Goal: Task Accomplishment & Management: Use online tool/utility

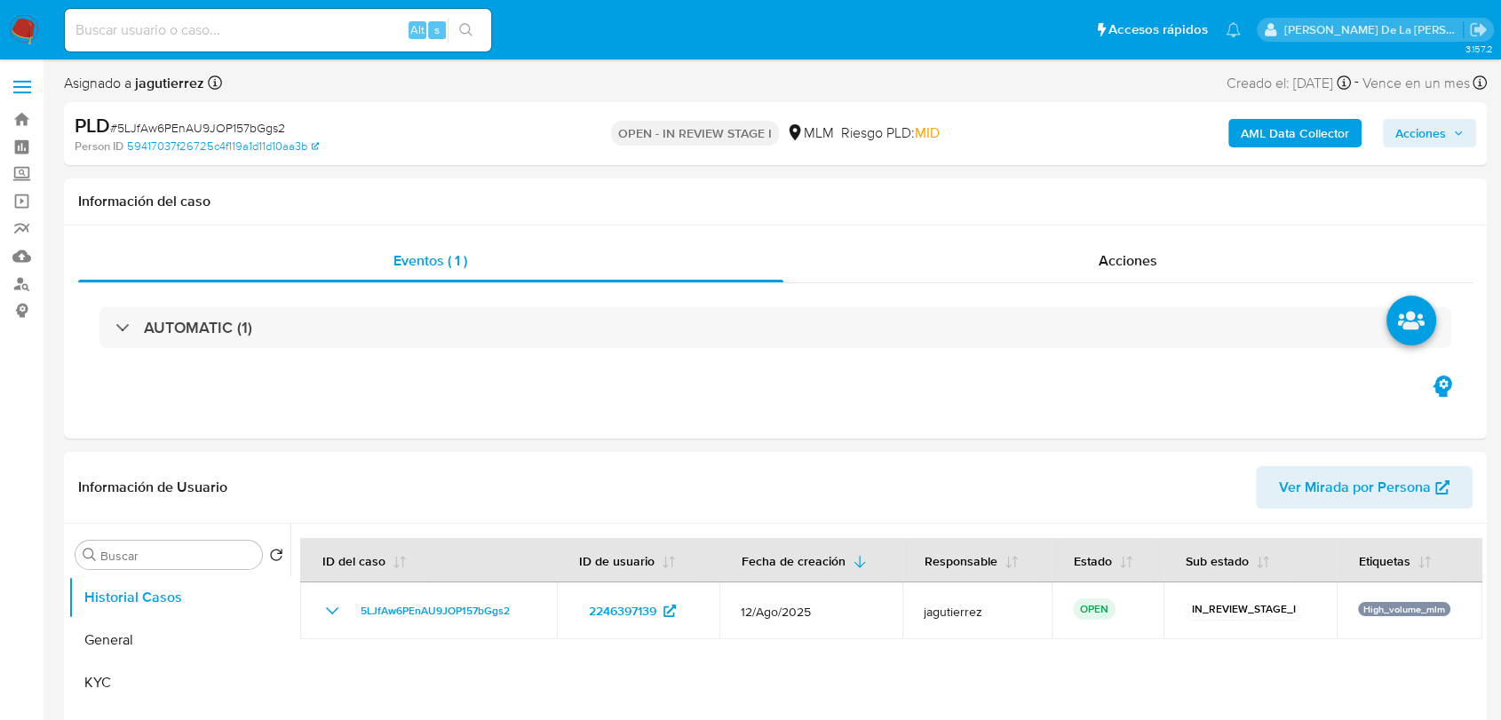
select select "10"
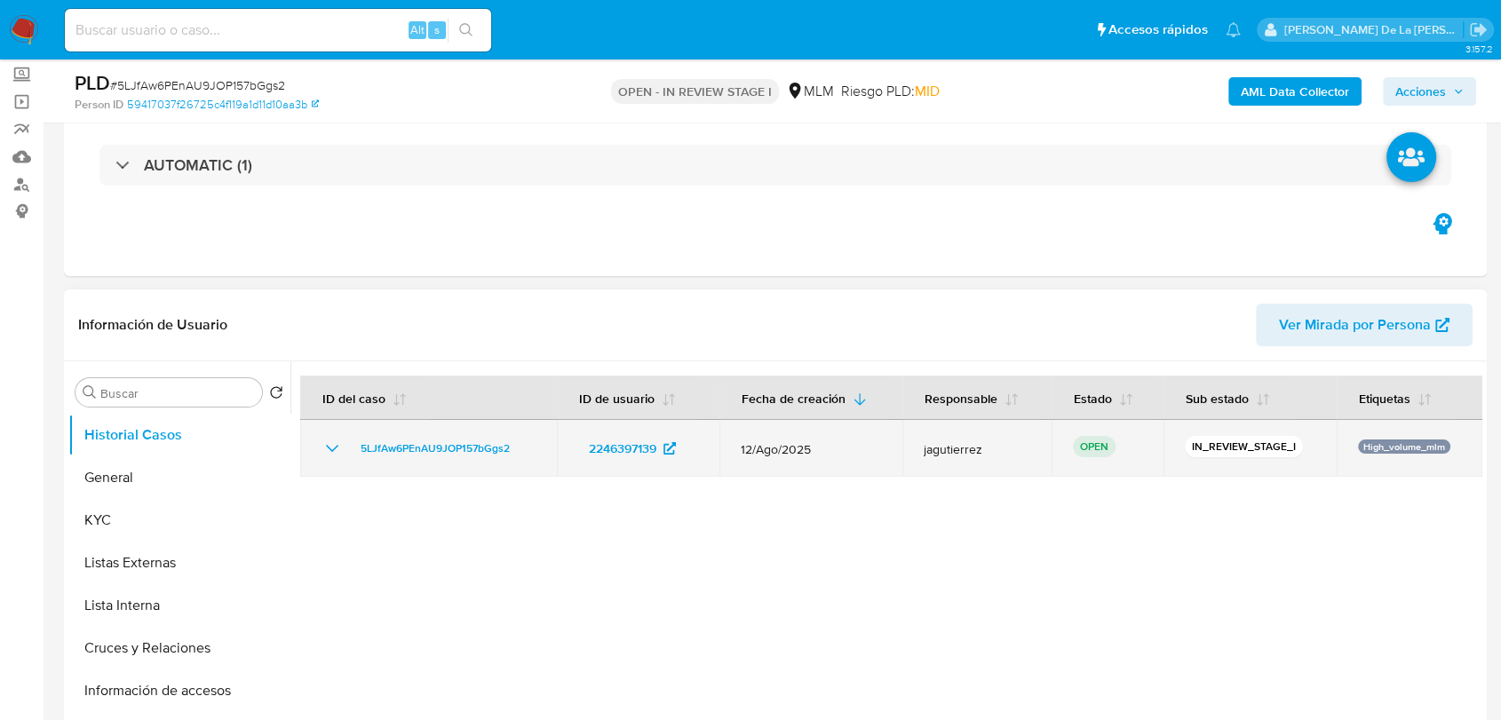
scroll to position [296, 0]
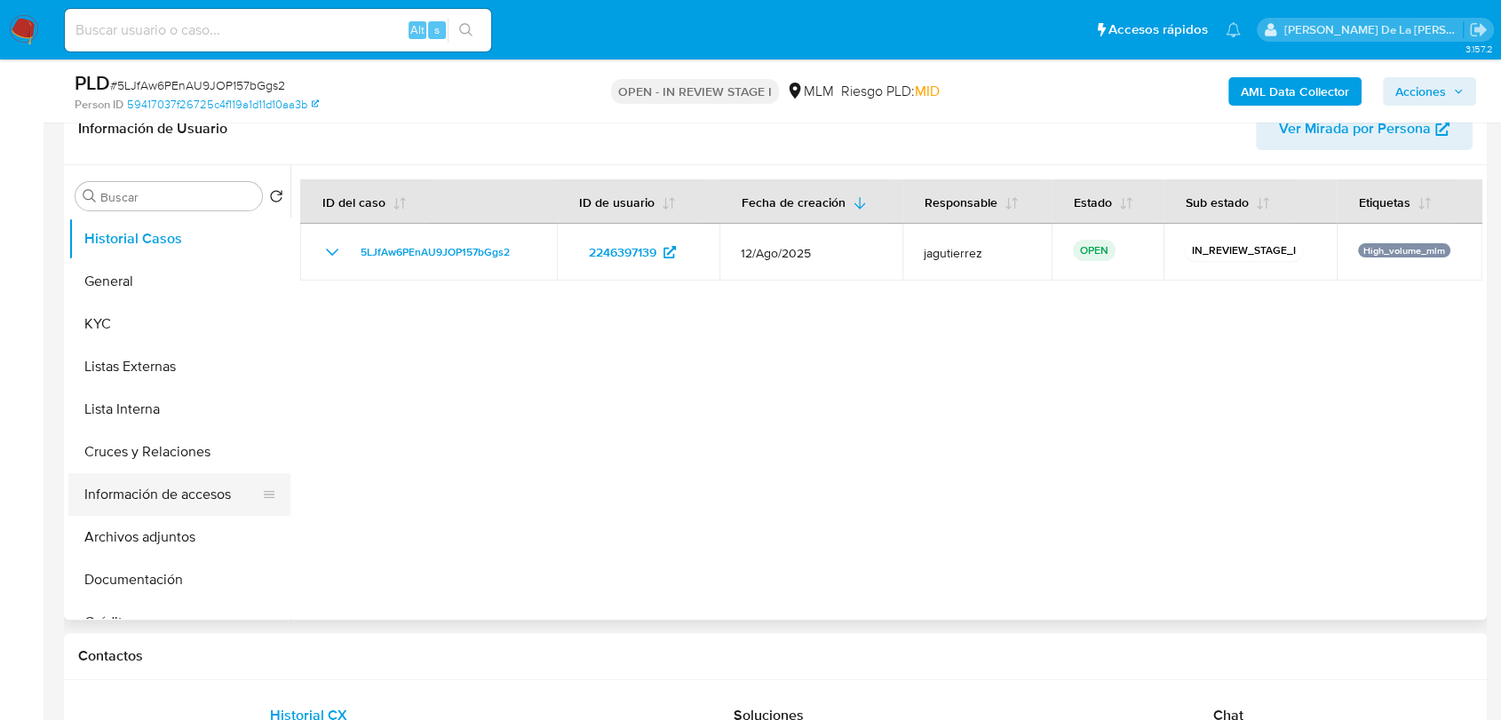
click at [193, 496] on button "Información de accesos" at bounding box center [172, 494] width 208 height 43
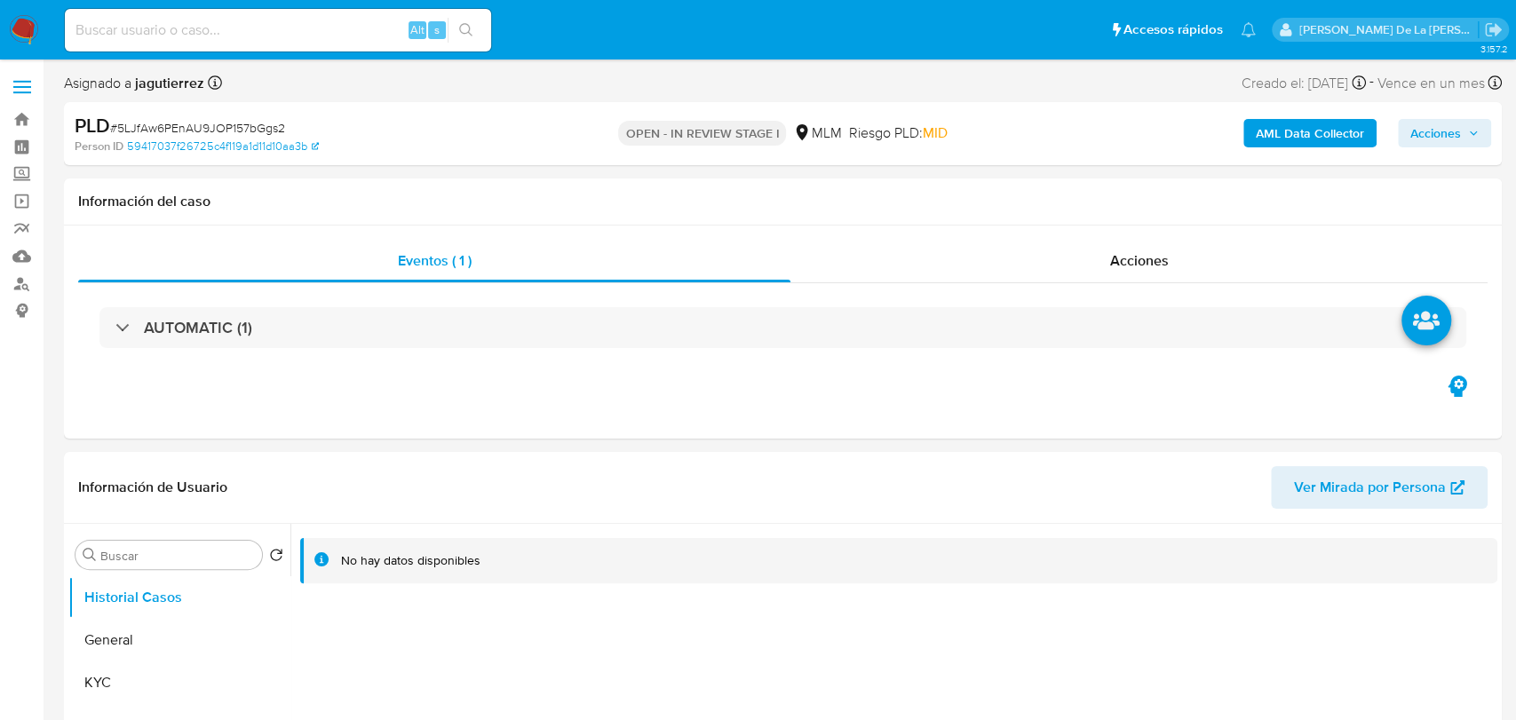
select select "10"
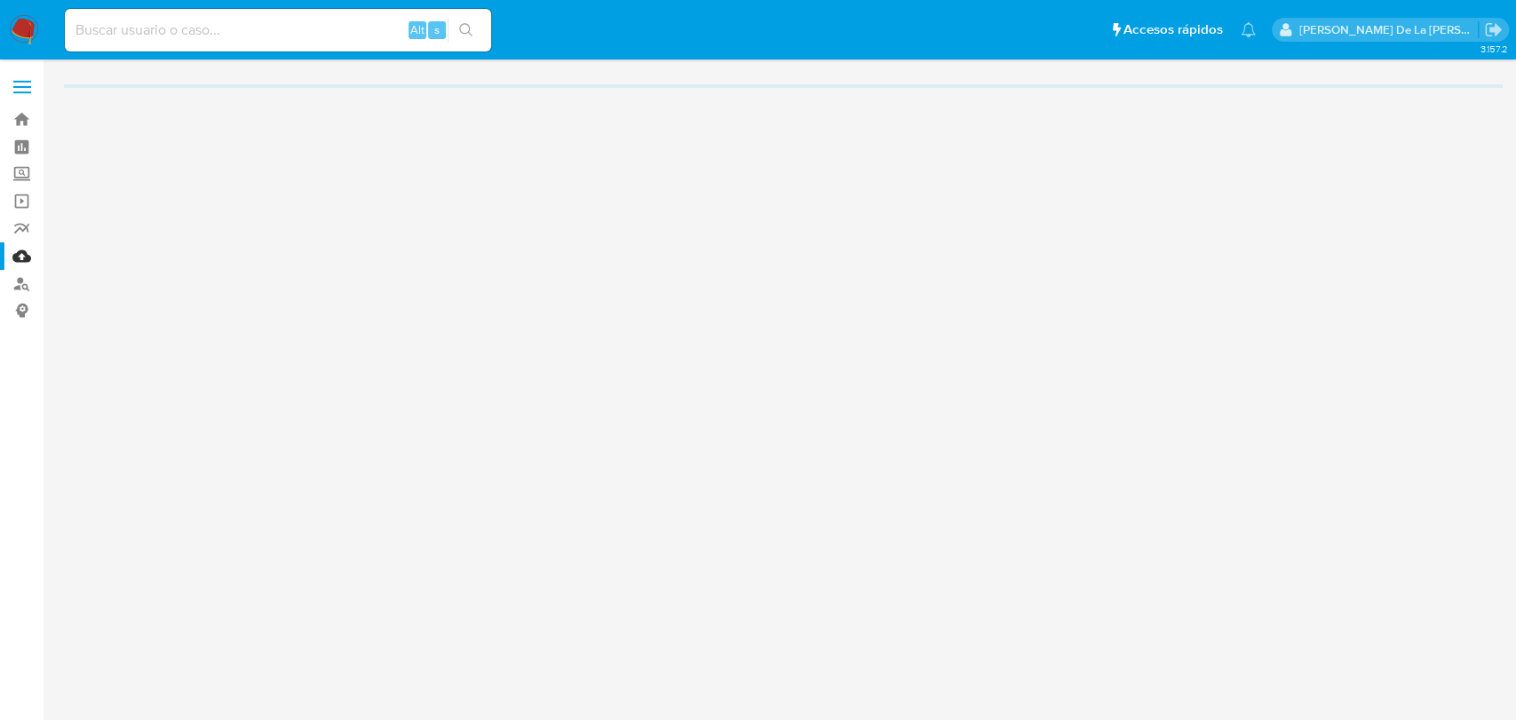
click at [182, 33] on input at bounding box center [278, 30] width 426 height 23
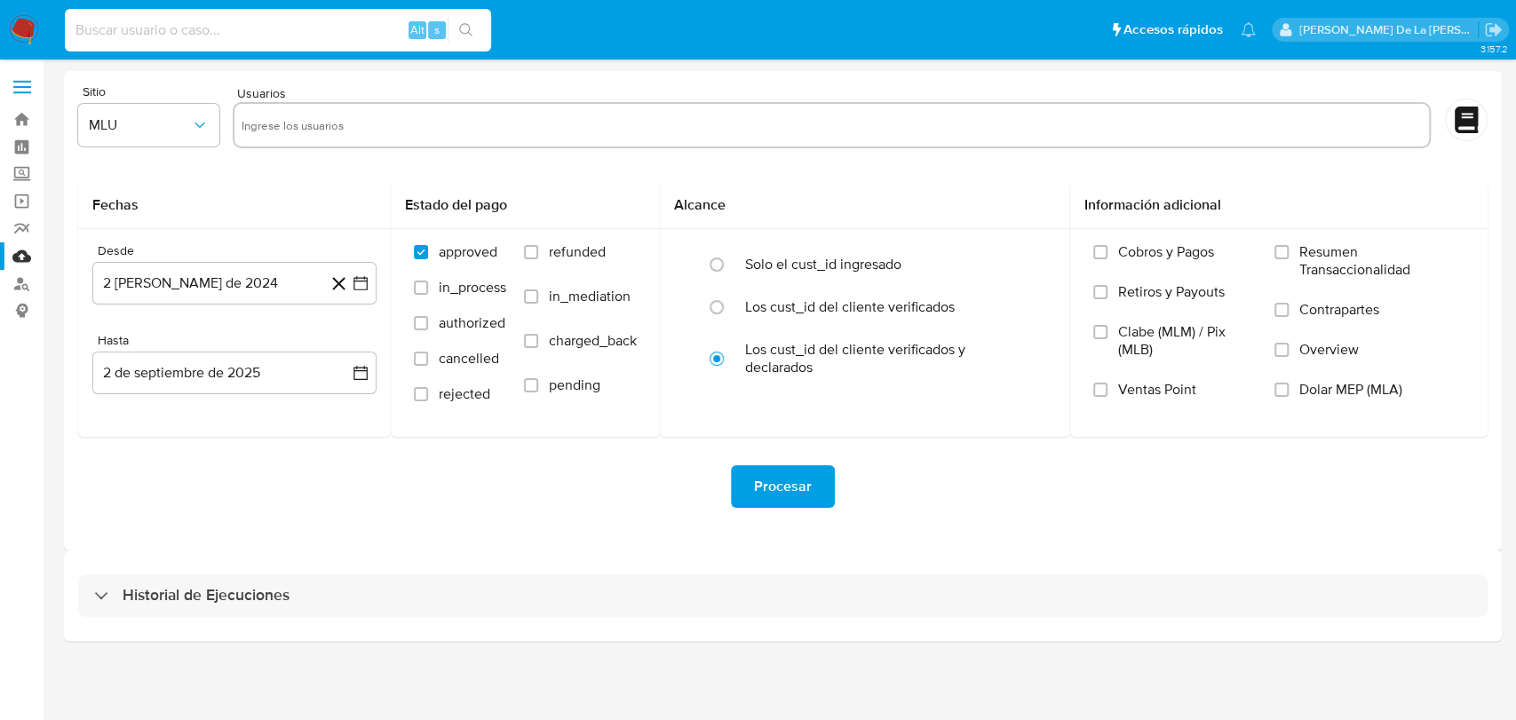
paste input "91793369"
type input "91793369"
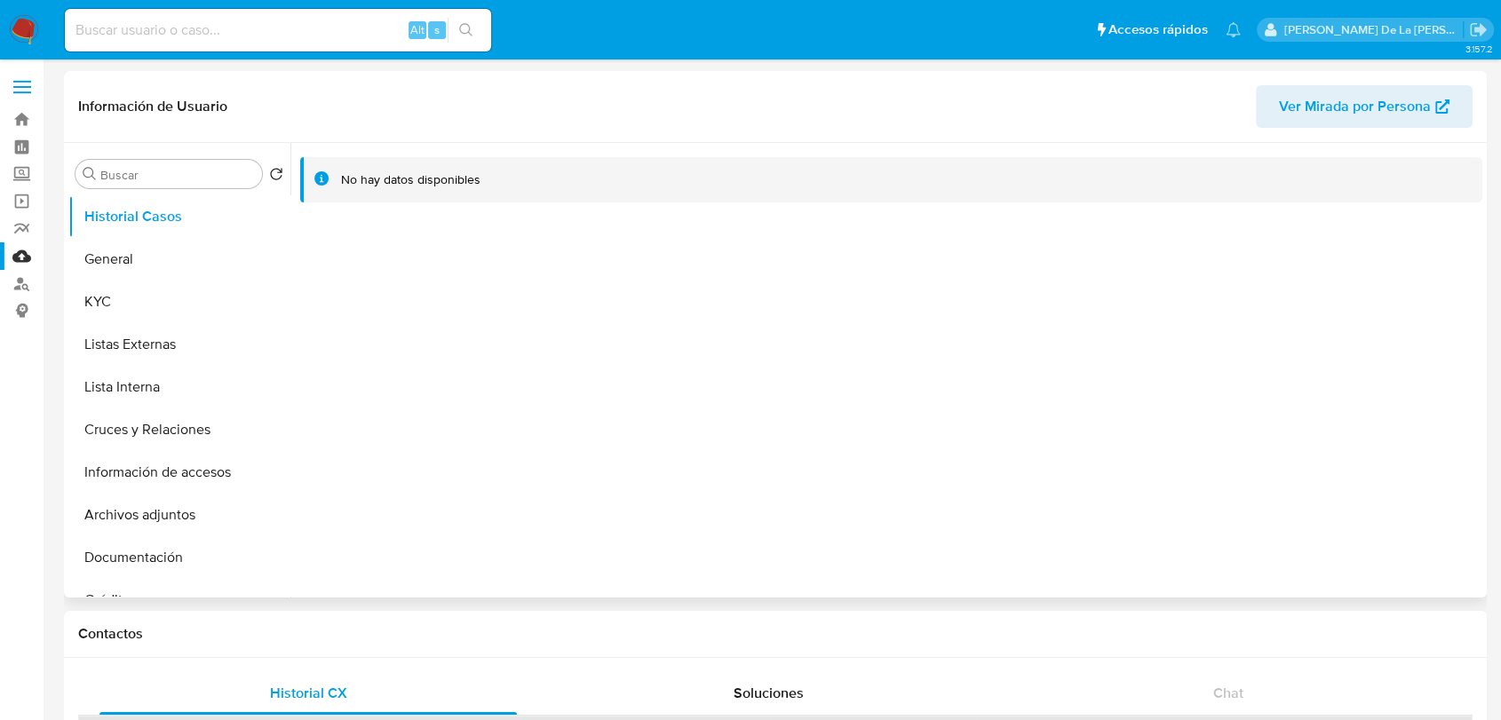
select select "10"
click at [118, 258] on button "General" at bounding box center [172, 259] width 208 height 43
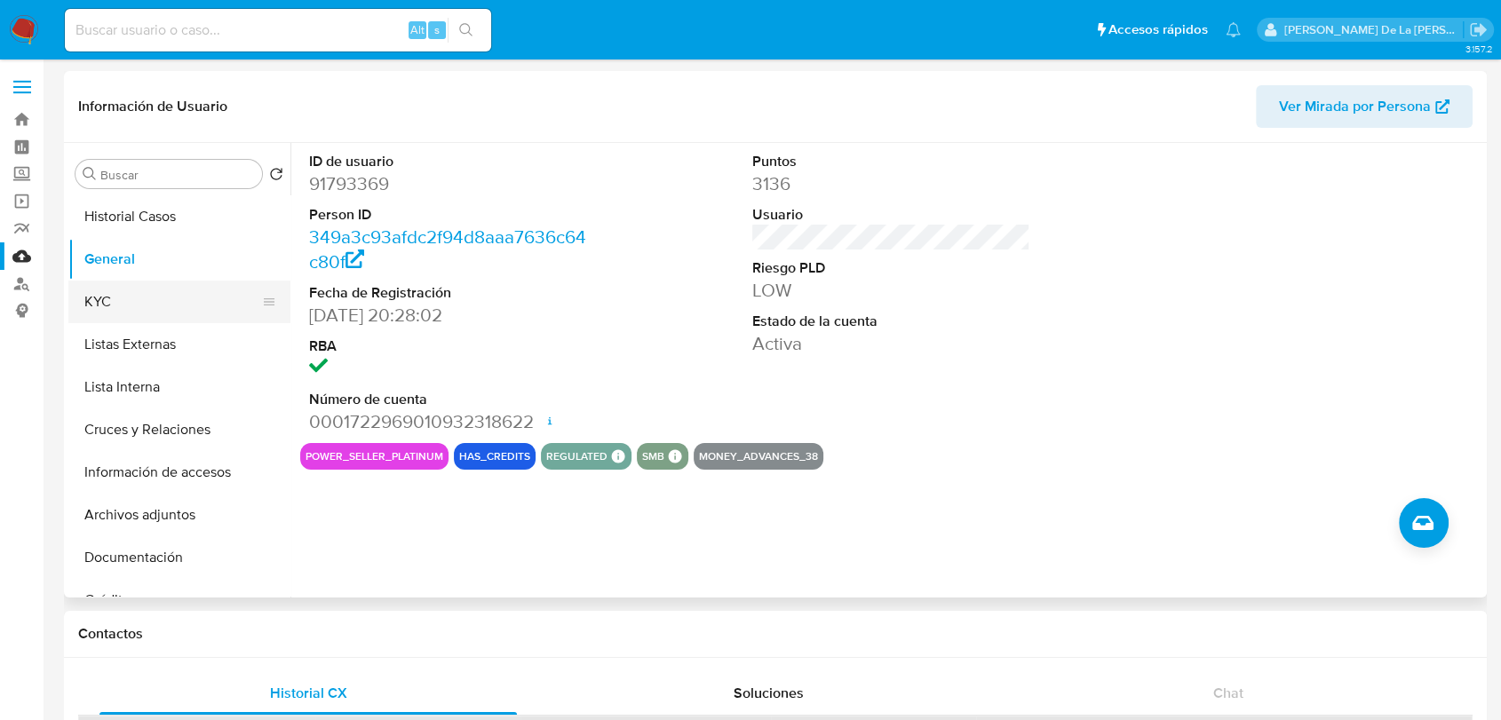
click at [148, 303] on button "KYC" at bounding box center [172, 302] width 208 height 43
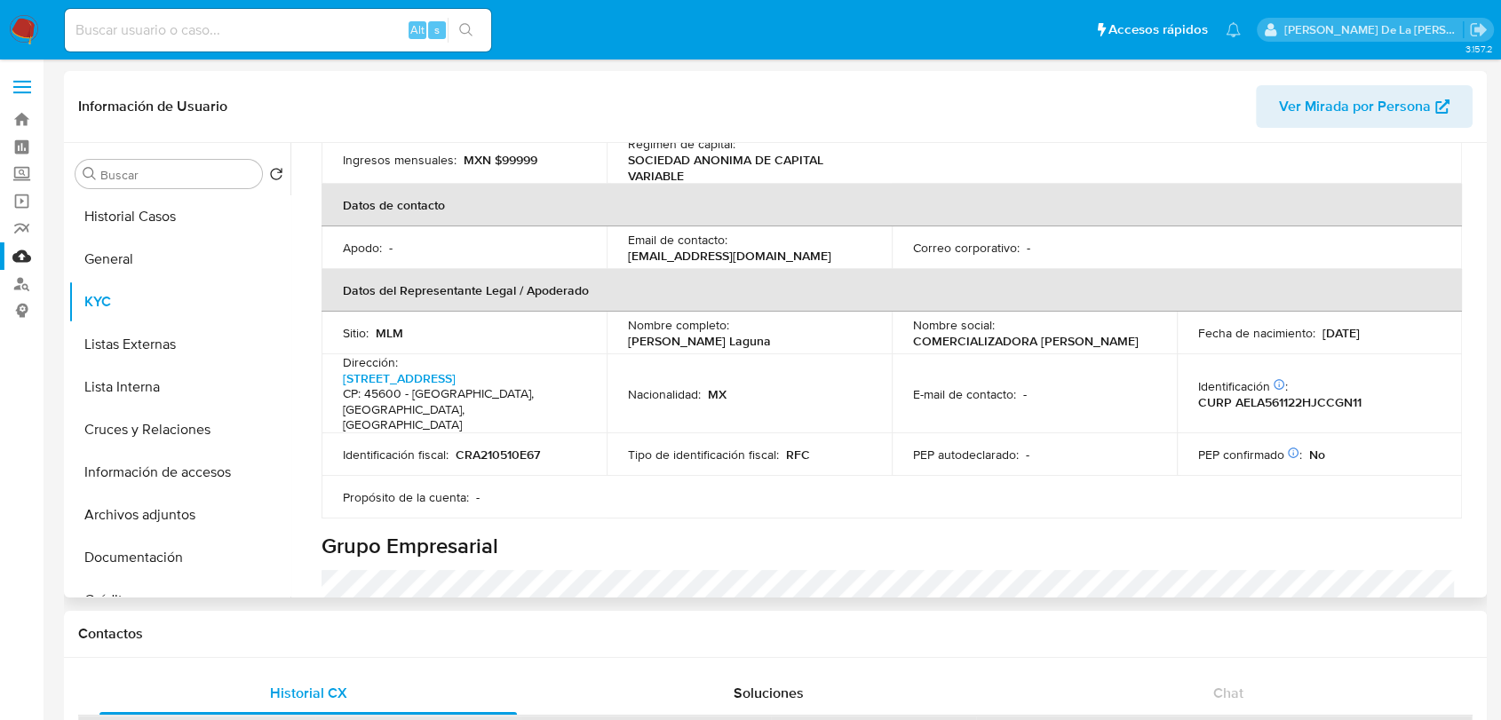
scroll to position [493, 0]
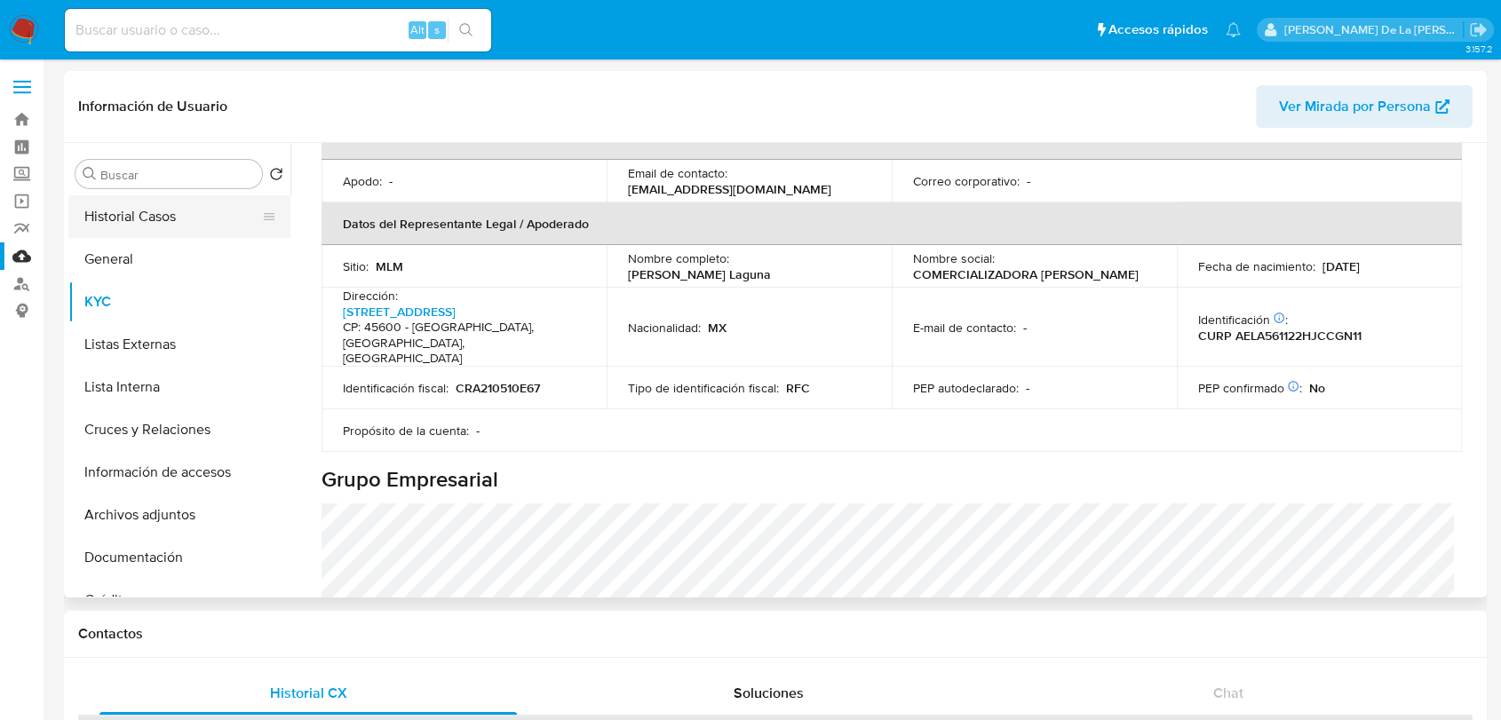
click at [142, 201] on button "Historial Casos" at bounding box center [172, 216] width 208 height 43
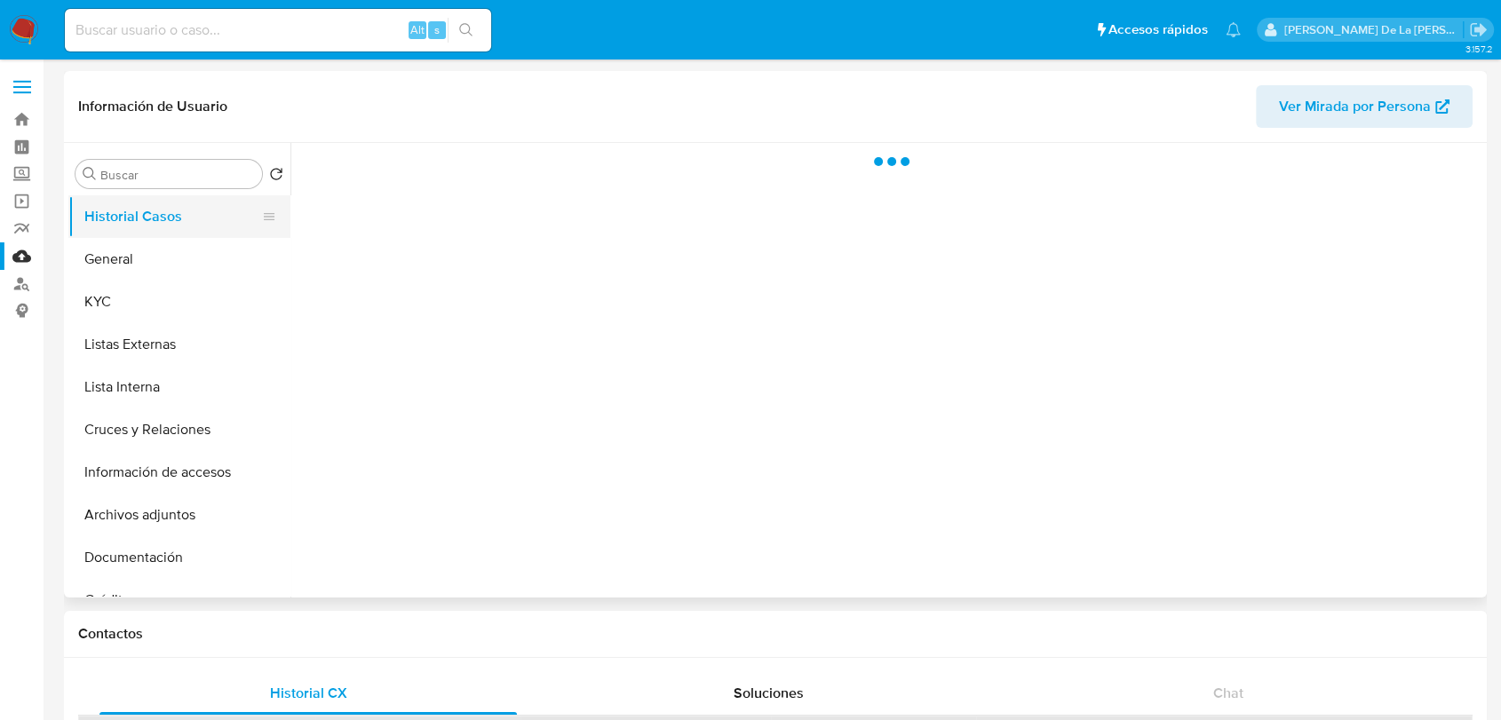
scroll to position [0, 0]
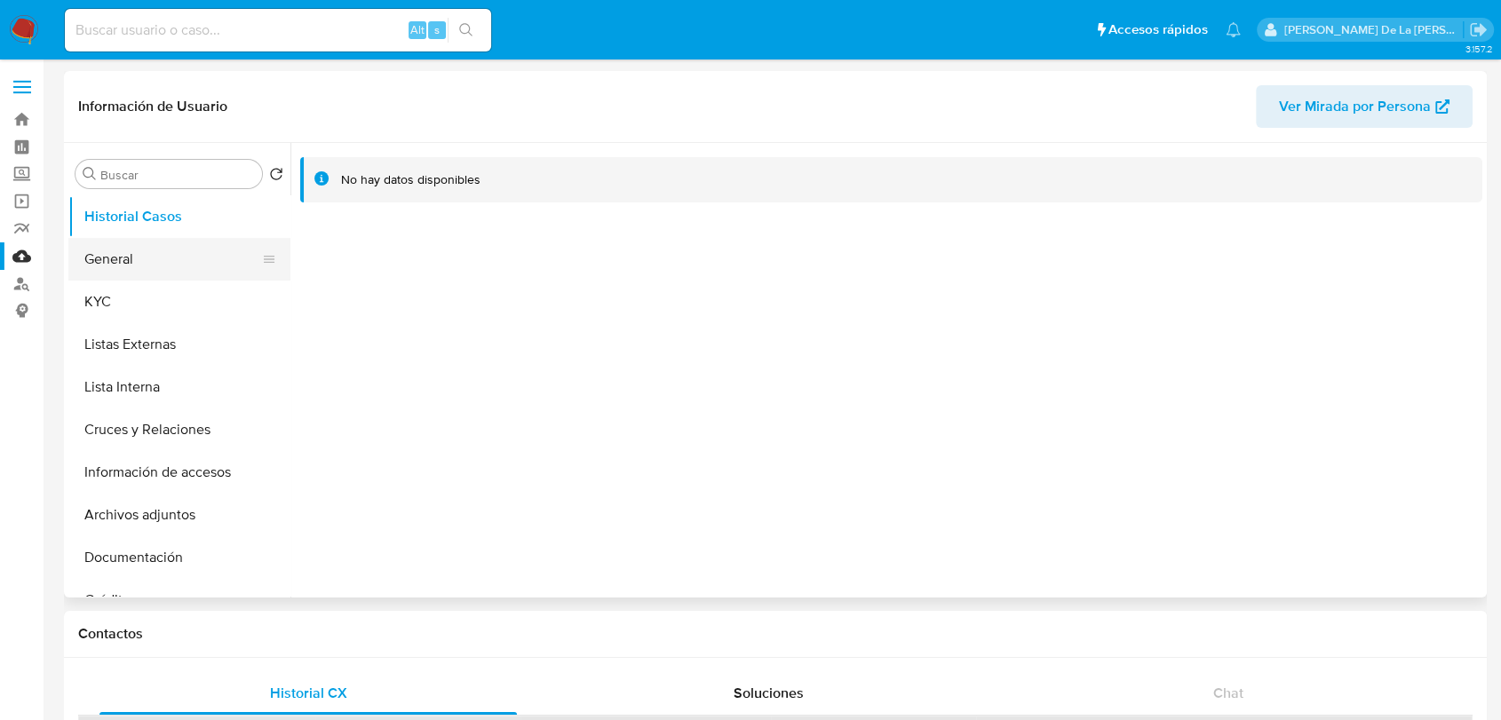
click at [140, 258] on button "General" at bounding box center [172, 259] width 208 height 43
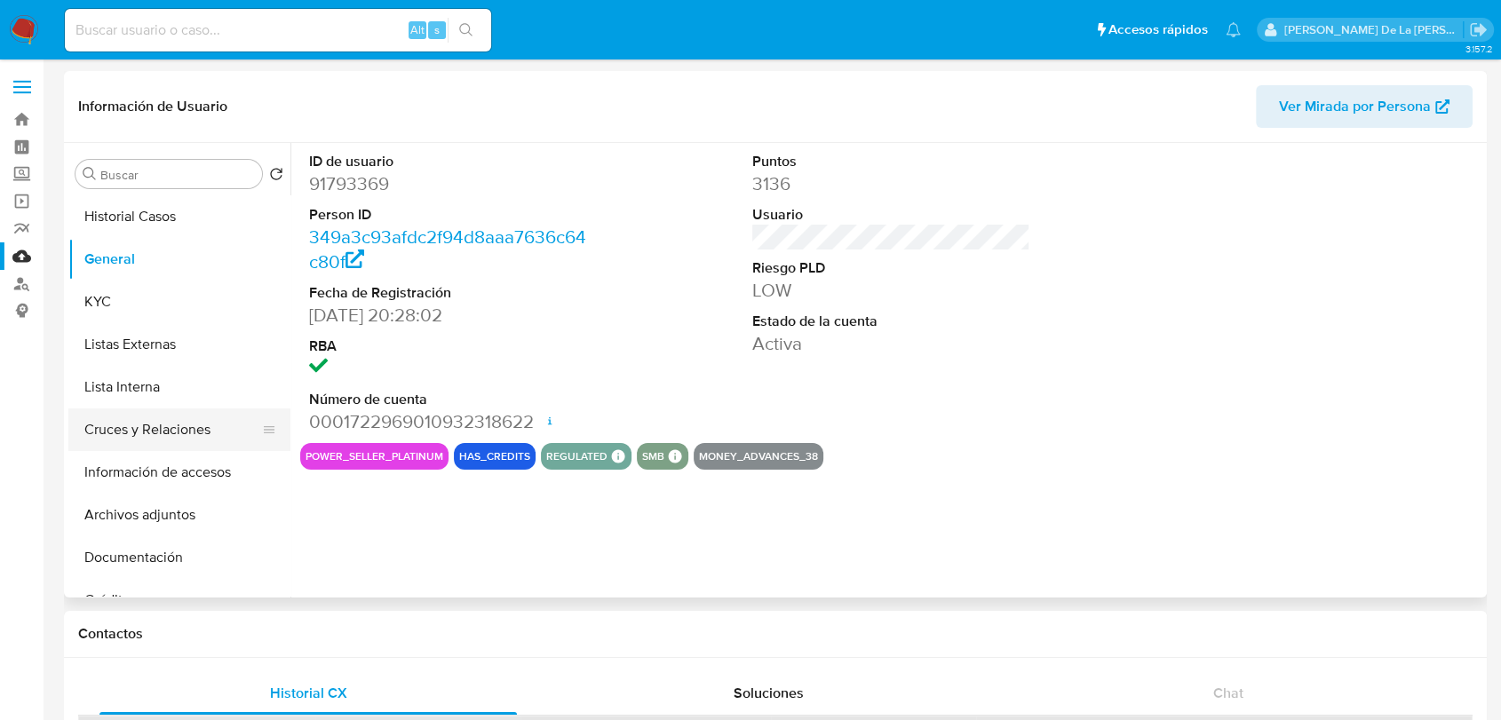
click at [155, 422] on button "Cruces y Relaciones" at bounding box center [172, 430] width 208 height 43
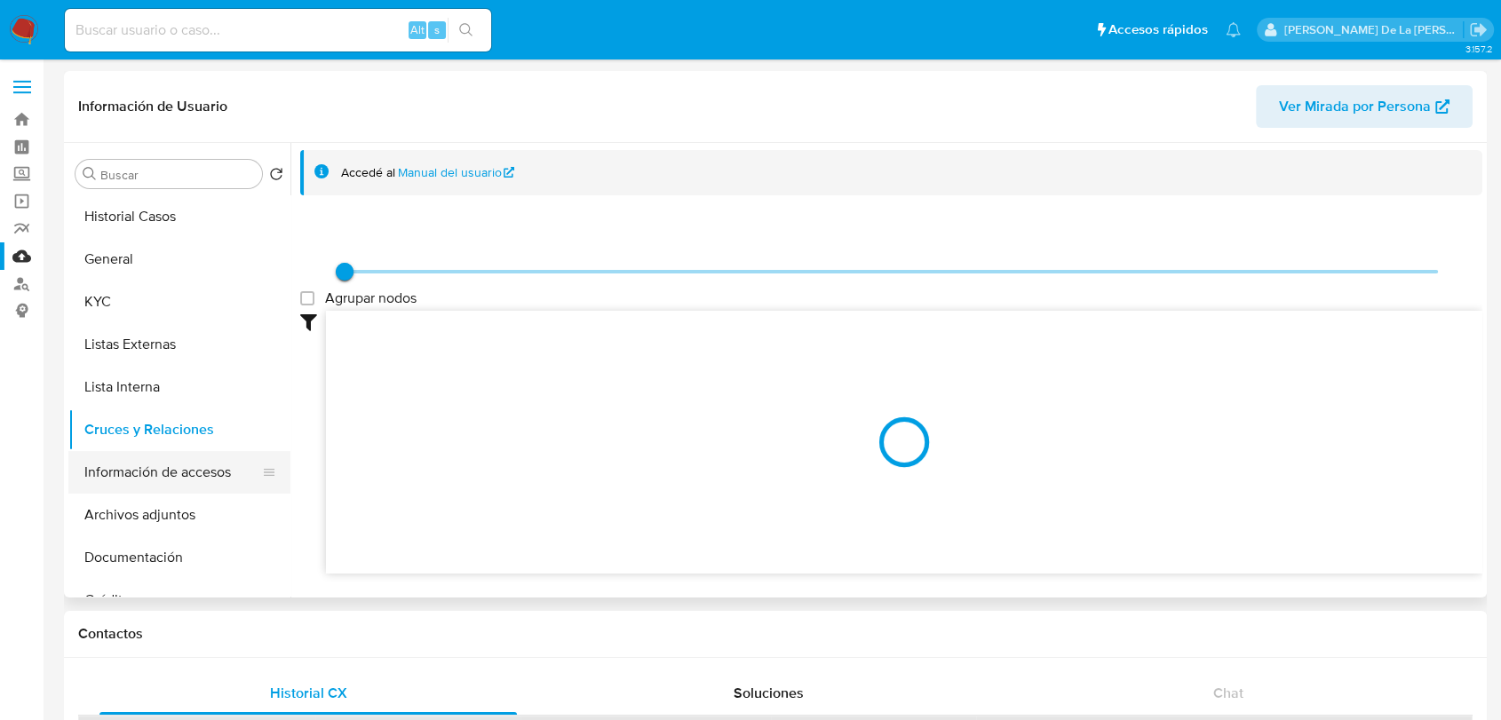
click at [196, 469] on button "Información de accesos" at bounding box center [172, 472] width 208 height 43
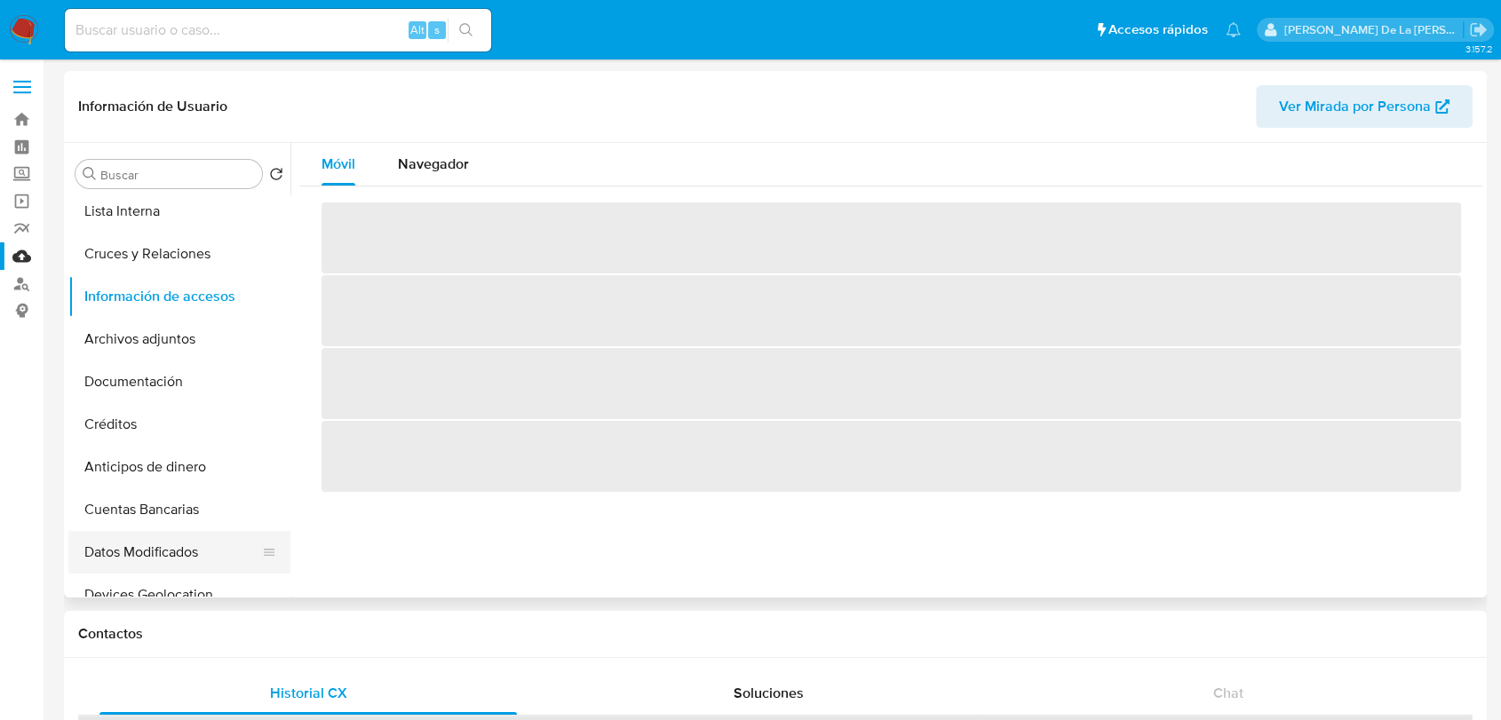
scroll to position [197, 0]
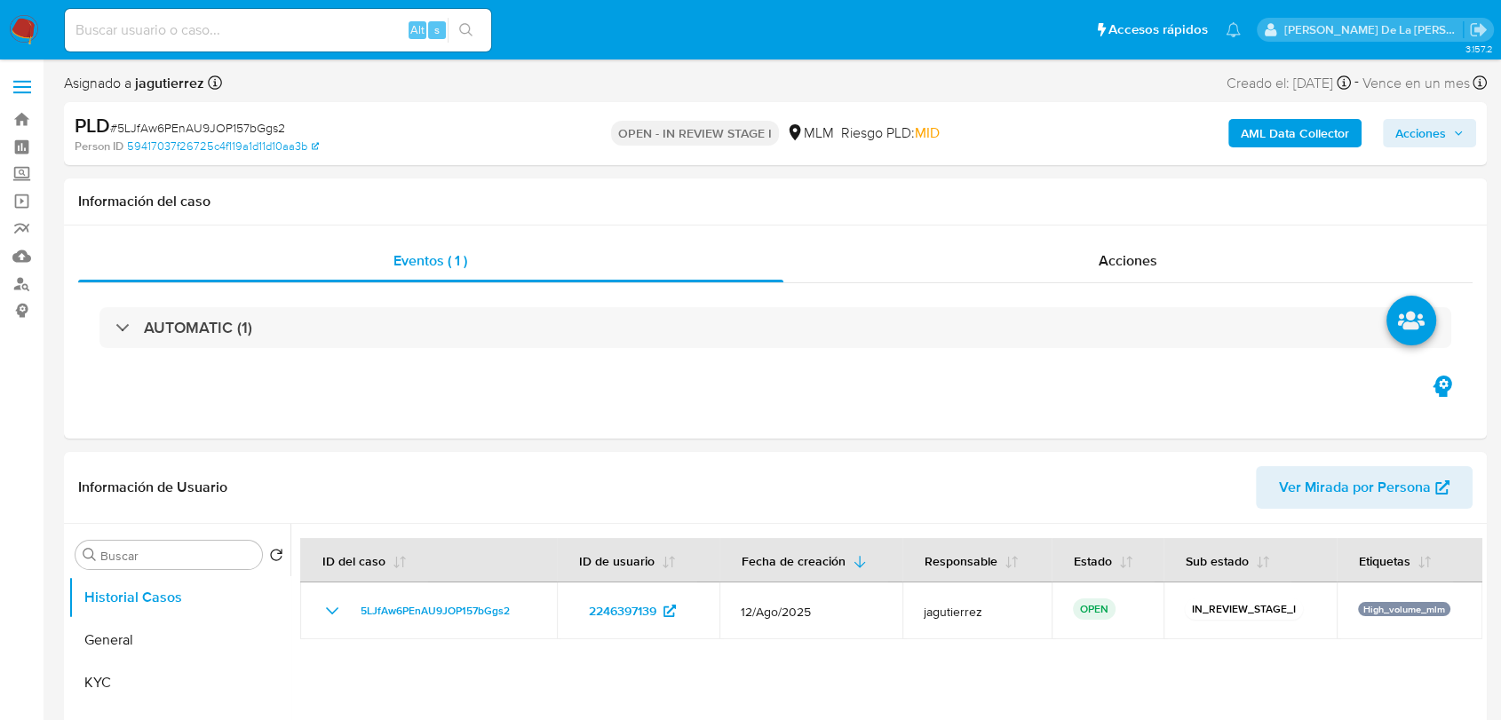
select select "10"
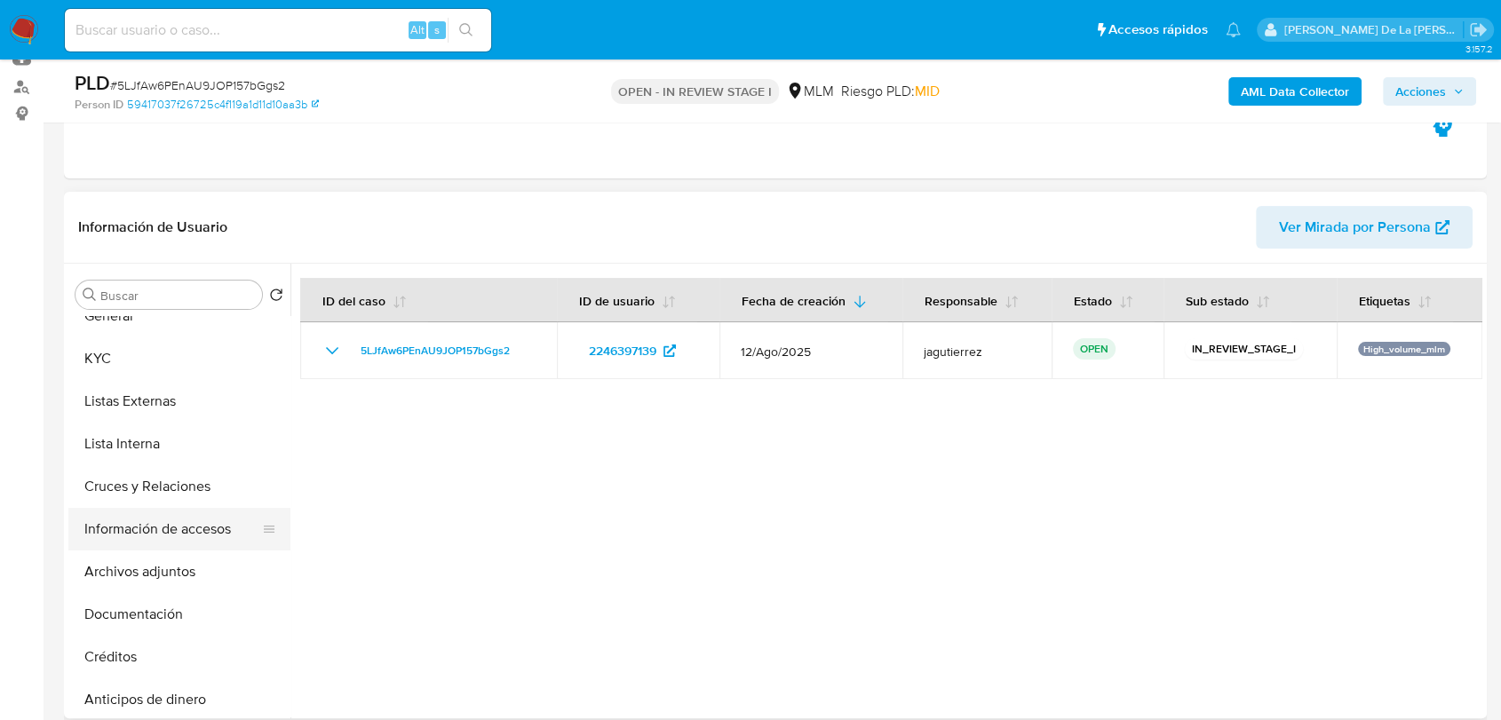
scroll to position [99, 0]
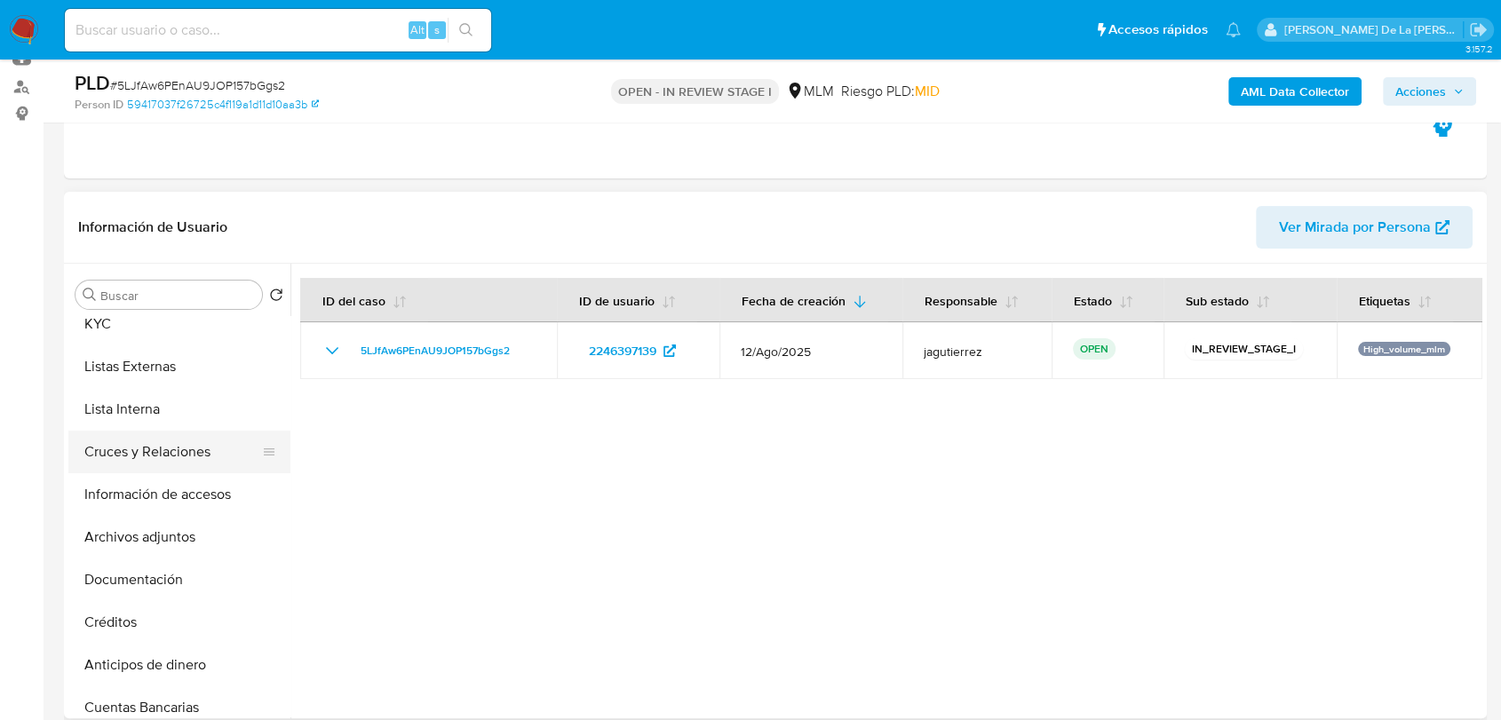
click at [172, 470] on button "Cruces y Relaciones" at bounding box center [172, 452] width 208 height 43
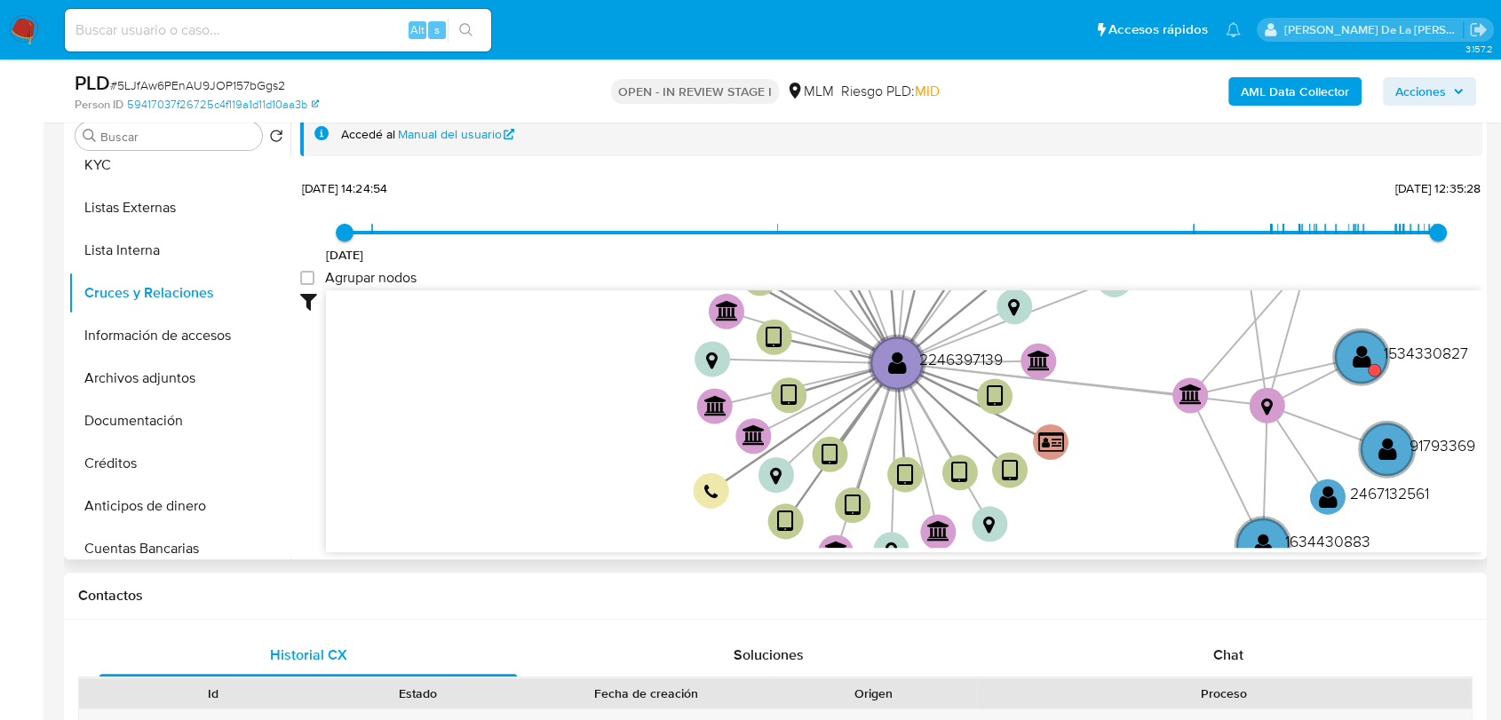
scroll to position [394, 0]
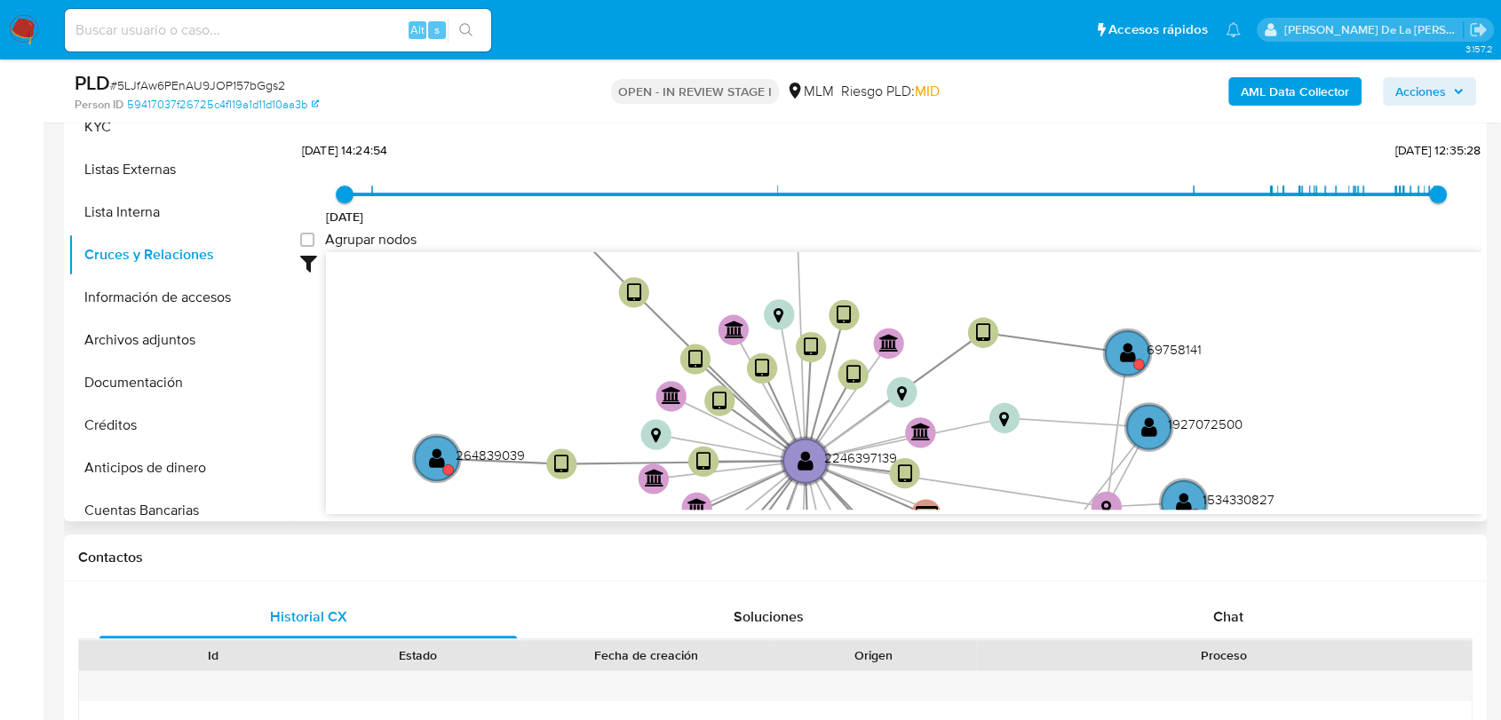
drag, startPoint x: 541, startPoint y: 343, endPoint x: 462, endPoint y: 471, distance: 150.3
click at [462, 471] on icon "device-67d07abf5067f0f10bb204e0  user-2246397139  2246397139 device-68753ca39…" at bounding box center [904, 381] width 1156 height 258
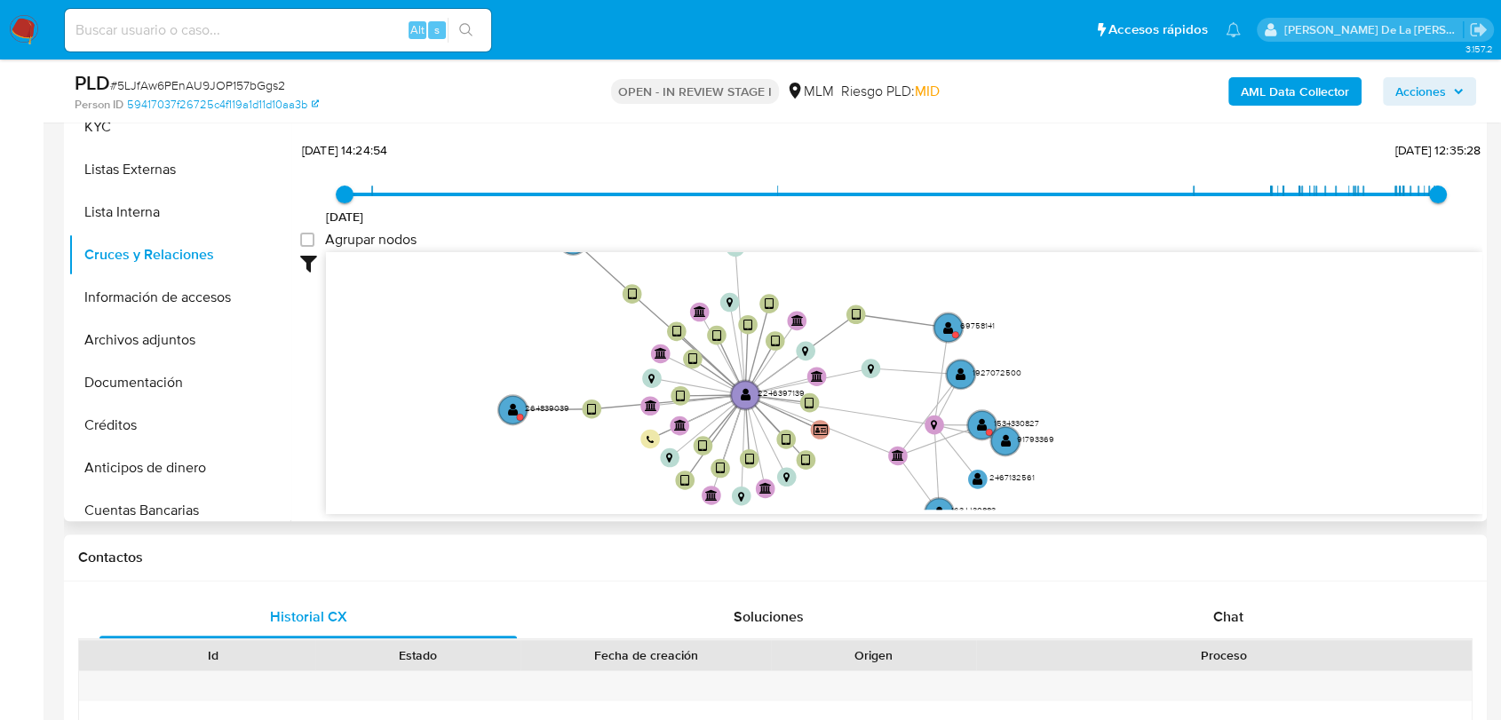
drag, startPoint x: 464, startPoint y: 363, endPoint x: 532, endPoint y: 334, distance: 74.4
click at [532, 334] on icon "device-67d07abf5067f0f10bb204e0  user-2246397139  2246397139 device-68753ca39…" at bounding box center [904, 381] width 1156 height 258
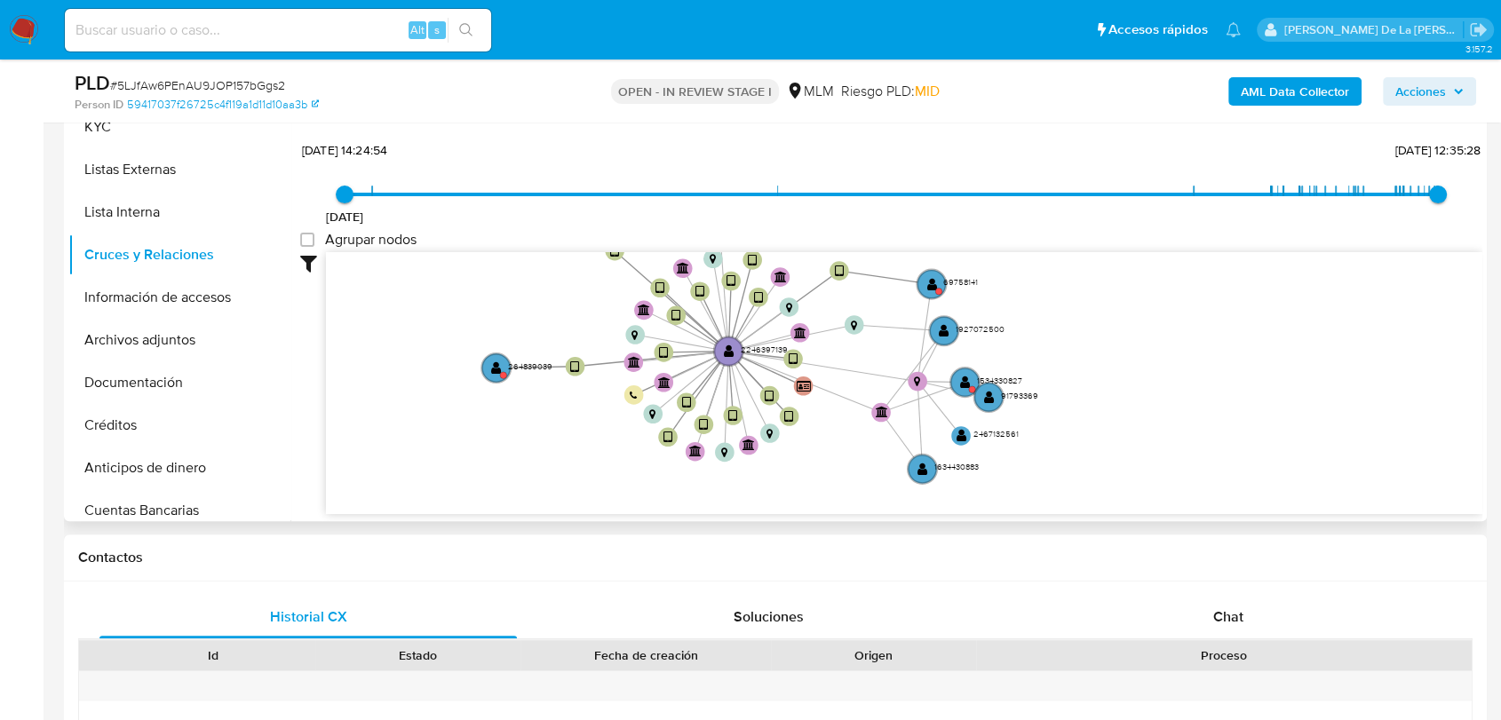
drag, startPoint x: 532, startPoint y: 334, endPoint x: 455, endPoint y: 359, distance: 81.2
click at [512, 300] on icon "device-67d07abf5067f0f10bb204e0  user-2246397139  2246397139 device-68753ca39…" at bounding box center [904, 381] width 1156 height 258
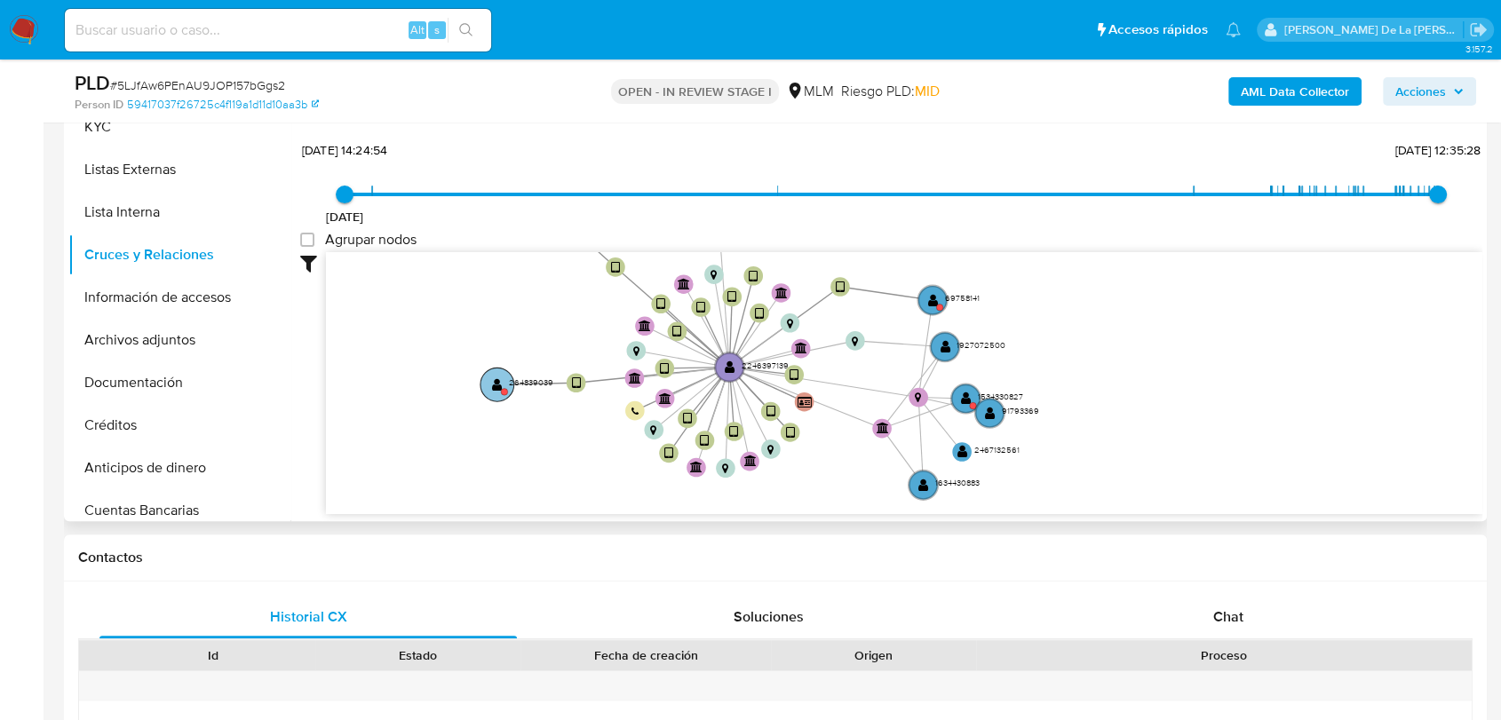
click at [497, 384] on text "" at bounding box center [497, 383] width 11 height 13
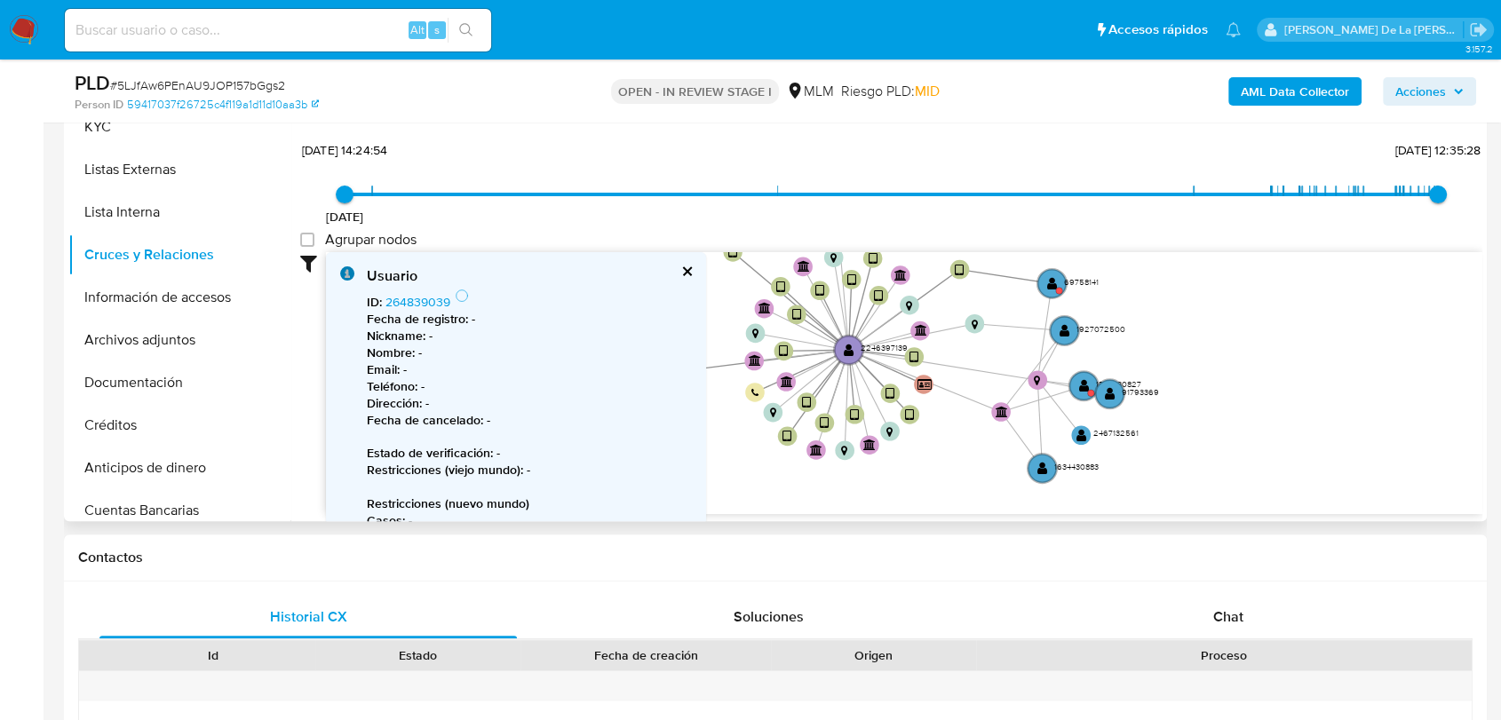
drag, startPoint x: 1064, startPoint y: 342, endPoint x: 1099, endPoint y: 355, distance: 37.9
click at [1180, 324] on icon "device-67d07abf5067f0f10bb204e0  user-2246397139  2246397139 device-68753ca39…" at bounding box center [904, 381] width 1156 height 258
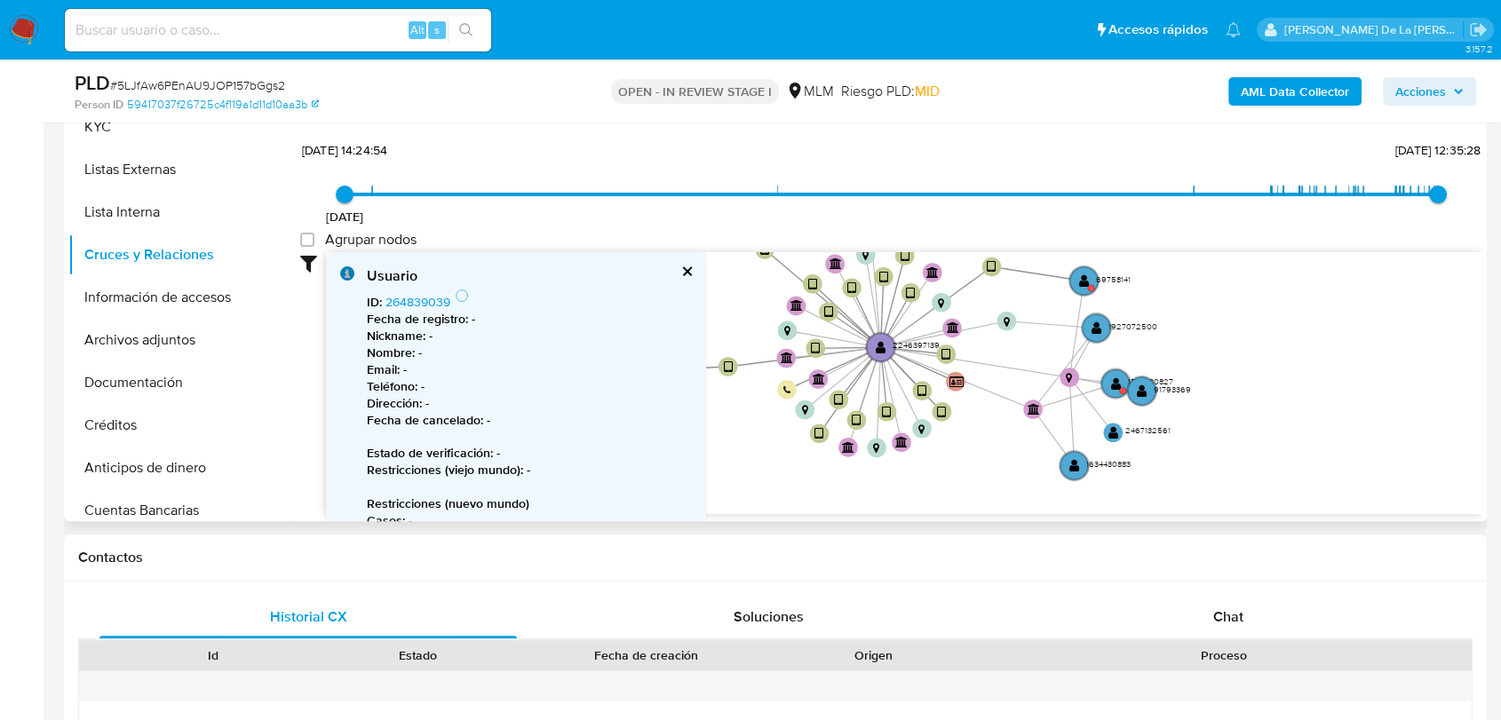
drag, startPoint x: 723, startPoint y: 397, endPoint x: 831, endPoint y: 395, distance: 108.4
click at [831, 395] on icon "device-67d07abf5067f0f10bb204e0  user-2246397139  2246397139 device-68753ca39…" at bounding box center [904, 381] width 1156 height 258
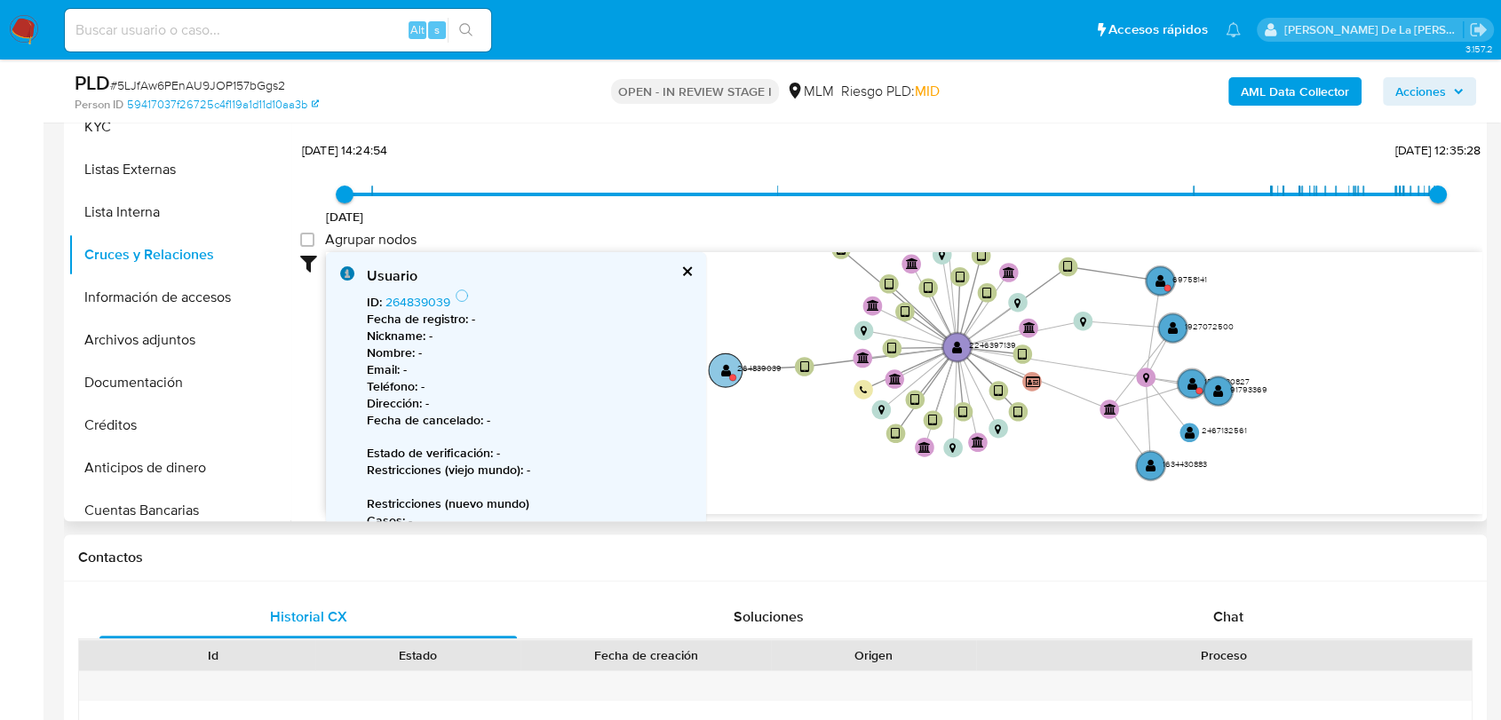
click at [713, 365] on circle at bounding box center [726, 370] width 34 height 34
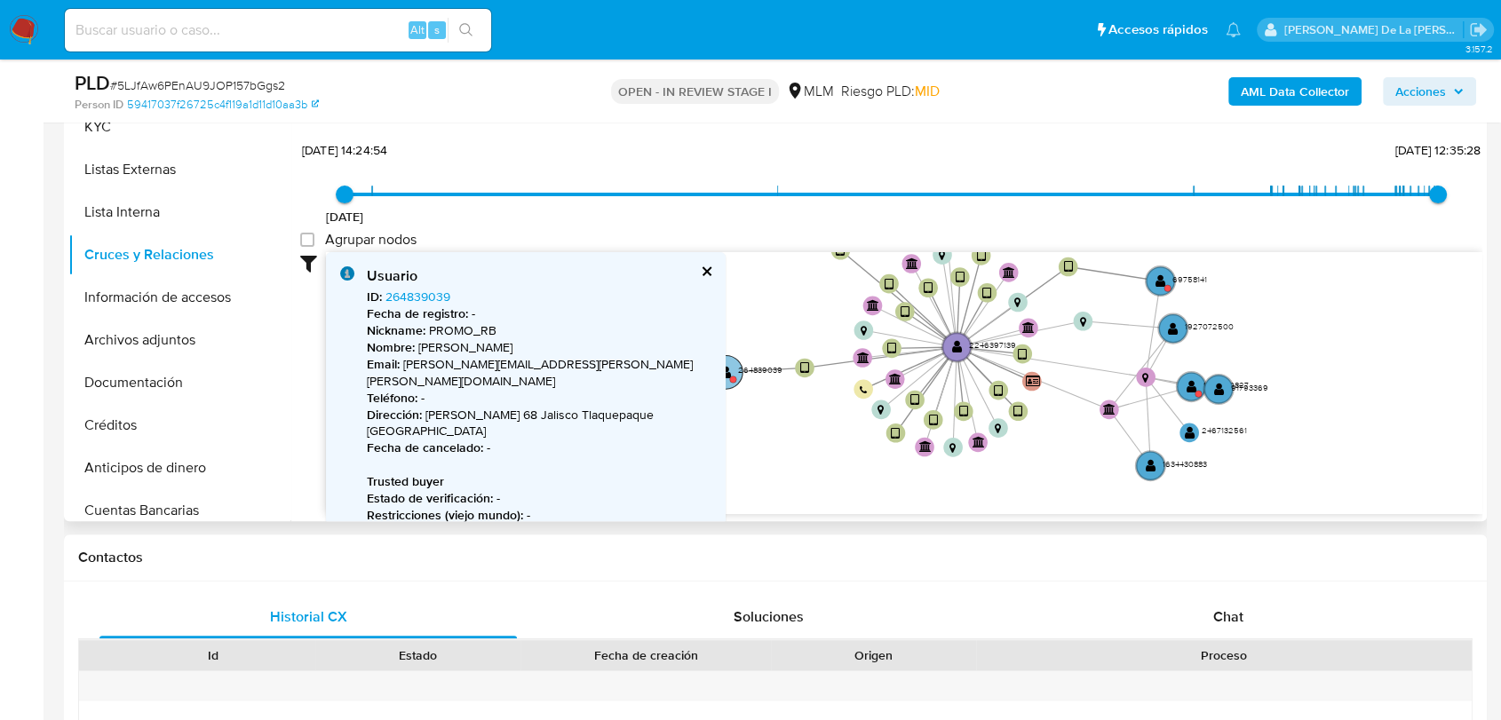
click at [718, 364] on circle at bounding box center [726, 372] width 34 height 34
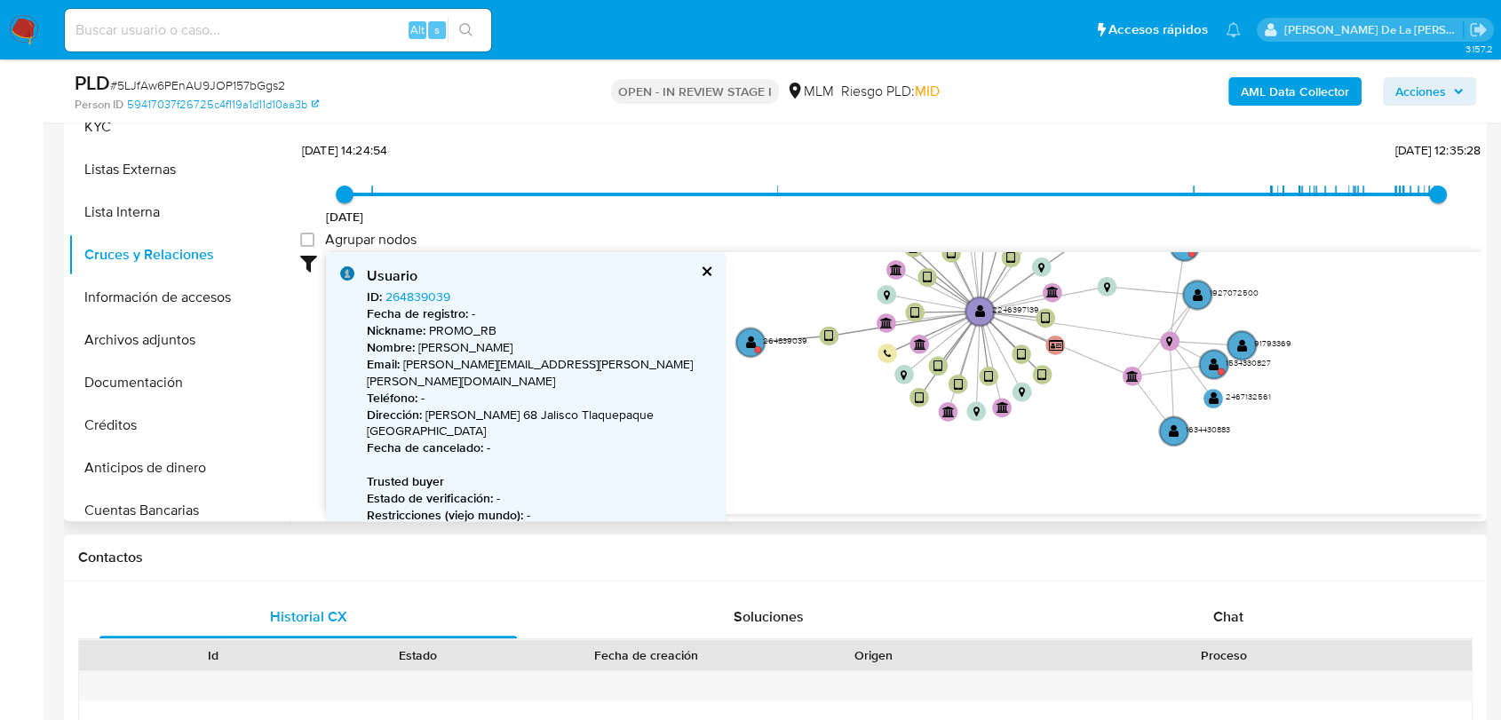
drag, startPoint x: 715, startPoint y: 422, endPoint x: 739, endPoint y: 387, distance: 42.1
click at [739, 387] on icon "device-67d07abf5067f0f10bb204e0  user-2246397139  2246397139 device-68753ca39…" at bounding box center [904, 381] width 1156 height 258
drag, startPoint x: 537, startPoint y: 436, endPoint x: 560, endPoint y: 362, distance: 77.2
click at [558, 362] on div "ID : 264839039 Fecha de registro : - Nickname : PROMO_RB Nombre : Daniel Alejan…" at bounding box center [539, 497] width 345 height 417
click at [723, 432] on icon "device-67d07abf5067f0f10bb204e0  user-2246397139  2246397139 device-68753ca39…" at bounding box center [904, 381] width 1156 height 258
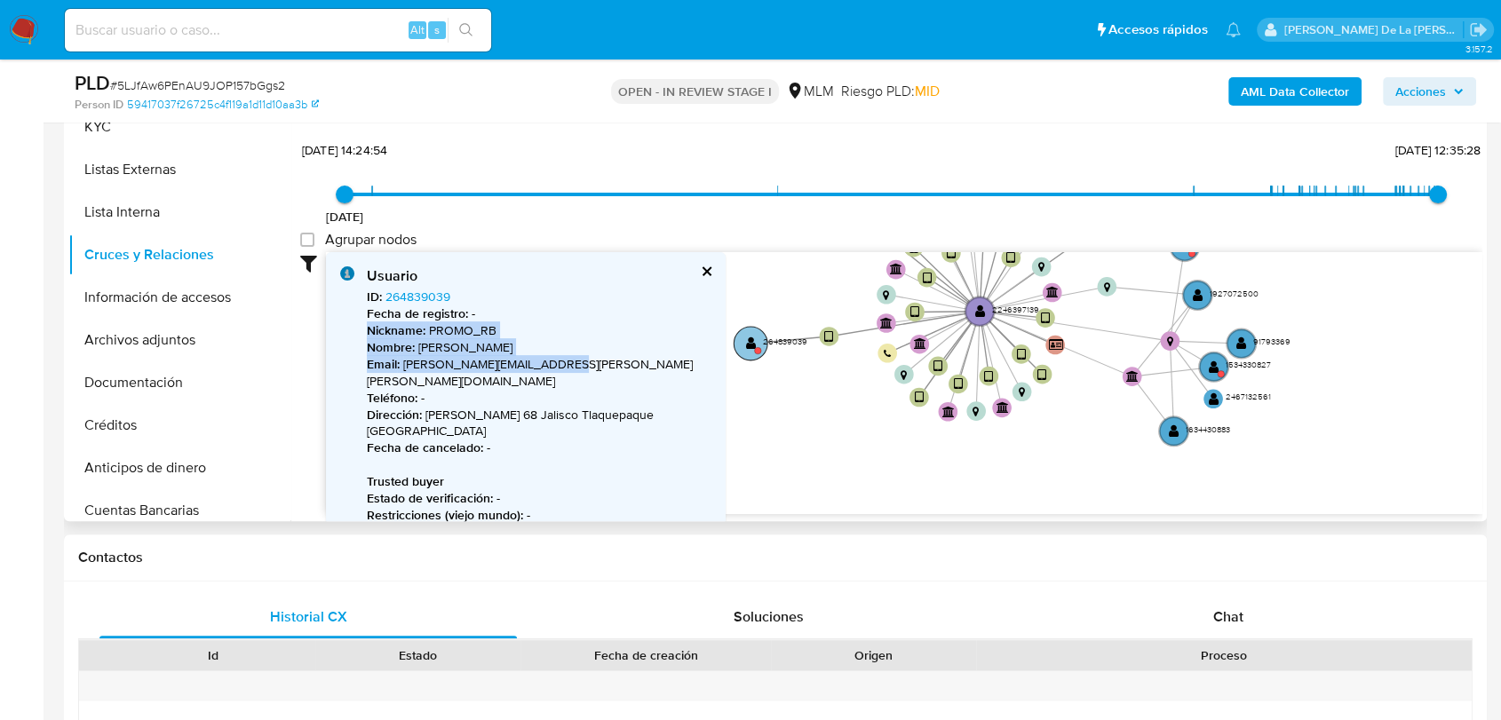
click at [750, 339] on text "" at bounding box center [751, 343] width 11 height 13
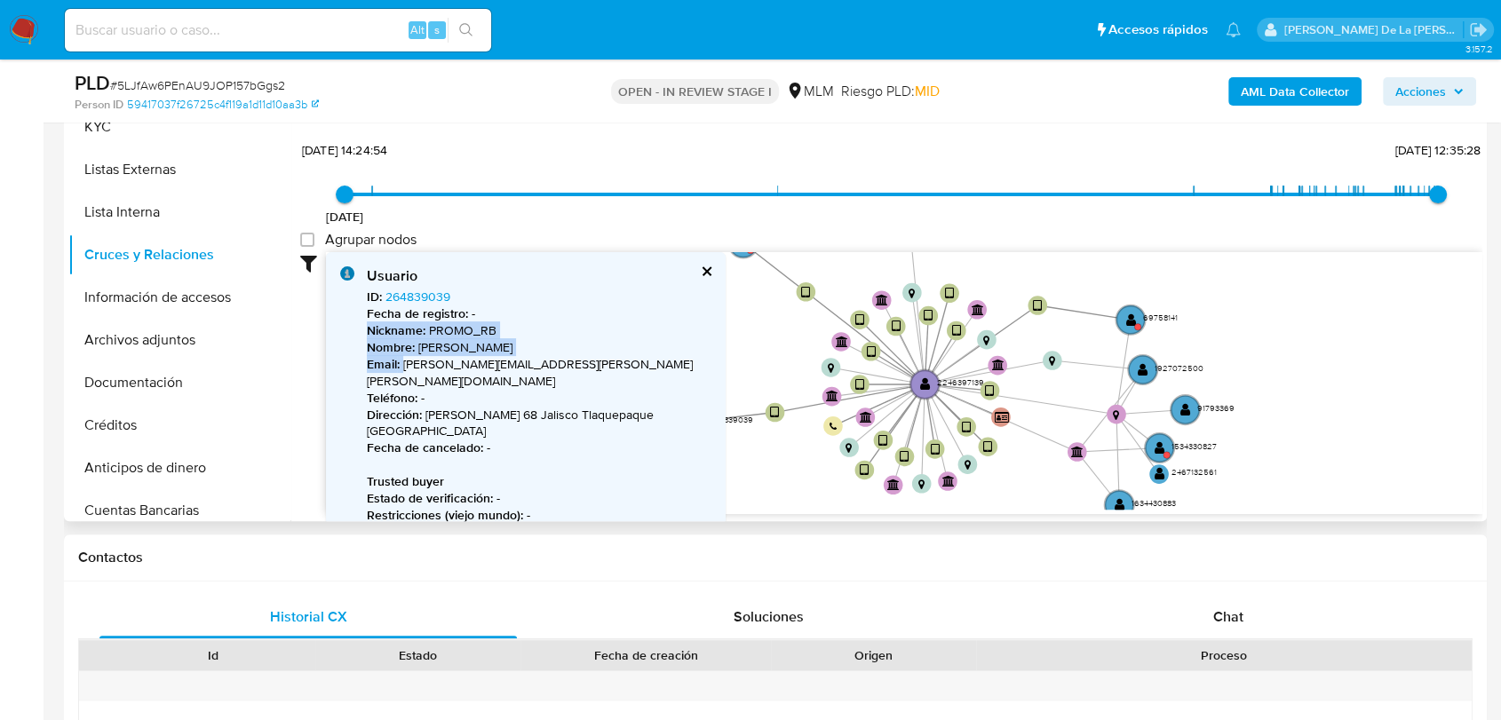
drag, startPoint x: 753, startPoint y: 403, endPoint x: 694, endPoint y: 484, distance: 100.4
click at [694, 484] on div "Usuario ID : 264839039 Fecha de registro : - Nickname : PROMO_RB Nombre : Danie…" at bounding box center [904, 383] width 1156 height 263
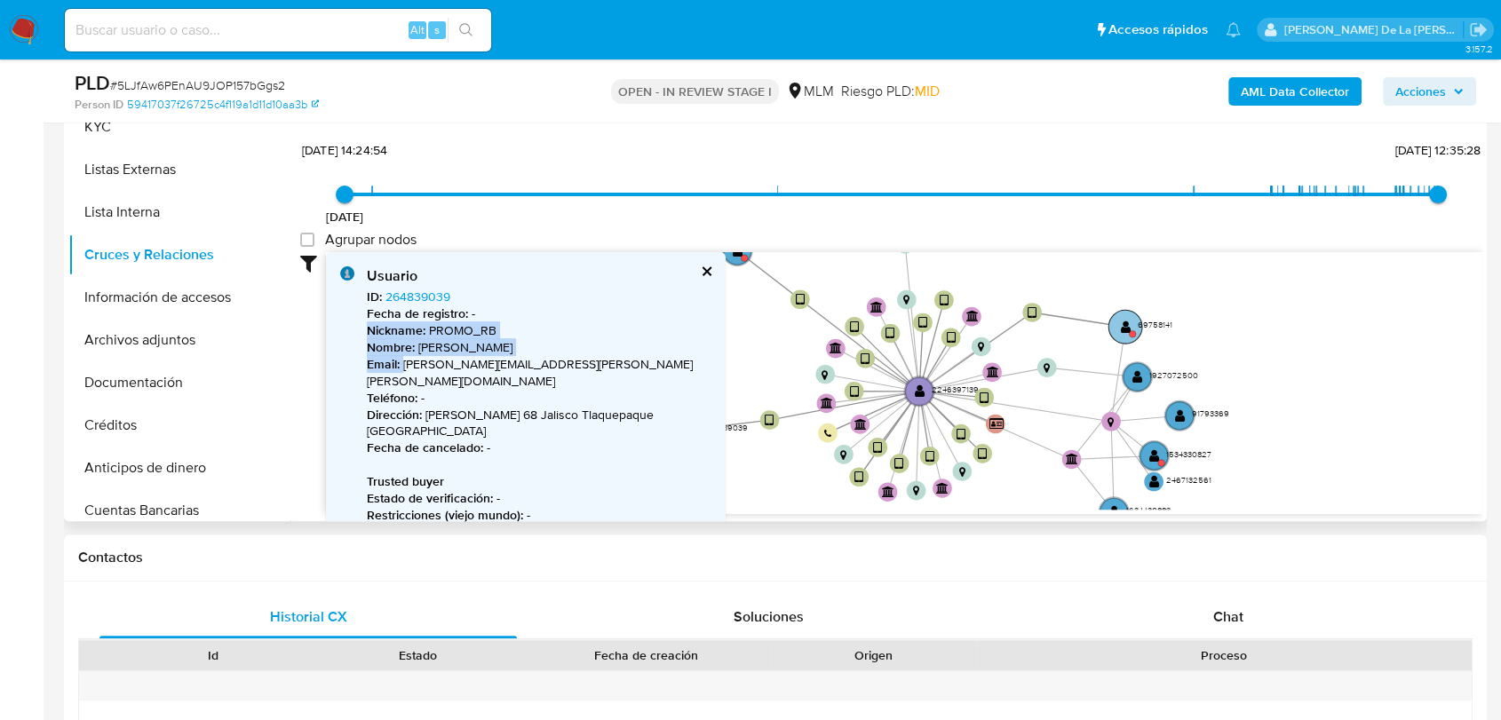
click at [1129, 329] on text "" at bounding box center [1126, 326] width 11 height 13
click at [1127, 327] on text "" at bounding box center [1126, 326] width 11 height 13
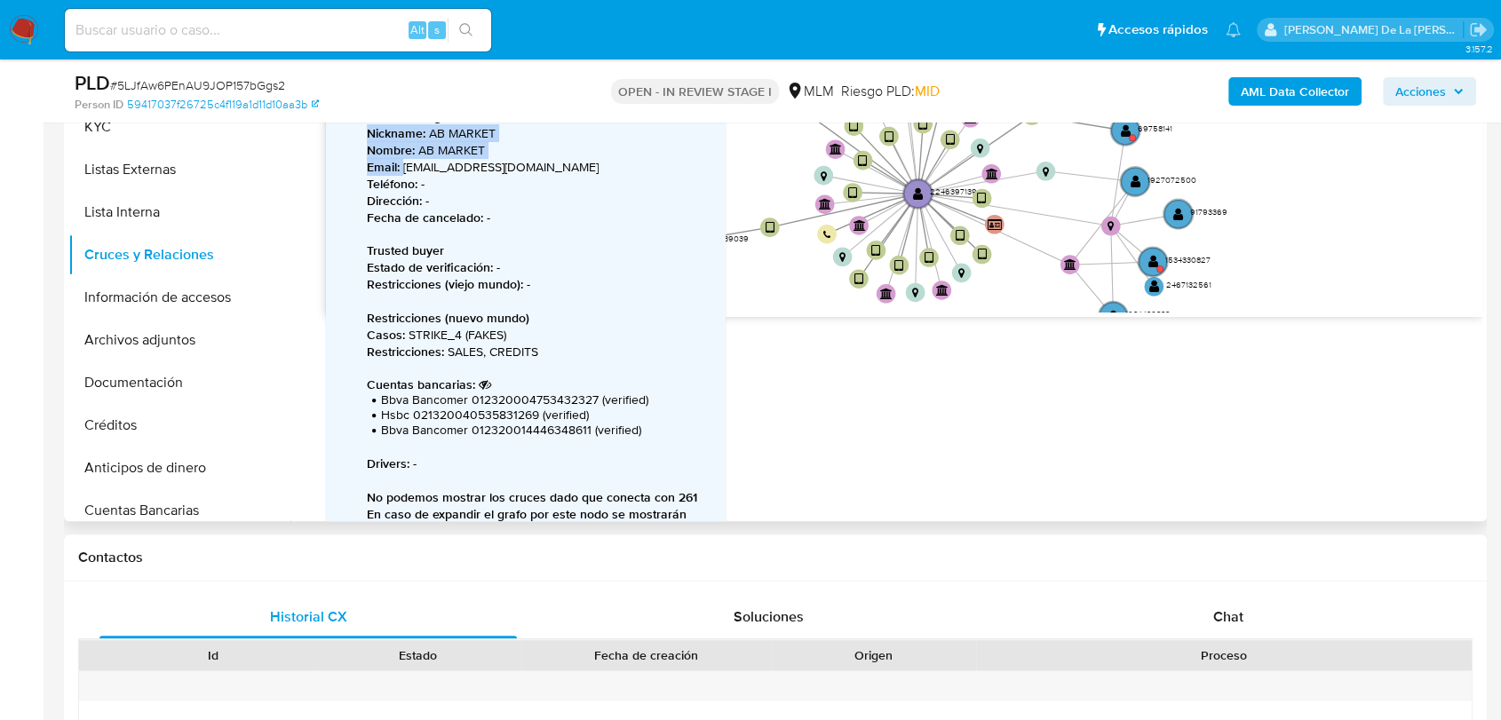
scroll to position [229, 0]
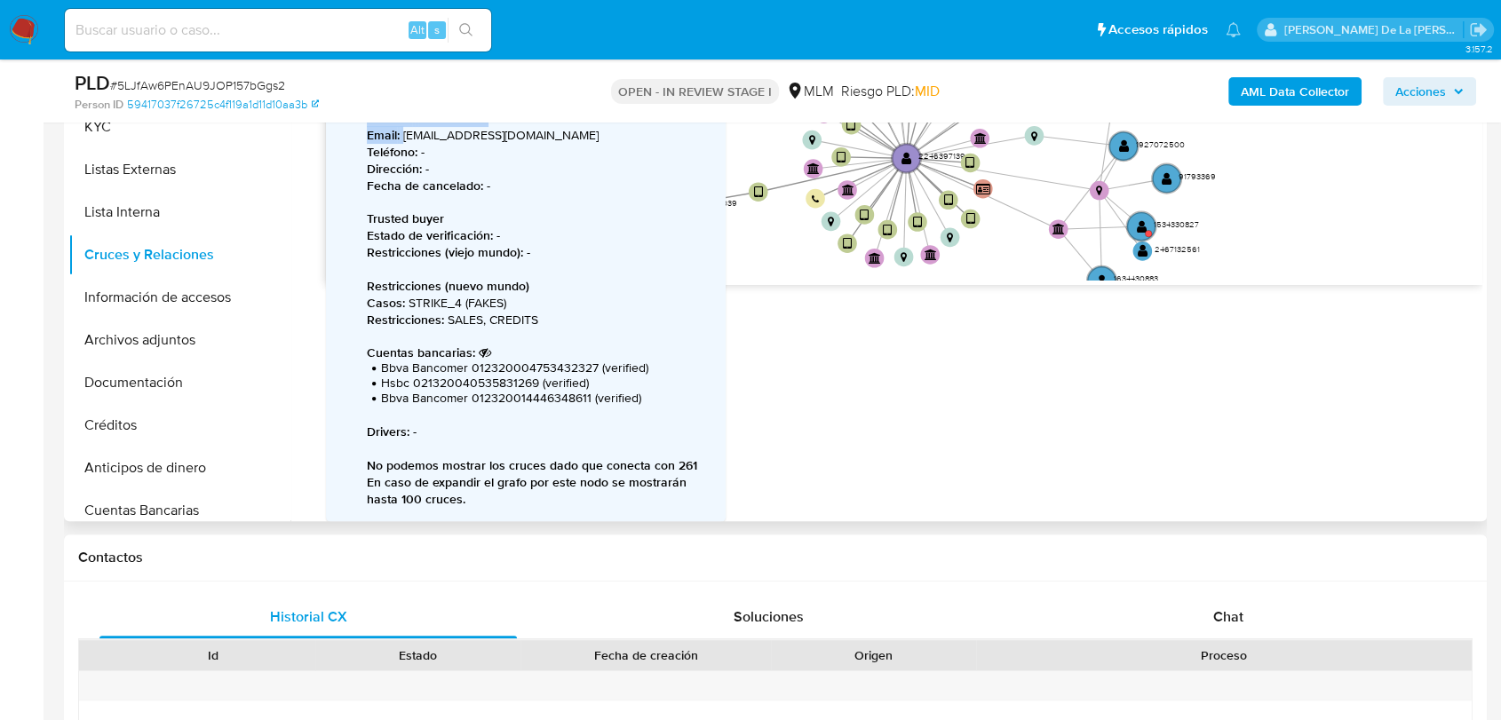
drag, startPoint x: 812, startPoint y: 247, endPoint x: 800, endPoint y: 242, distance: 12.4
click at [800, 242] on icon "device-67d07abf5067f0f10bb204e0  user-2246397139  2246397139 device-68753ca39…" at bounding box center [904, 152] width 1156 height 258
click at [1147, 222] on circle at bounding box center [1140, 226] width 34 height 34
click at [1144, 223] on circle at bounding box center [1140, 227] width 34 height 34
click at [1131, 218] on circle at bounding box center [1138, 227] width 34 height 34
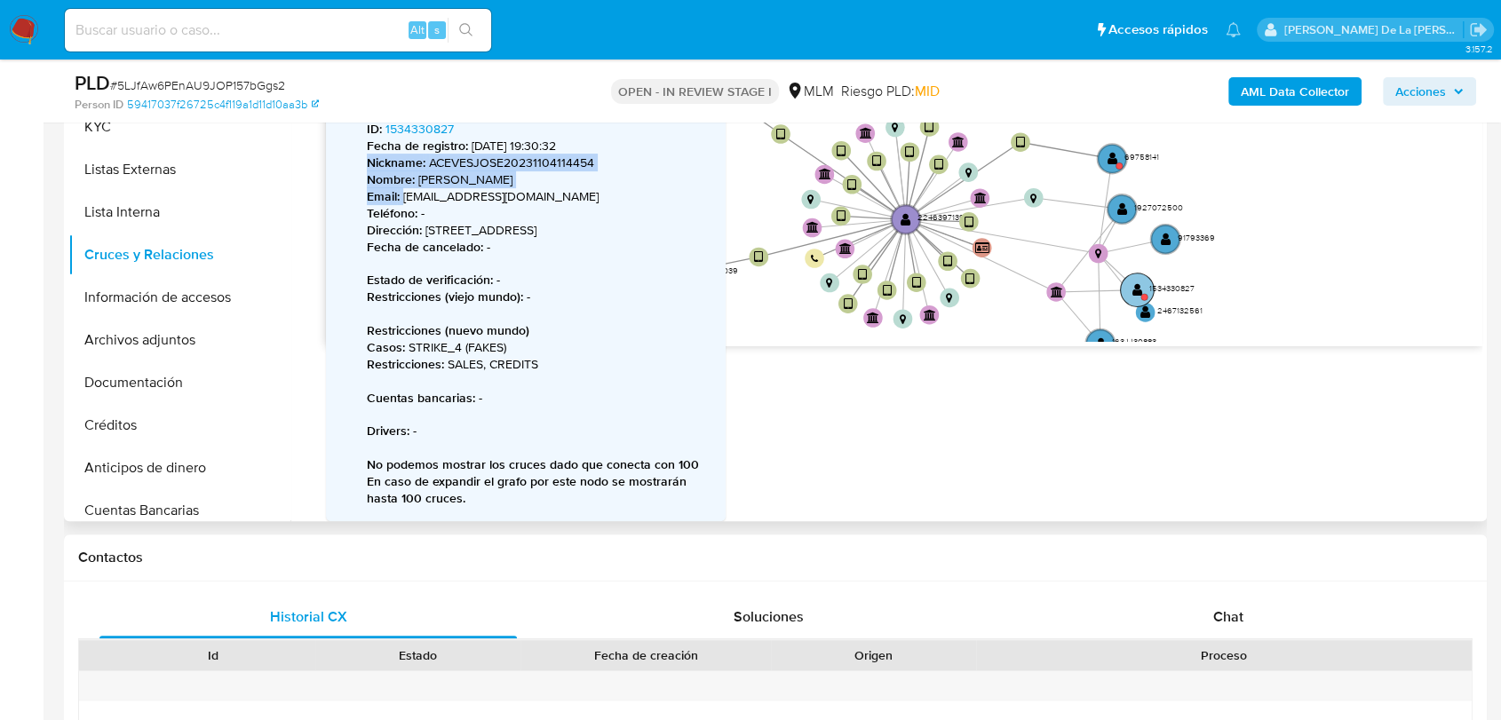
scroll to position [168, 0]
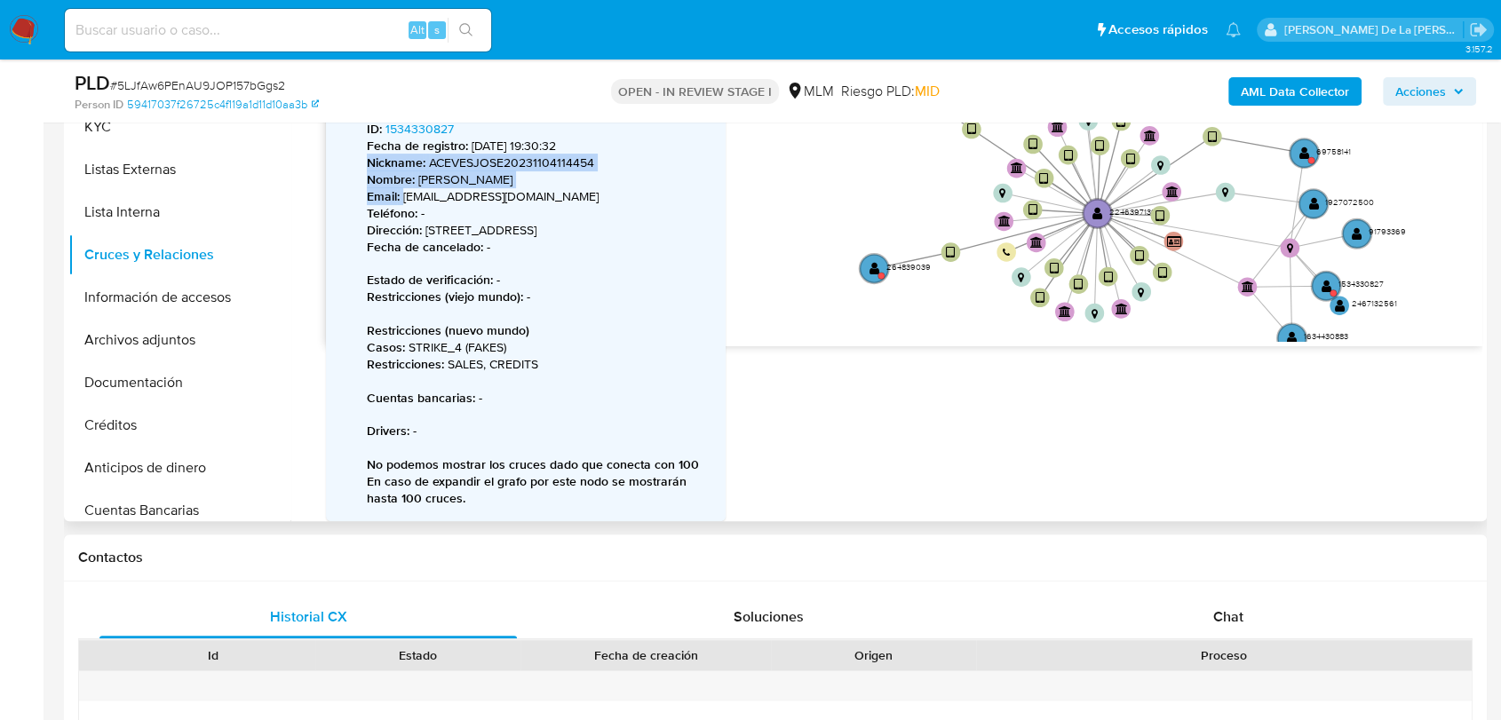
drag, startPoint x: 753, startPoint y: 309, endPoint x: 980, endPoint y: 298, distance: 227.6
click at [980, 298] on icon "device-67d07abf5067f0f10bb204e0  user-2246397139  2246397139 device-68753ca39…" at bounding box center [904, 213] width 1156 height 258
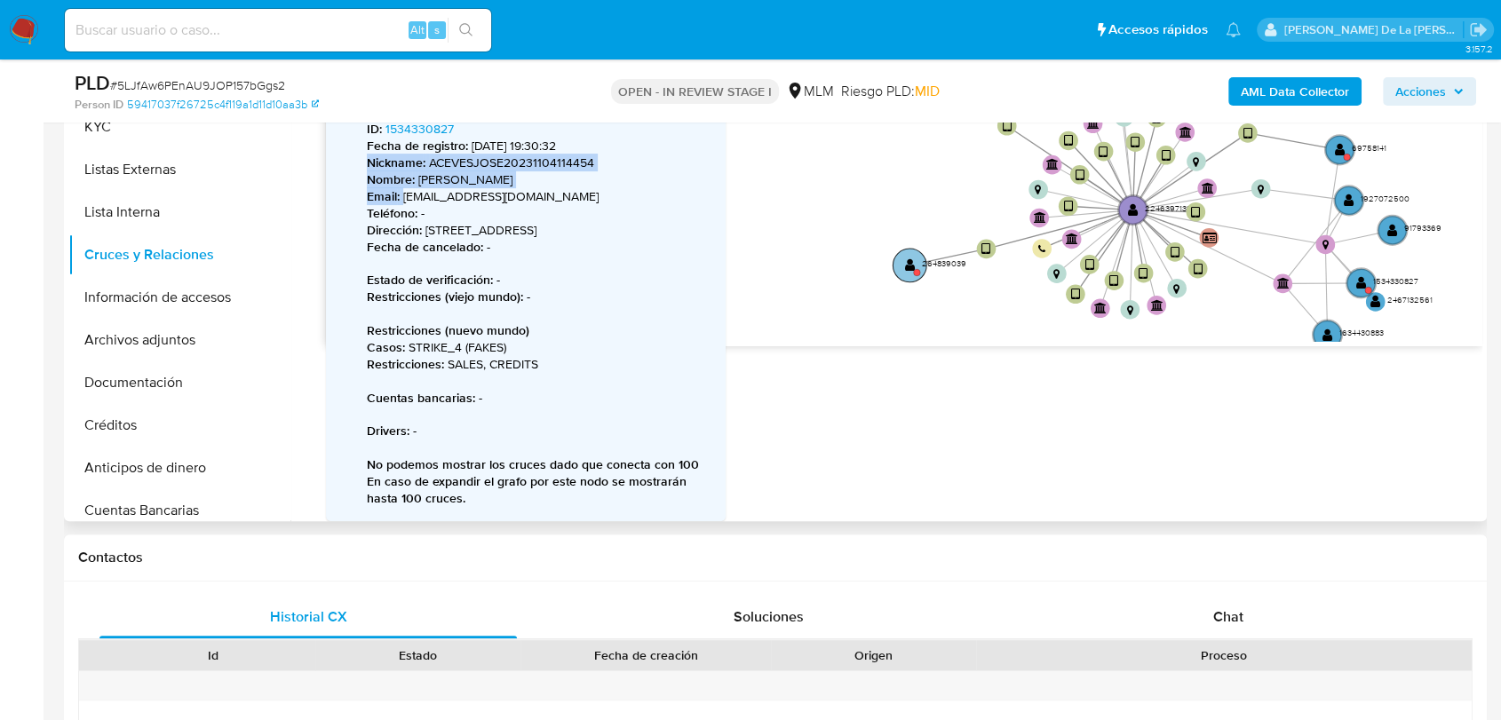
click at [902, 265] on circle at bounding box center [910, 266] width 34 height 34
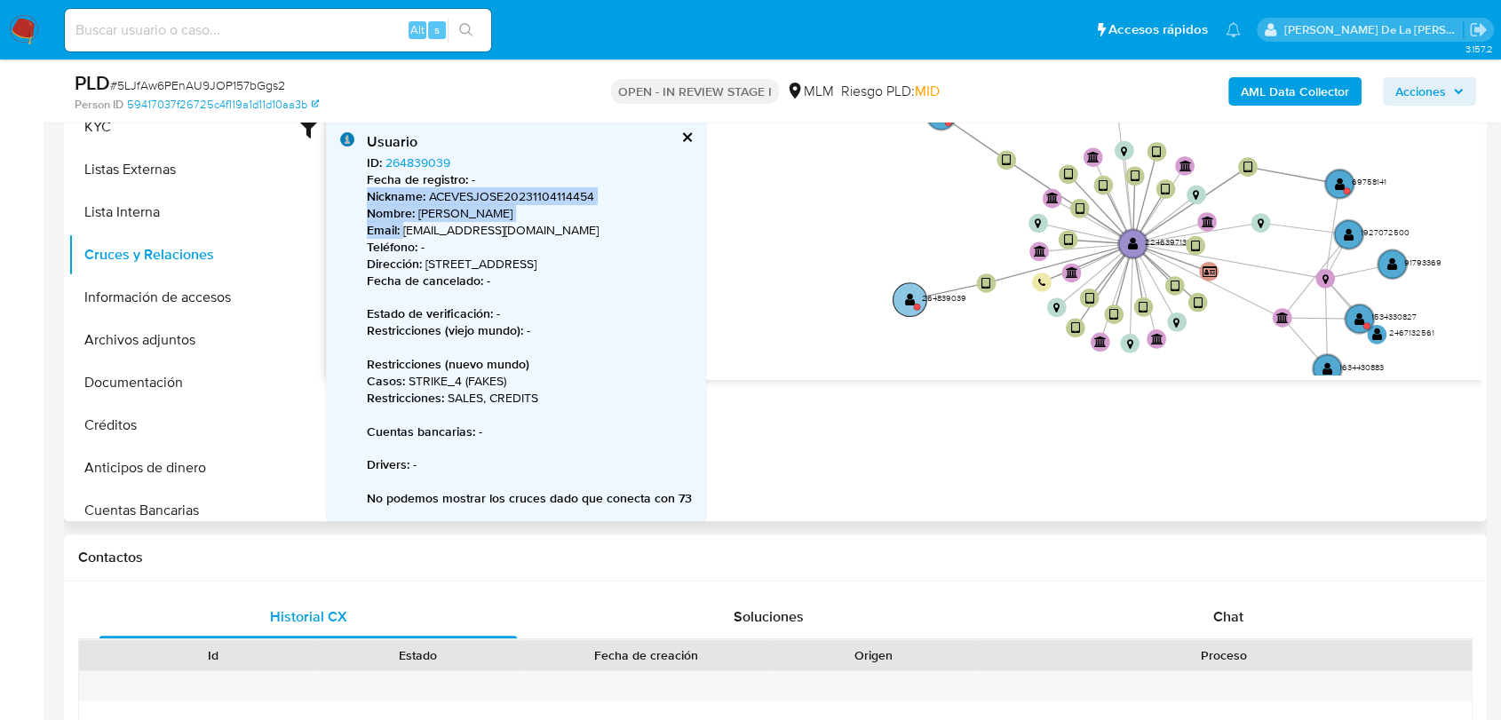
scroll to position [166, 0]
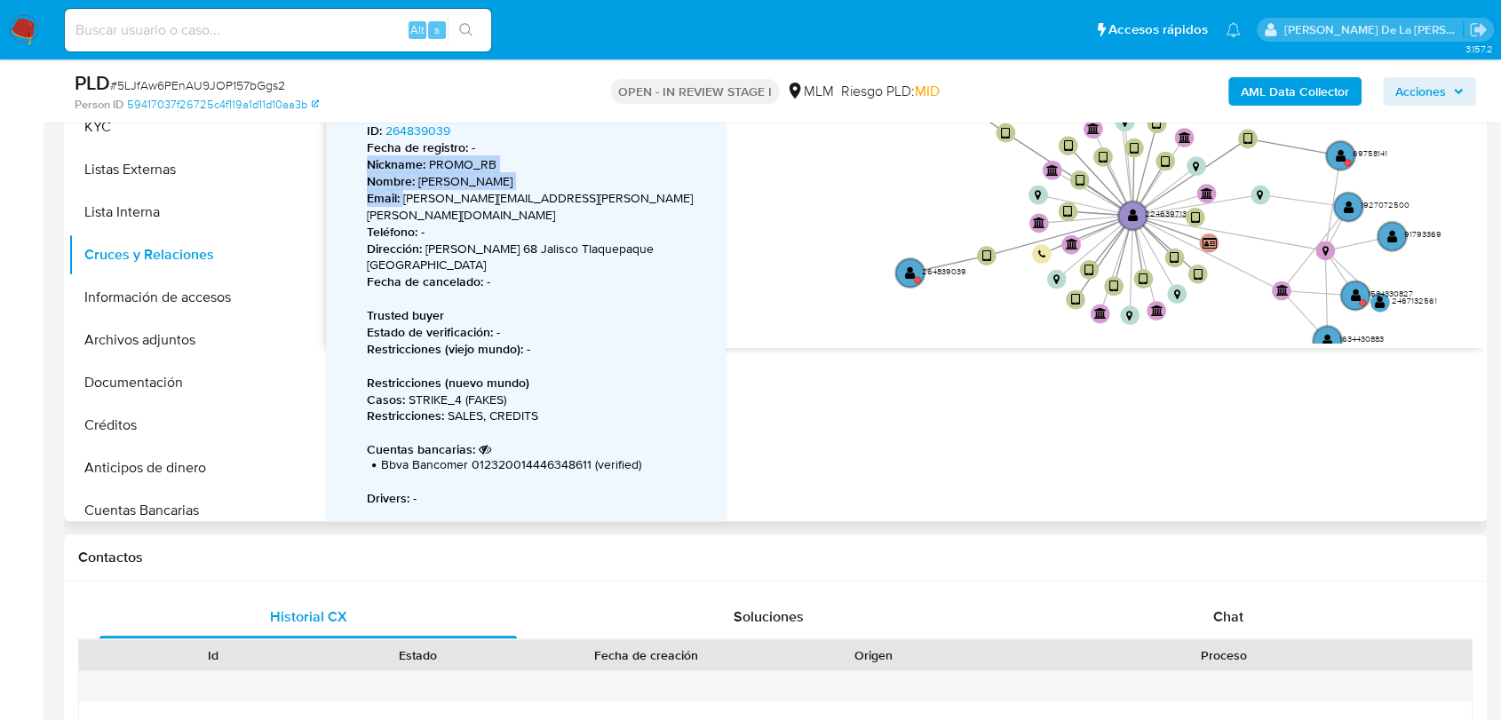
drag, startPoint x: 840, startPoint y: 253, endPoint x: 834, endPoint y: 395, distance: 142.2
click at [834, 395] on div "Accedé al Manual del usuario 24/8/2021 24/8/2021, 14:24:54 30/8/2025, 12:35:28 …" at bounding box center [886, 294] width 1192 height 455
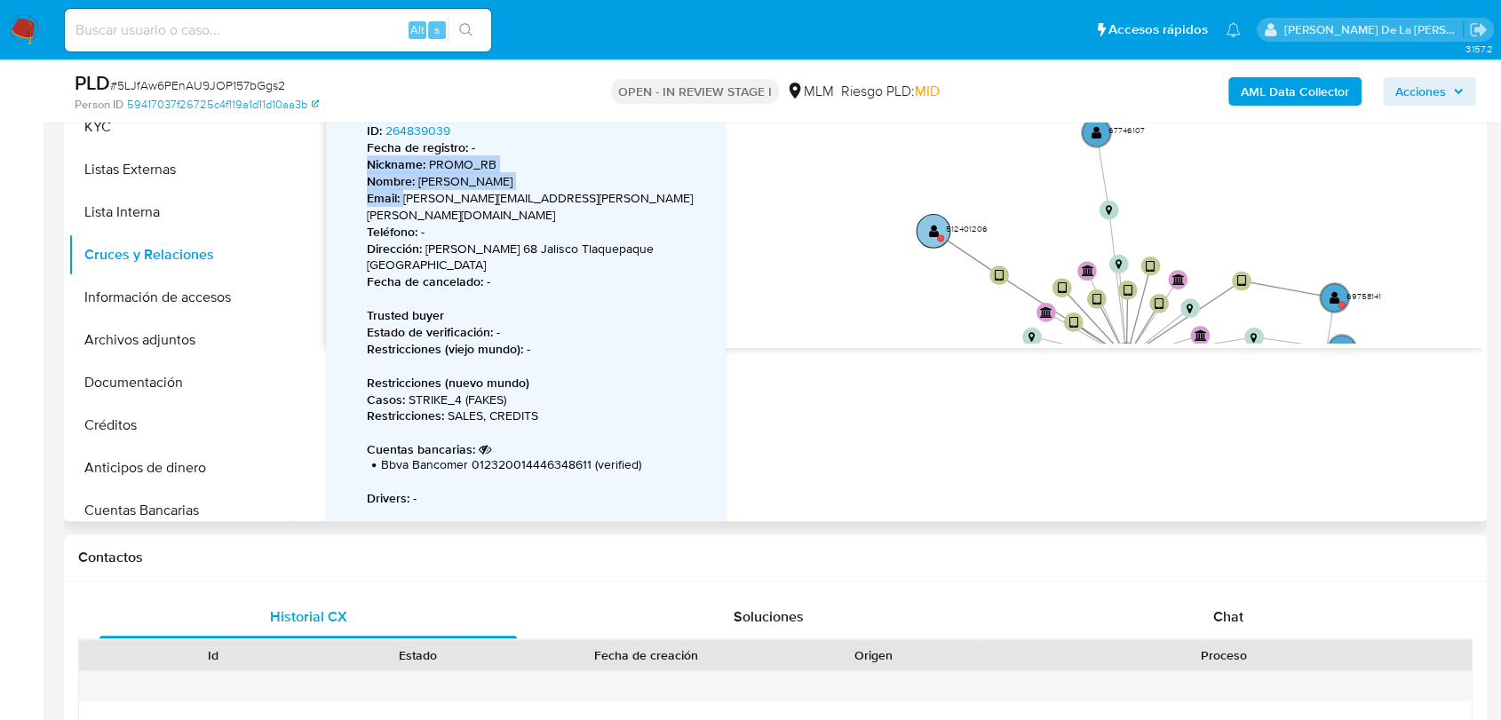
click at [927, 226] on circle at bounding box center [934, 231] width 34 height 34
click at [927, 226] on text "" at bounding box center [932, 232] width 11 height 13
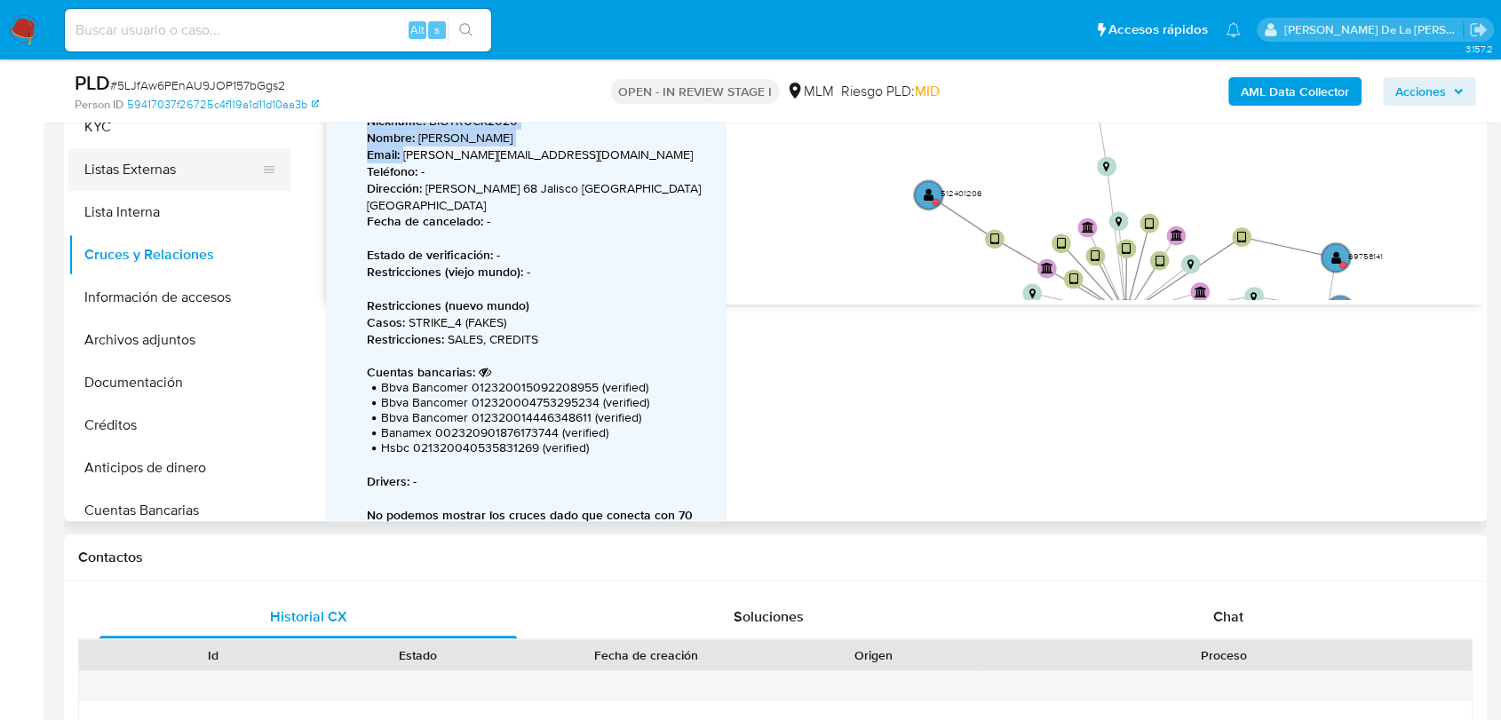
scroll to position [0, 0]
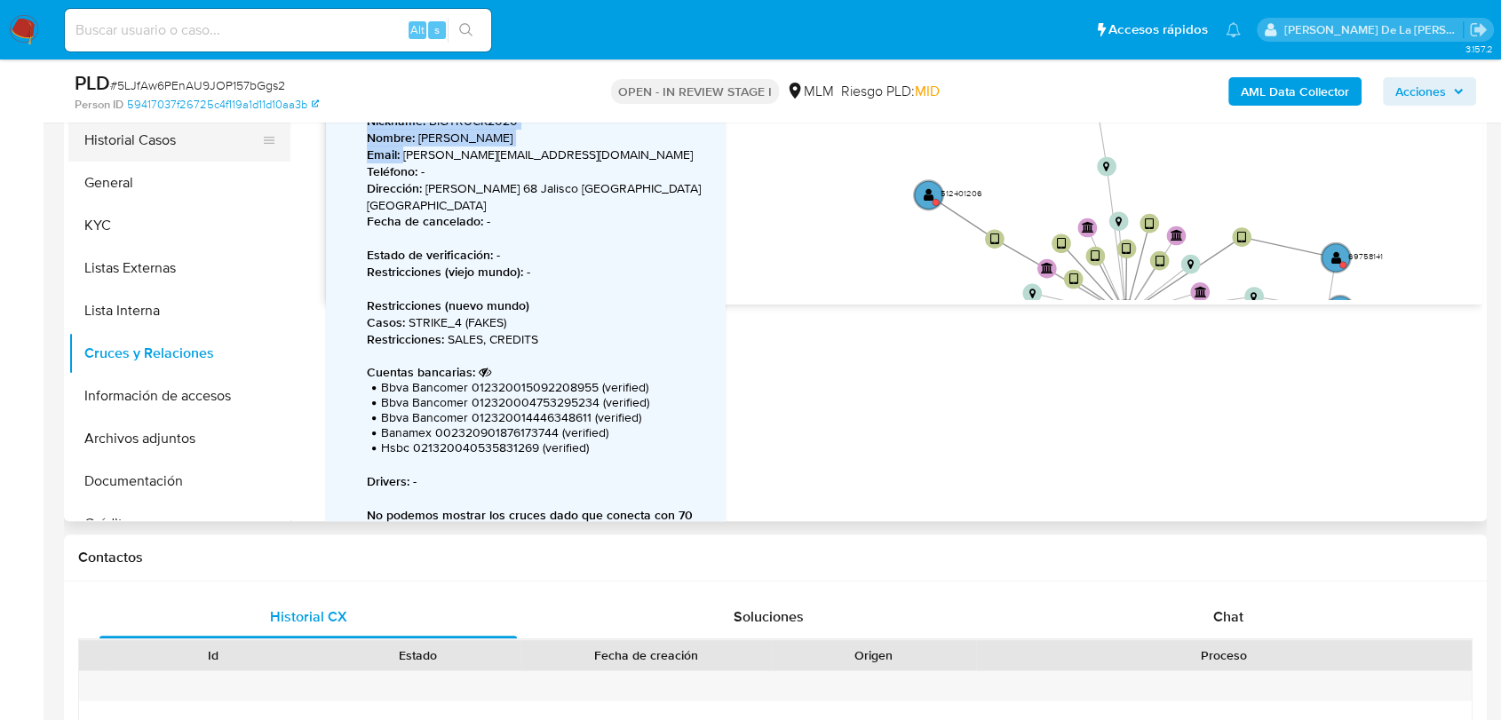
click at [150, 158] on button "Historial Casos" at bounding box center [172, 140] width 208 height 43
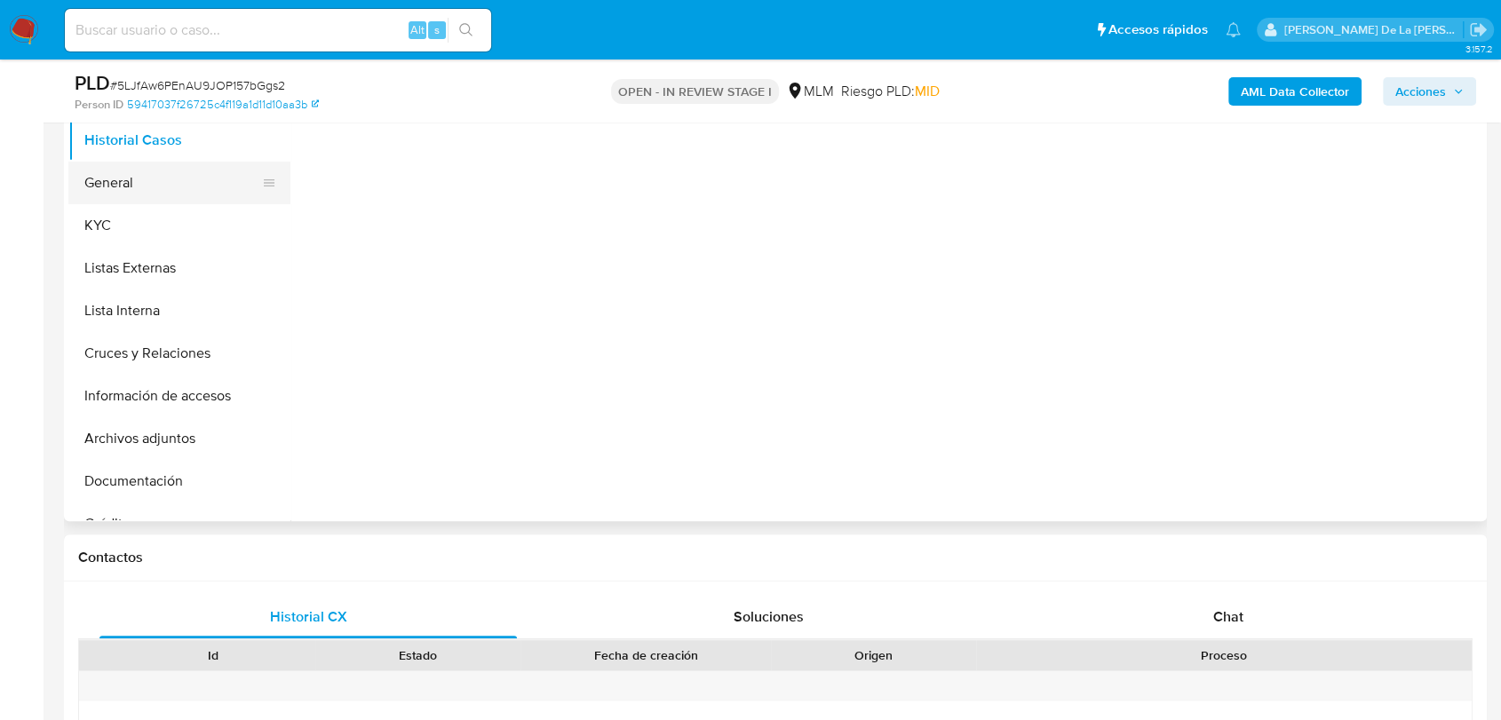
click at [157, 172] on button "General" at bounding box center [172, 183] width 208 height 43
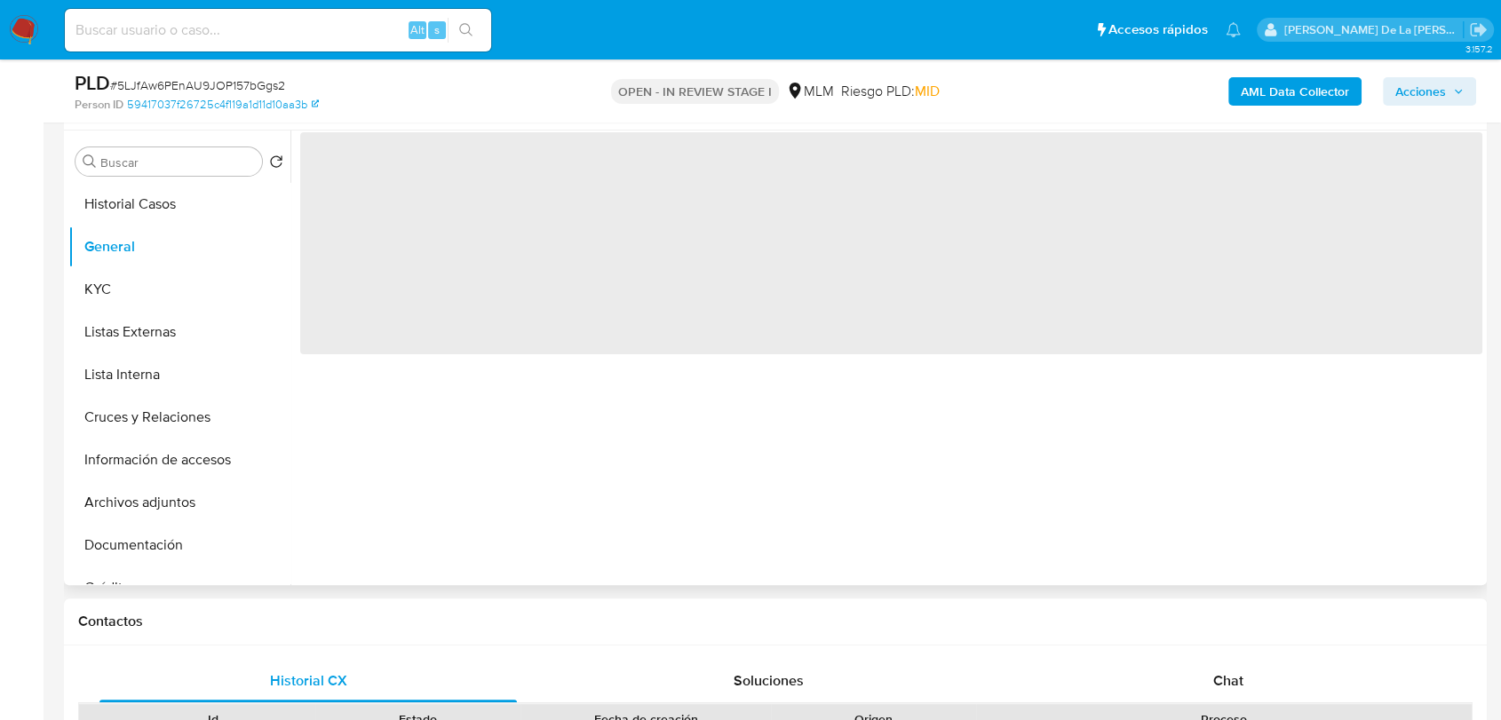
scroll to position [296, 0]
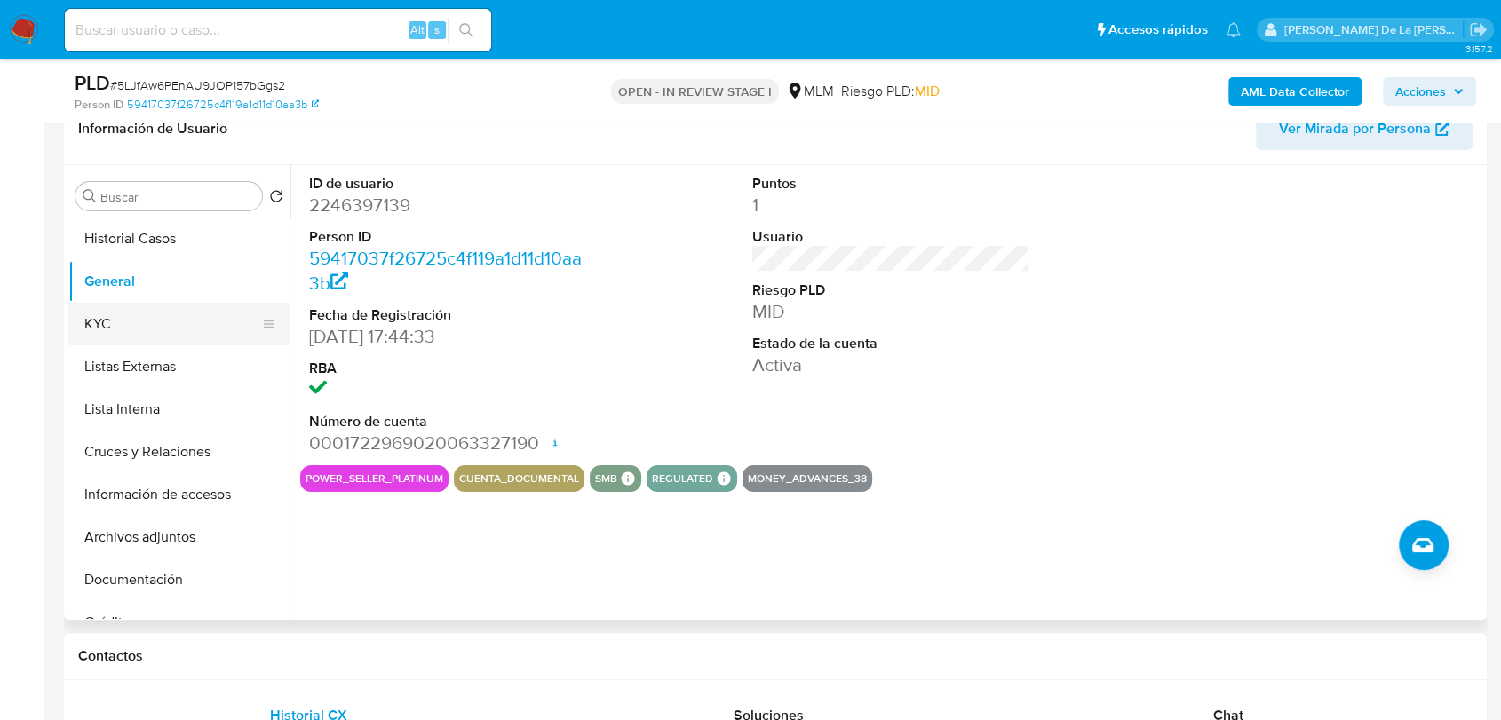
click at [180, 313] on button "KYC" at bounding box center [172, 324] width 208 height 43
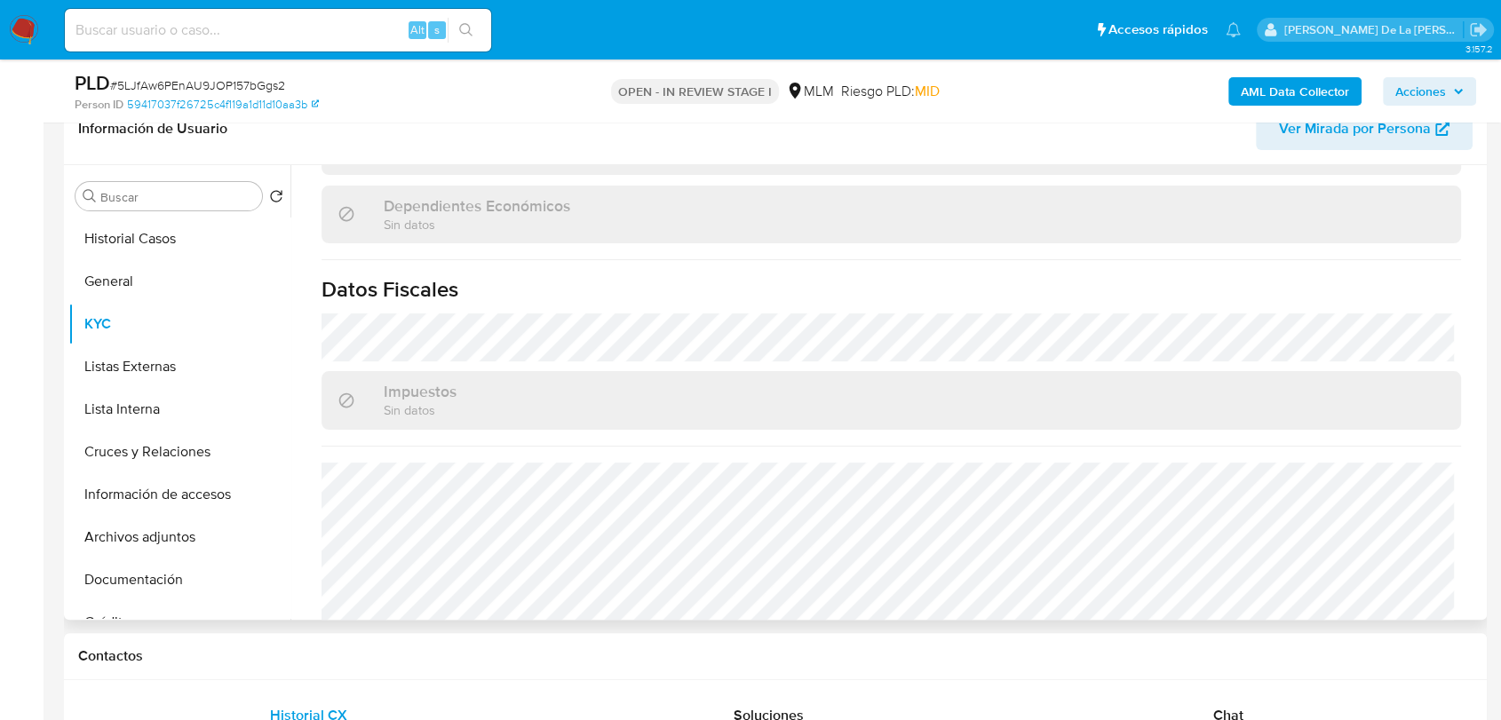
scroll to position [1085, 0]
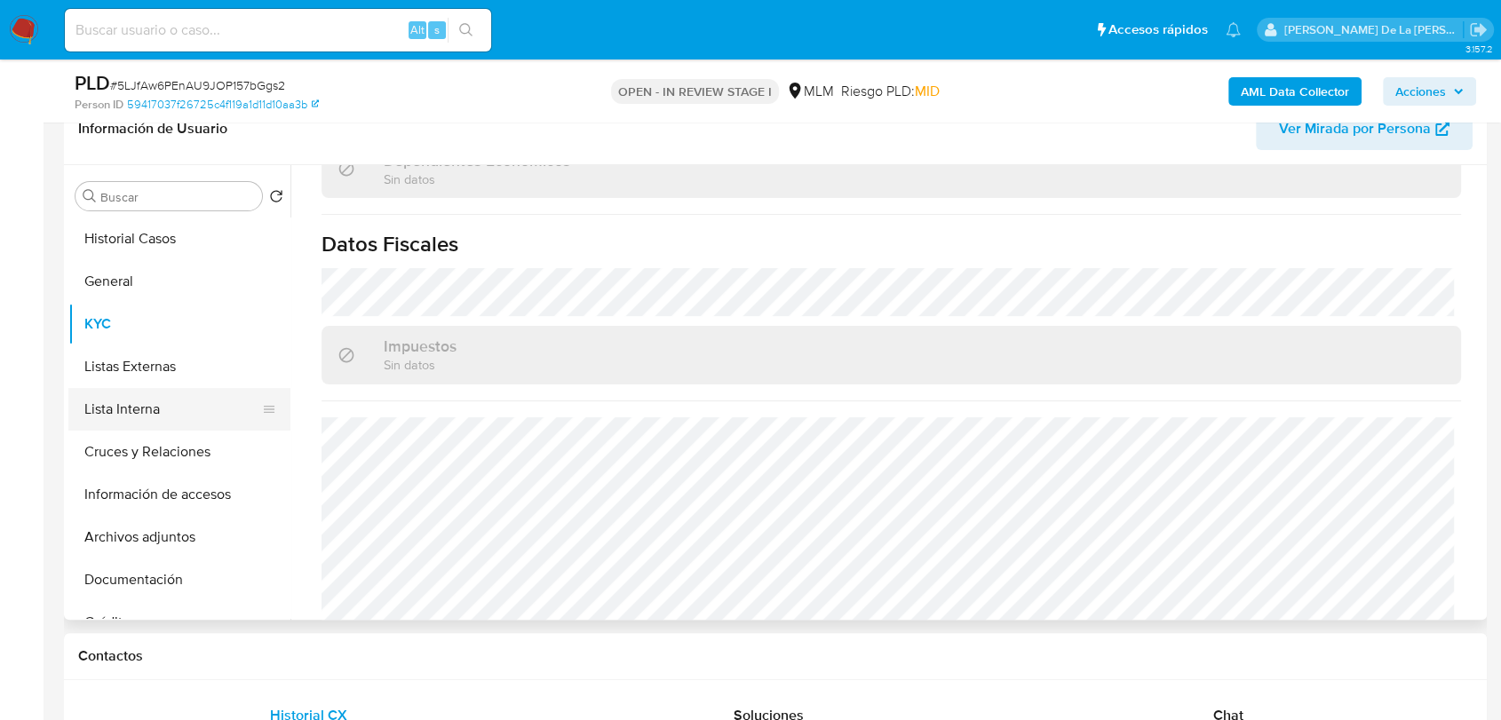
click at [171, 393] on button "Lista Interna" at bounding box center [172, 409] width 208 height 43
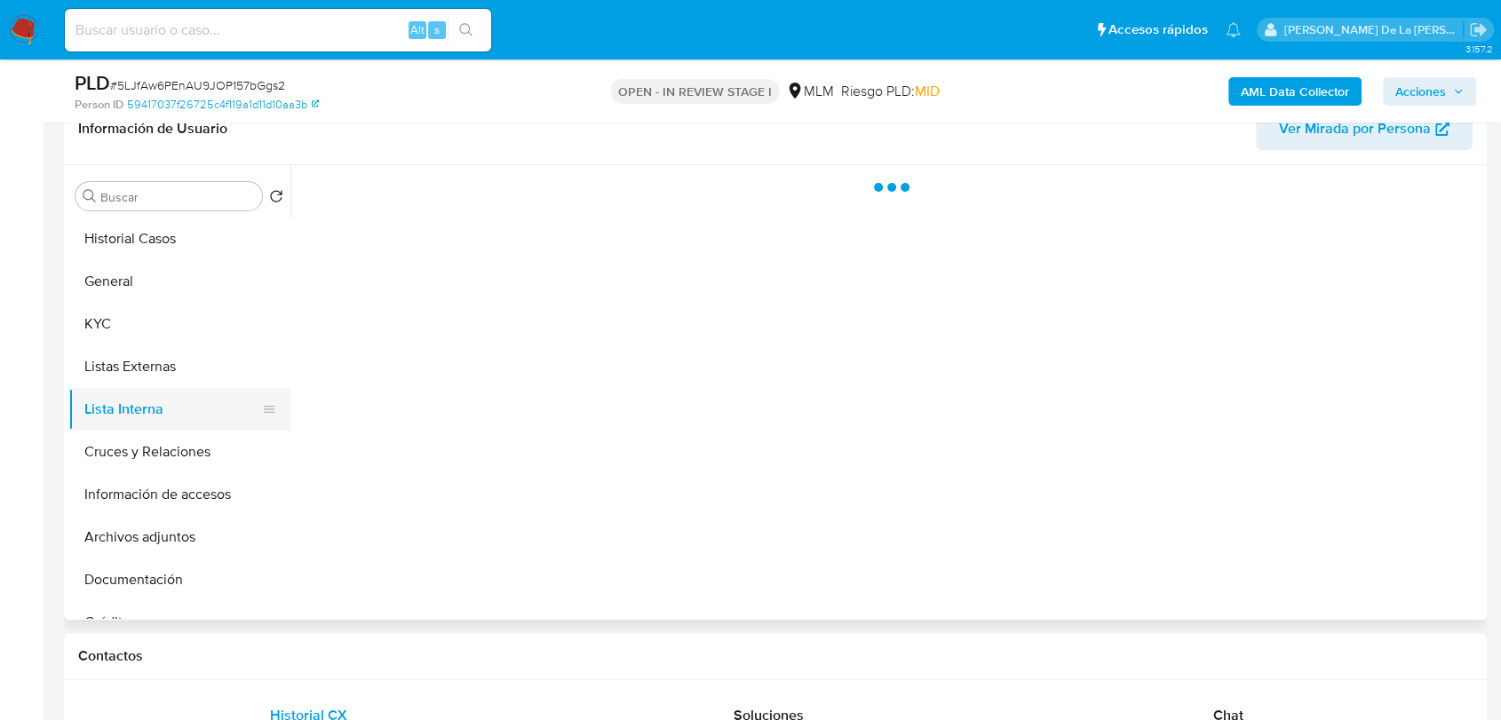
scroll to position [0, 0]
click at [176, 359] on button "Listas Externas" at bounding box center [172, 366] width 208 height 43
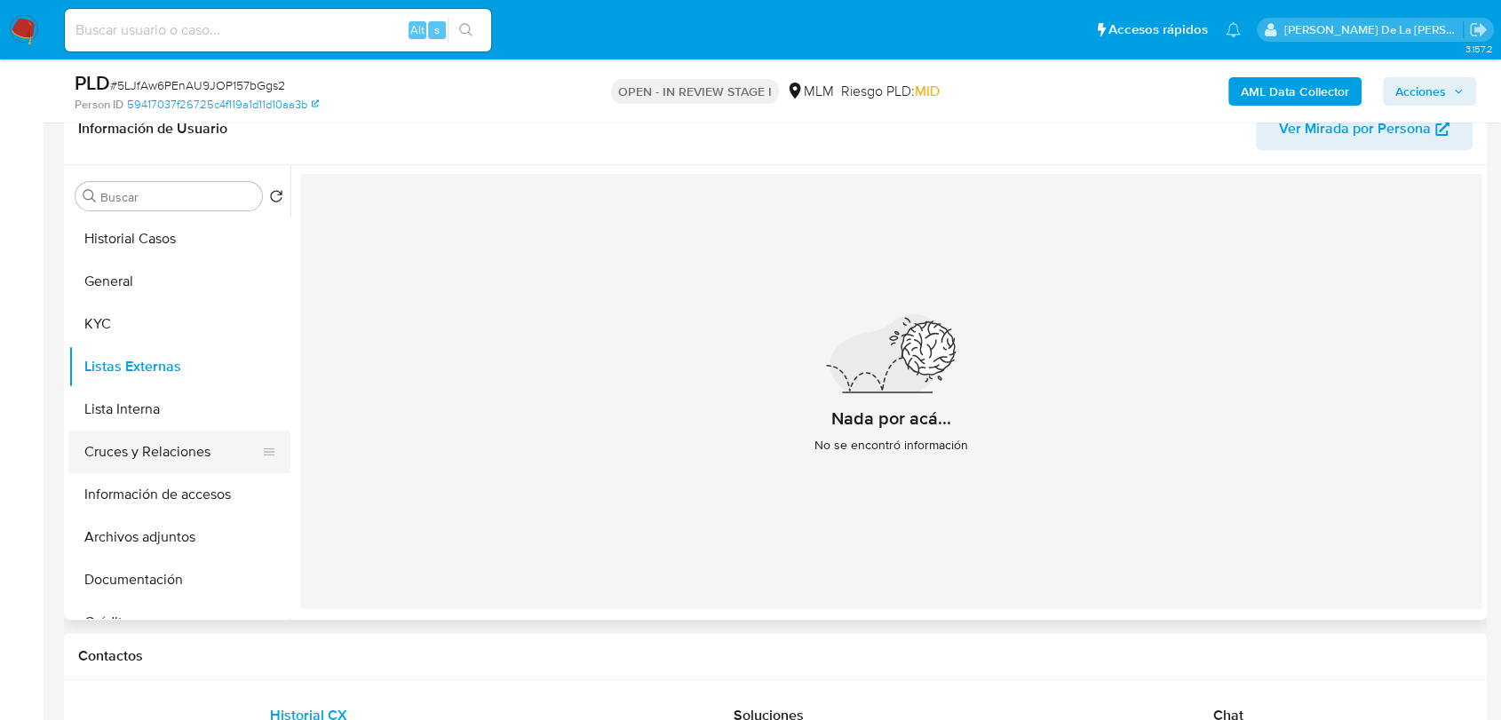
click at [116, 448] on button "Cruces y Relaciones" at bounding box center [172, 452] width 208 height 43
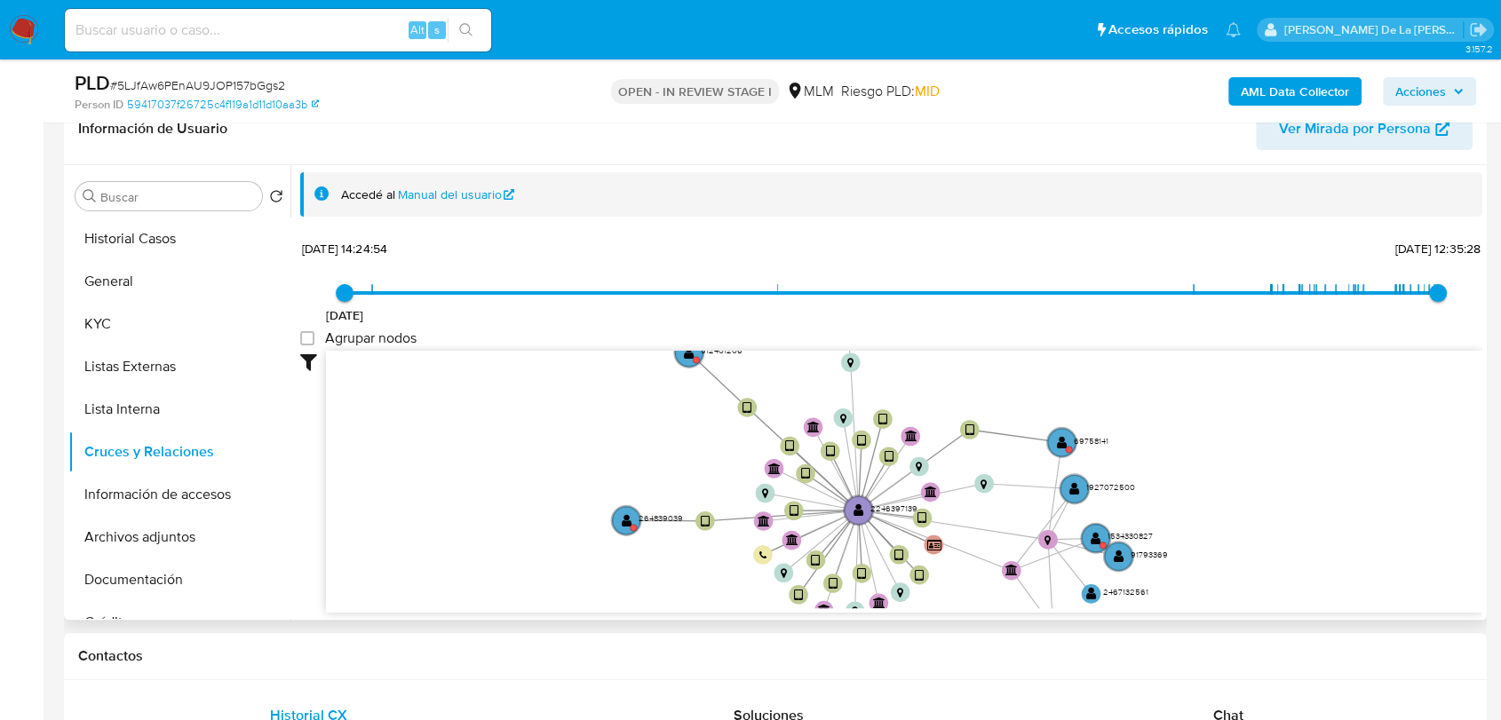
drag, startPoint x: 752, startPoint y: 461, endPoint x: 726, endPoint y: 526, distance: 69.8
click at [726, 526] on icon "device-67d07abf5067f0f10bb204e0  user-2246397139  2246397139 device-68753ca39…" at bounding box center [904, 480] width 1156 height 258
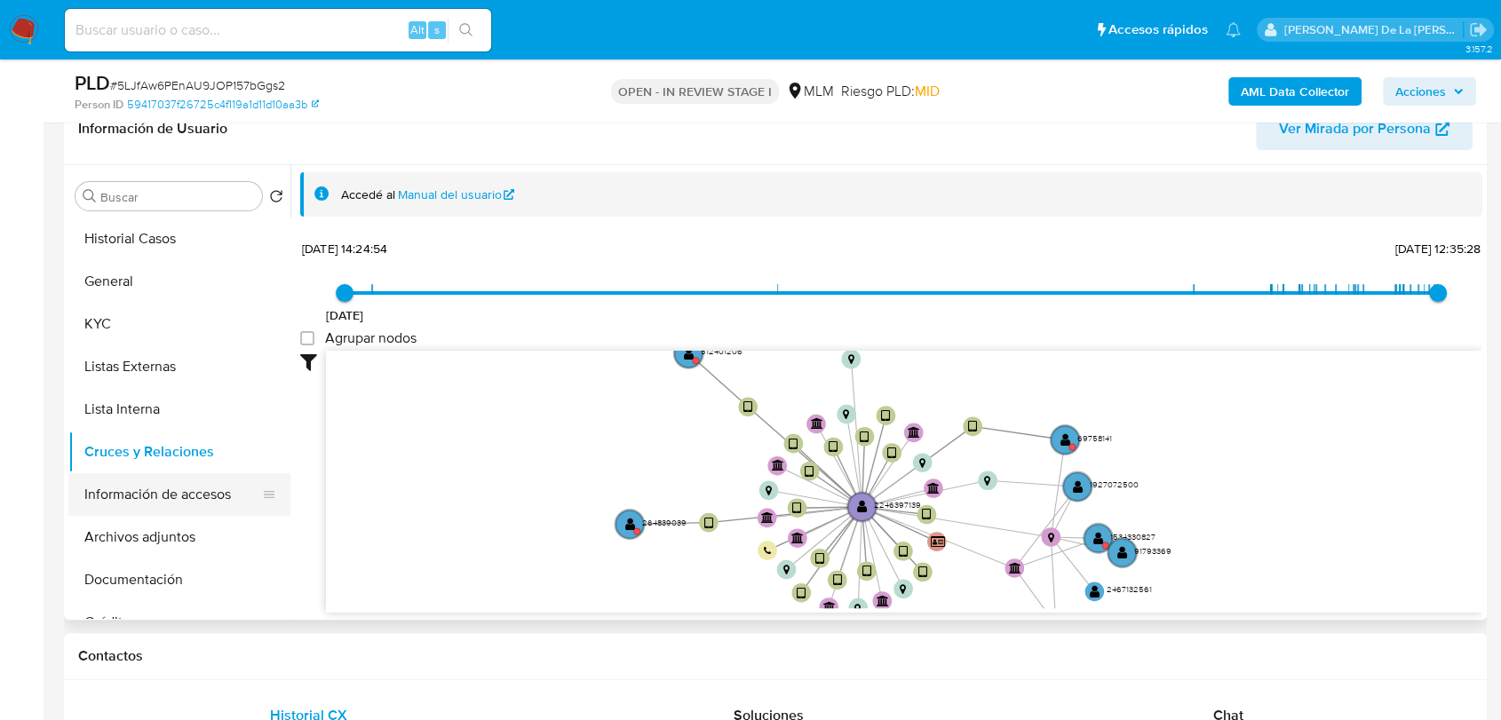
click at [158, 494] on button "Información de accesos" at bounding box center [172, 494] width 208 height 43
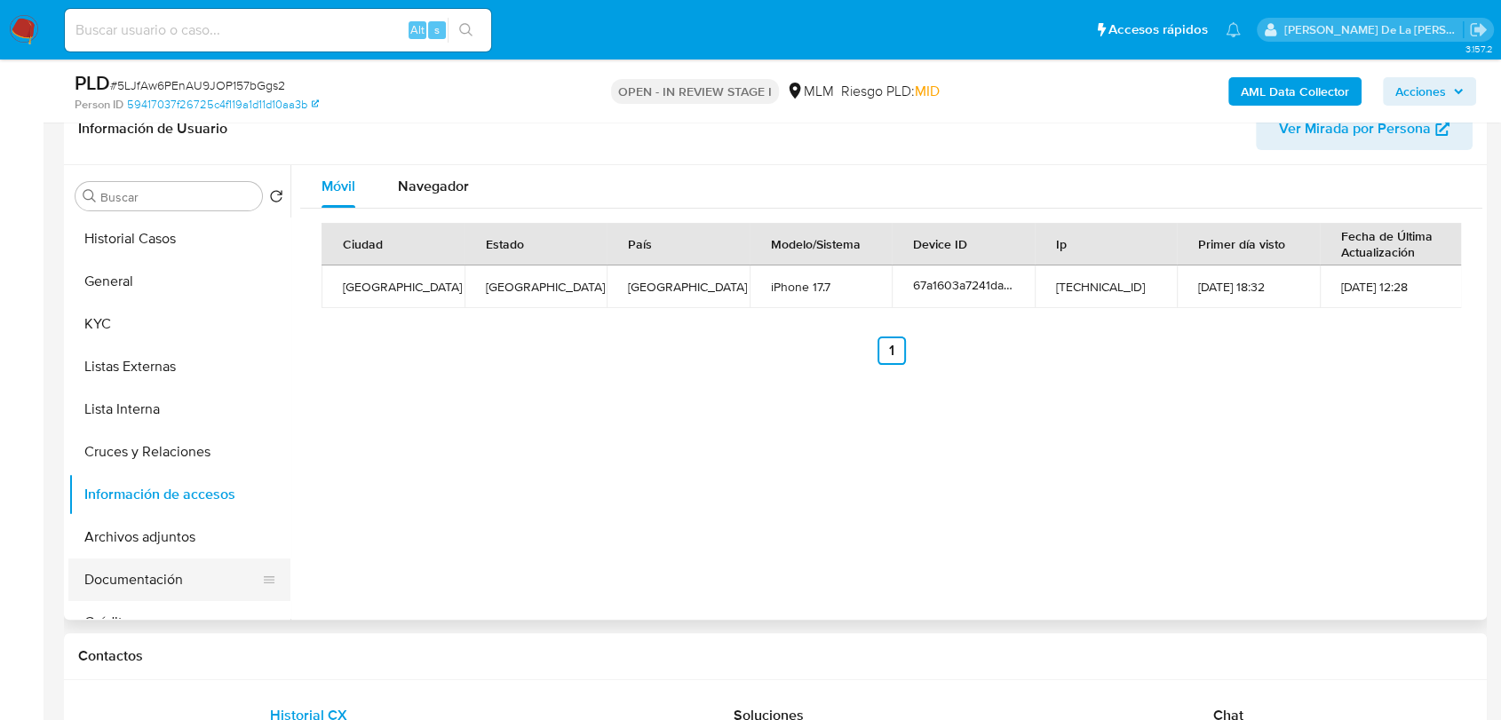
drag, startPoint x: 146, startPoint y: 578, endPoint x: 234, endPoint y: 569, distance: 89.3
click at [146, 578] on button "Documentación" at bounding box center [172, 580] width 208 height 43
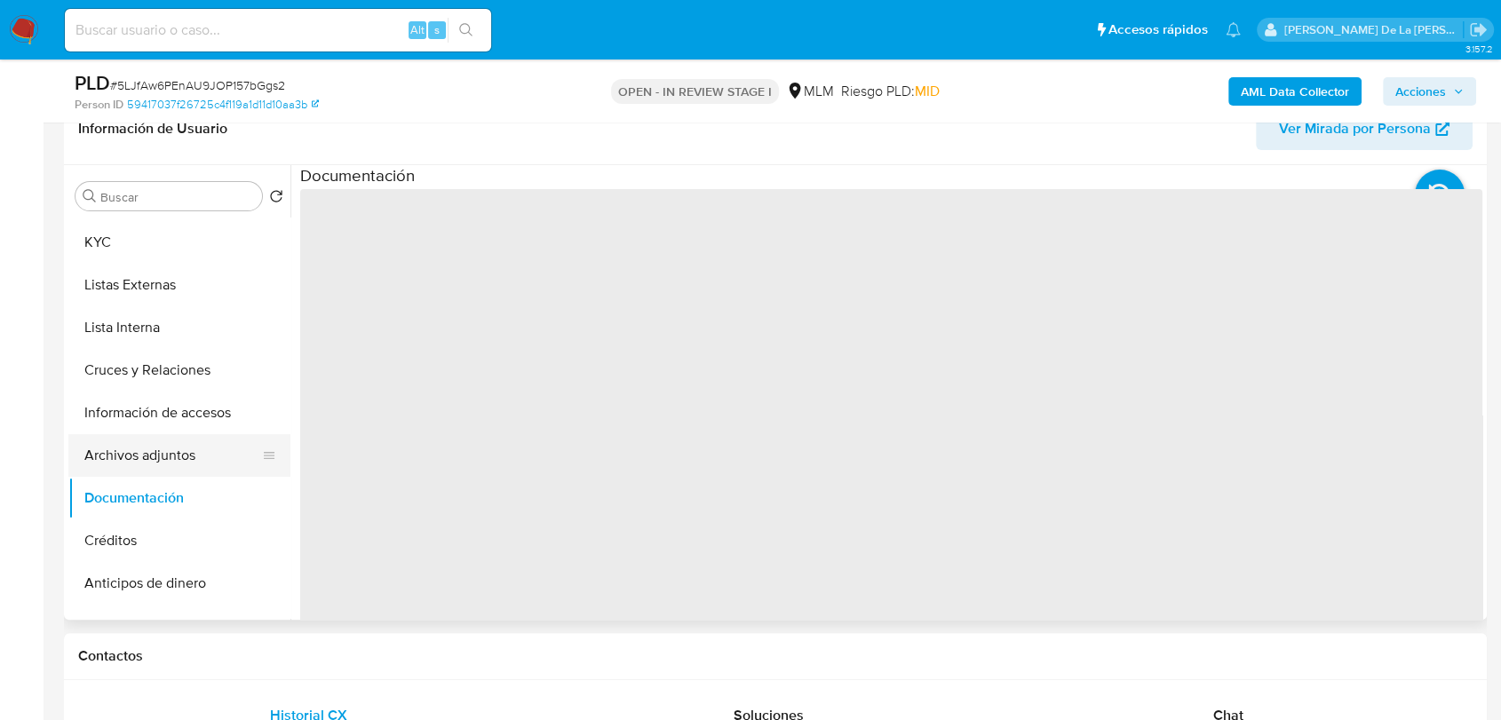
scroll to position [197, 0]
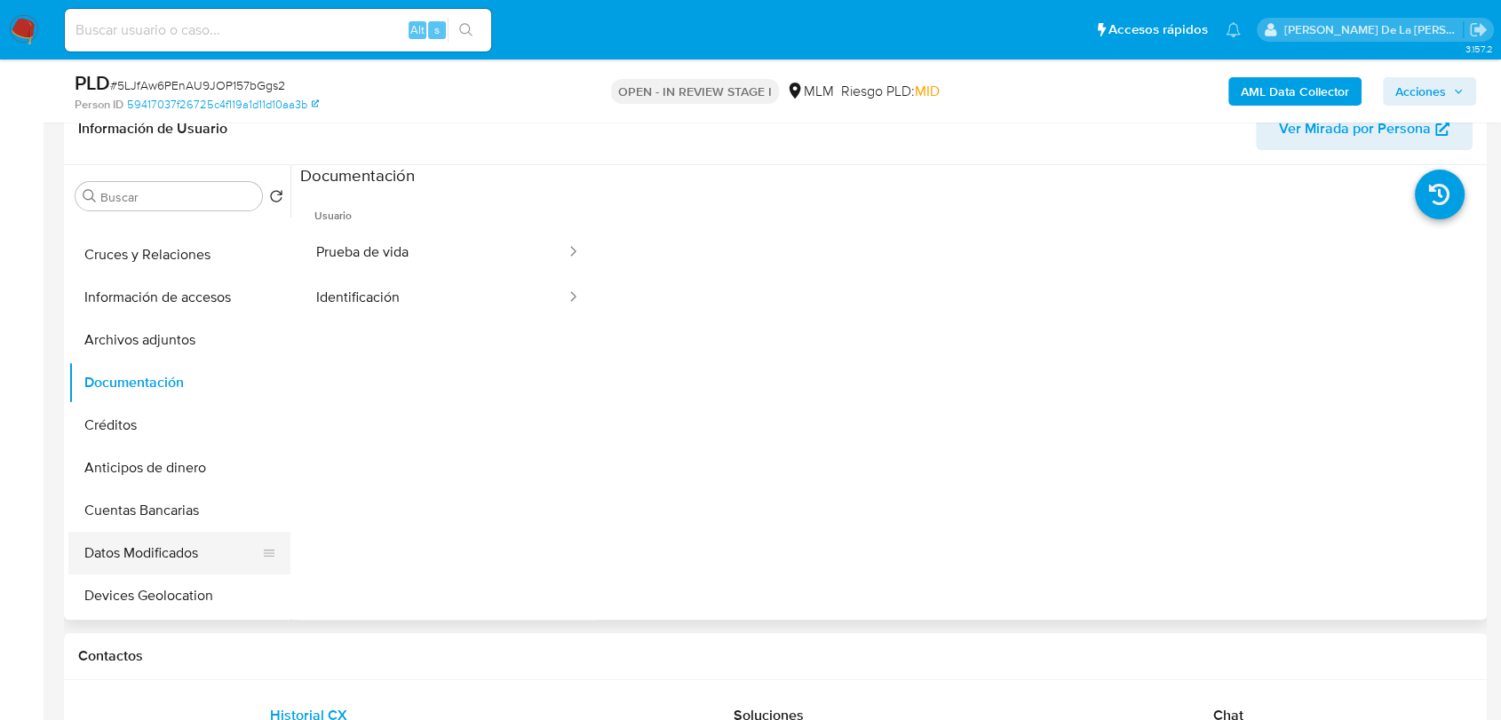
click at [185, 551] on button "Datos Modificados" at bounding box center [172, 553] width 208 height 43
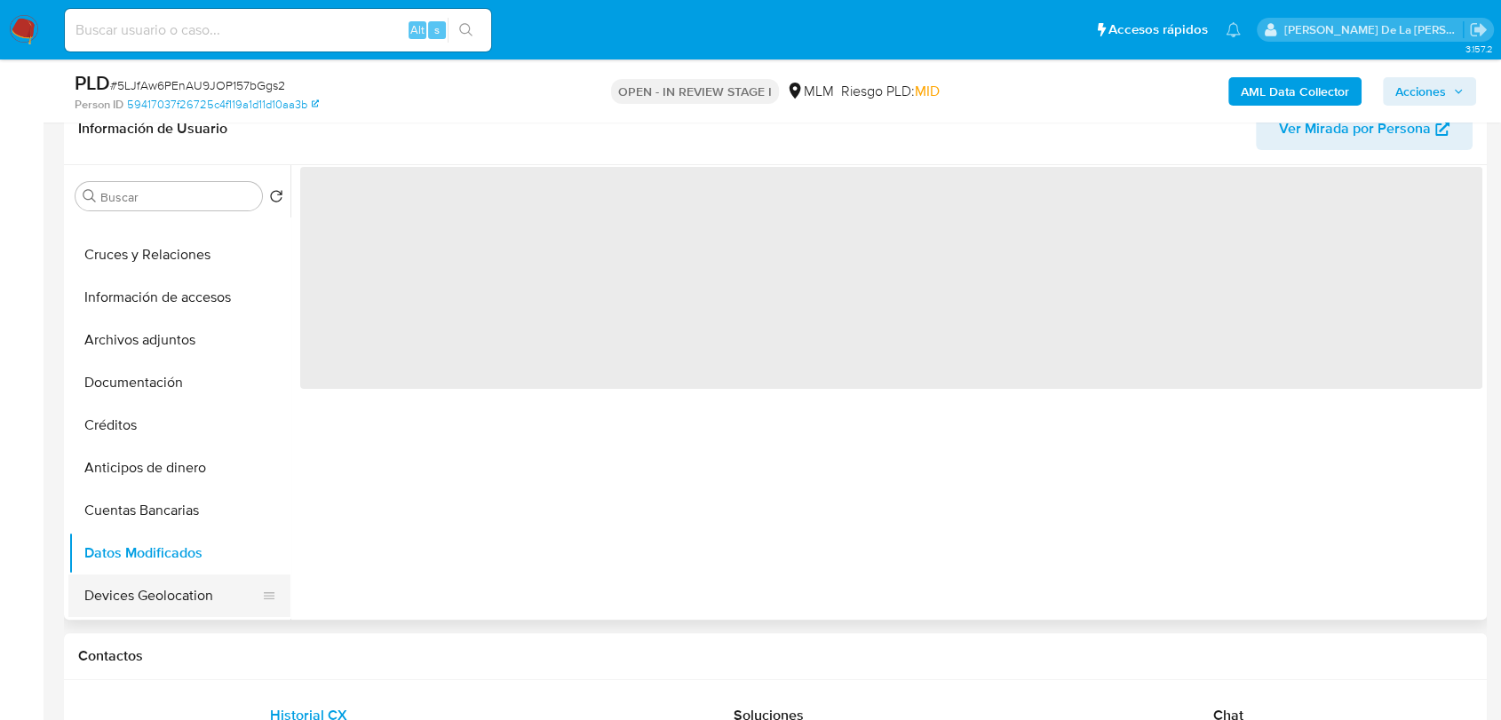
click at [163, 587] on button "Devices Geolocation" at bounding box center [172, 596] width 208 height 43
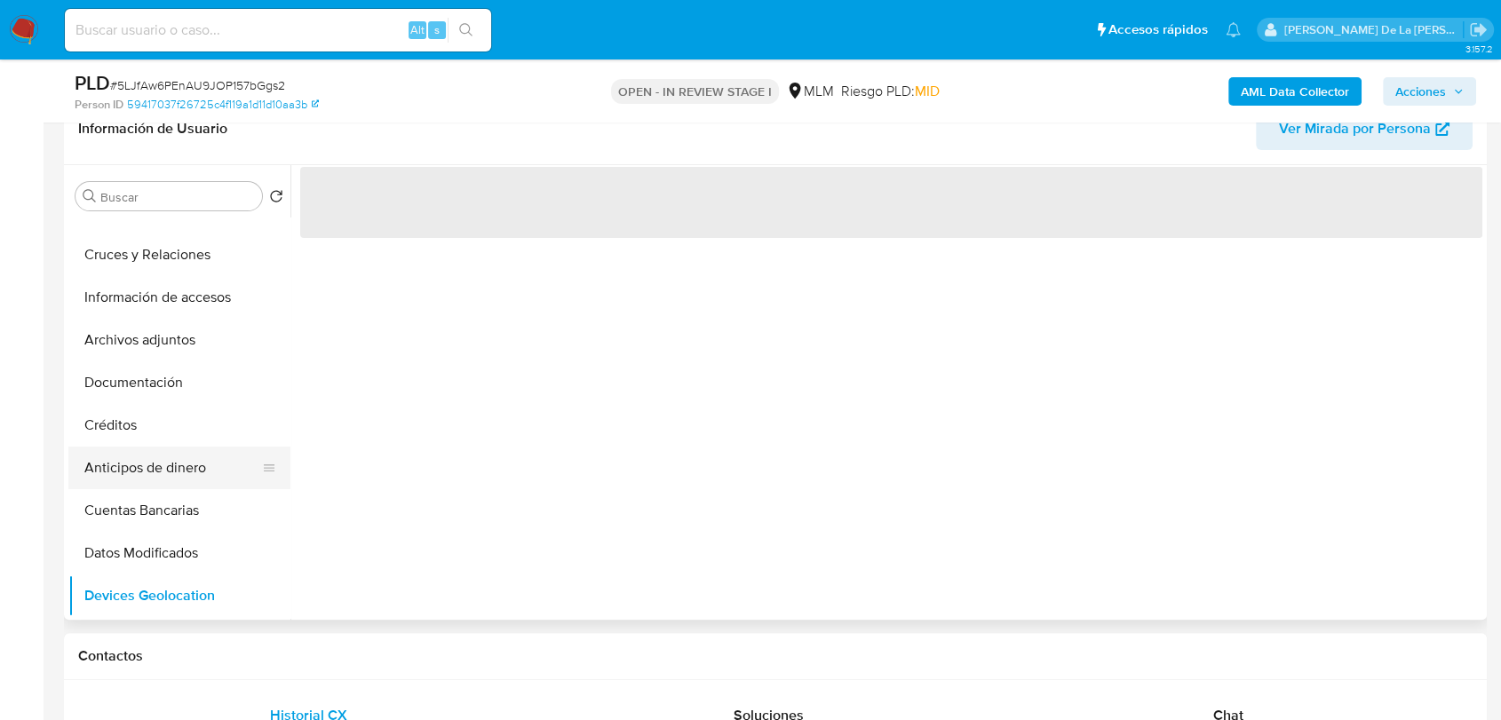
click at [163, 468] on button "Anticipos de dinero" at bounding box center [172, 468] width 208 height 43
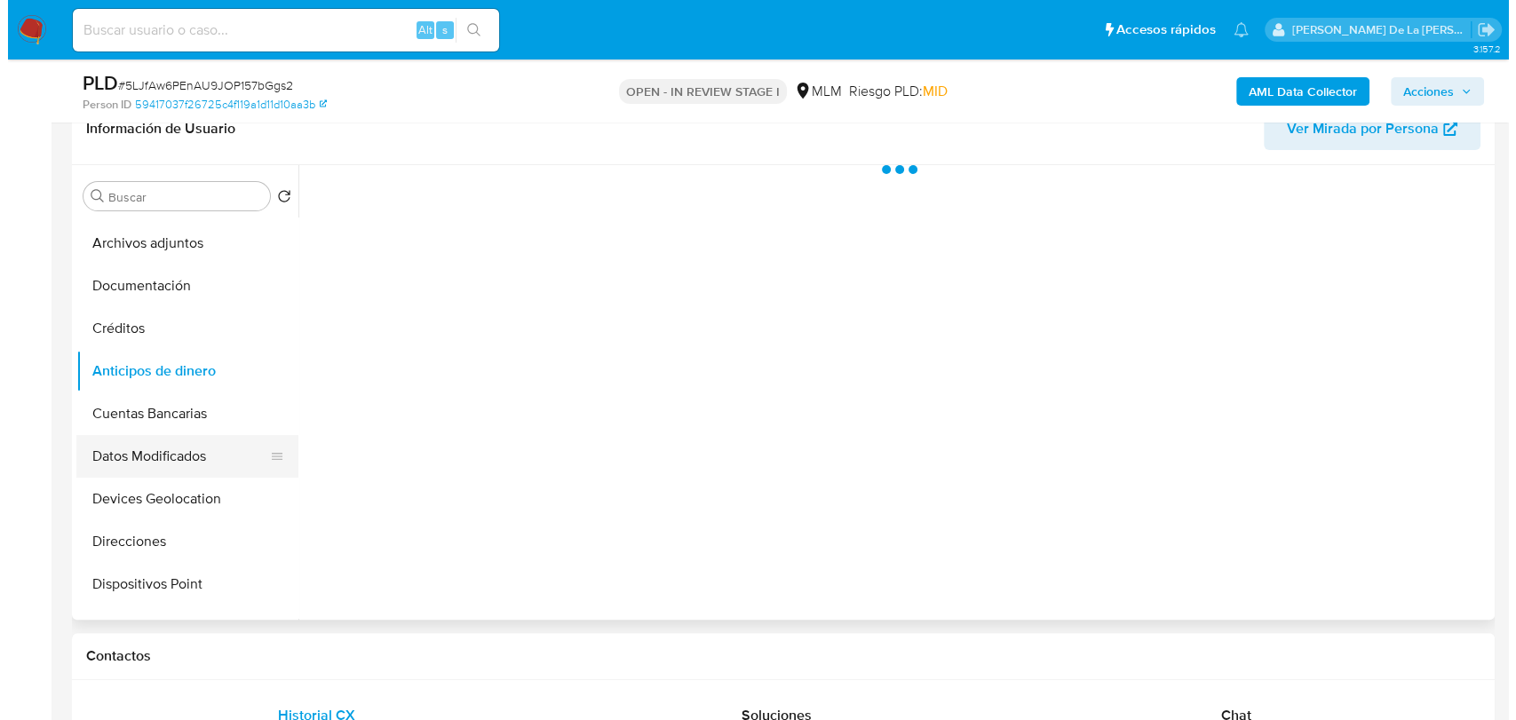
scroll to position [99, 0]
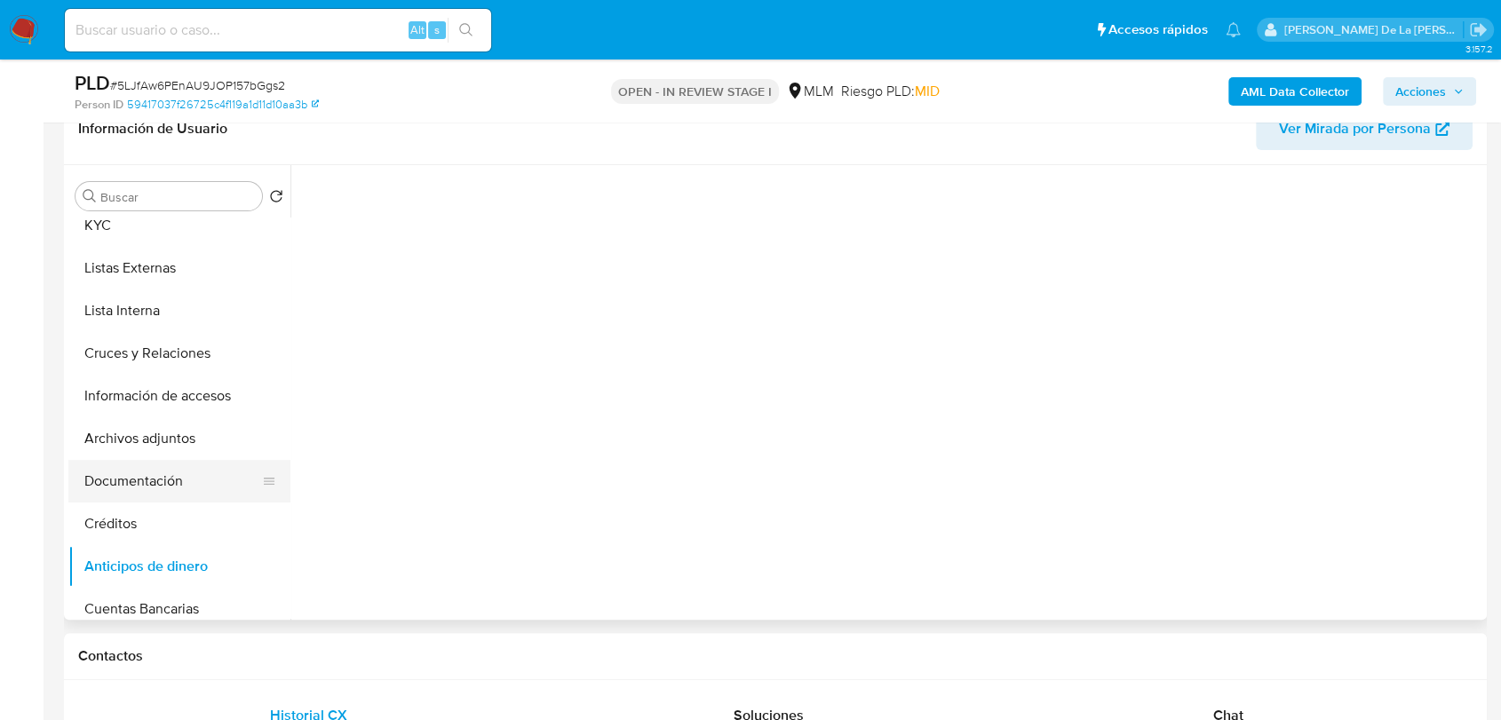
click at [176, 483] on button "Documentación" at bounding box center [172, 481] width 208 height 43
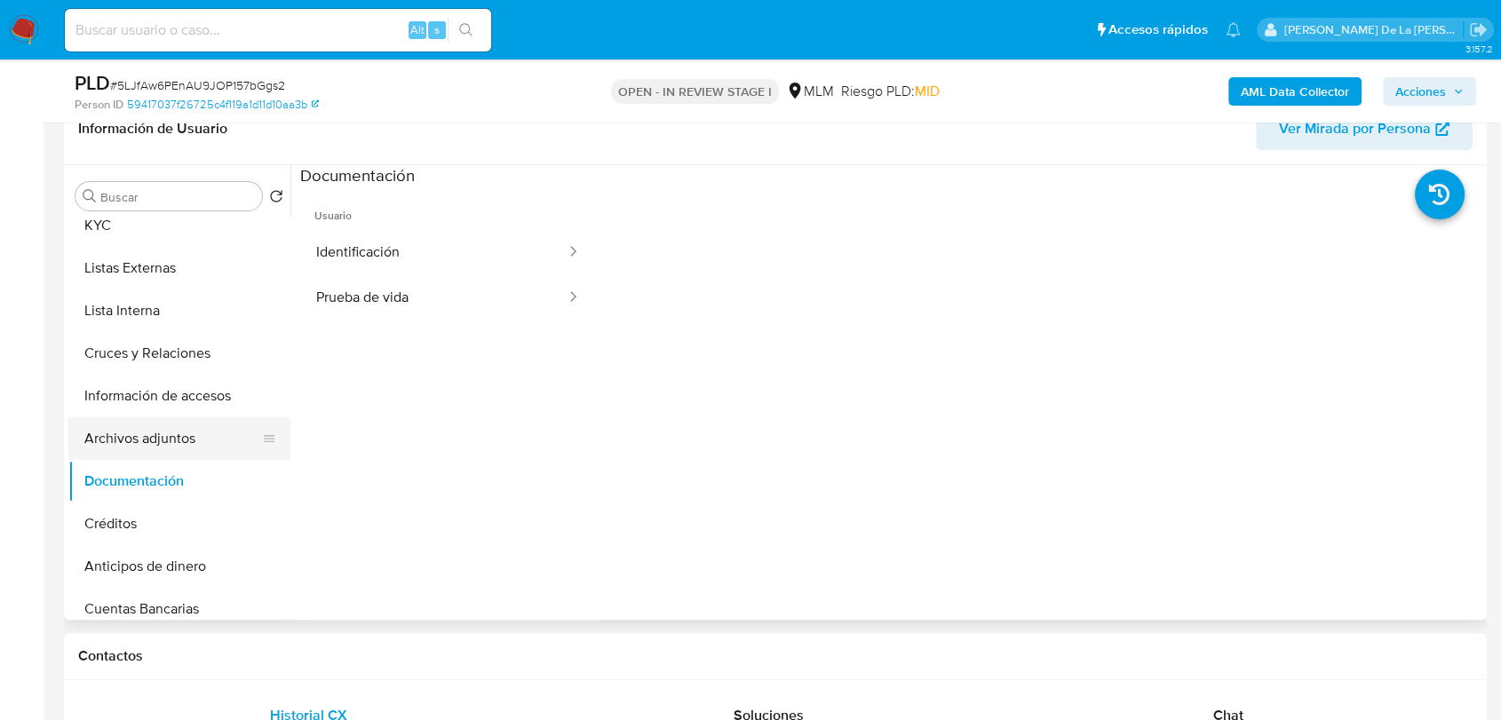
click at [179, 429] on button "Archivos adjuntos" at bounding box center [172, 438] width 208 height 43
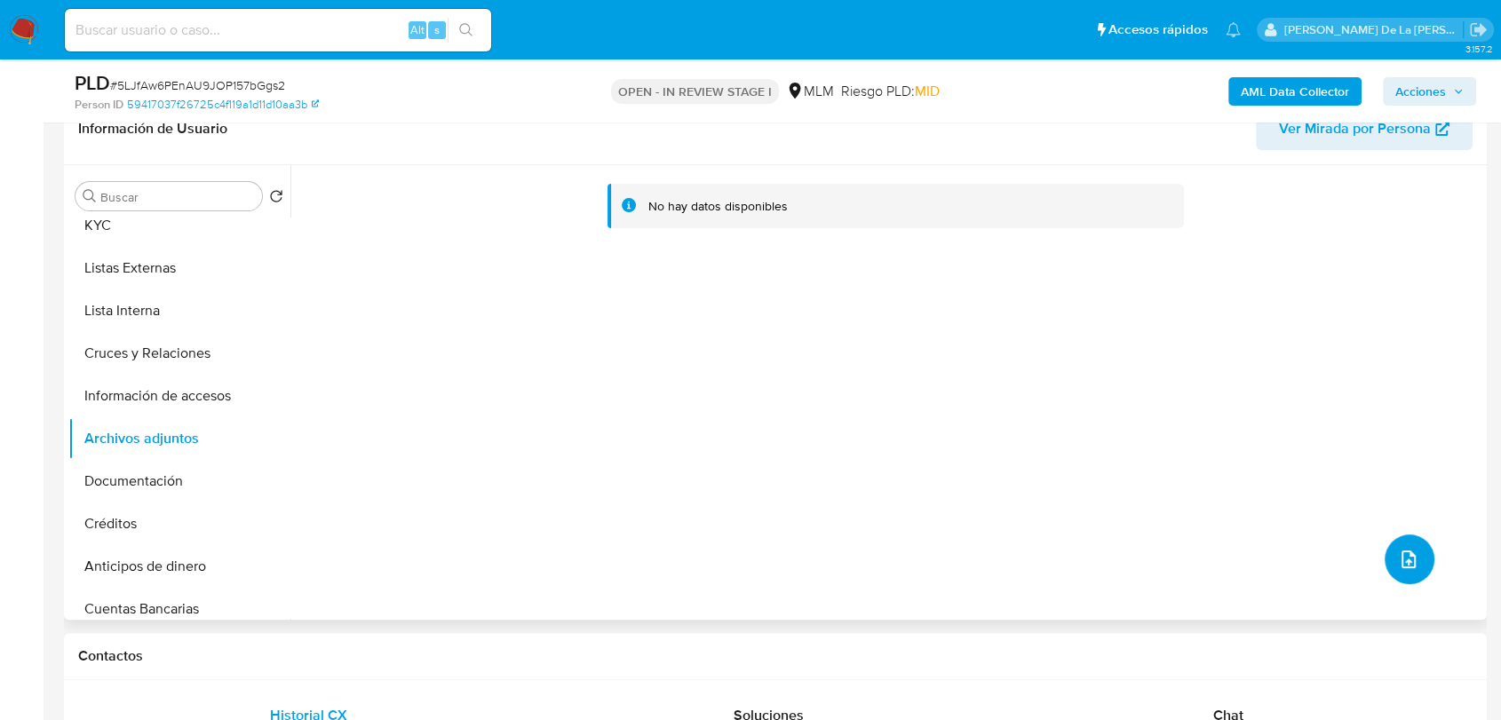
click at [1398, 552] on icon "upload-file" at bounding box center [1408, 559] width 21 height 21
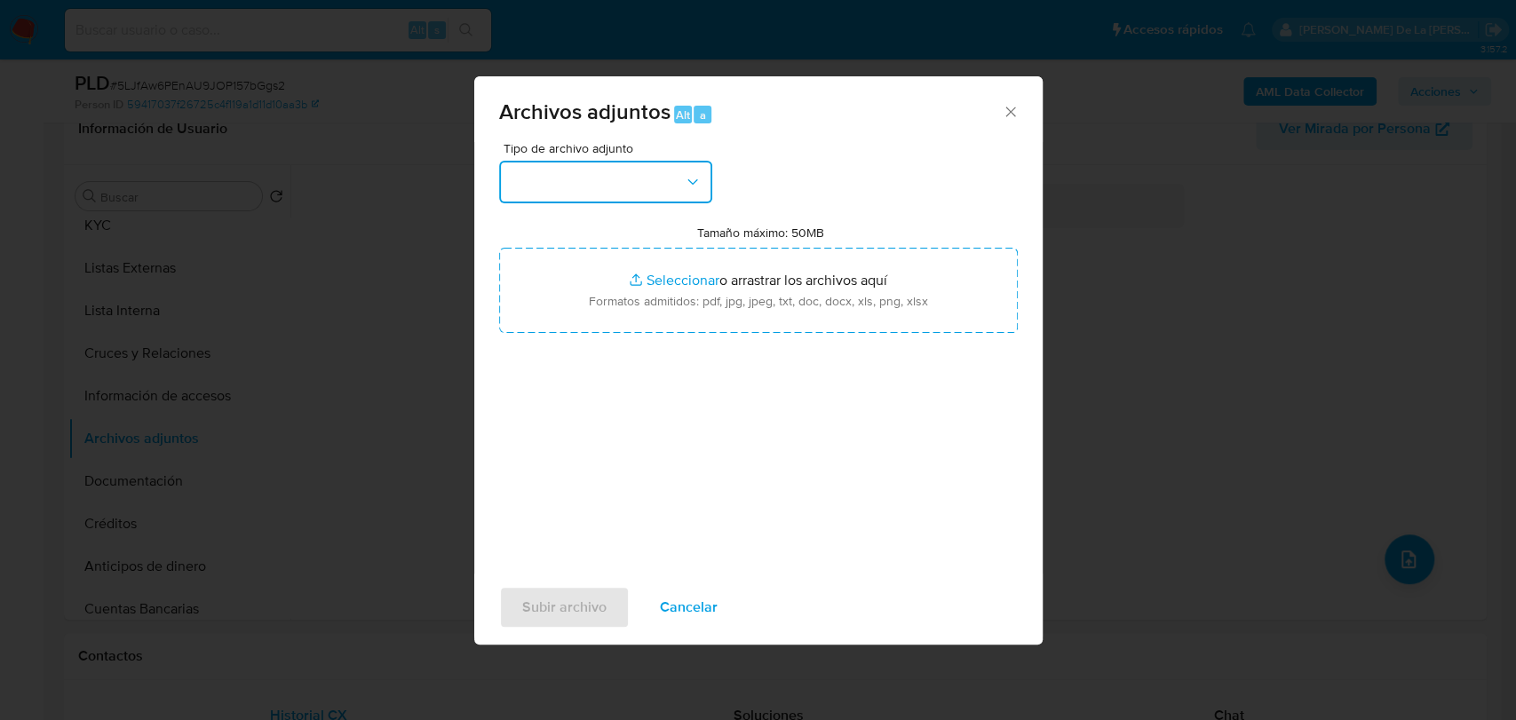
click at [687, 194] on button "button" at bounding box center [605, 182] width 213 height 43
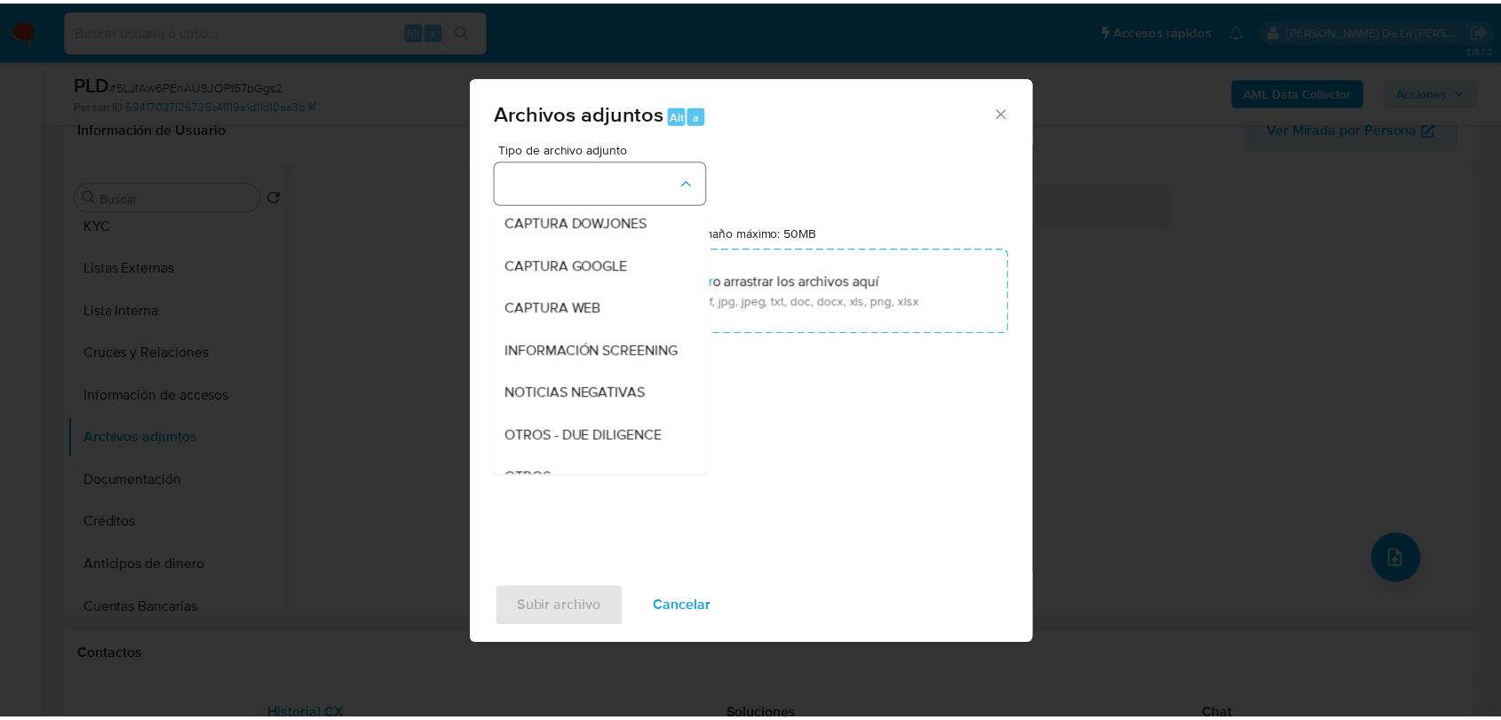
scroll to position [92, 0]
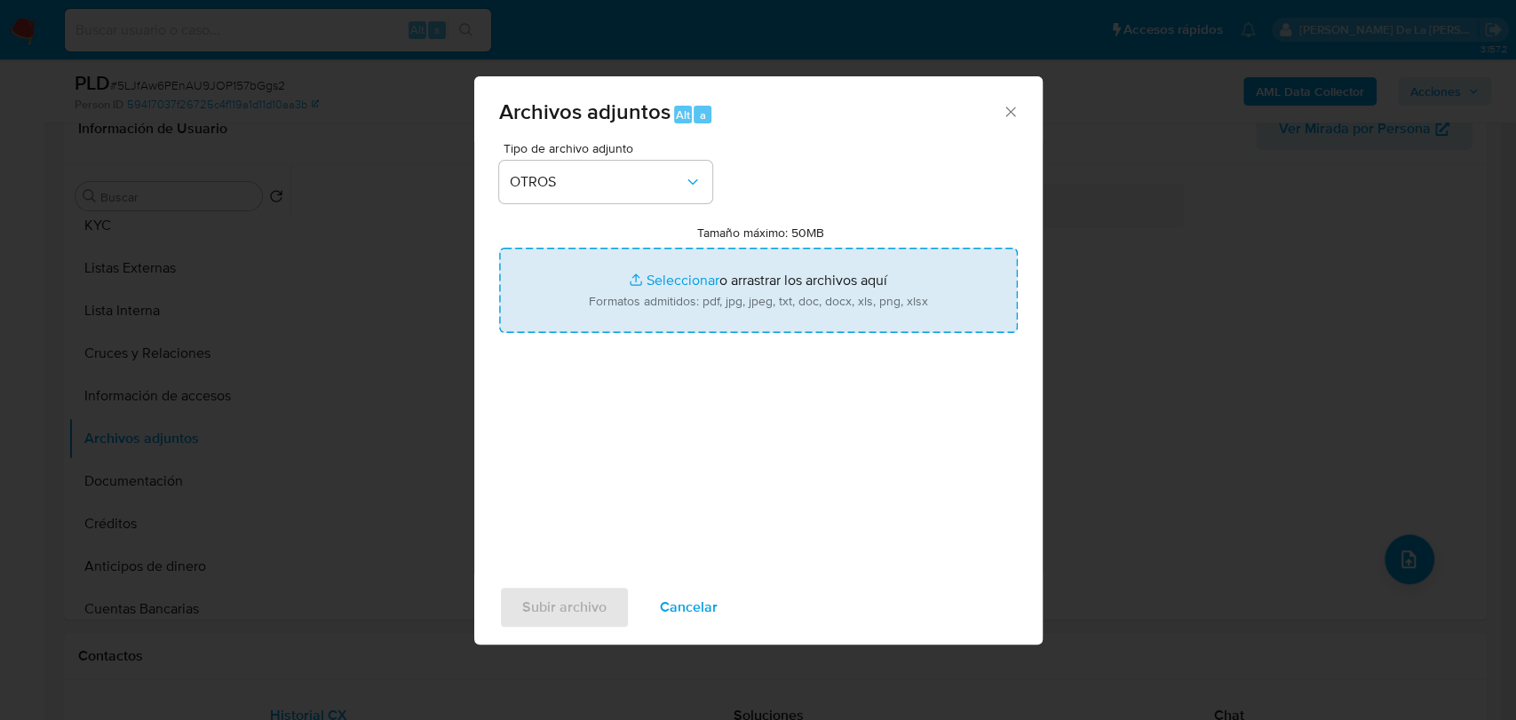
type input "C:\fakepath\2246397139_MARIA DE LOURDES RAMIREZ GAMIZ CASILLAS_AGO2025.pdf"
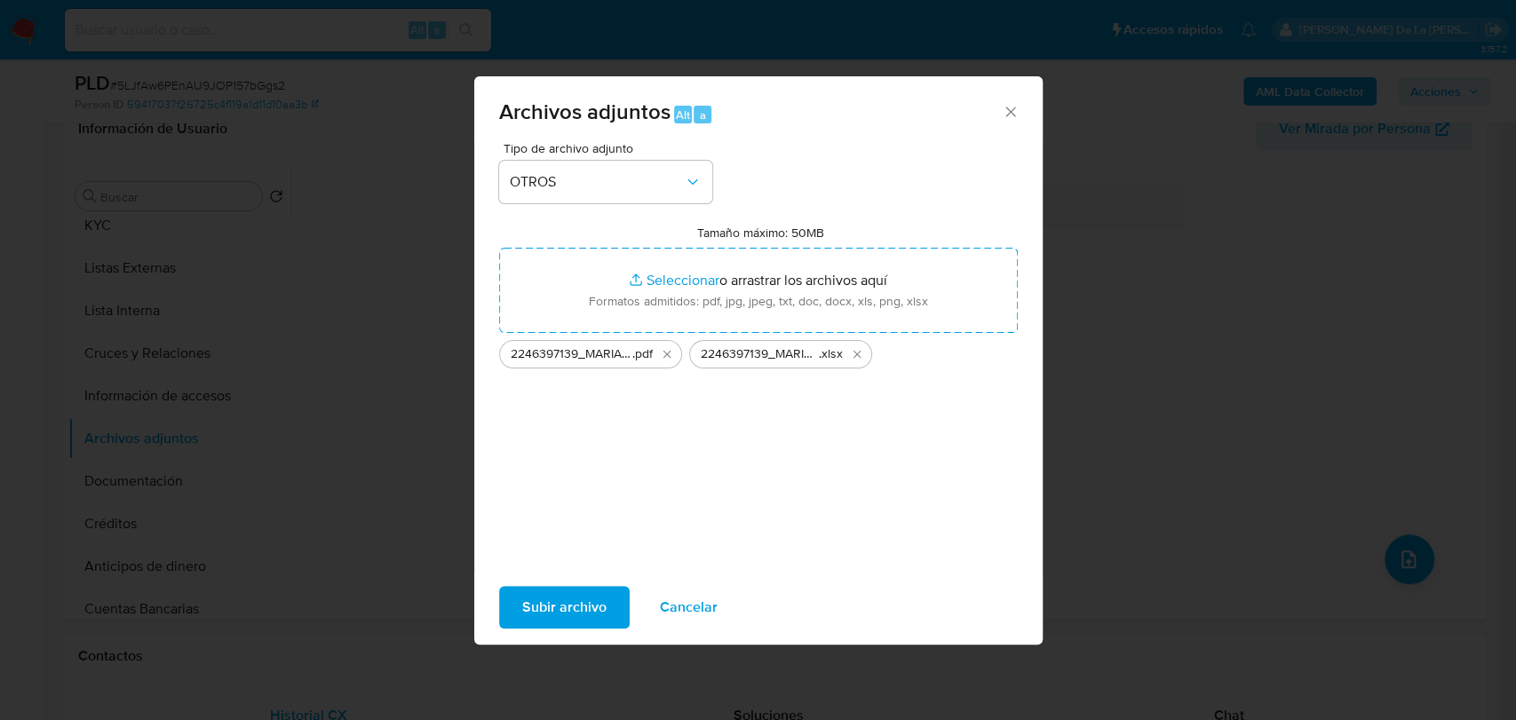
click at [558, 609] on span "Subir archivo" at bounding box center [564, 607] width 84 height 39
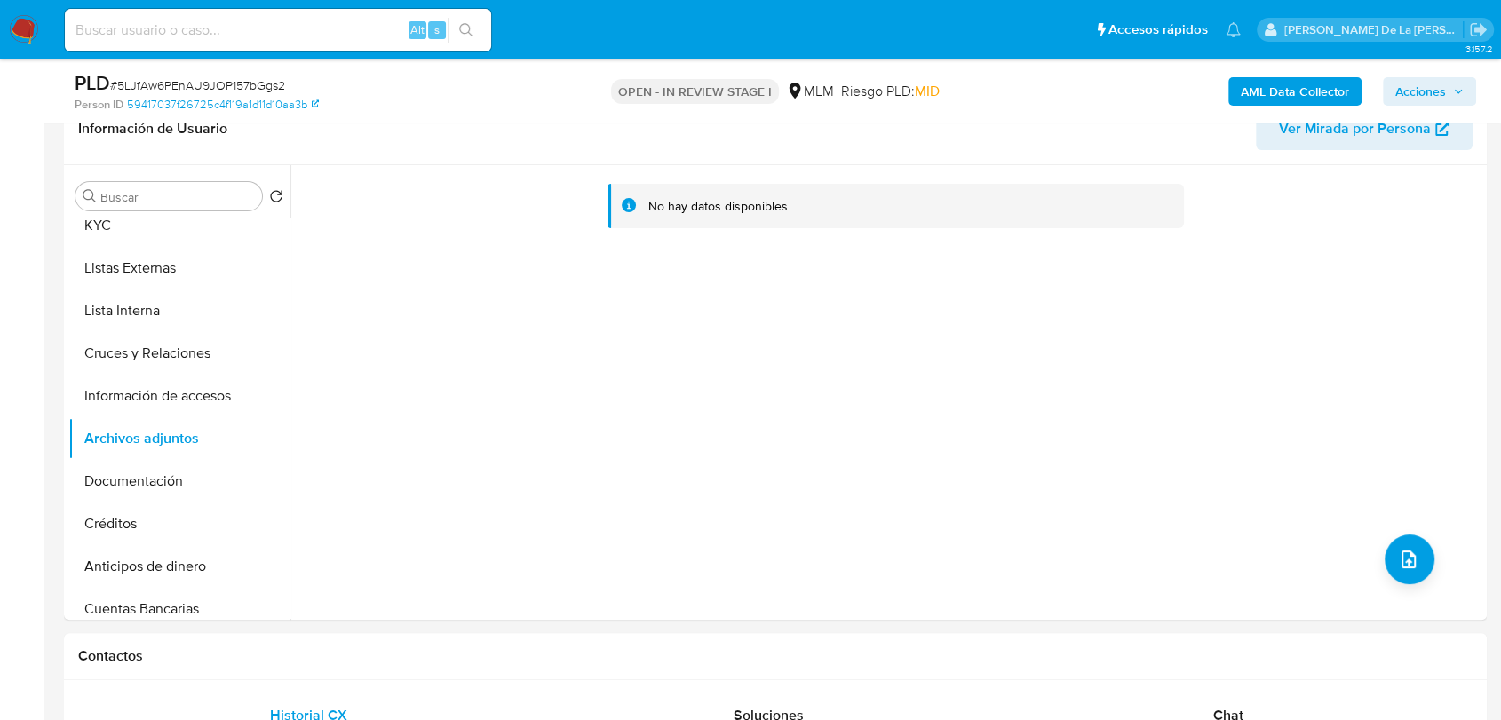
click at [1423, 87] on span "Acciones" at bounding box center [1420, 91] width 51 height 28
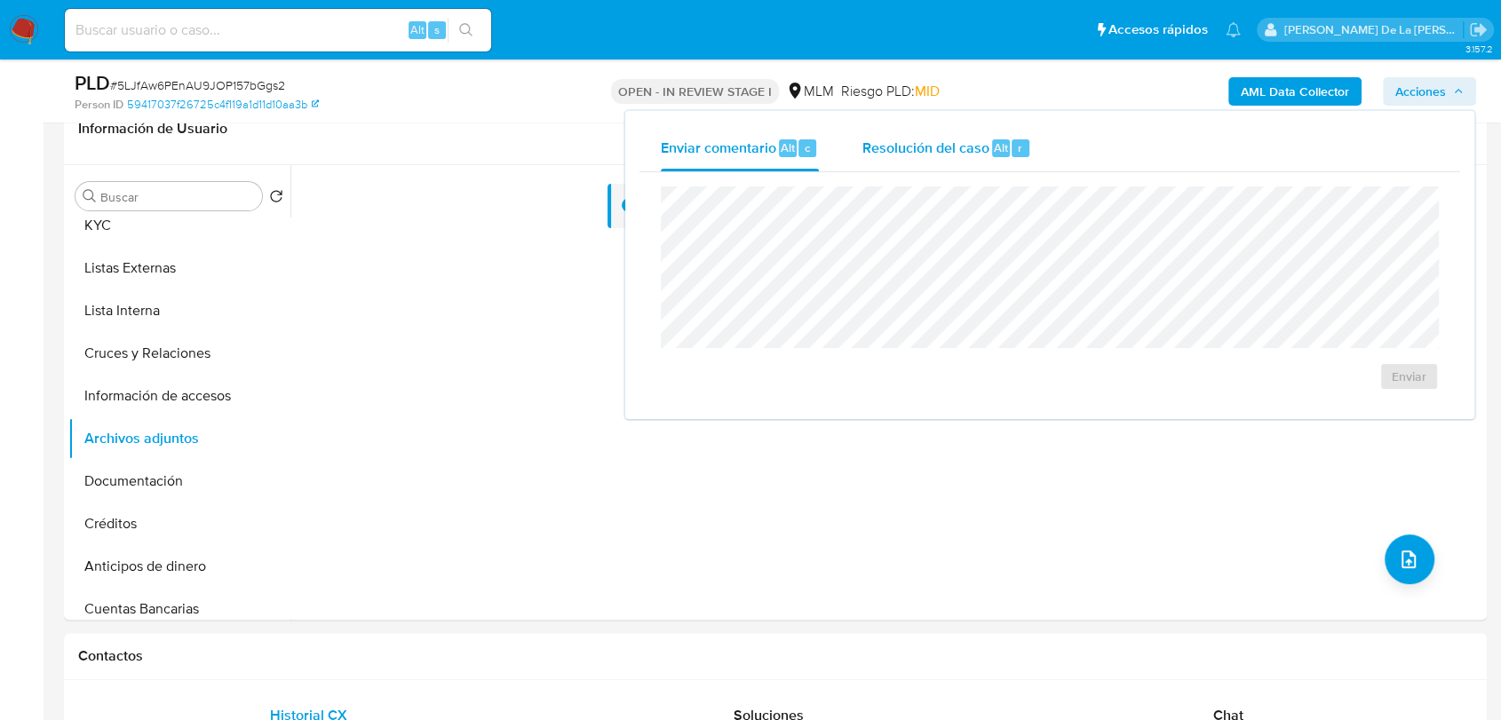
click at [938, 132] on div "Resolución del caso Alt r" at bounding box center [946, 148] width 170 height 46
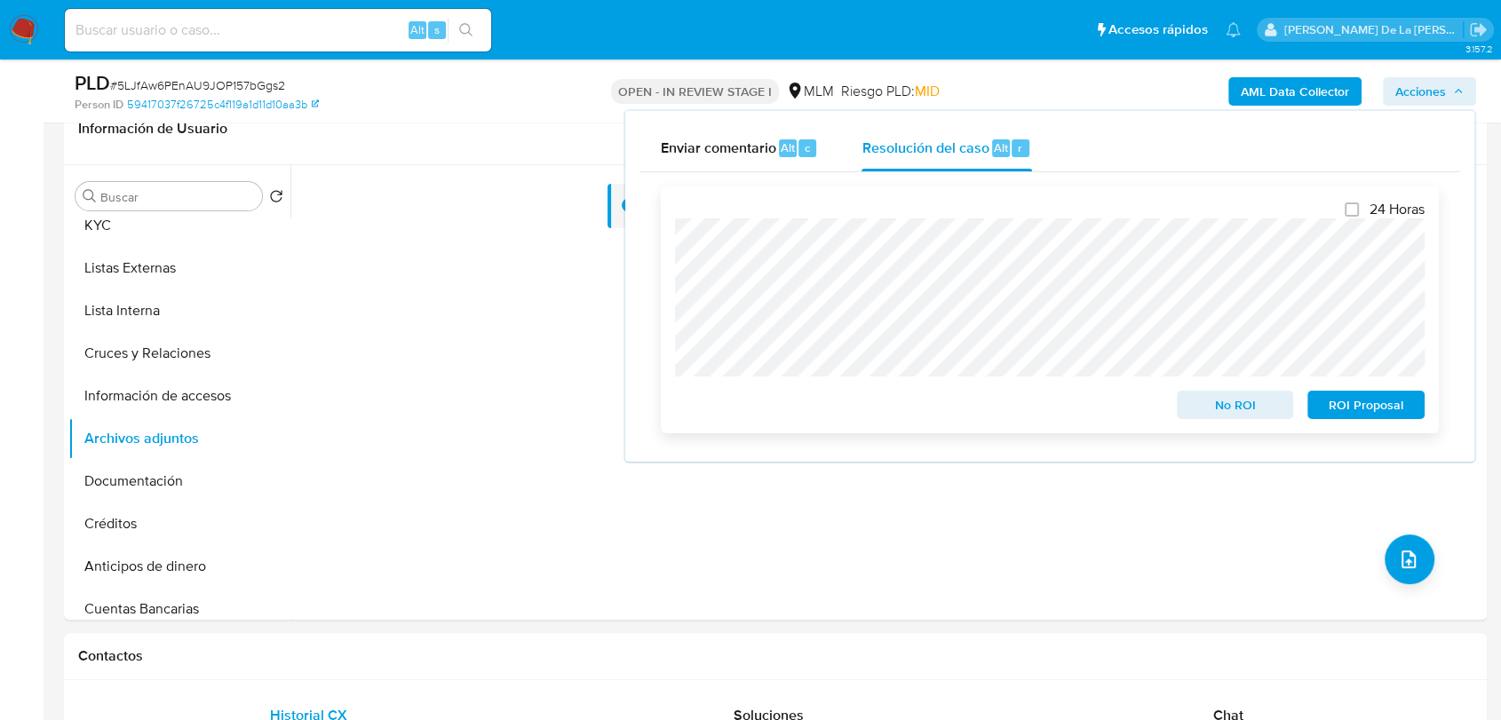
click at [1390, 413] on span "ROI Proposal" at bounding box center [1366, 405] width 92 height 25
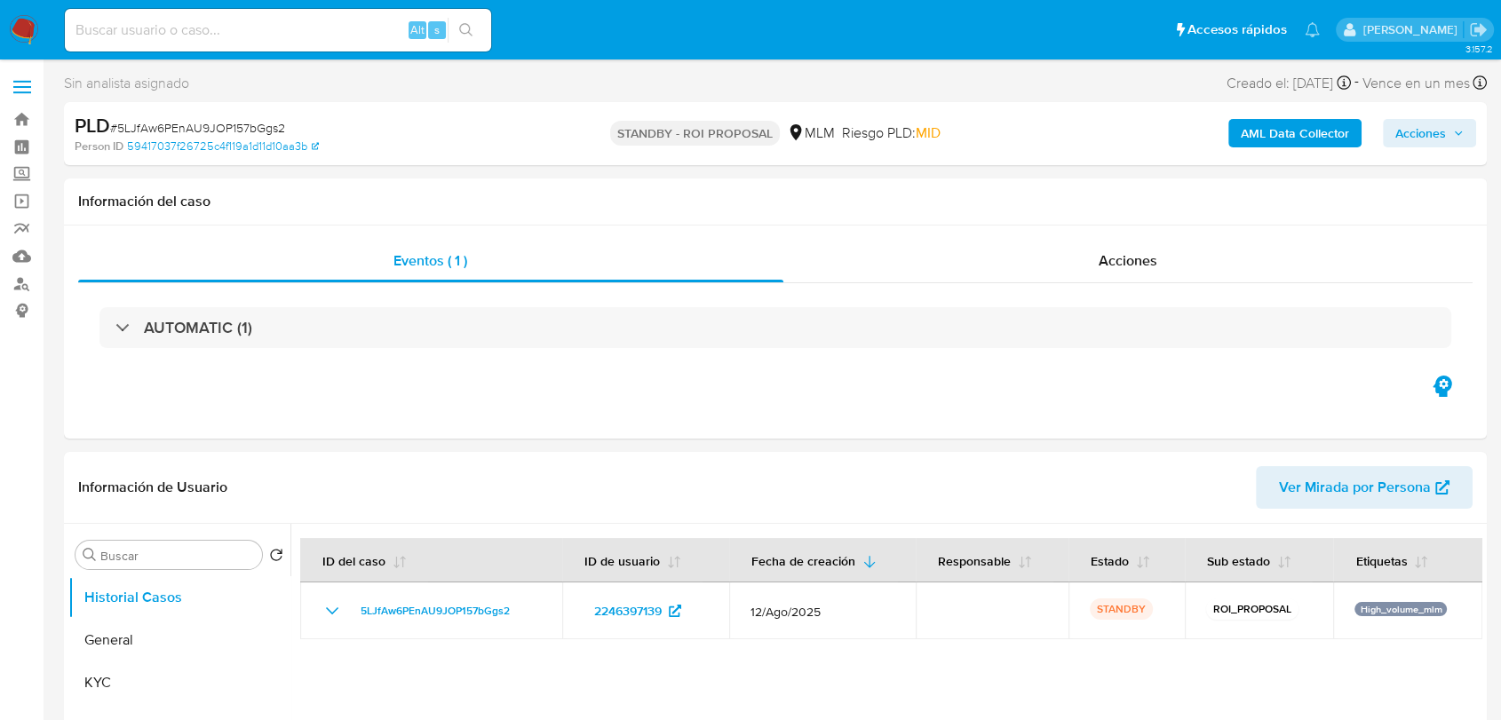
select select "10"
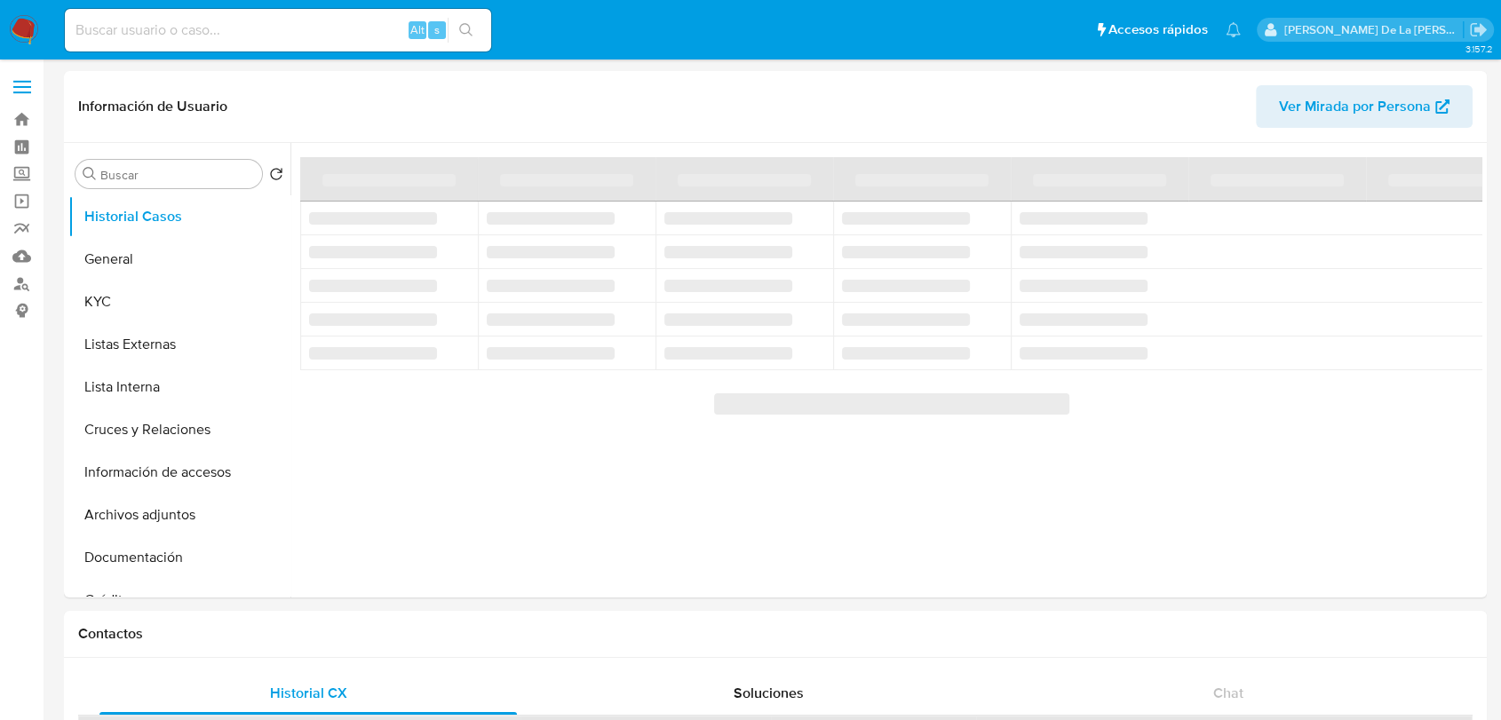
click at [29, 23] on img at bounding box center [24, 30] width 30 height 30
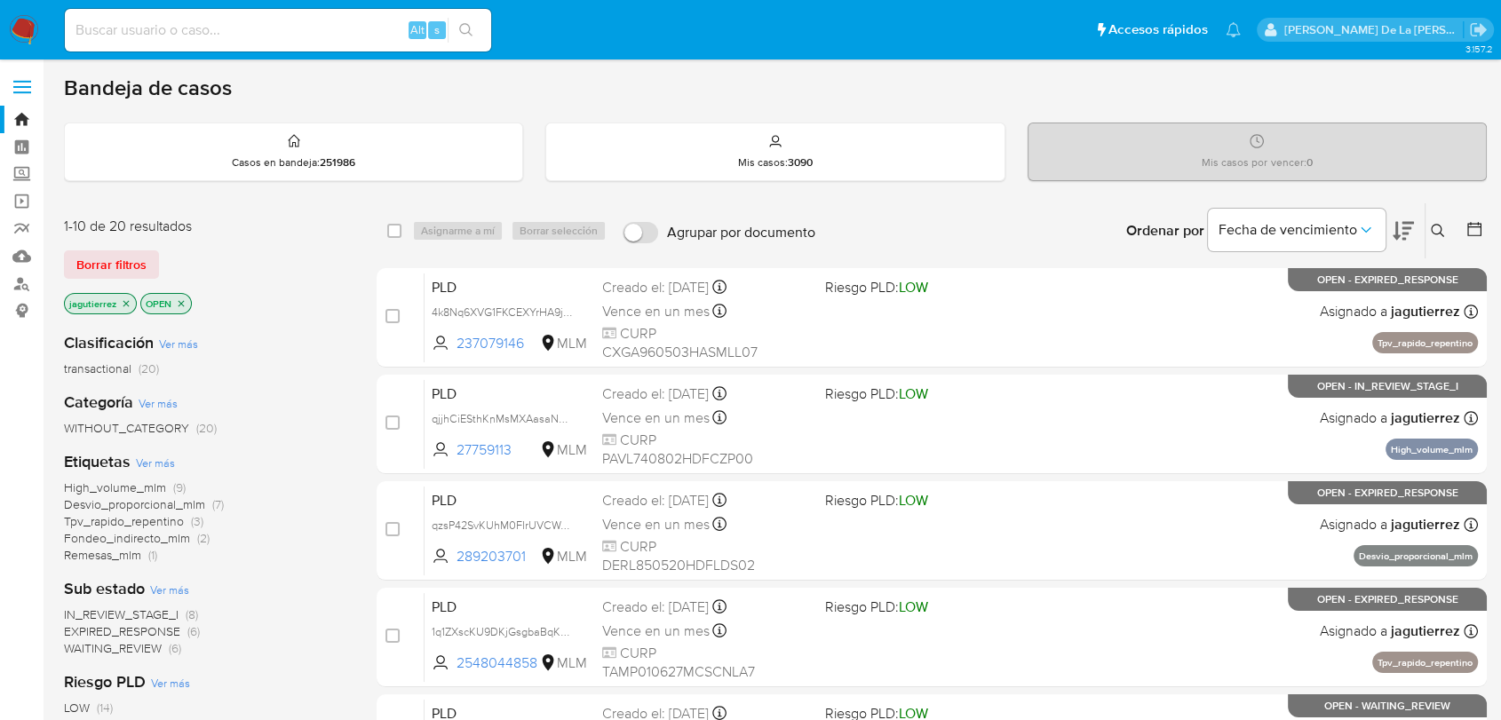
click at [128, 298] on icon "close-filter" at bounding box center [126, 303] width 11 height 11
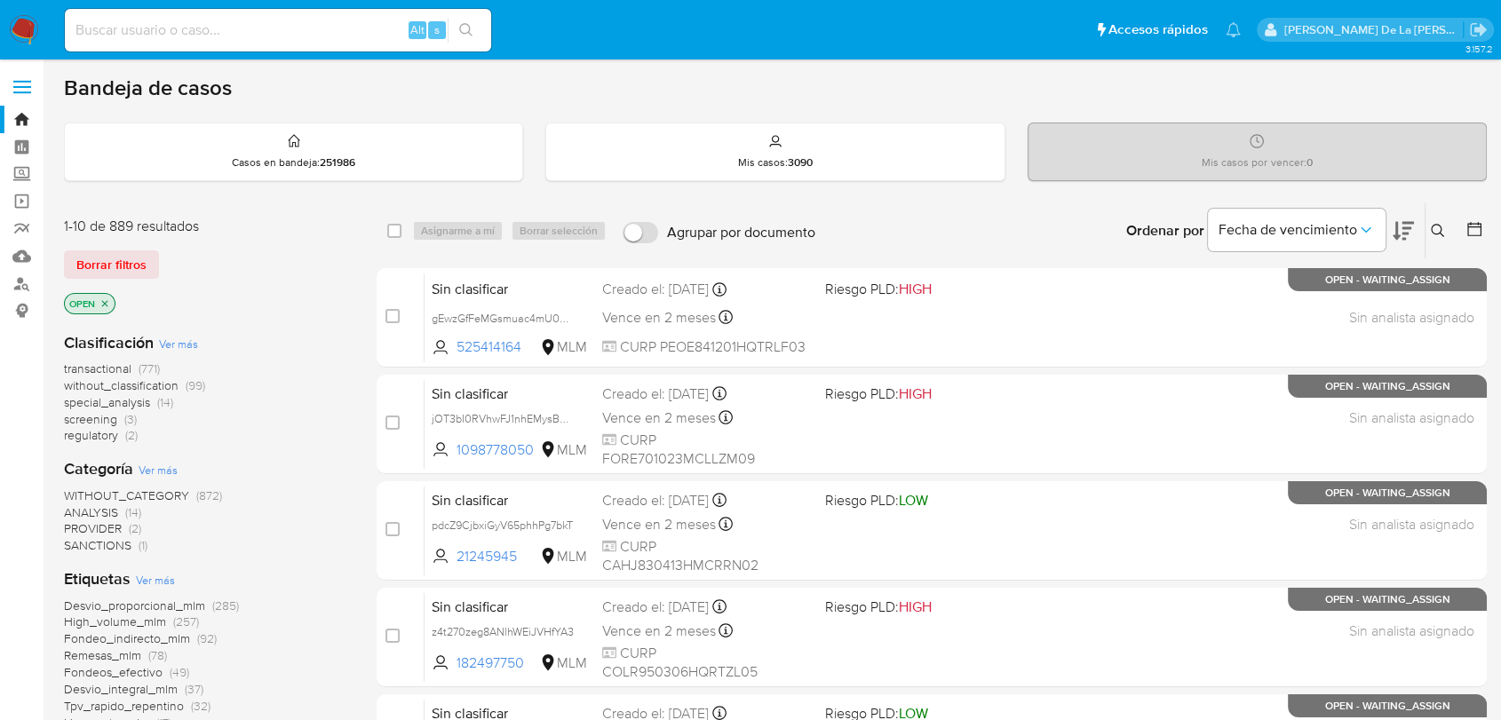
click at [97, 417] on span "screening" at bounding box center [90, 419] width 53 height 18
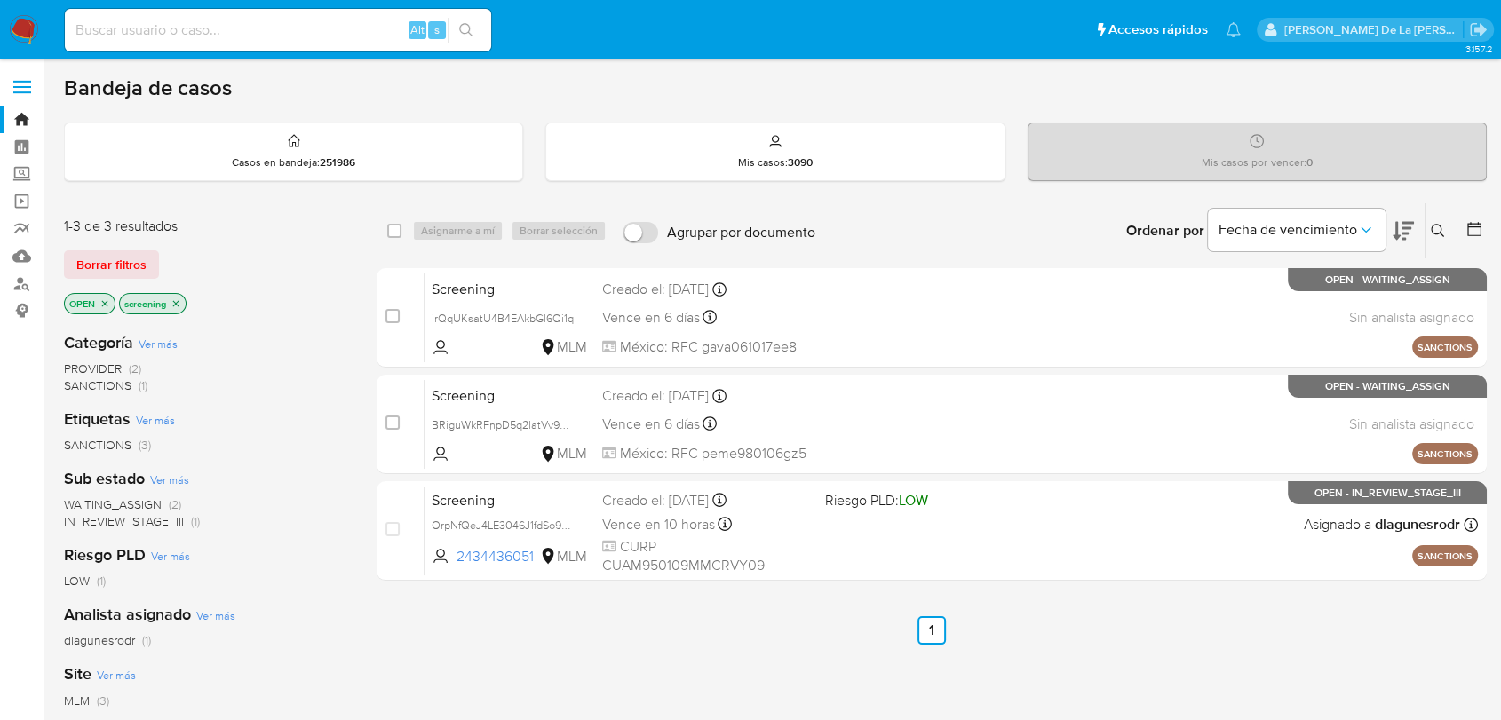
click at [20, 37] on img at bounding box center [24, 30] width 30 height 30
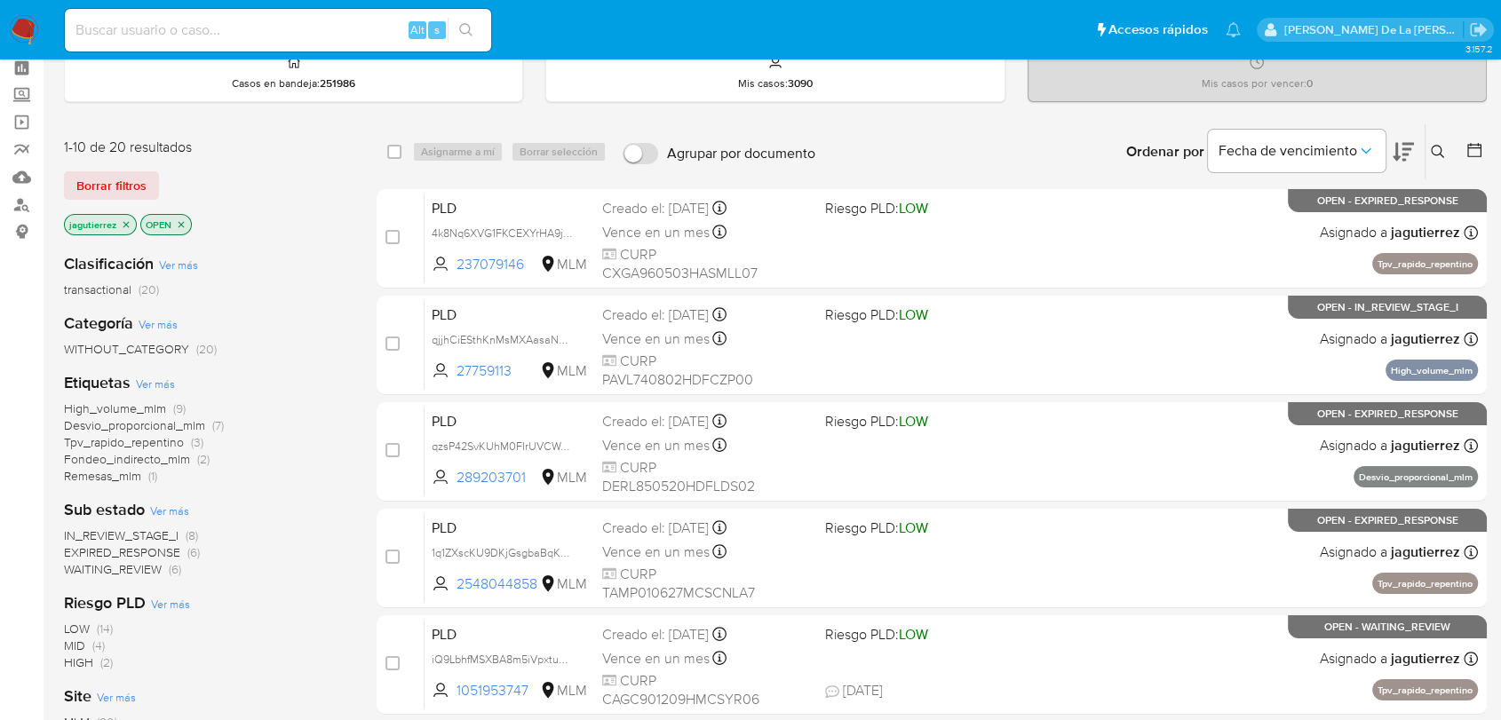
scroll to position [197, 0]
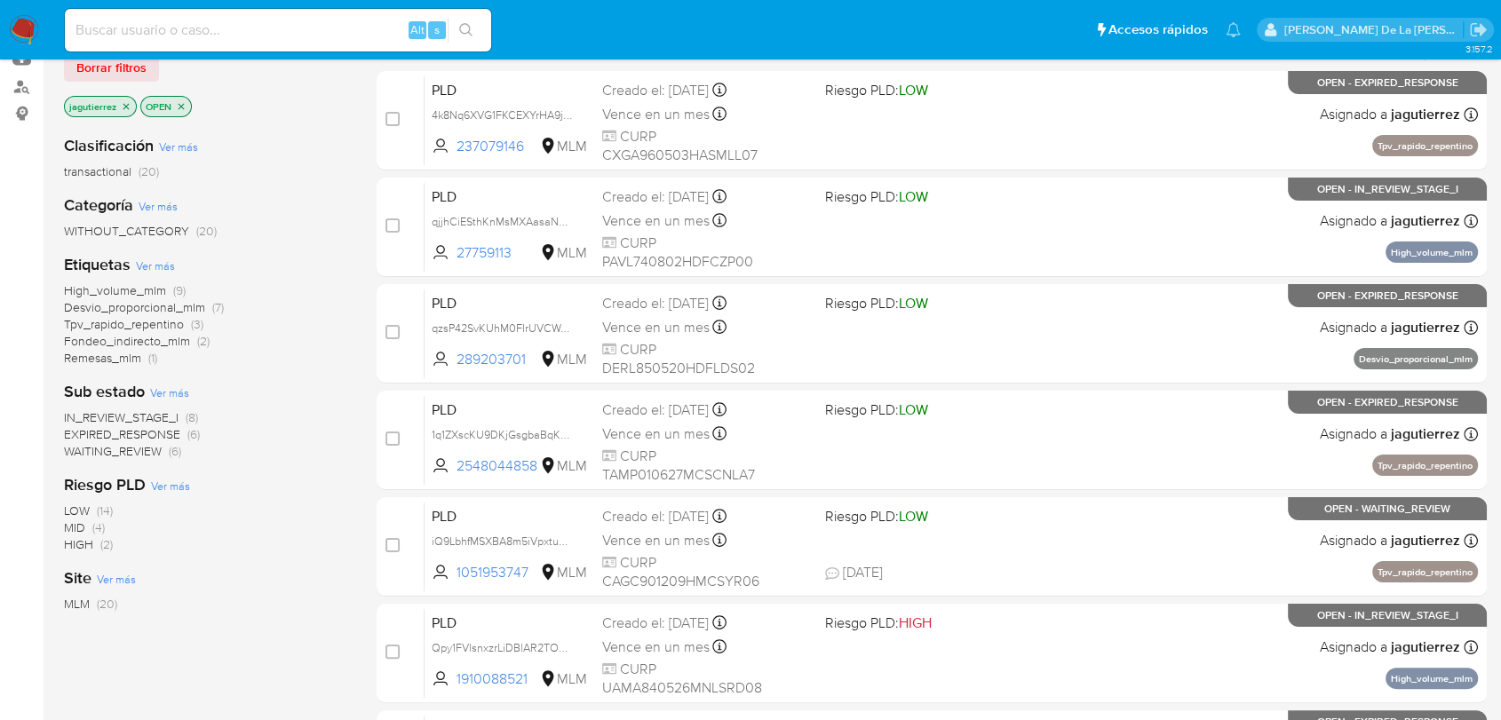
click at [131, 416] on span "IN_REVIEW_STAGE_I" at bounding box center [121, 418] width 115 height 18
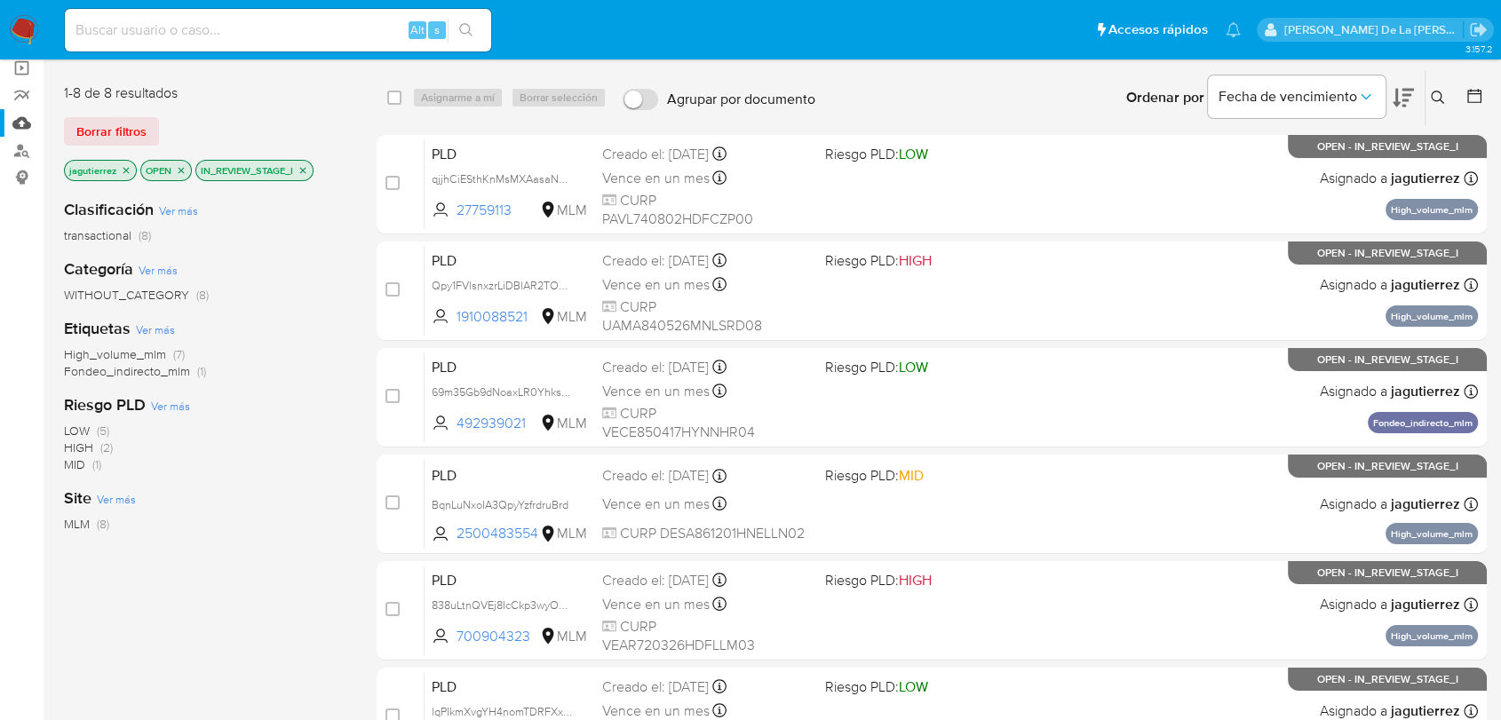
scroll to position [99, 0]
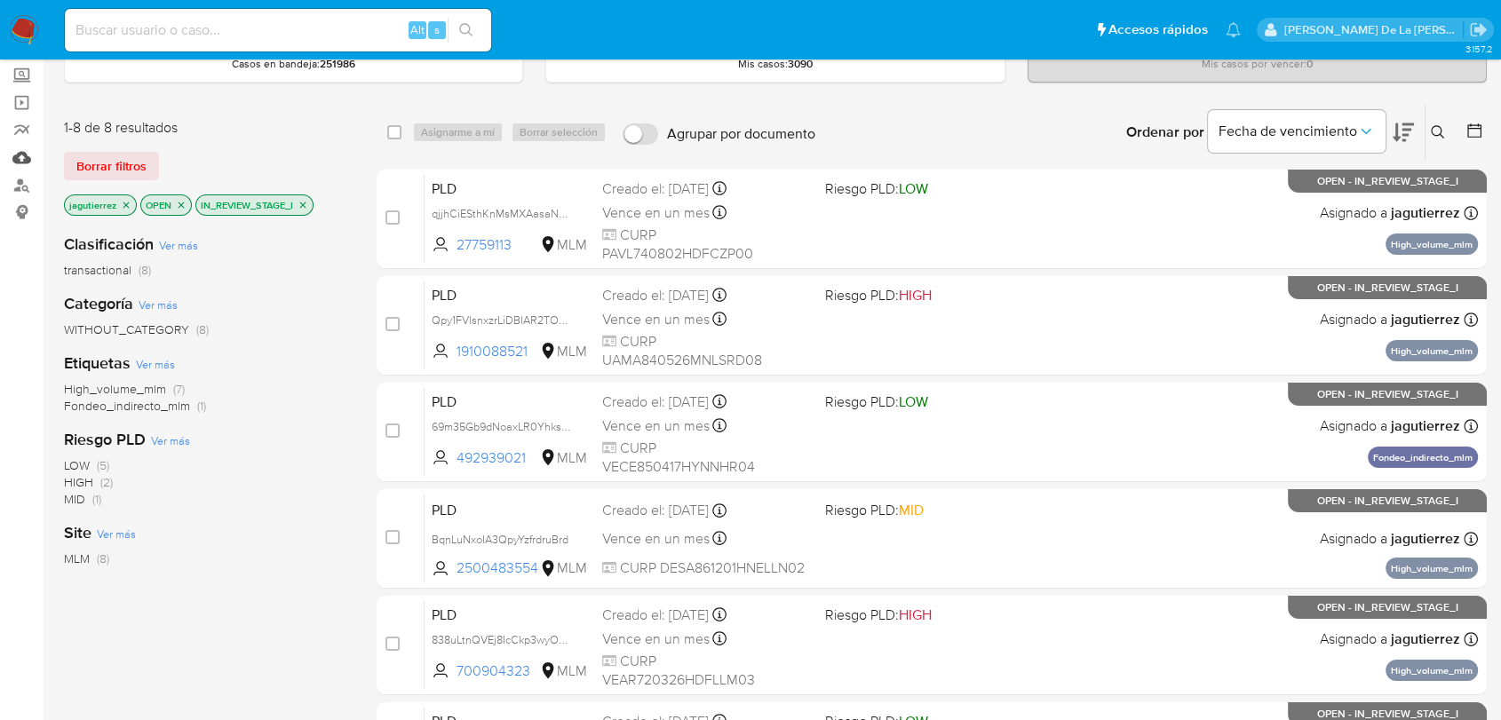
click at [24, 150] on link "Mulan" at bounding box center [105, 158] width 211 height 28
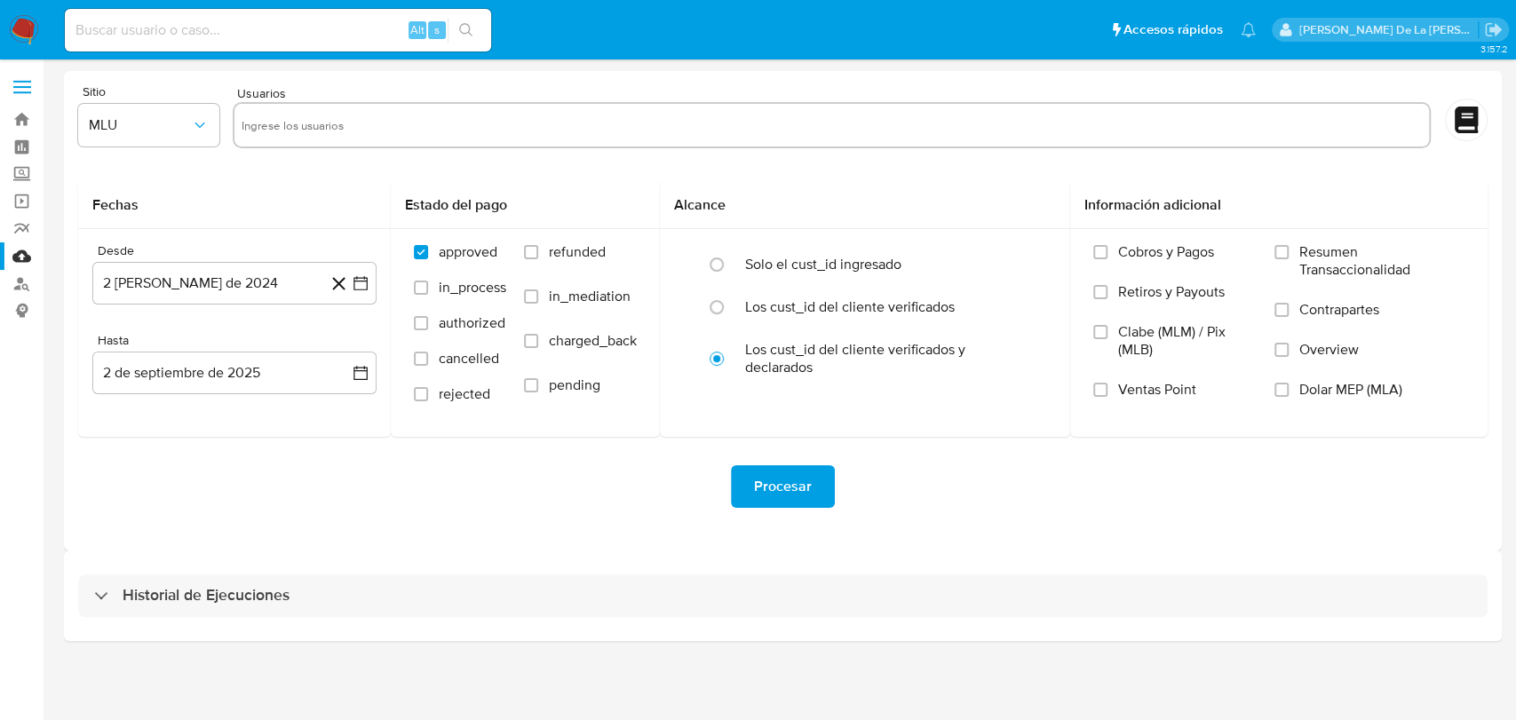
click at [187, 566] on div "Historial de Ejecuciones" at bounding box center [783, 596] width 1438 height 91
drag, startPoint x: 149, startPoint y: 588, endPoint x: 165, endPoint y: 559, distance: 33.4
click at [148, 589] on h3 "Historial de Ejecuciones" at bounding box center [206, 595] width 167 height 21
select select "10"
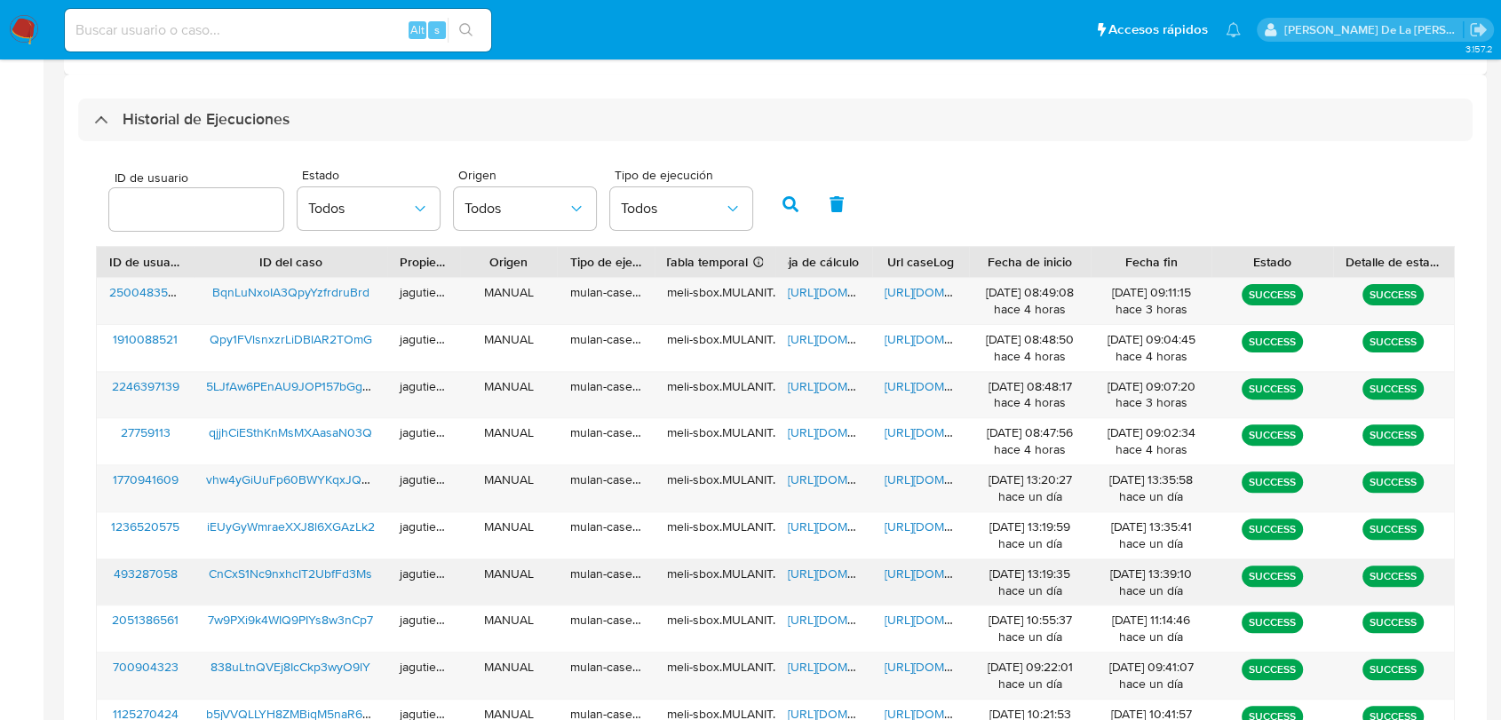
scroll to position [591, 0]
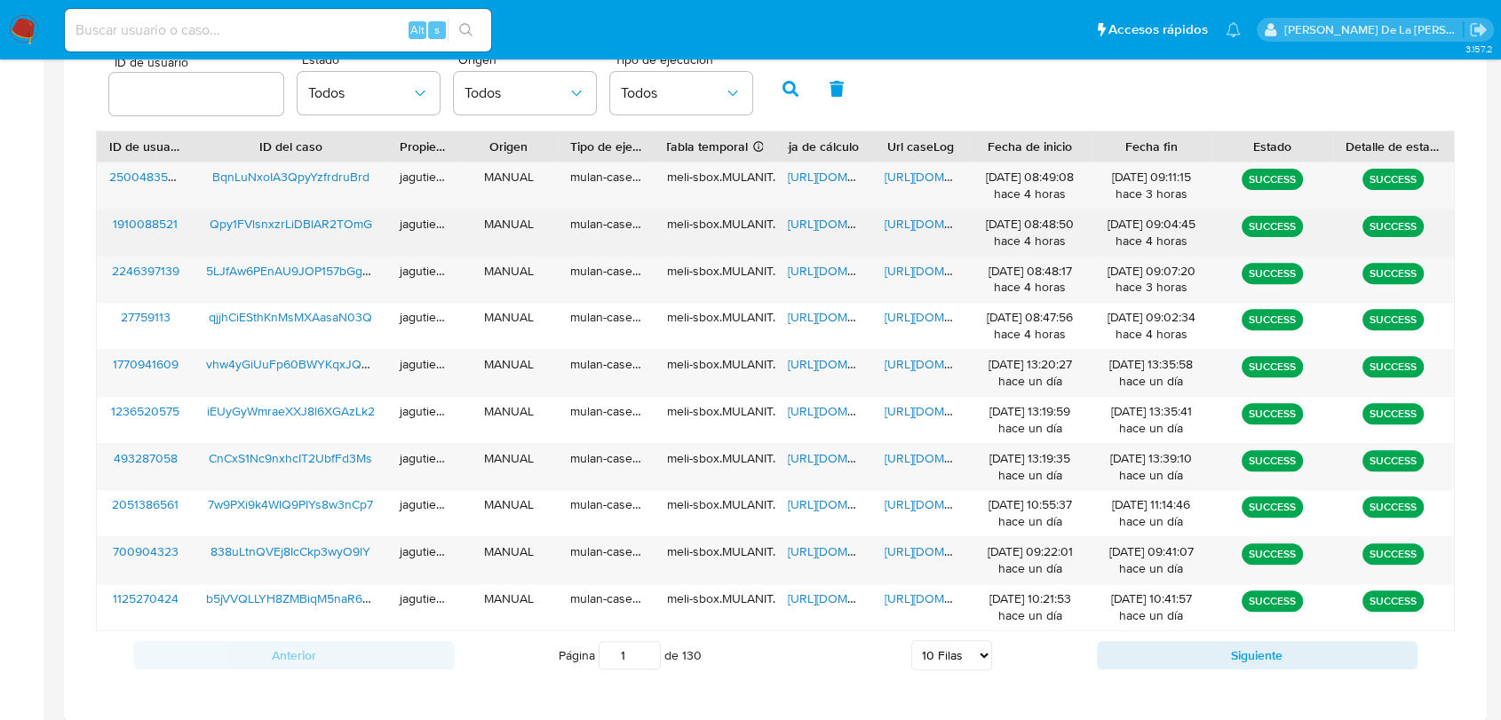
click at [271, 226] on span "Qpy1FVlsnxzrLiDBlAR2TOmG" at bounding box center [291, 224] width 163 height 18
click at [814, 224] on span "https://docs.google.com/spreadsheets/d/1J8k-IZf0e1Ho5I2hKdlj4IpBRIqMaVPFcd1J9ID…" at bounding box center [849, 224] width 123 height 18
click at [917, 224] on span "https://docs.google.com/document/d/1XlbXMzVL3IKxSBpl5RSl6UvEPFIV7WHfocjoSOe1_iU…" at bounding box center [946, 224] width 123 height 18
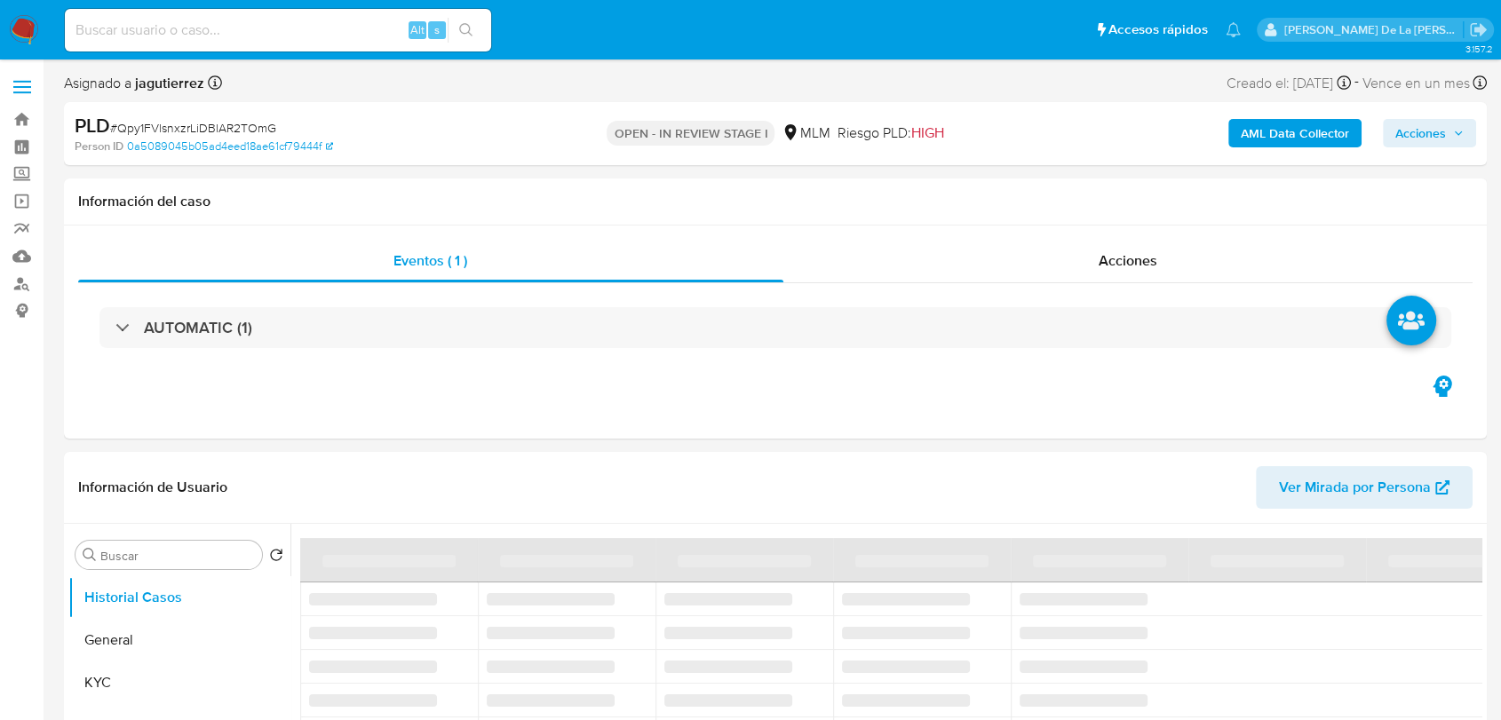
select select "10"
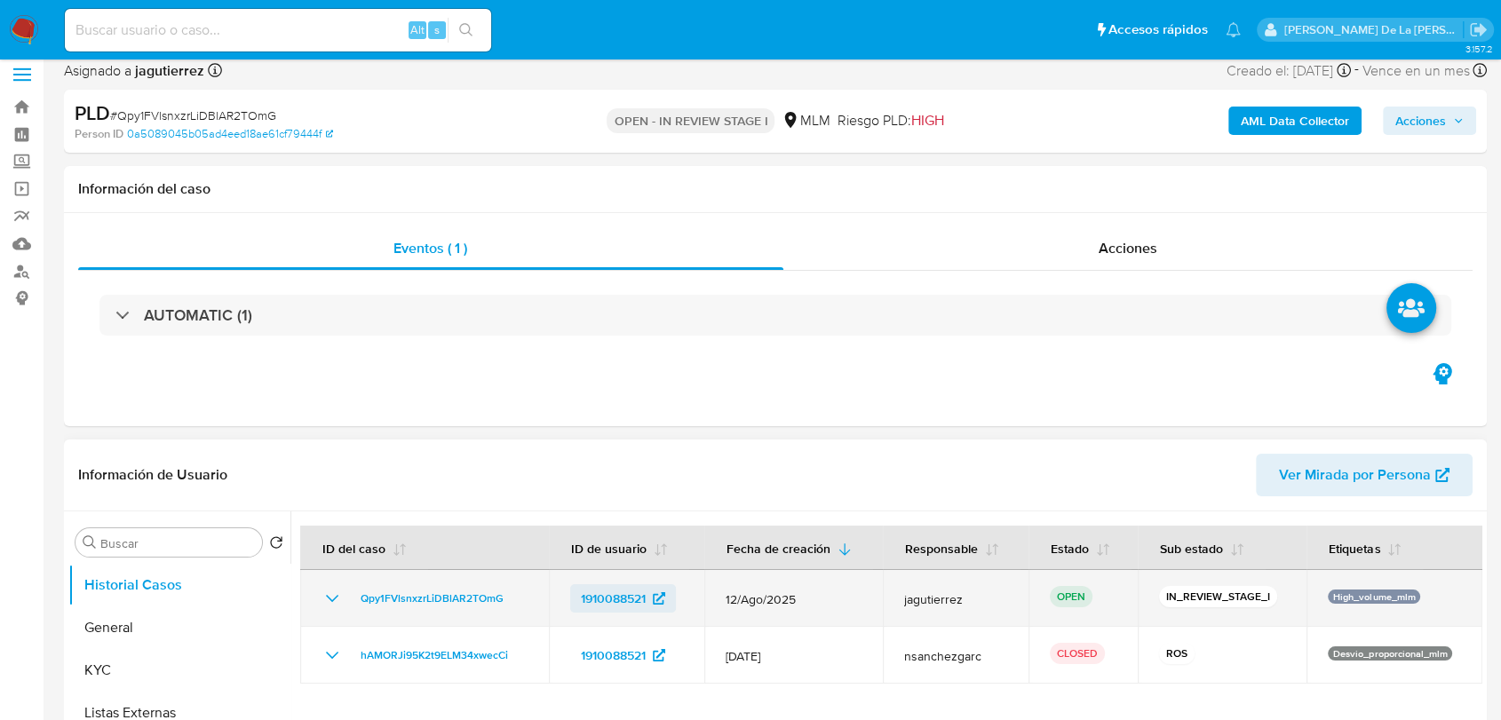
scroll to position [197, 0]
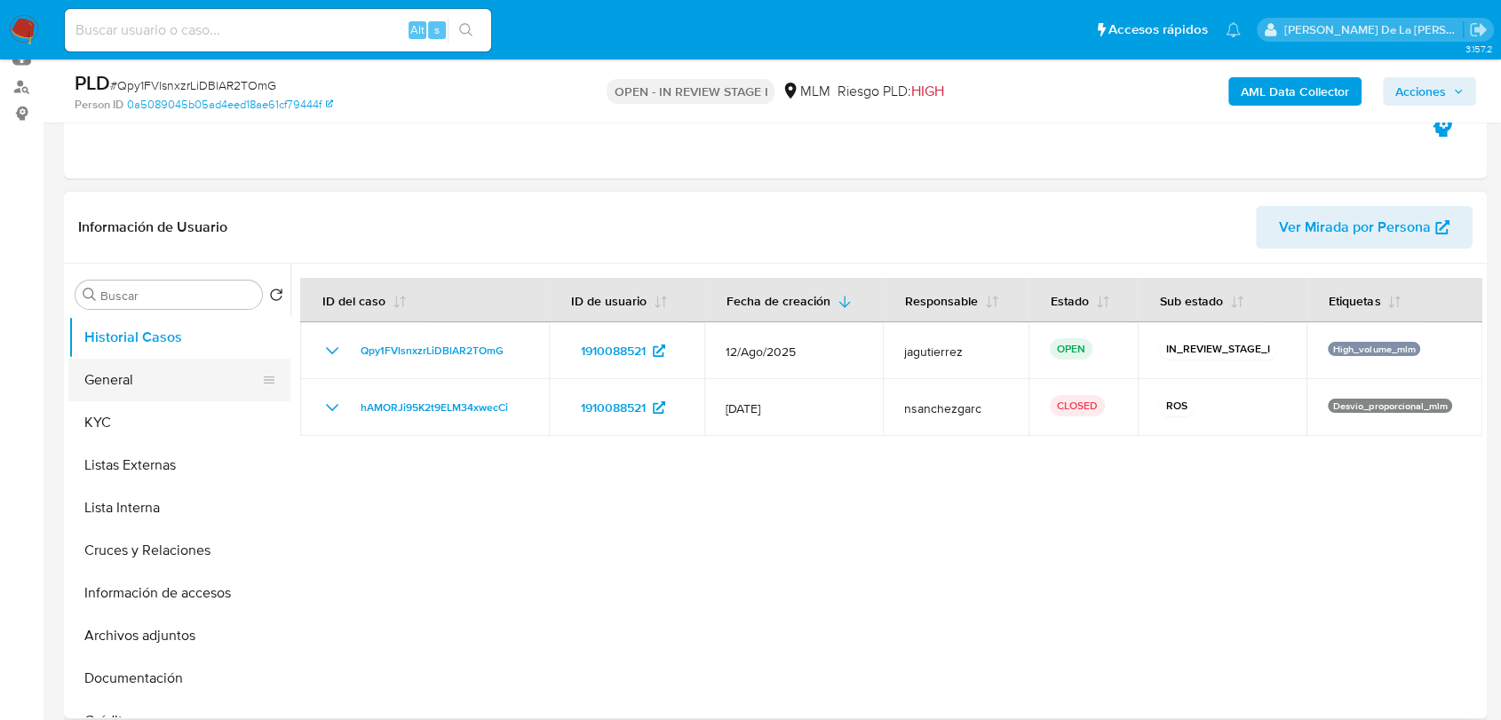
click at [134, 368] on button "General" at bounding box center [172, 380] width 208 height 43
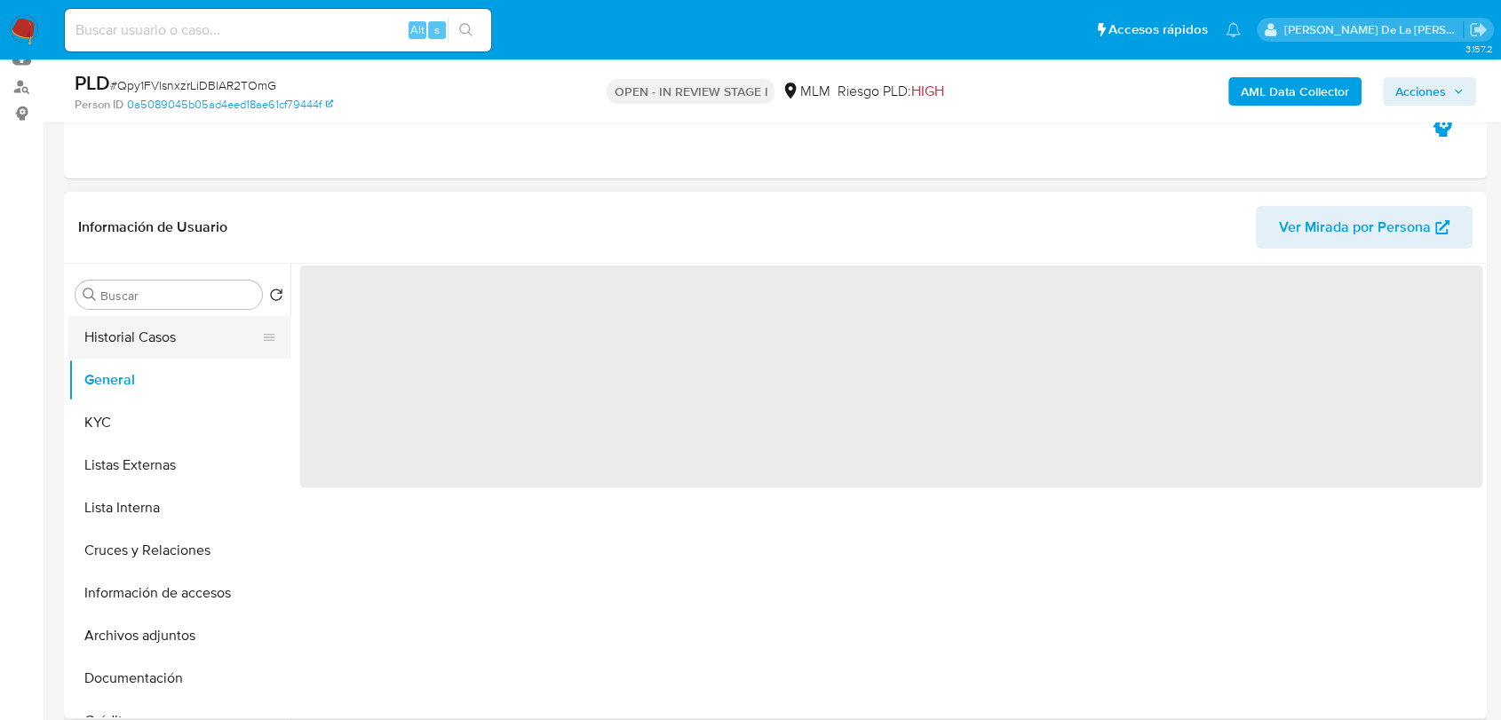
click at [178, 329] on button "Historial Casos" at bounding box center [172, 337] width 208 height 43
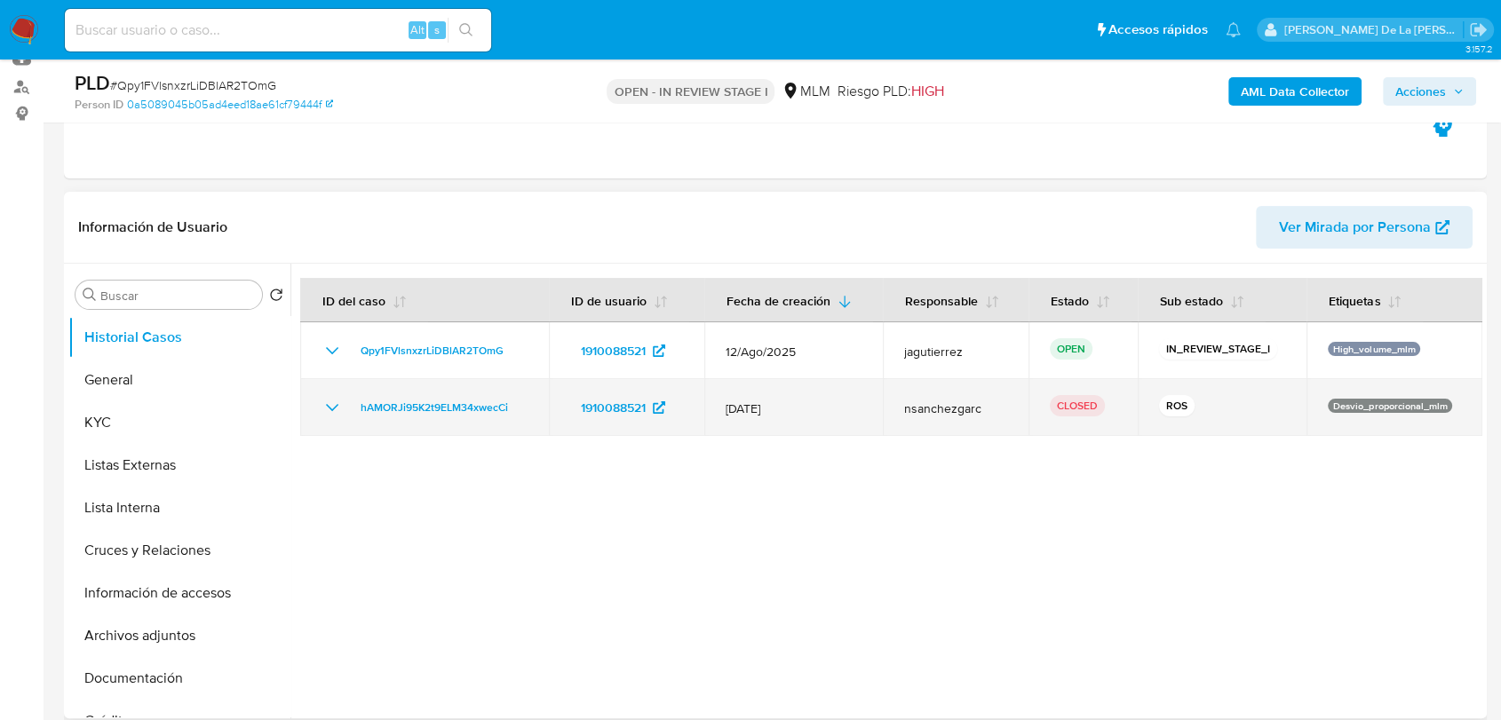
click at [337, 405] on icon "Mostrar/Ocultar" at bounding box center [331, 407] width 21 height 21
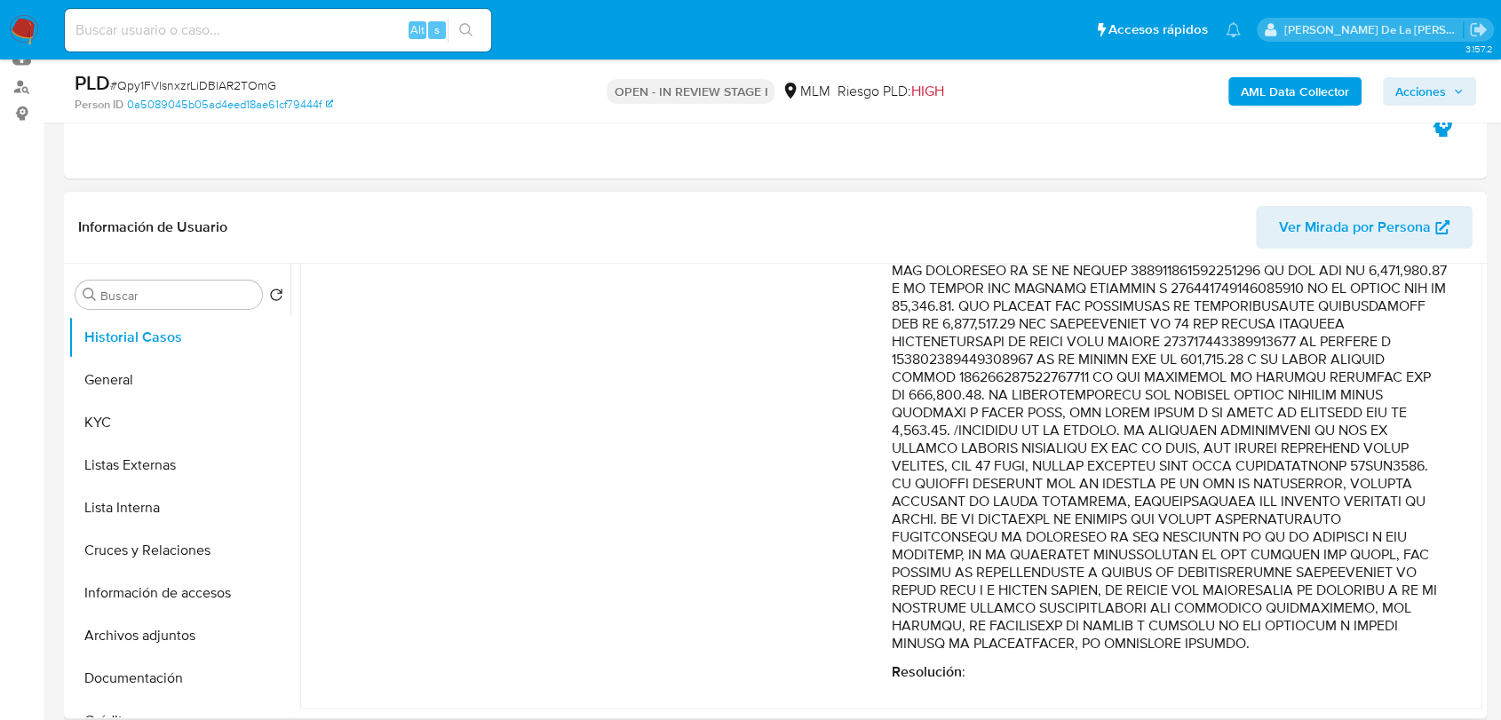
scroll to position [361, 0]
drag, startPoint x: 1186, startPoint y: 409, endPoint x: 1171, endPoint y: 463, distance: 56.0
click at [1171, 463] on p "Comentario :" at bounding box center [1170, 395] width 556 height 515
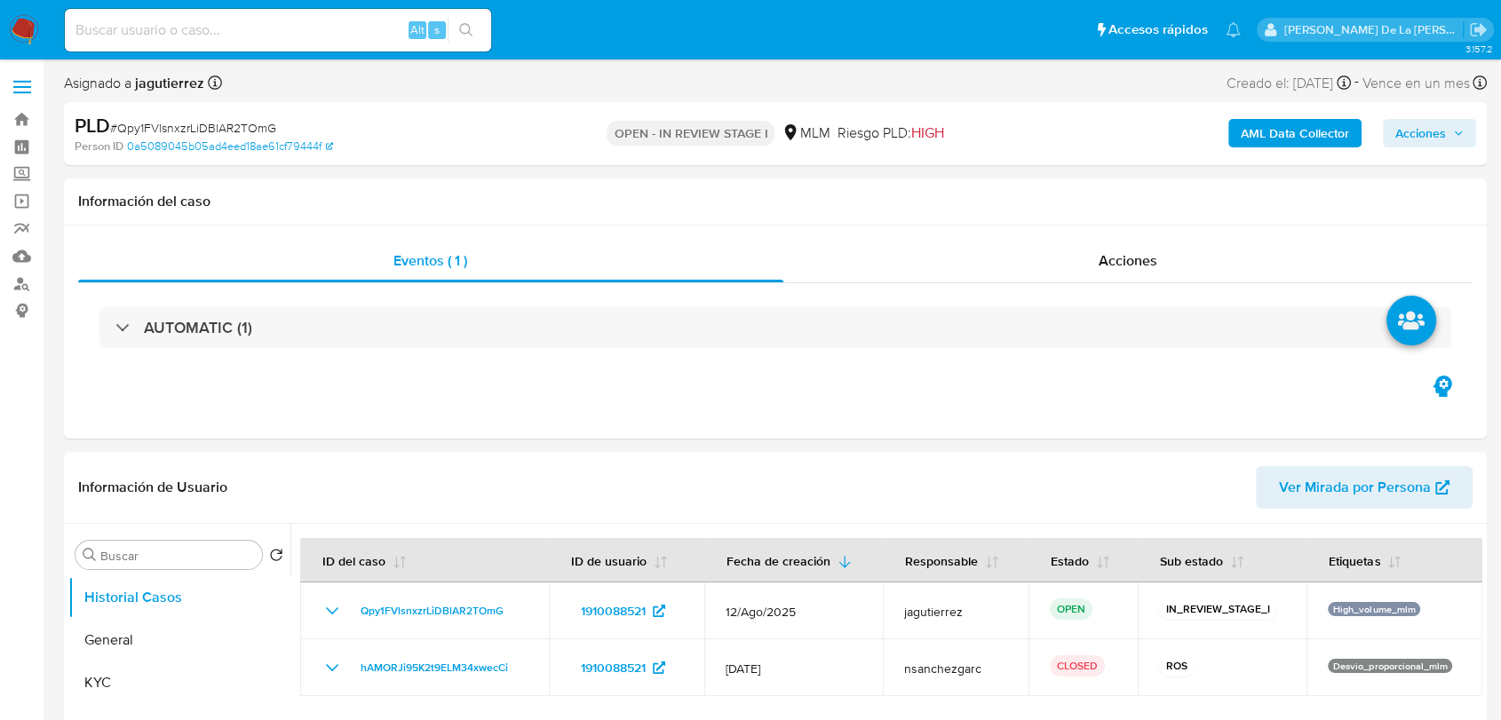
select select "10"
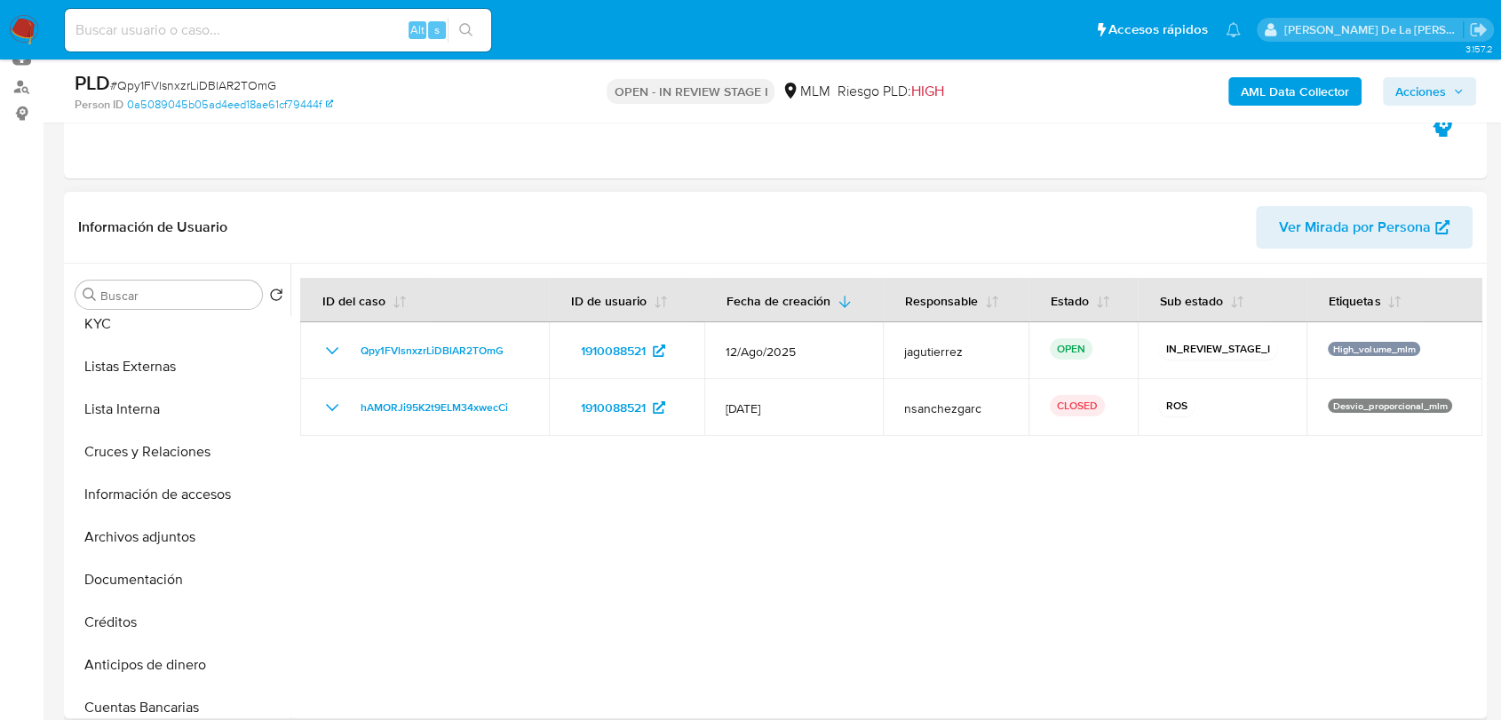
scroll to position [197, 0]
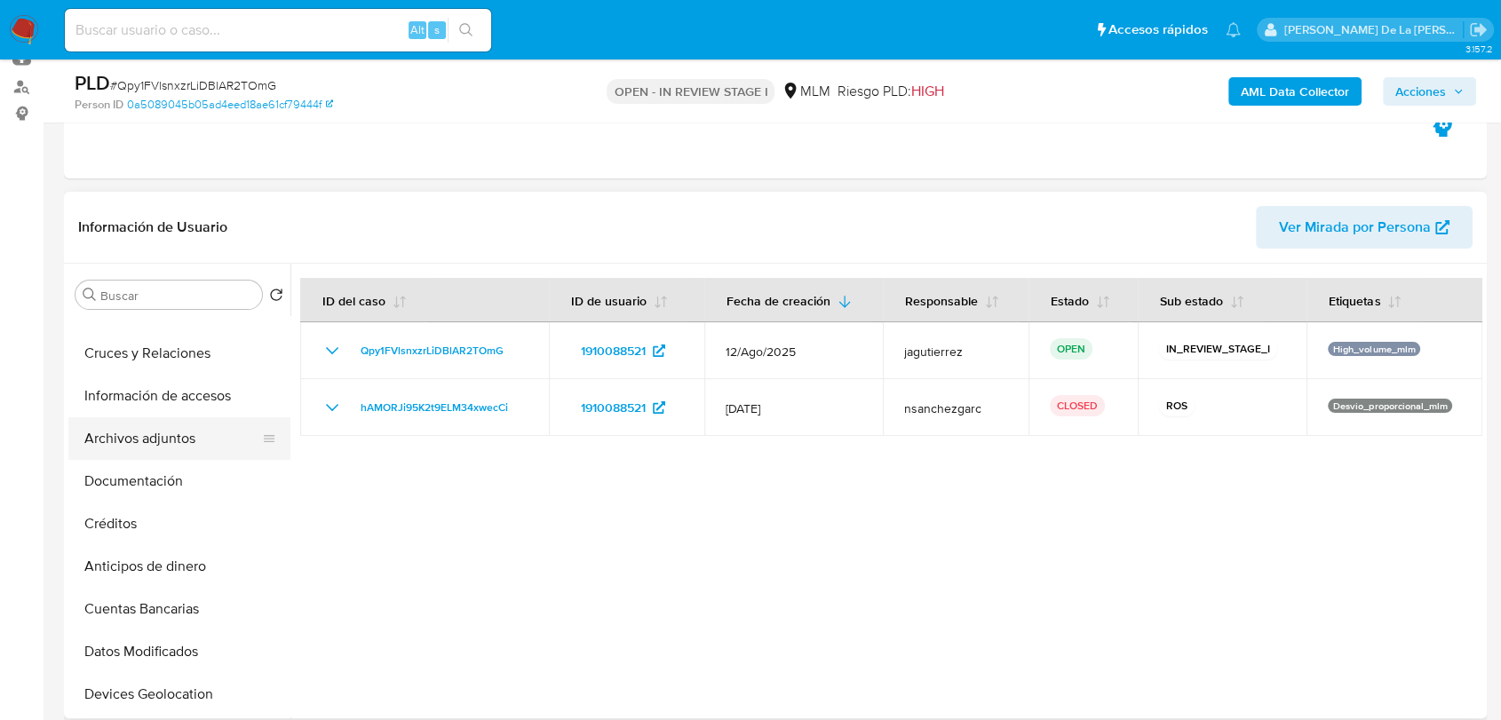
click at [185, 441] on button "Archivos adjuntos" at bounding box center [172, 438] width 208 height 43
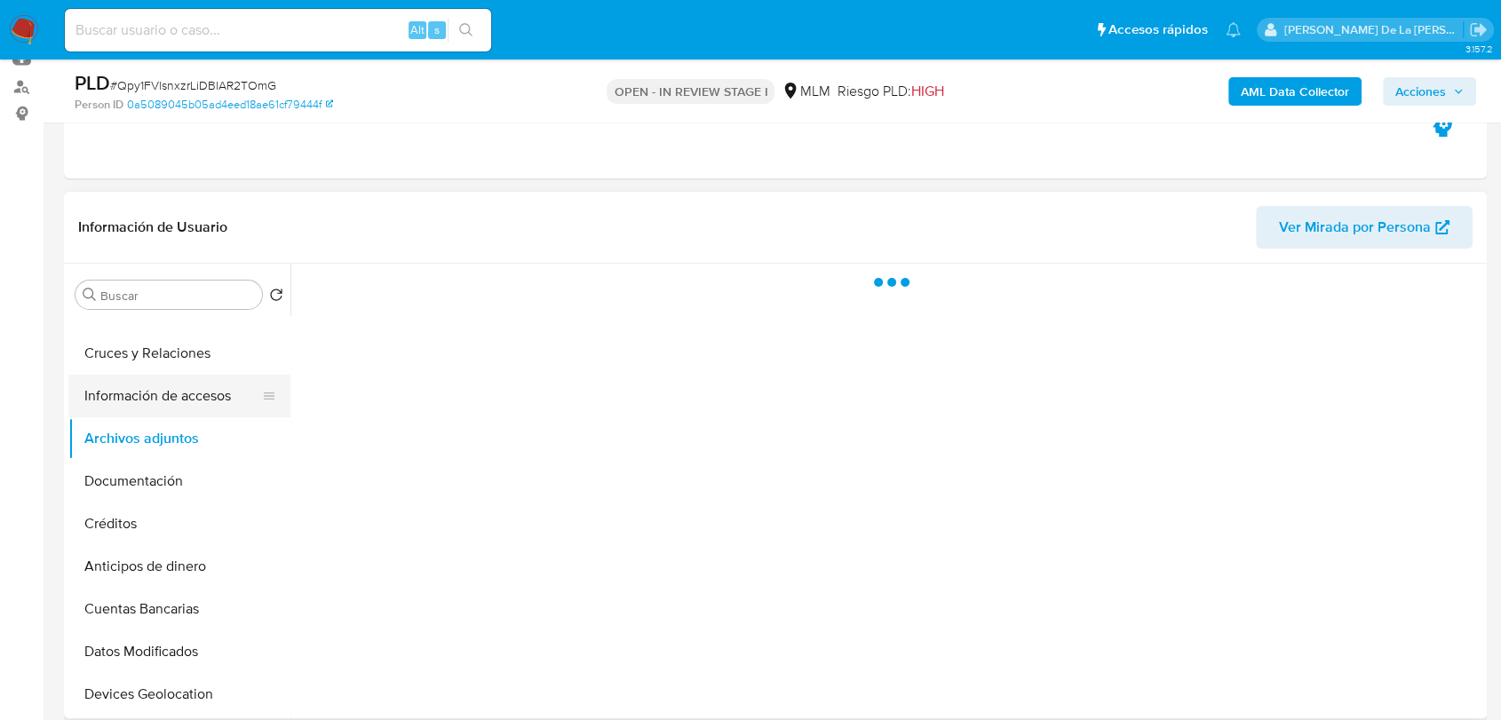
click at [191, 385] on button "Información de accesos" at bounding box center [172, 396] width 208 height 43
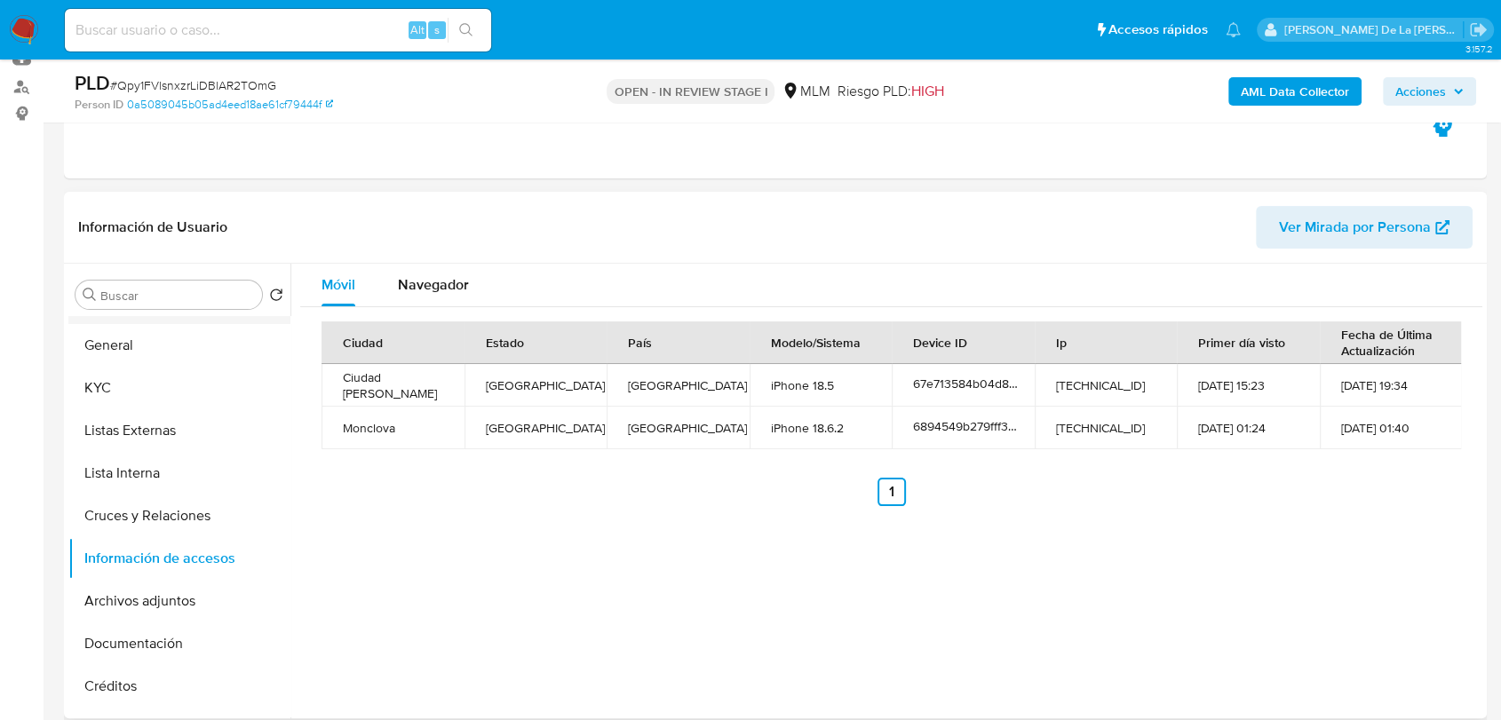
scroll to position [0, 0]
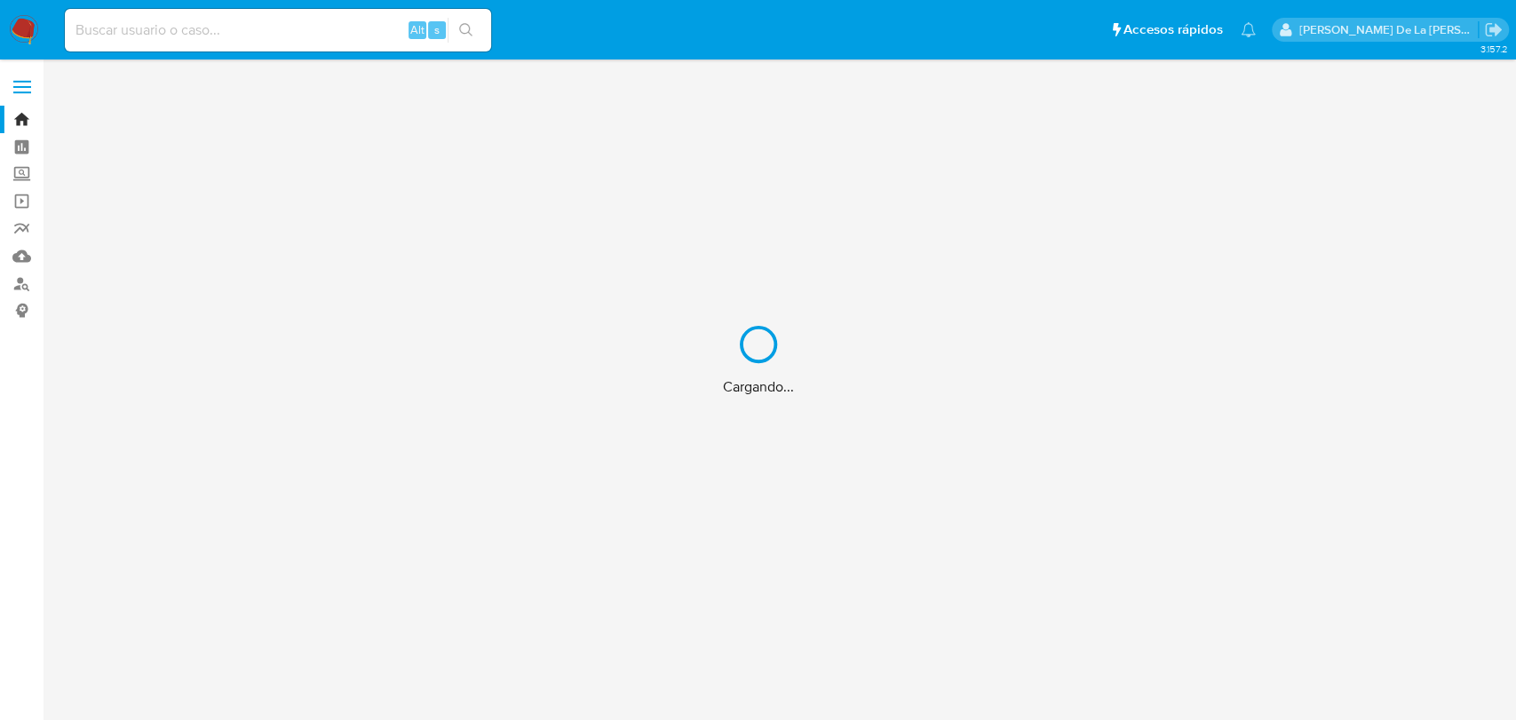
click at [123, 28] on div "Cargando..." at bounding box center [758, 360] width 1516 height 720
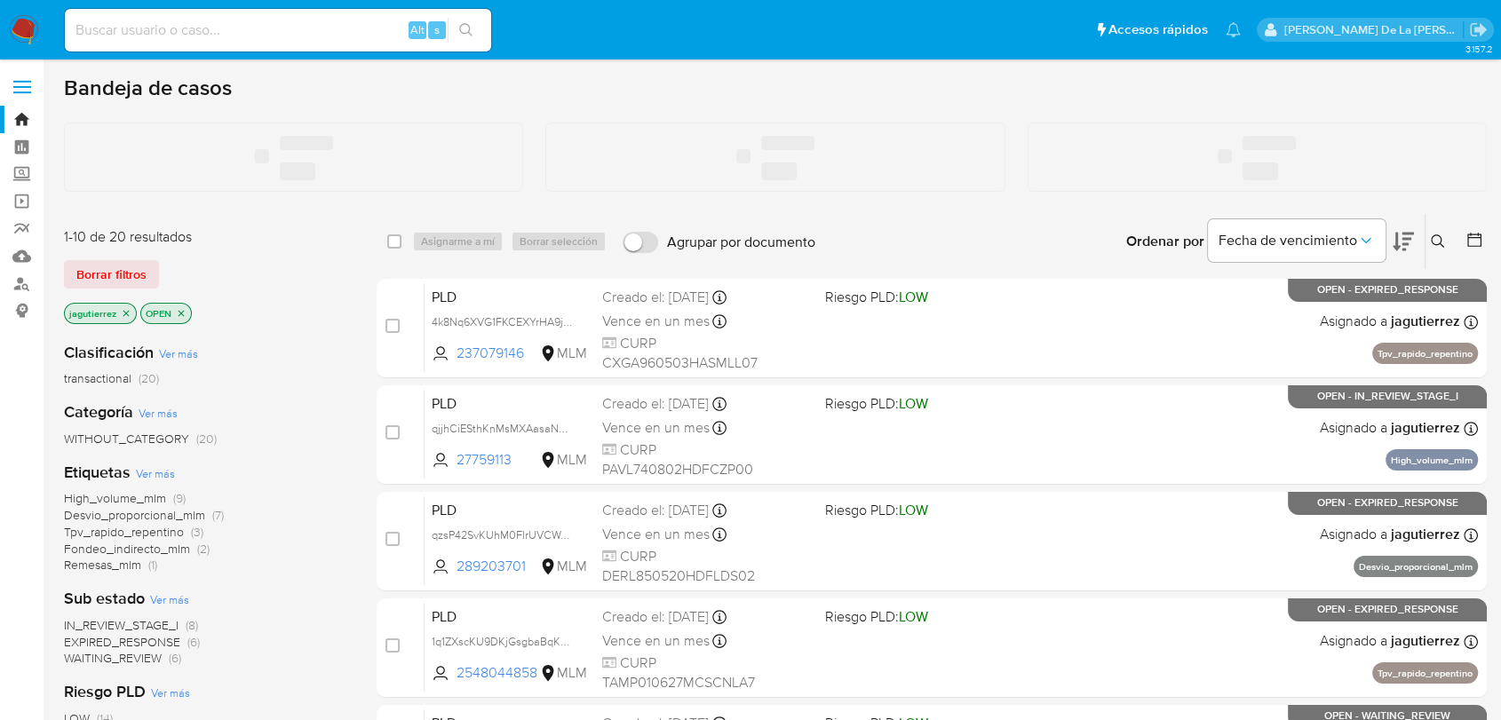
click at [88, 27] on input at bounding box center [278, 30] width 426 height 23
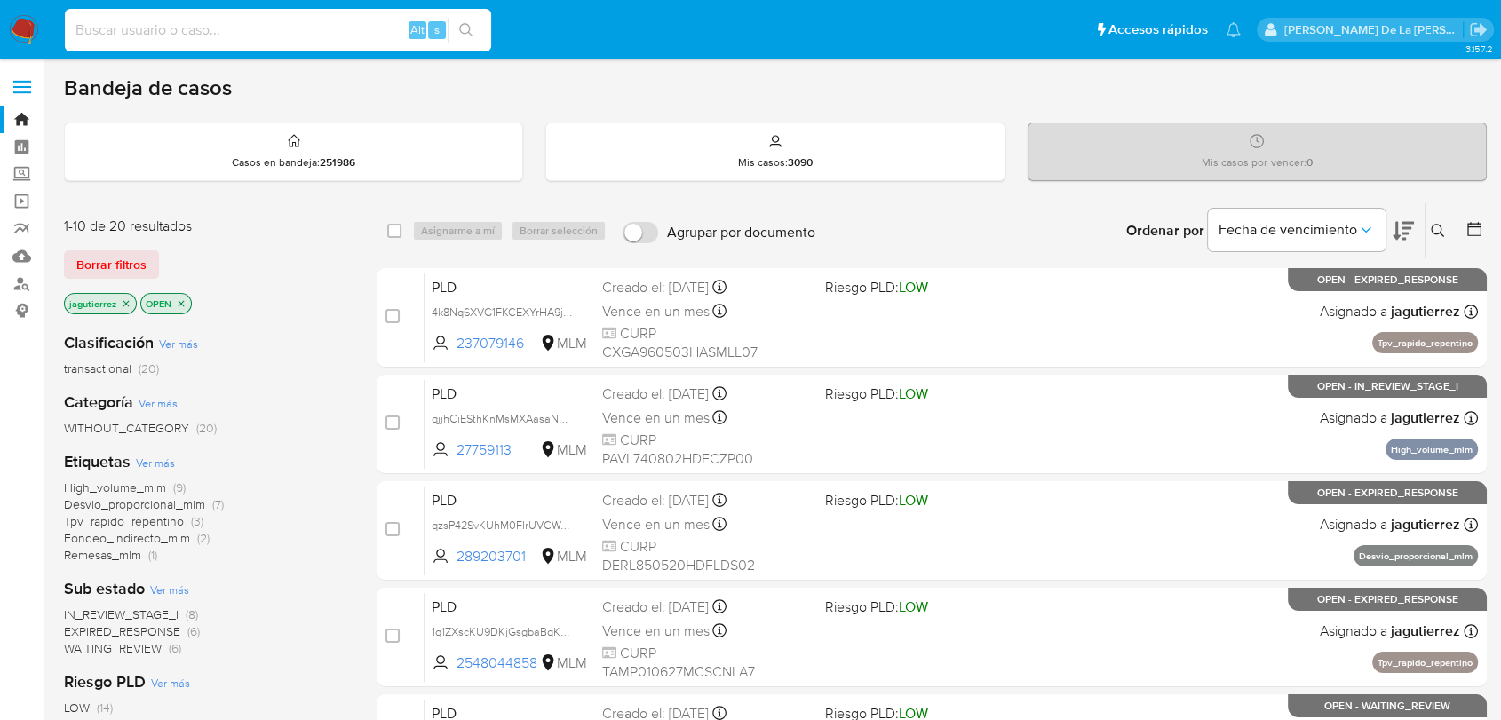
paste input "2409698612"
type input "2409698612"
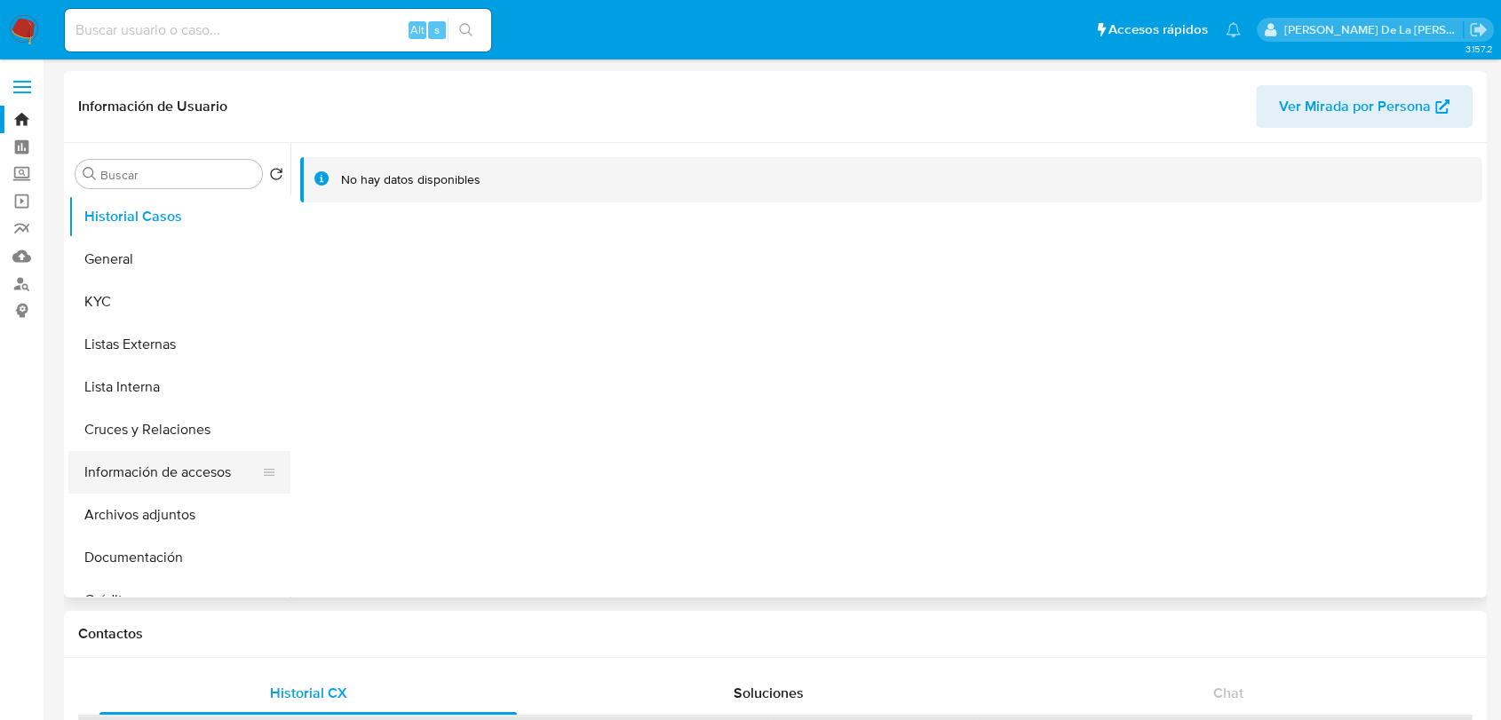
select select "10"
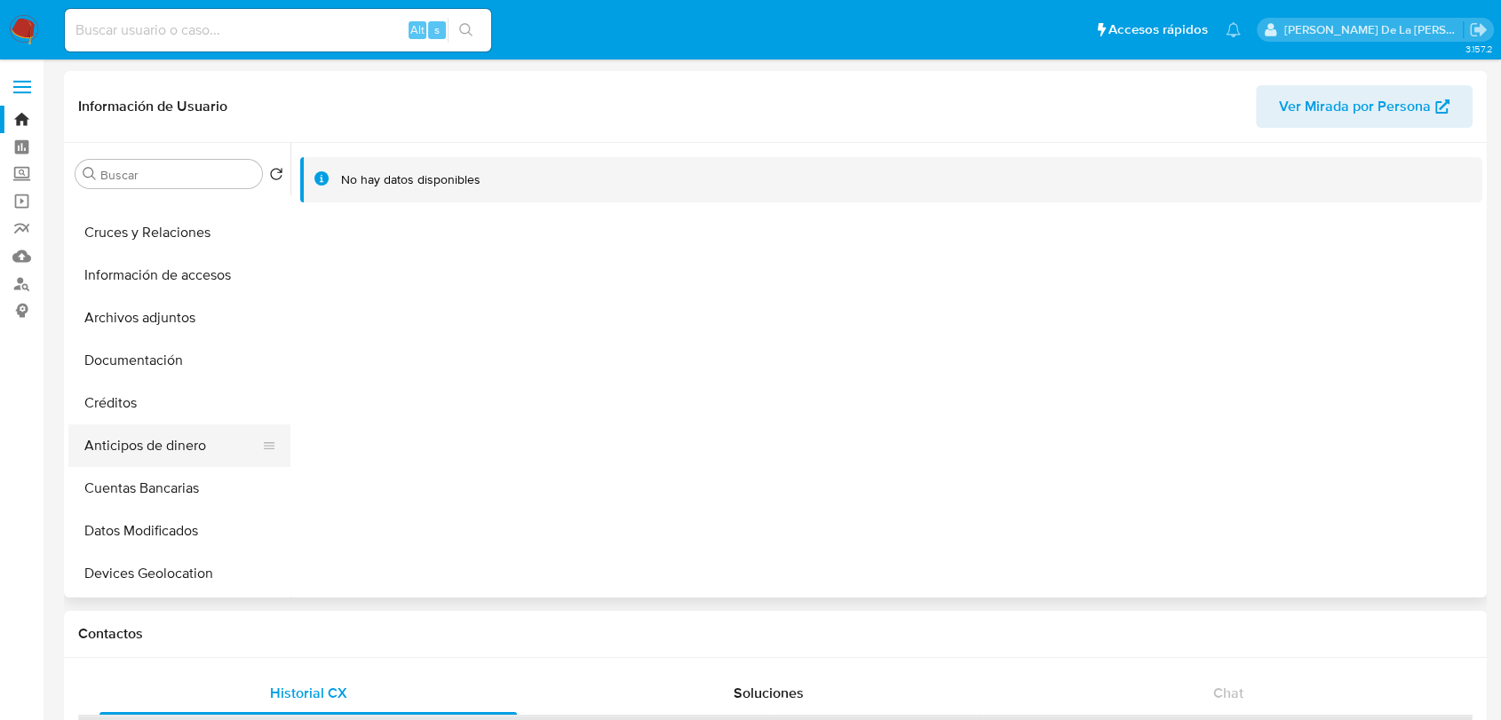
scroll to position [99, 0]
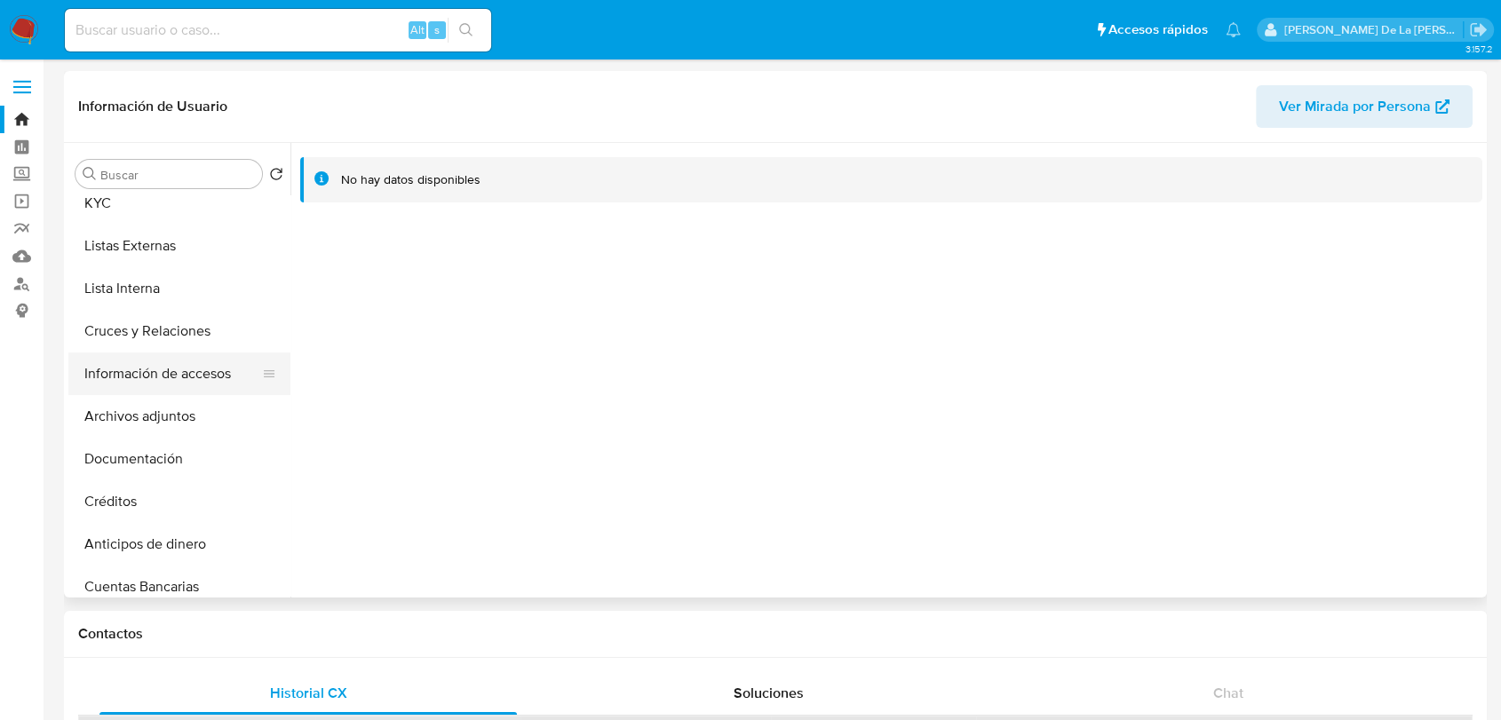
click at [173, 372] on button "Información de accesos" at bounding box center [172, 374] width 208 height 43
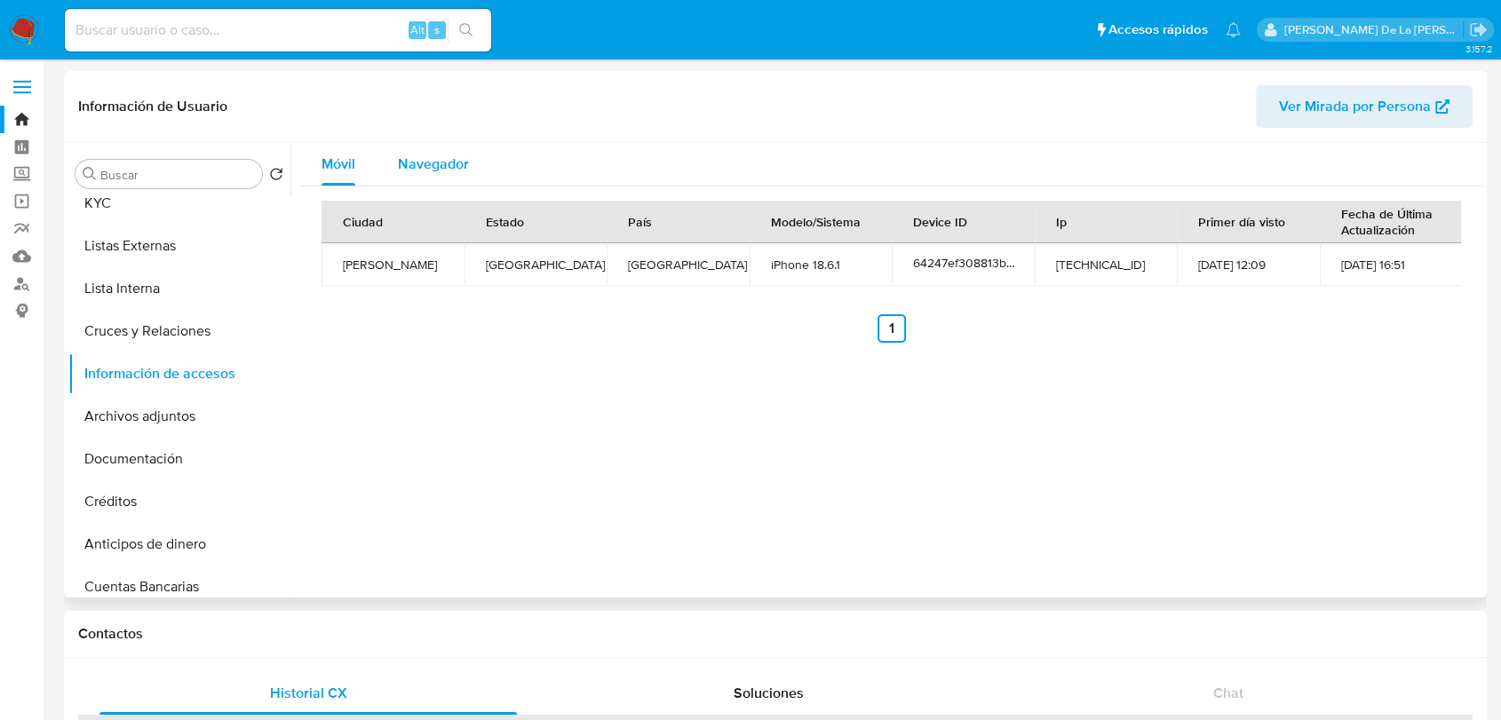
click at [434, 155] on span "Navegador" at bounding box center [433, 164] width 71 height 20
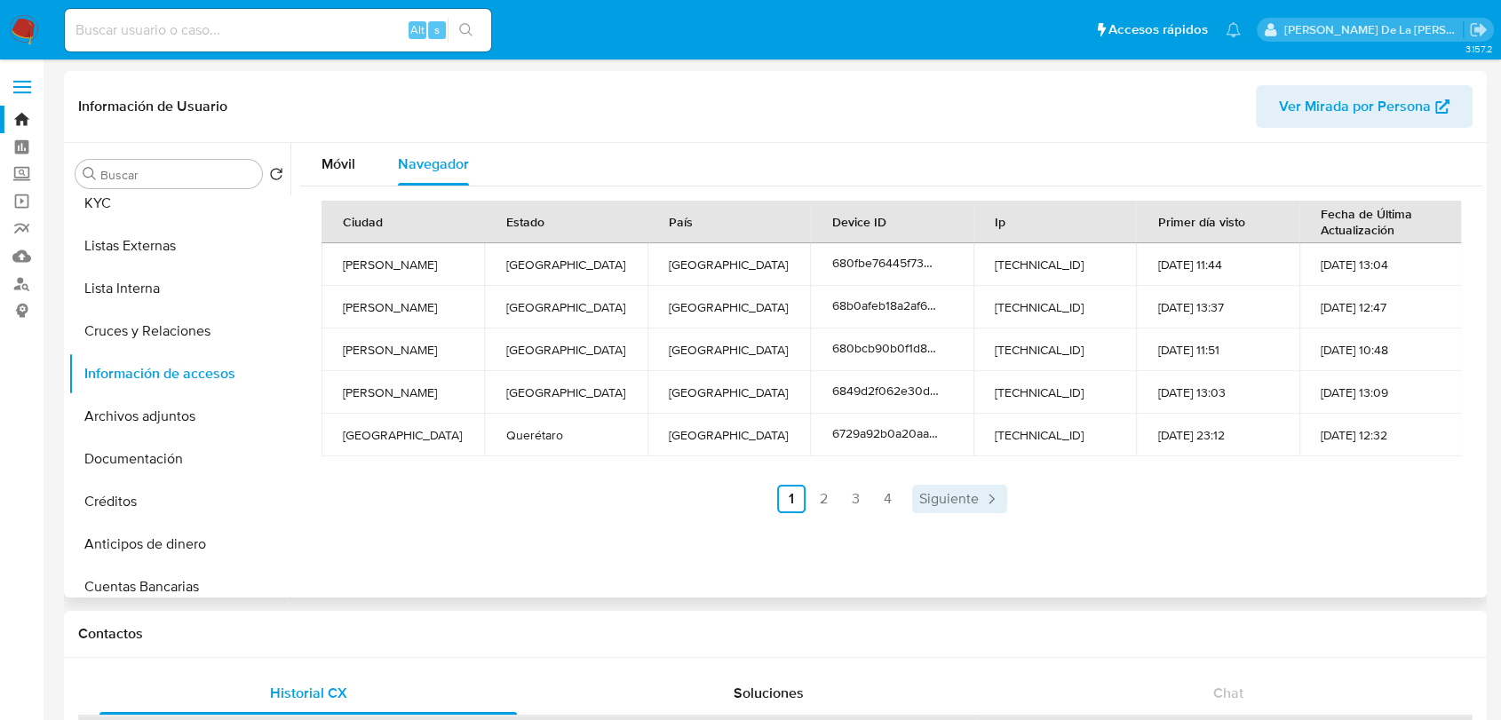
click at [967, 496] on span "Siguiente" at bounding box center [949, 499] width 60 height 14
click at [967, 496] on span "Siguiente" at bounding box center [997, 499] width 60 height 14
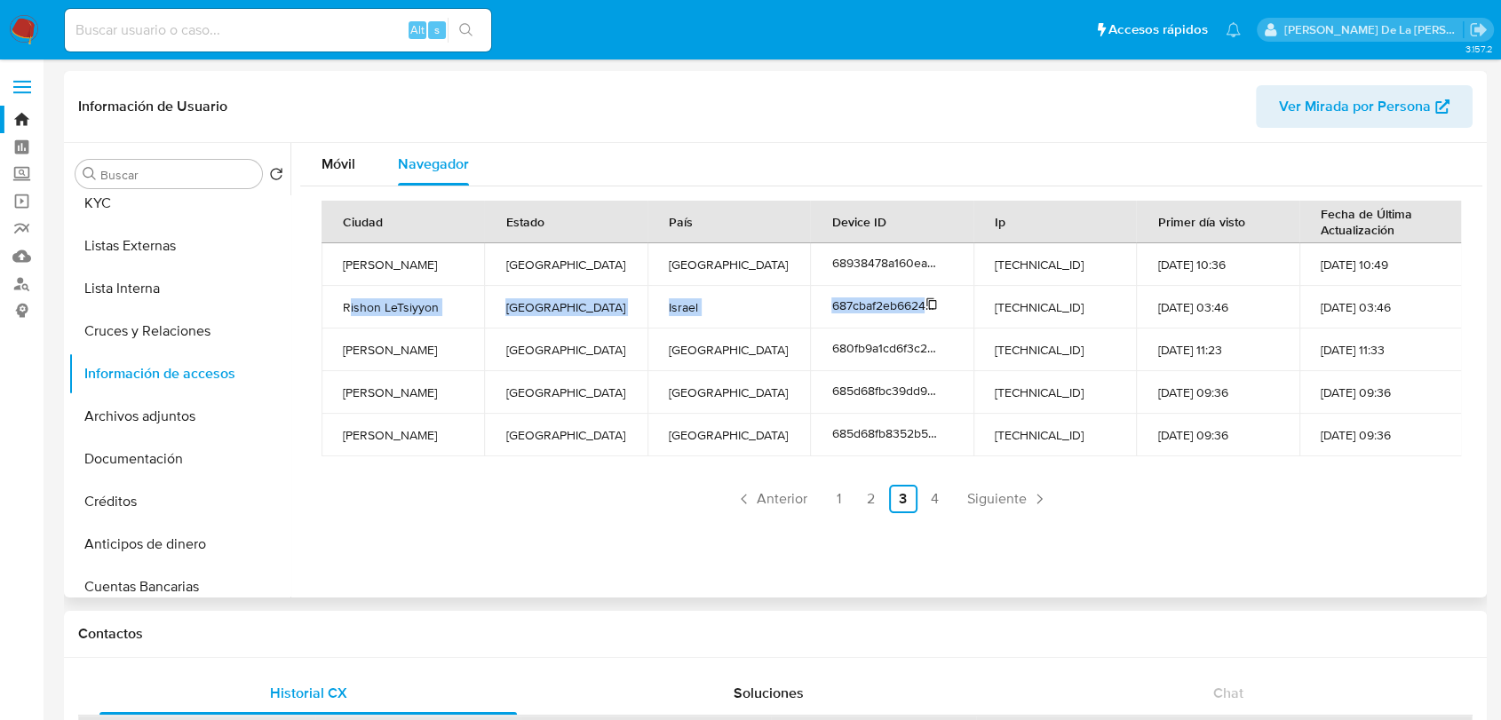
drag, startPoint x: 352, startPoint y: 303, endPoint x: 924, endPoint y: 308, distance: 572.0
click at [924, 308] on tr "Rishon LeTsiyyon Central District Israel 687cbaf2eb66246a398b057b 5.28.182.91 2…" at bounding box center [891, 307] width 1140 height 43
drag, startPoint x: 1066, startPoint y: 305, endPoint x: 1057, endPoint y: 306, distance: 8.9
click at [1067, 305] on td "5.28.182.91" at bounding box center [1054, 307] width 163 height 43
drag, startPoint x: 1052, startPoint y: 306, endPoint x: 973, endPoint y: 308, distance: 79.1
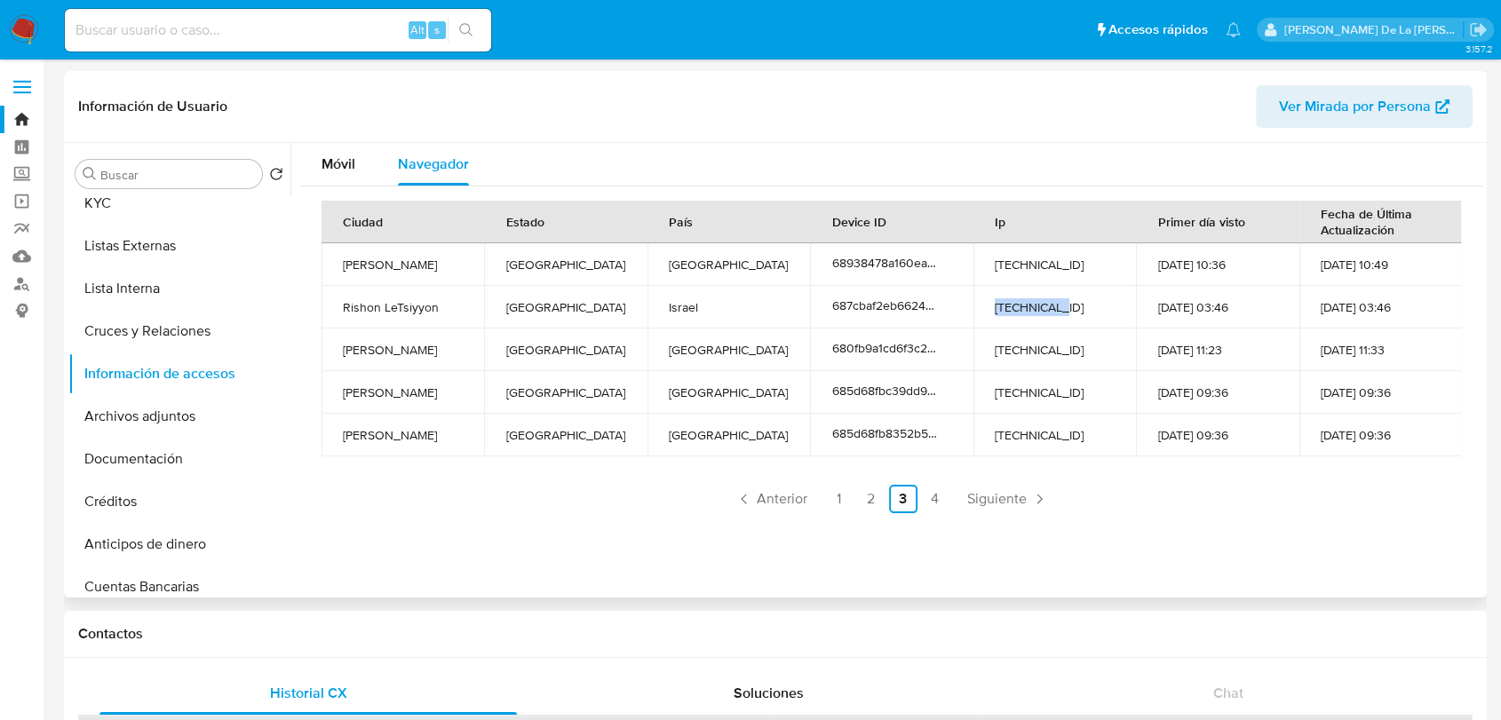
click at [973, 308] on td "5.28.182.91" at bounding box center [1054, 307] width 163 height 43
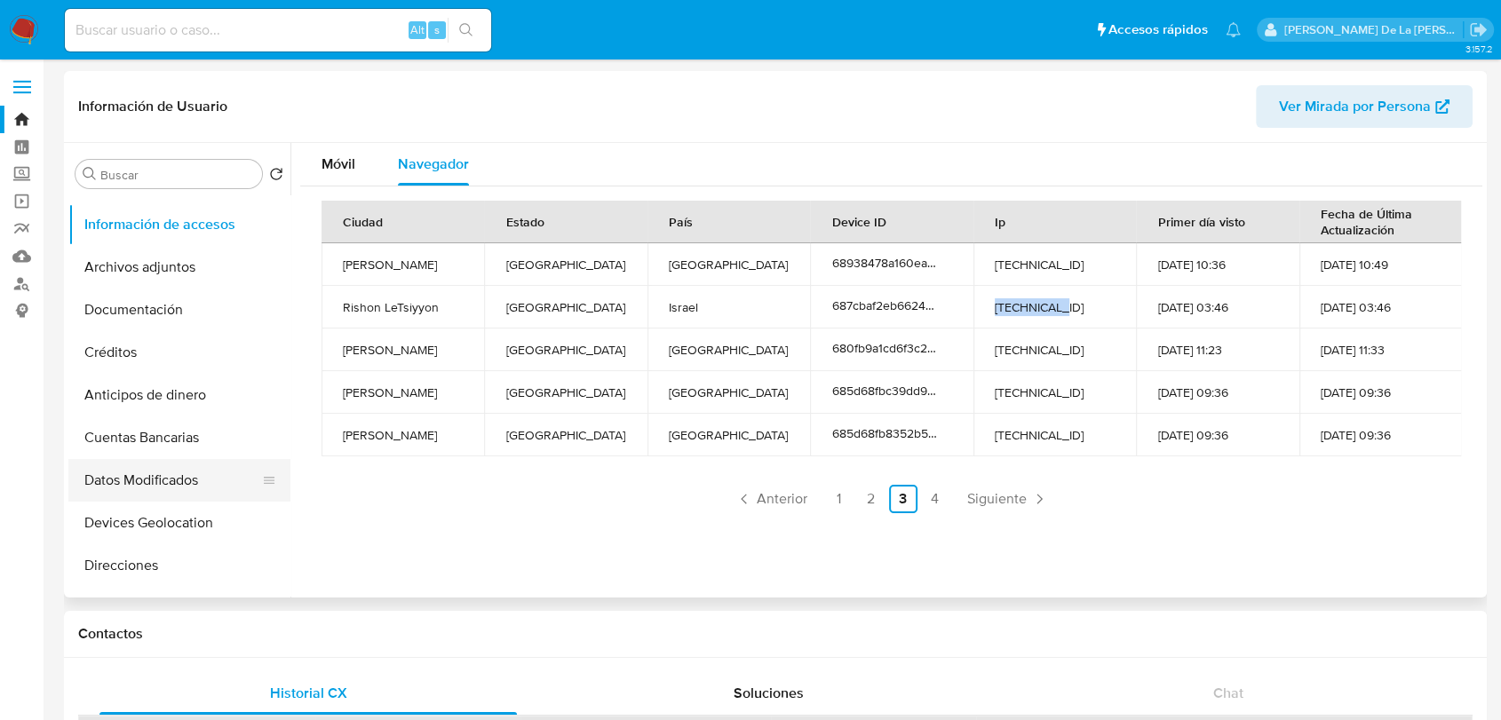
scroll to position [296, 0]
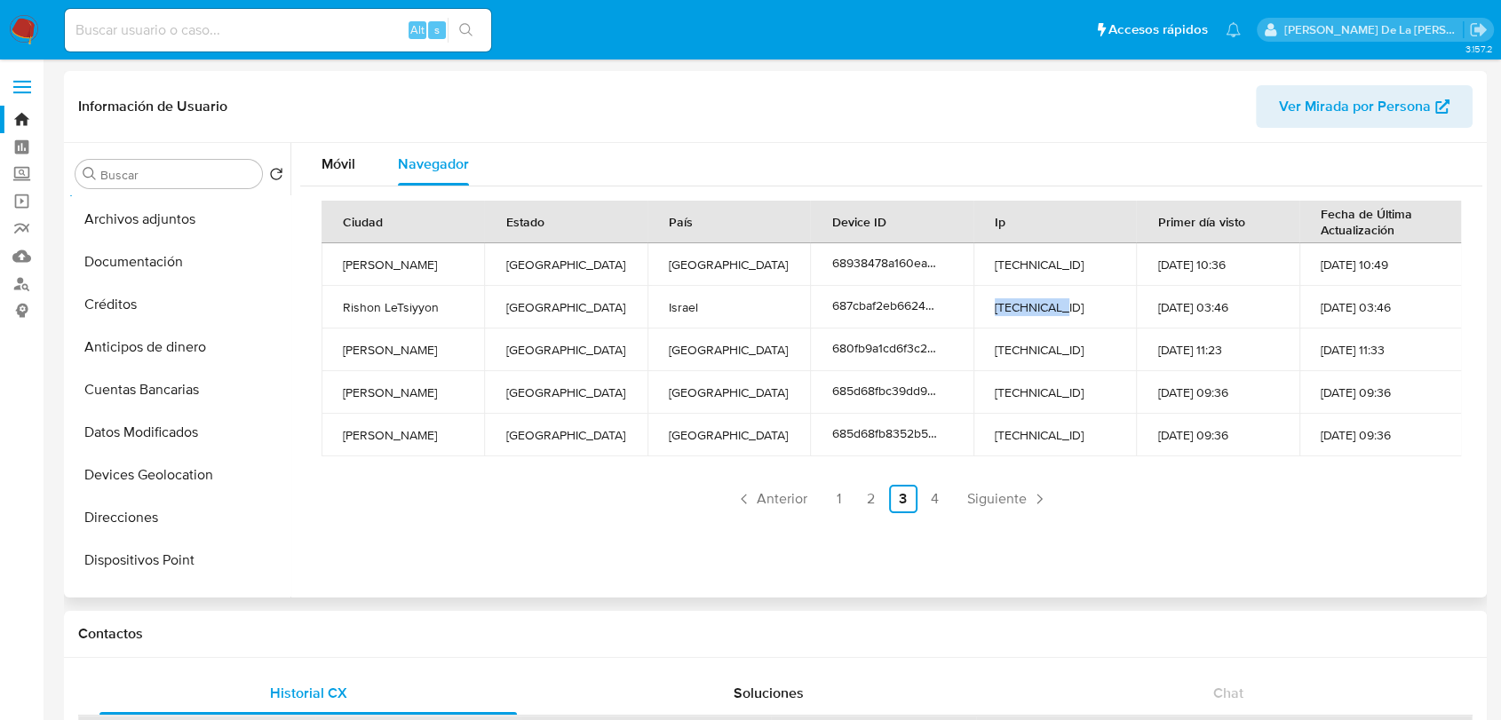
click at [192, 475] on button "Devices Geolocation" at bounding box center [179, 475] width 222 height 43
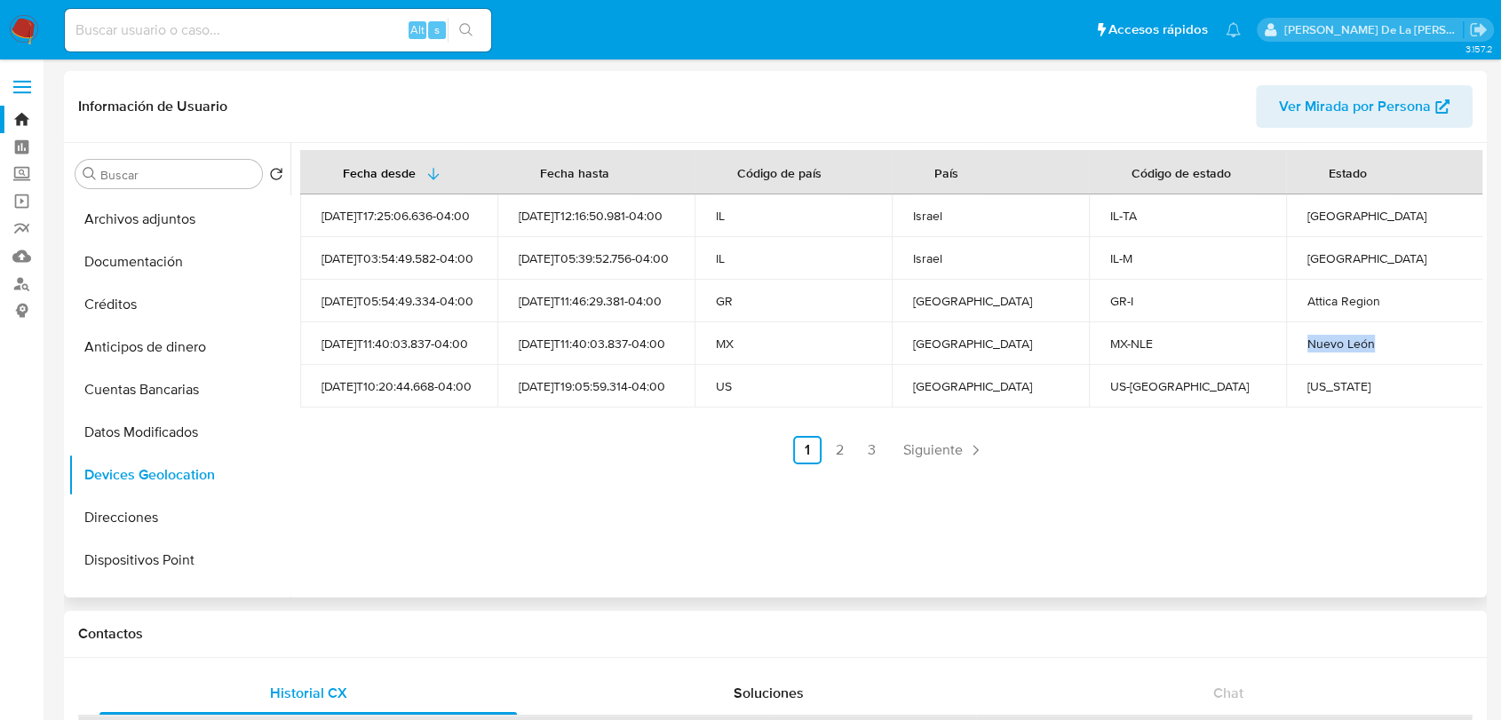
drag, startPoint x: 1393, startPoint y: 331, endPoint x: 1284, endPoint y: 342, distance: 108.9
click at [1286, 342] on td "Nuevo León" at bounding box center [1384, 343] width 197 height 43
click at [1165, 337] on div "MX-NLE" at bounding box center [1187, 344] width 155 height 16
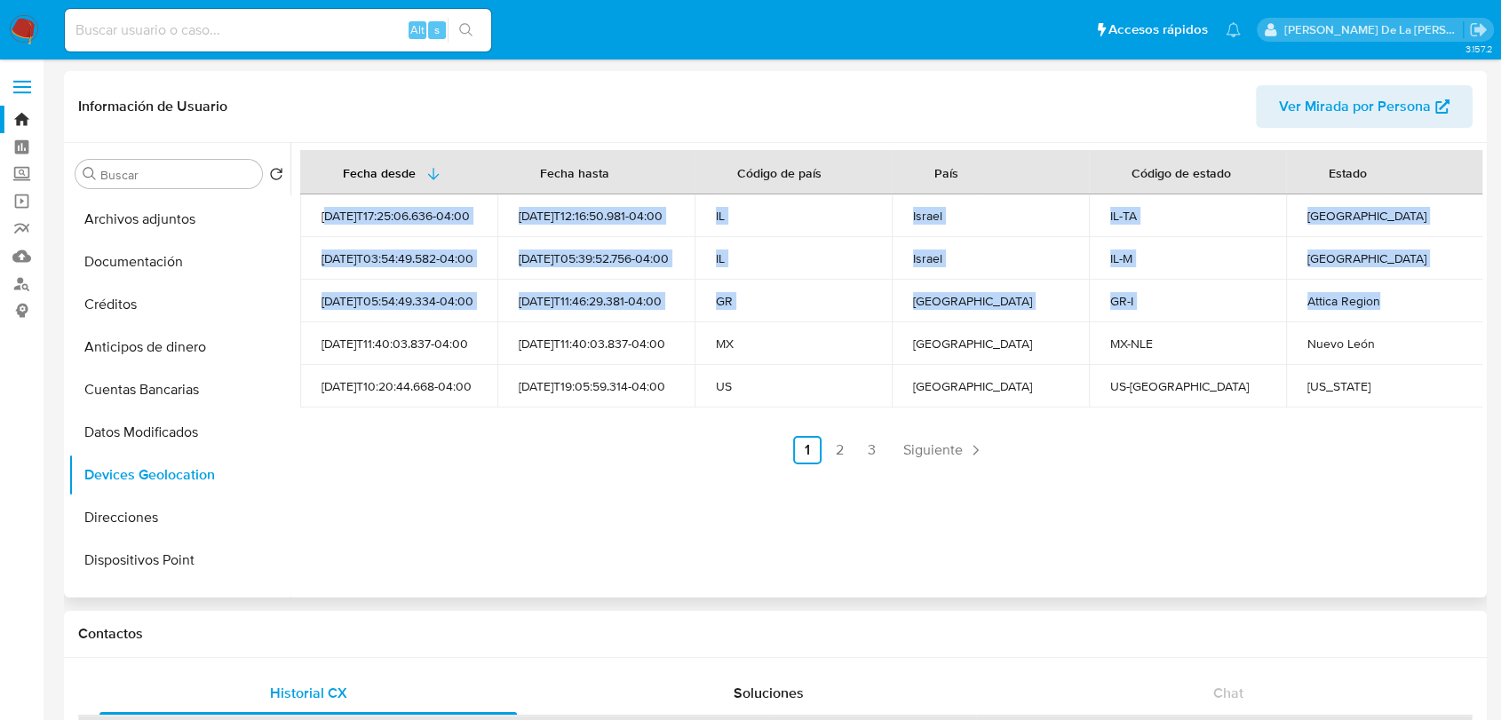
drag, startPoint x: 1385, startPoint y: 299, endPoint x: 332, endPoint y: 208, distance: 1057.2
click at [332, 208] on tbody "2025-06-19T17:25:06.636-04:00 2025-08-25T12:16:50.981-04:00 IL Israel IL-TA Tel…" at bounding box center [891, 300] width 1183 height 213
click at [1020, 221] on div "Israel" at bounding box center [990, 216] width 155 height 16
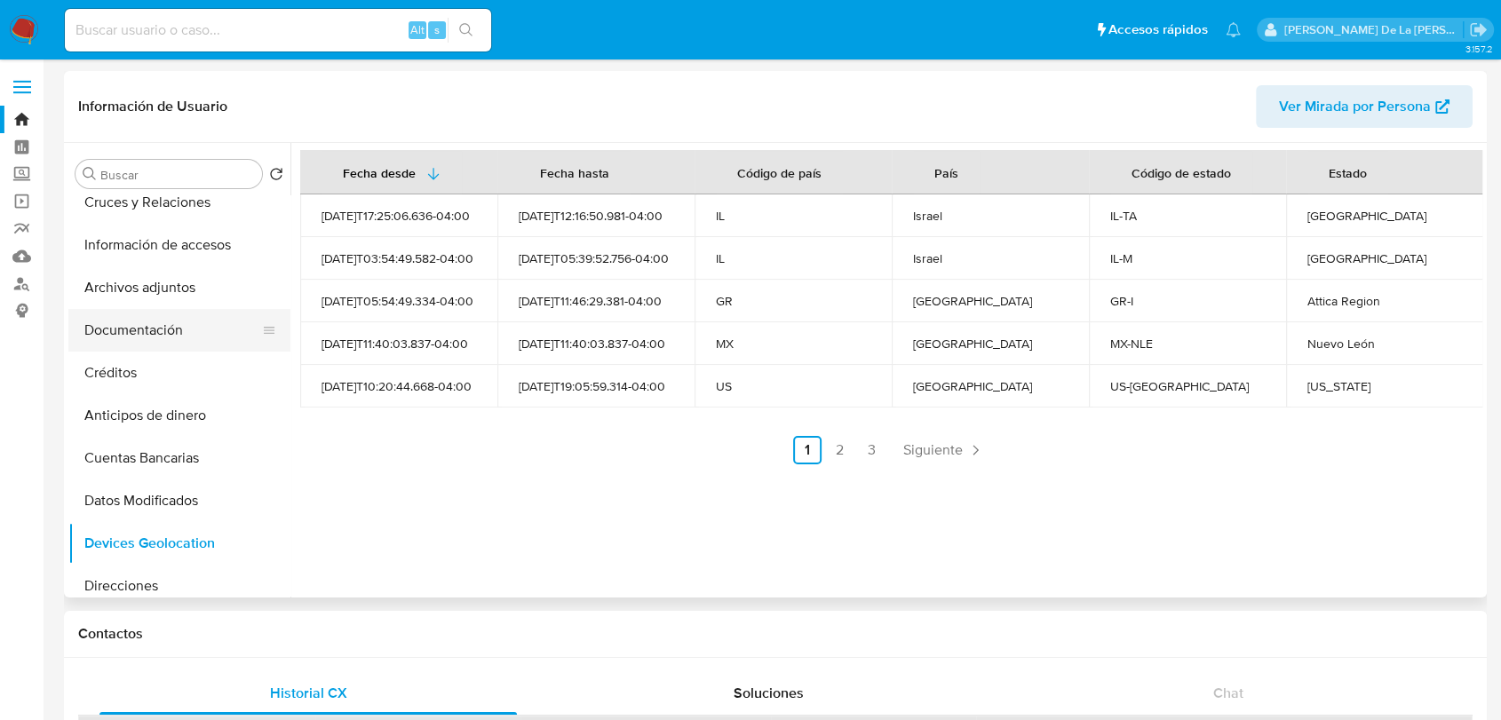
scroll to position [197, 0]
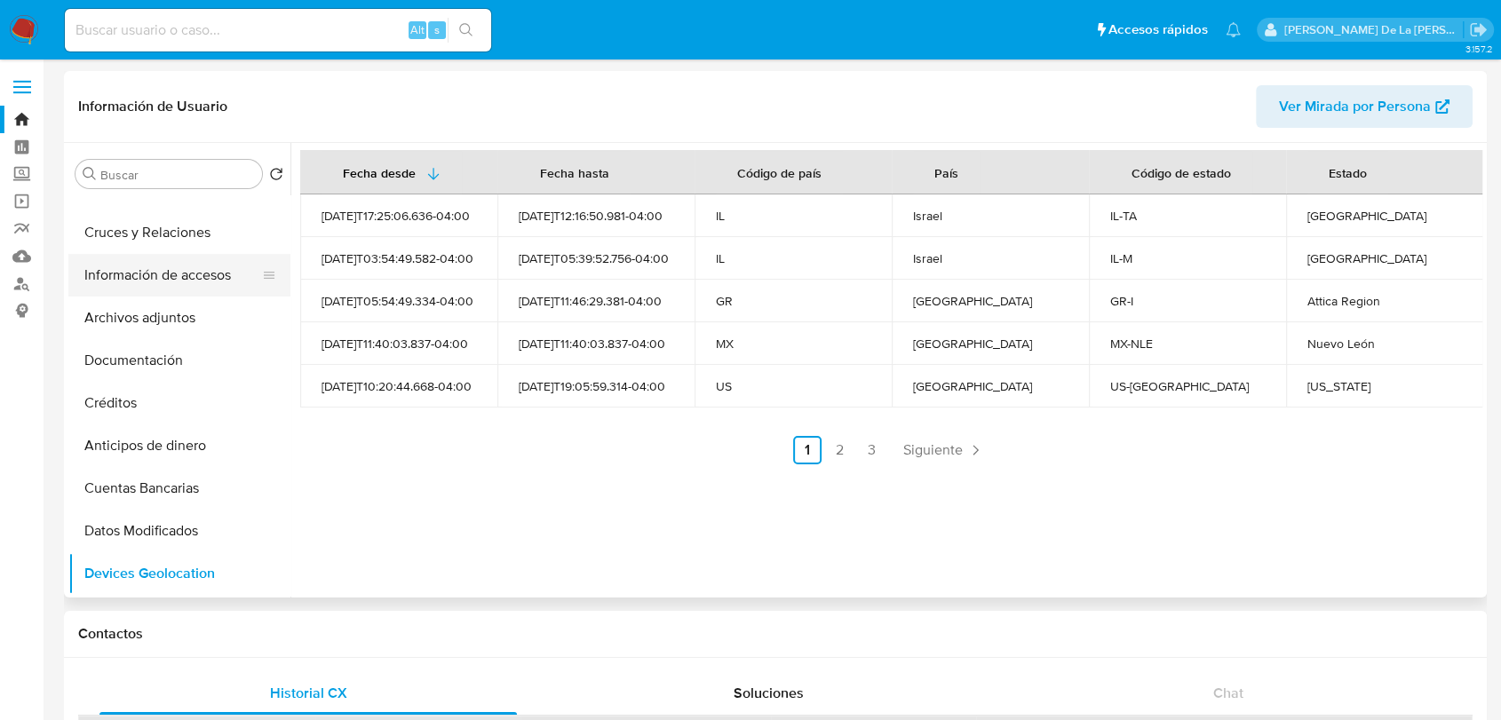
click at [155, 260] on button "Información de accesos" at bounding box center [172, 275] width 208 height 43
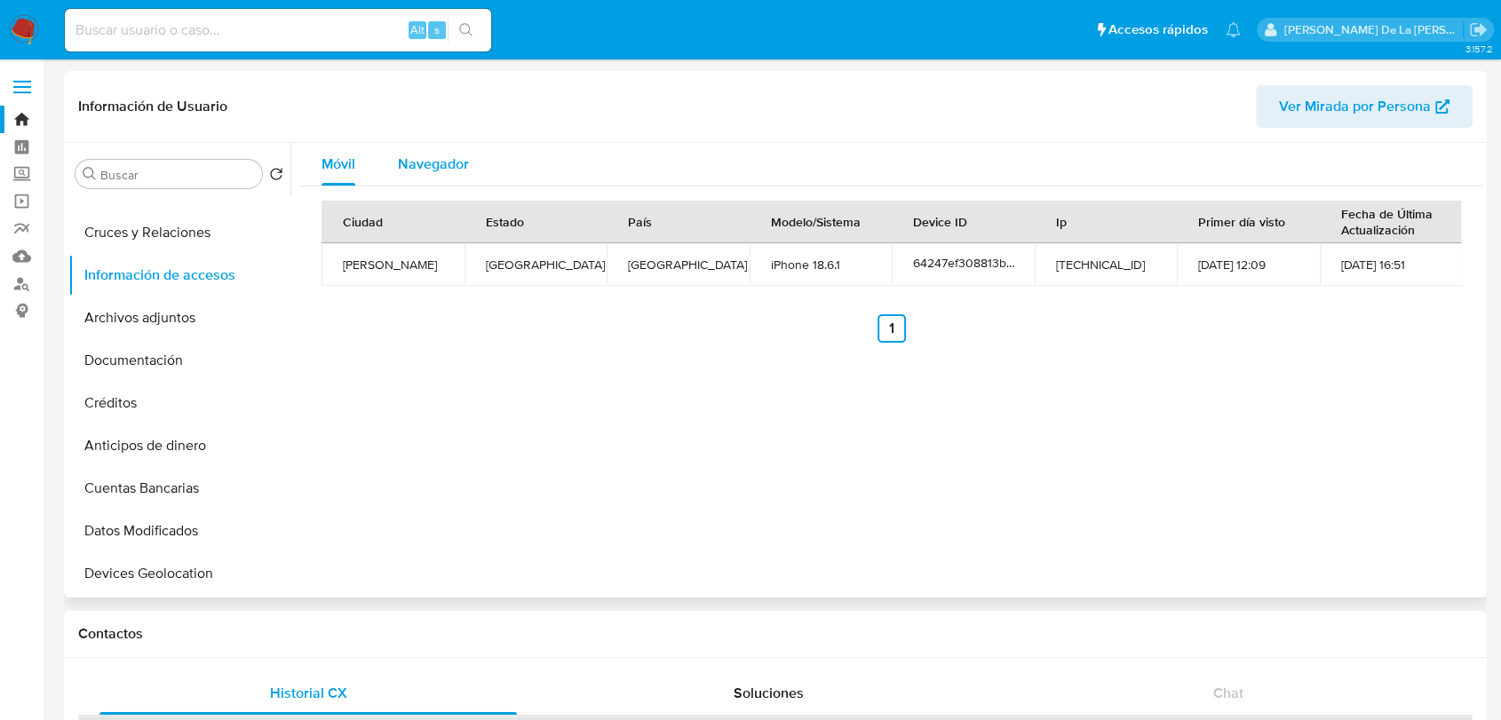
click at [406, 170] on span "Navegador" at bounding box center [433, 164] width 71 height 20
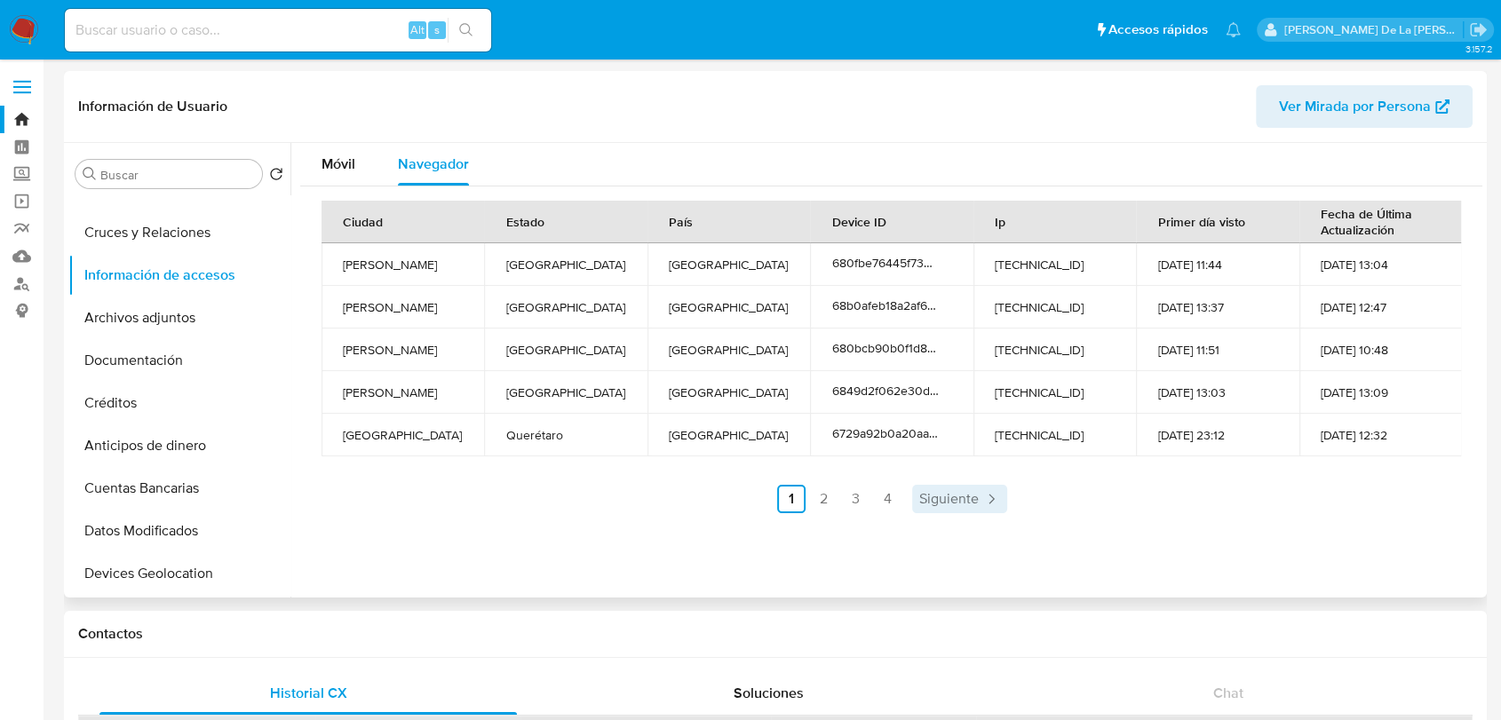
click at [935, 487] on link "Siguiente" at bounding box center [959, 499] width 95 height 28
click at [935, 487] on link "4" at bounding box center [935, 499] width 28 height 28
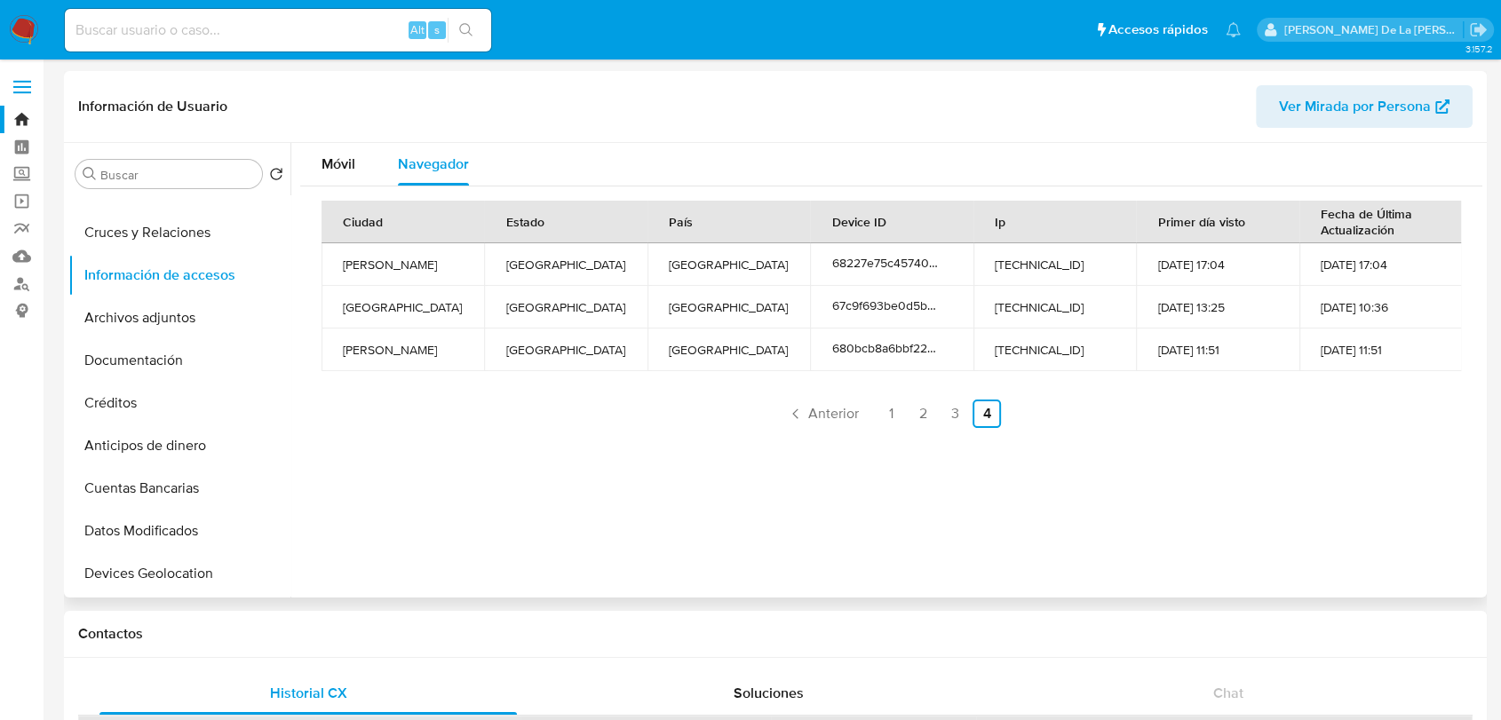
click at [933, 417] on ul "Anterior 1 2 3 4 Siguiente" at bounding box center [890, 414] width 1139 height 28
click at [917, 417] on link "2" at bounding box center [923, 414] width 28 height 28
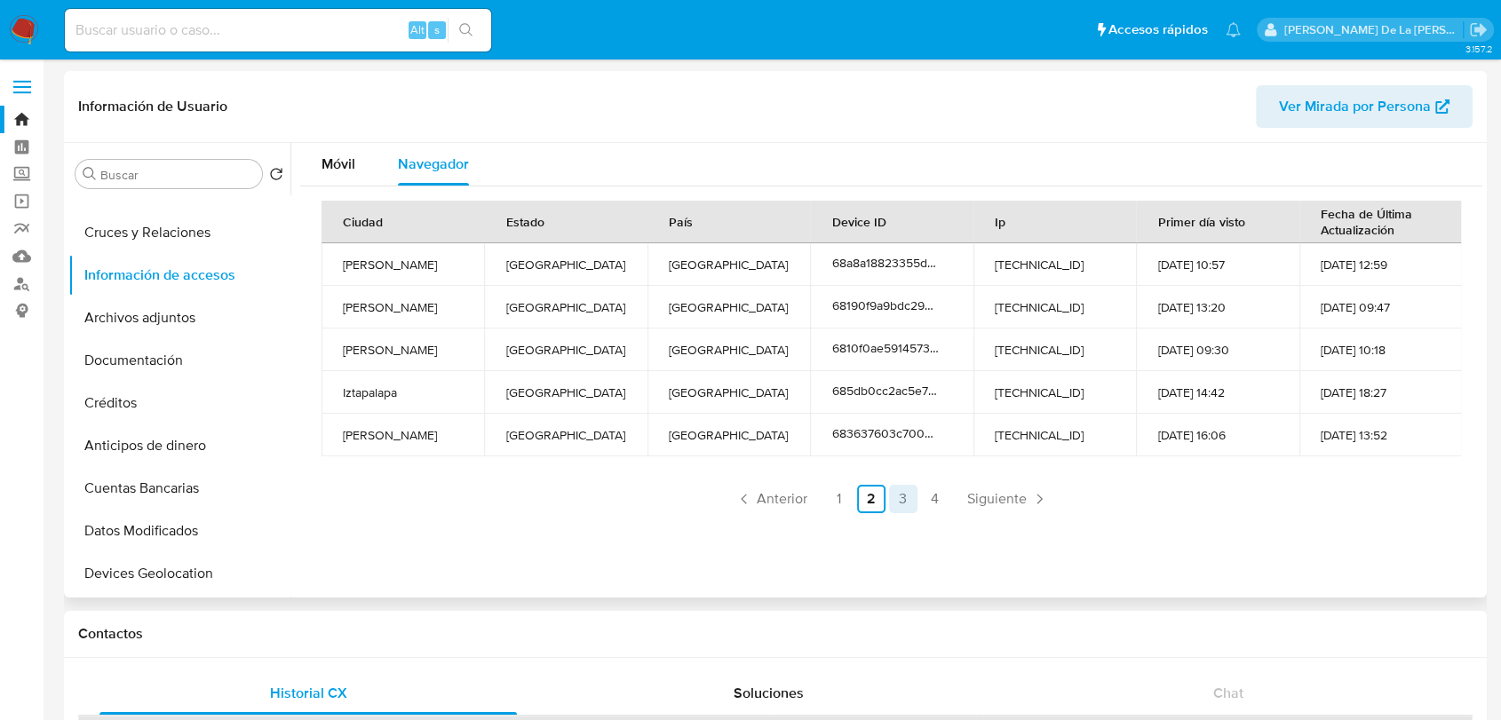
click at [912, 499] on link "3" at bounding box center [903, 499] width 28 height 28
drag, startPoint x: 340, startPoint y: 305, endPoint x: 1425, endPoint y: 298, distance: 1084.4
click at [1425, 298] on tr "Rishon LeTsiyyon Central District Israel 687cbaf2eb66246a398b057b 5.28.182.91 2…" at bounding box center [891, 307] width 1140 height 43
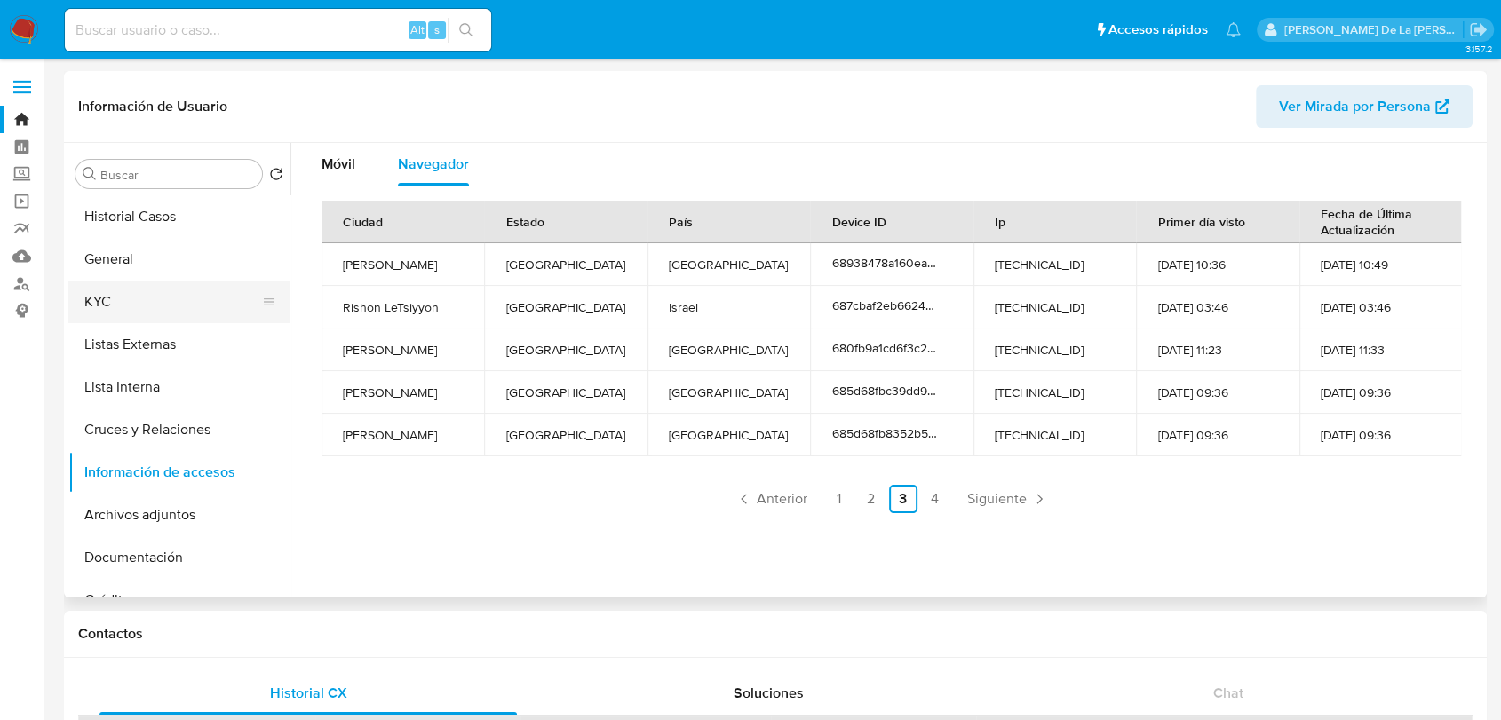
click at [144, 291] on button "KYC" at bounding box center [172, 302] width 208 height 43
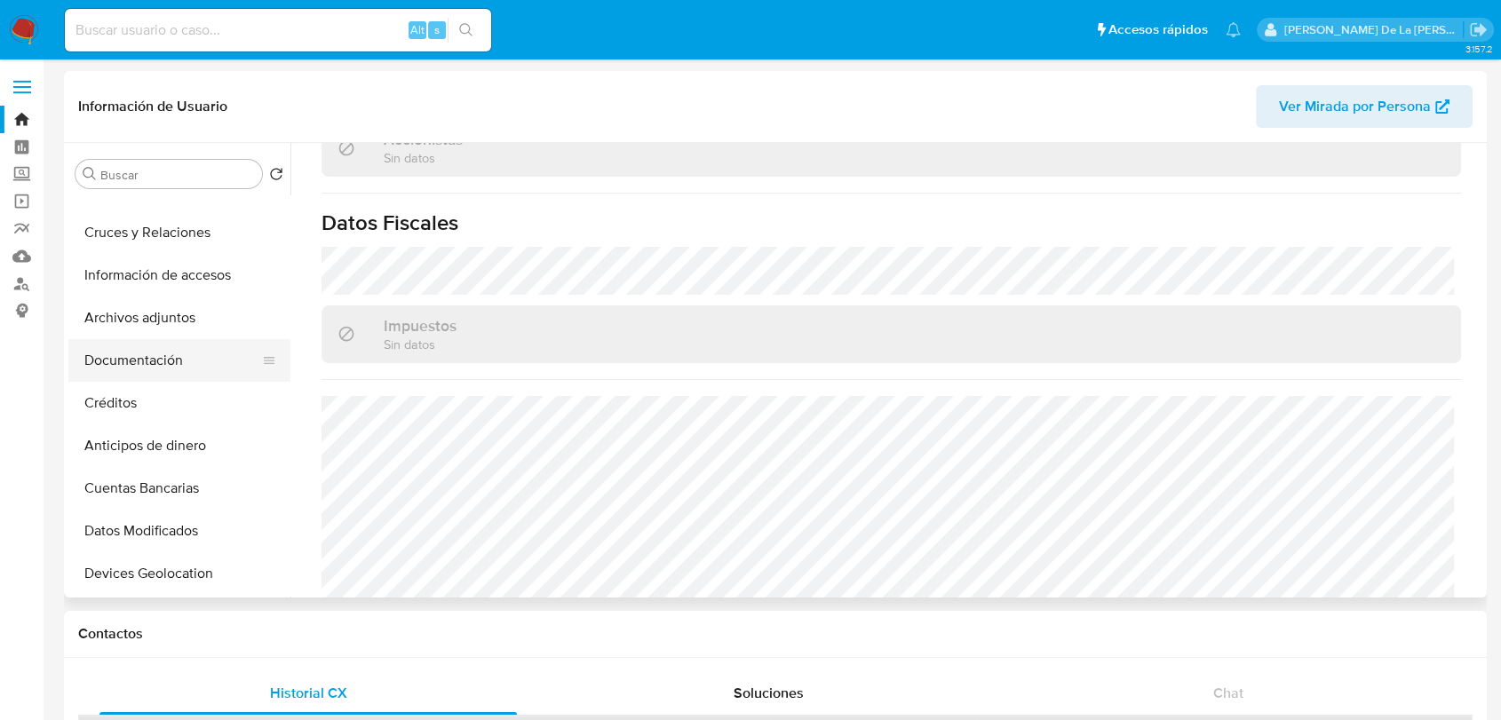
scroll to position [394, 0]
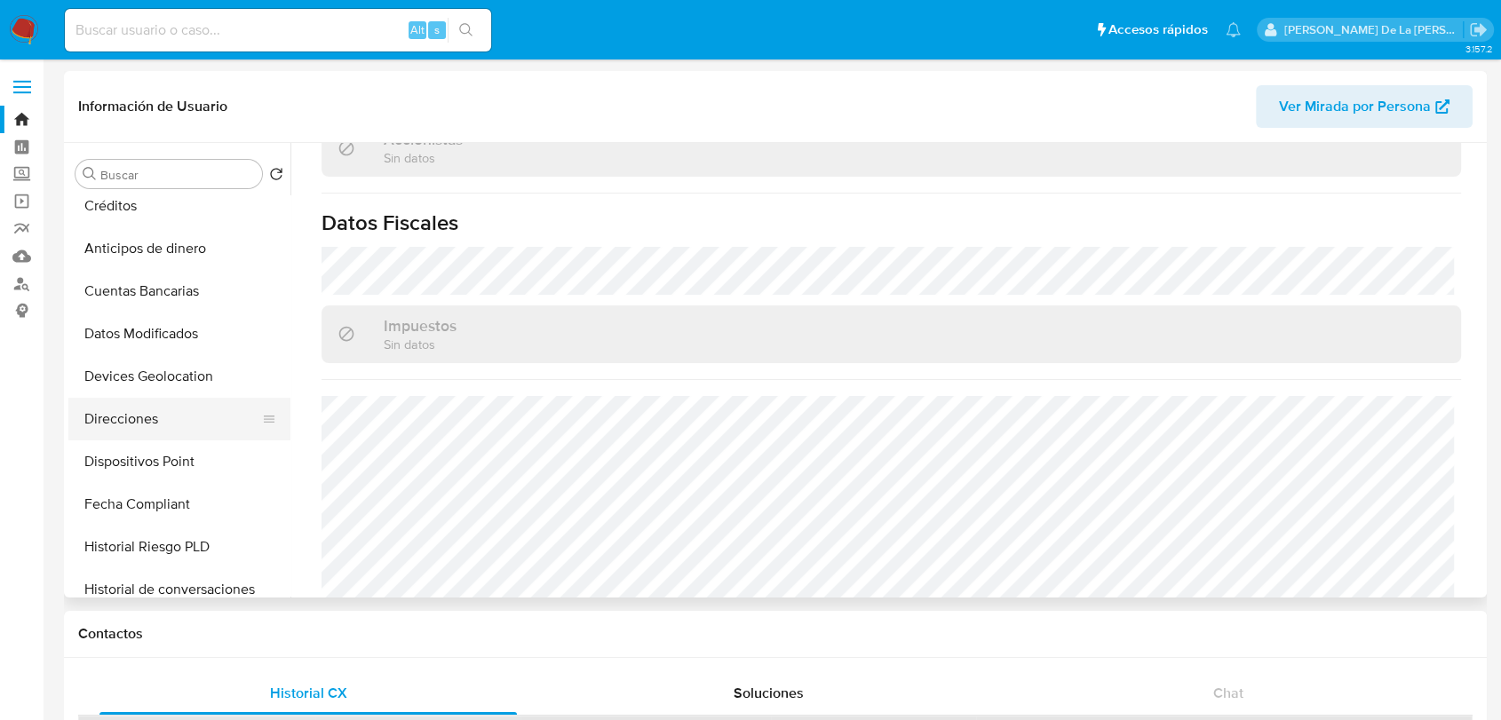
click at [147, 412] on button "Direcciones" at bounding box center [172, 419] width 208 height 43
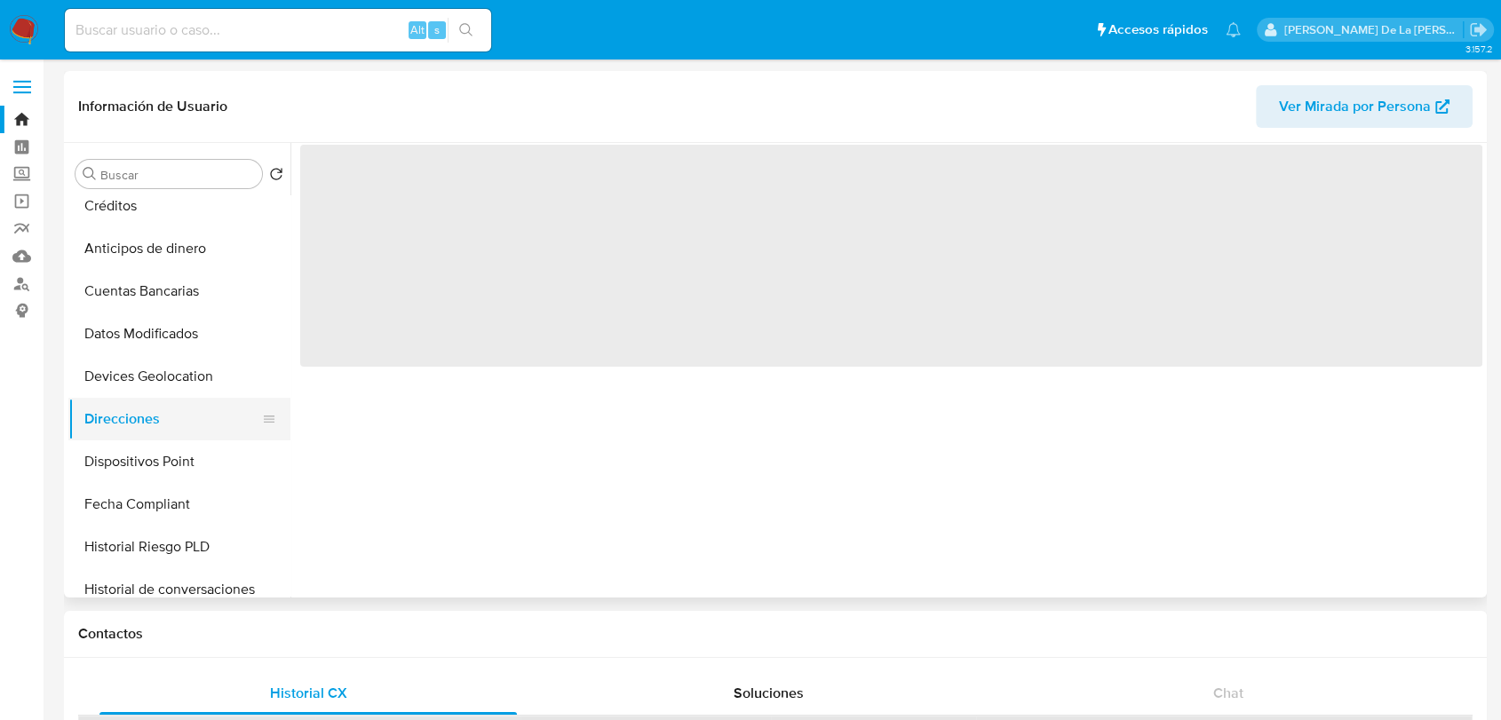
scroll to position [0, 0]
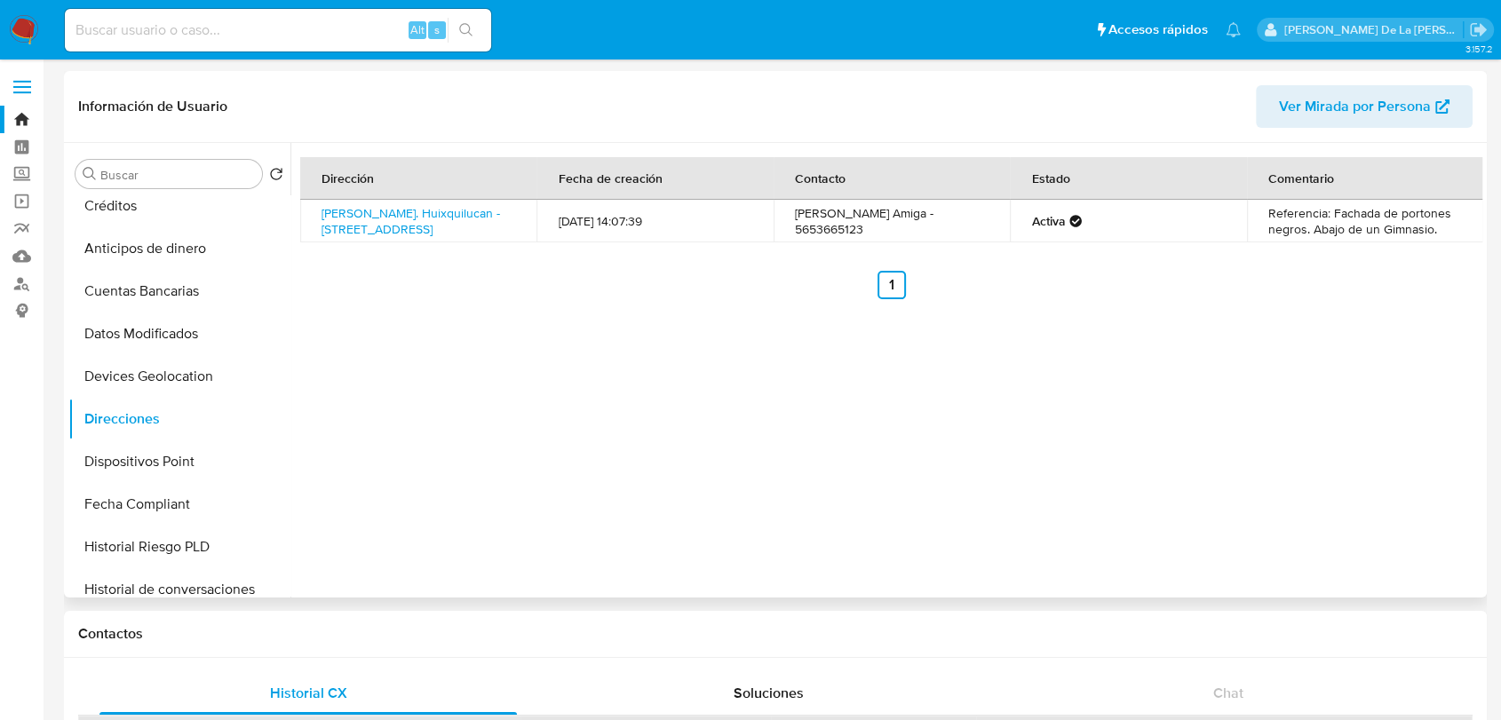
drag, startPoint x: 454, startPoint y: 239, endPoint x: 308, endPoint y: 208, distance: 148.9
click at [308, 208] on td "Carr. Huixquilucan - Naucalpan 51, Huixquilucan, Estado De México, 52796, Mexic…" at bounding box center [418, 221] width 236 height 43
click at [433, 343] on div "Dirección Fecha de creación Contacto Estado Comentario Carr. Huixquilucan - Nau…" at bounding box center [886, 370] width 1192 height 455
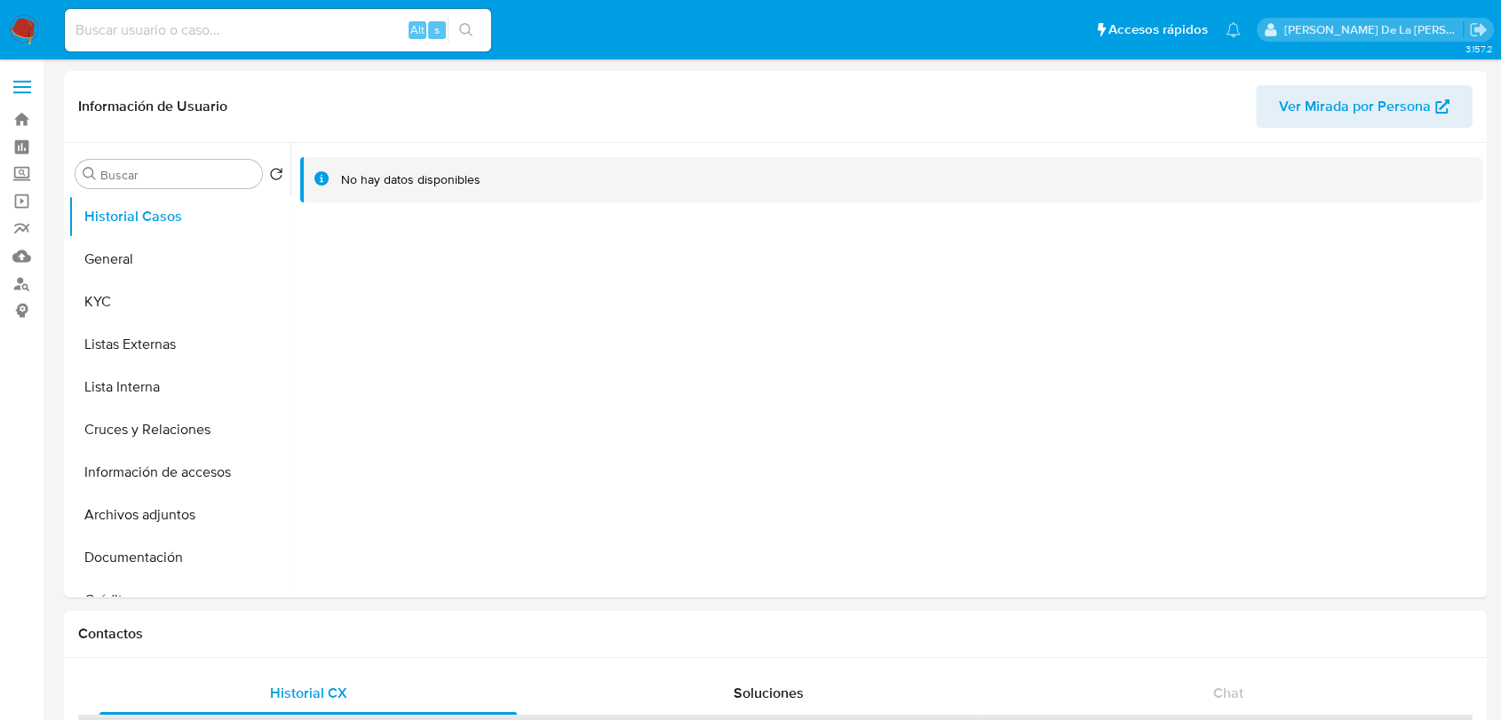
select select "10"
click at [132, 286] on button "KYC" at bounding box center [172, 302] width 208 height 43
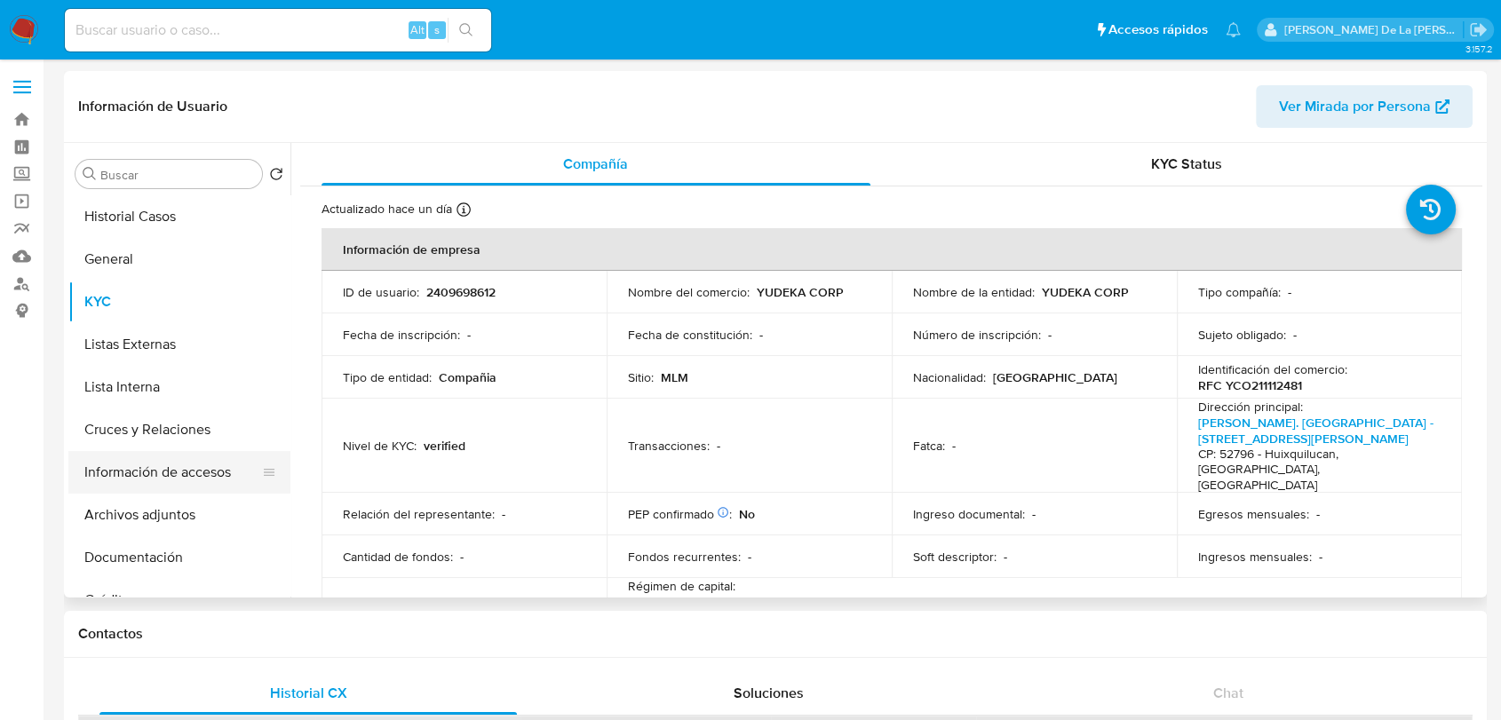
click at [149, 464] on button "Información de accesos" at bounding box center [172, 472] width 208 height 43
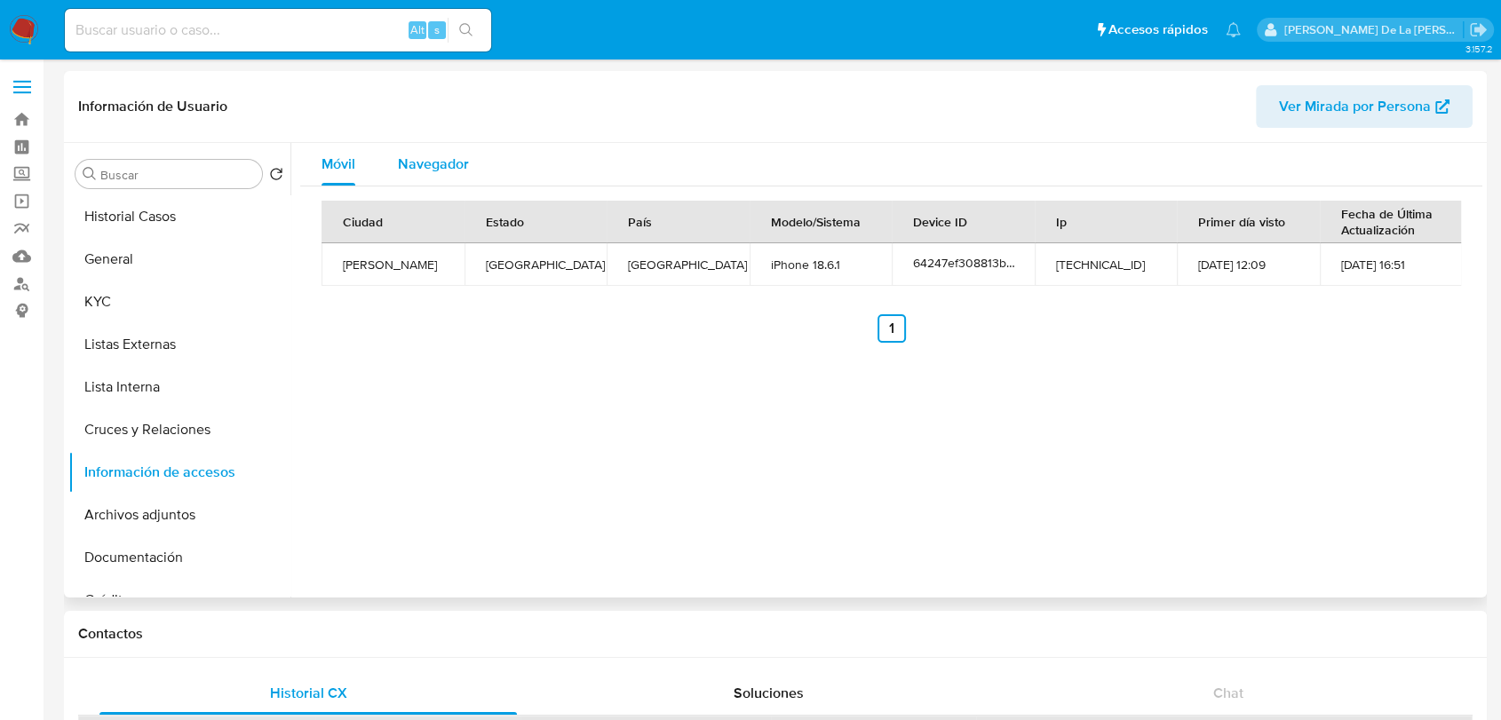
click at [415, 165] on span "Navegador" at bounding box center [433, 164] width 71 height 20
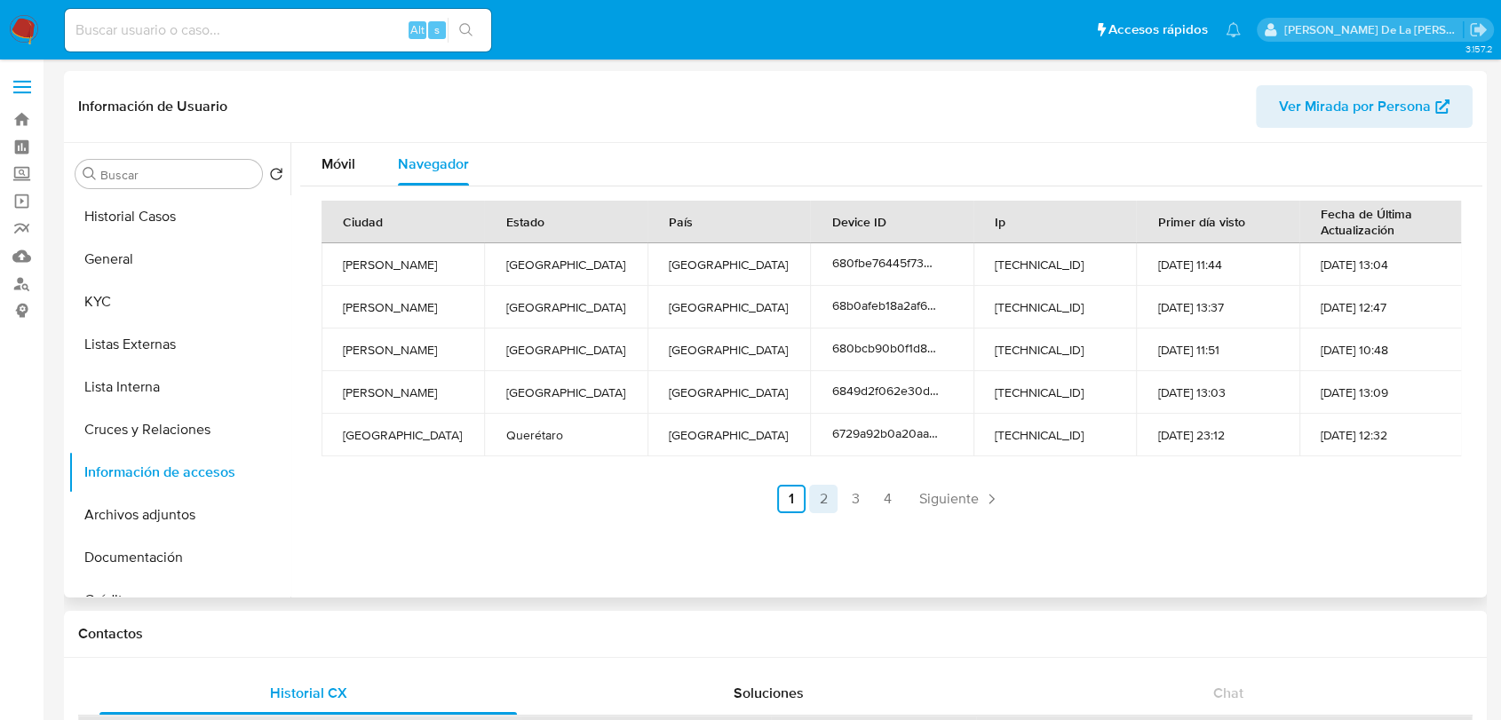
click at [826, 496] on link "2" at bounding box center [823, 499] width 28 height 28
click at [843, 500] on link "1" at bounding box center [839, 499] width 28 height 28
click at [843, 499] on link "3" at bounding box center [855, 499] width 28 height 28
drag, startPoint x: 1067, startPoint y: 307, endPoint x: 970, endPoint y: 306, distance: 96.8
click at [973, 306] on td "5.28.182.91" at bounding box center [1054, 307] width 163 height 43
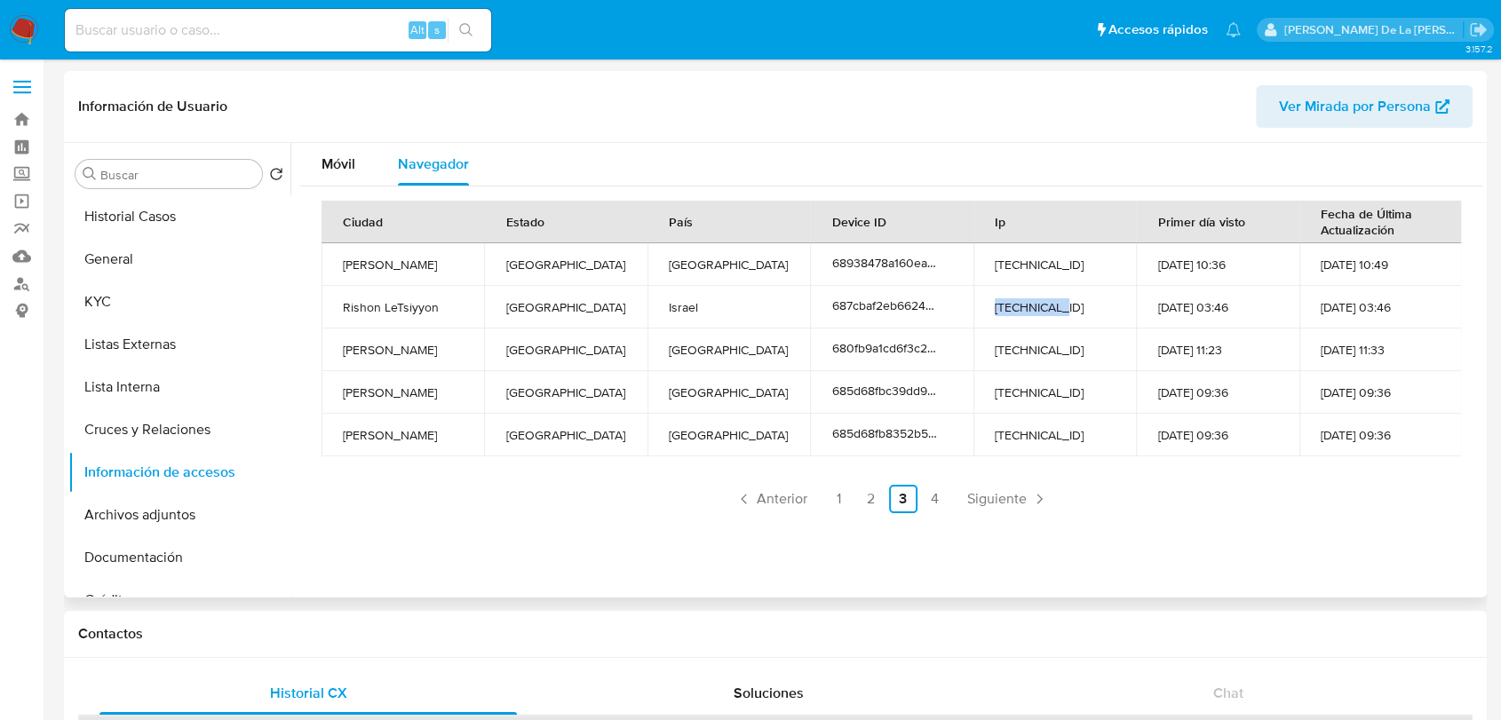
copy td "5.28.182.91"
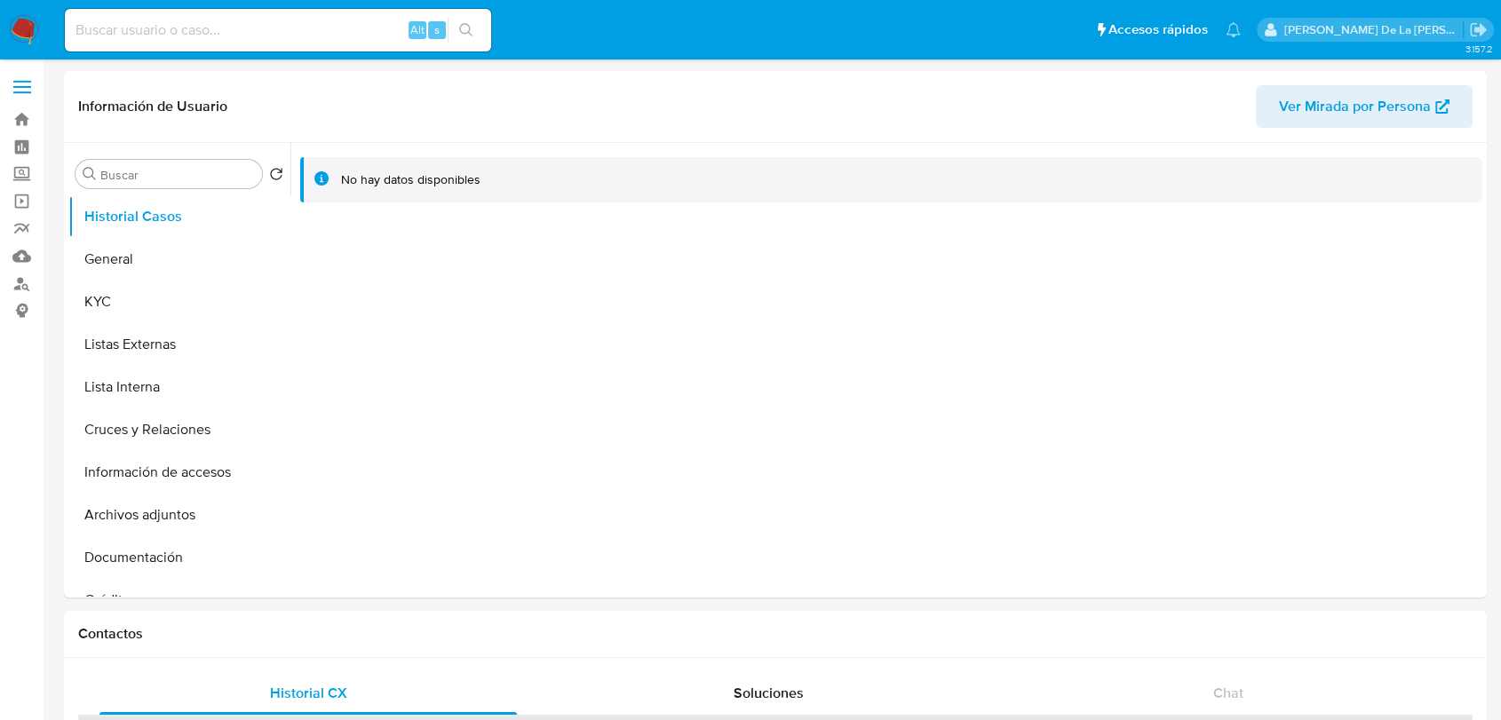
select select "10"
click at [118, 250] on button "General" at bounding box center [172, 259] width 208 height 43
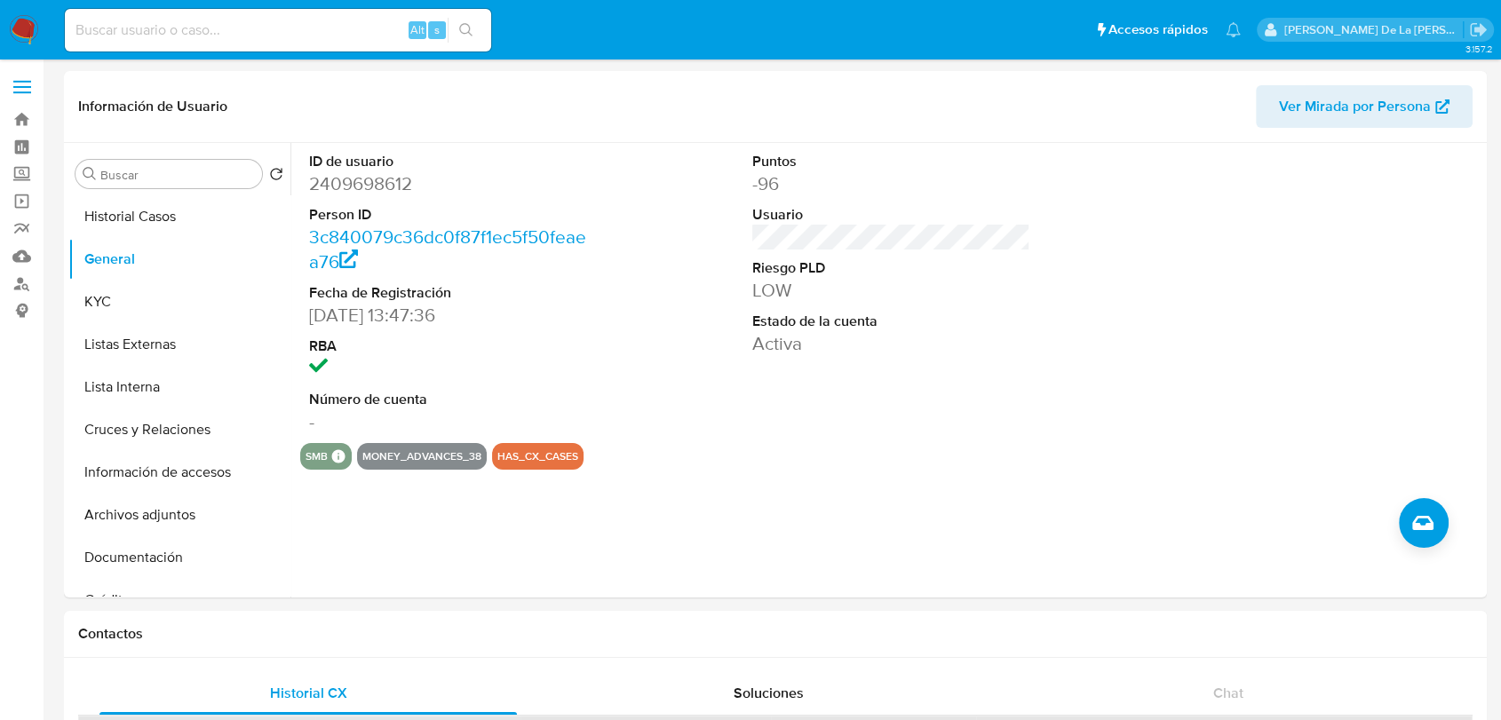
click at [15, 30] on img at bounding box center [24, 30] width 30 height 30
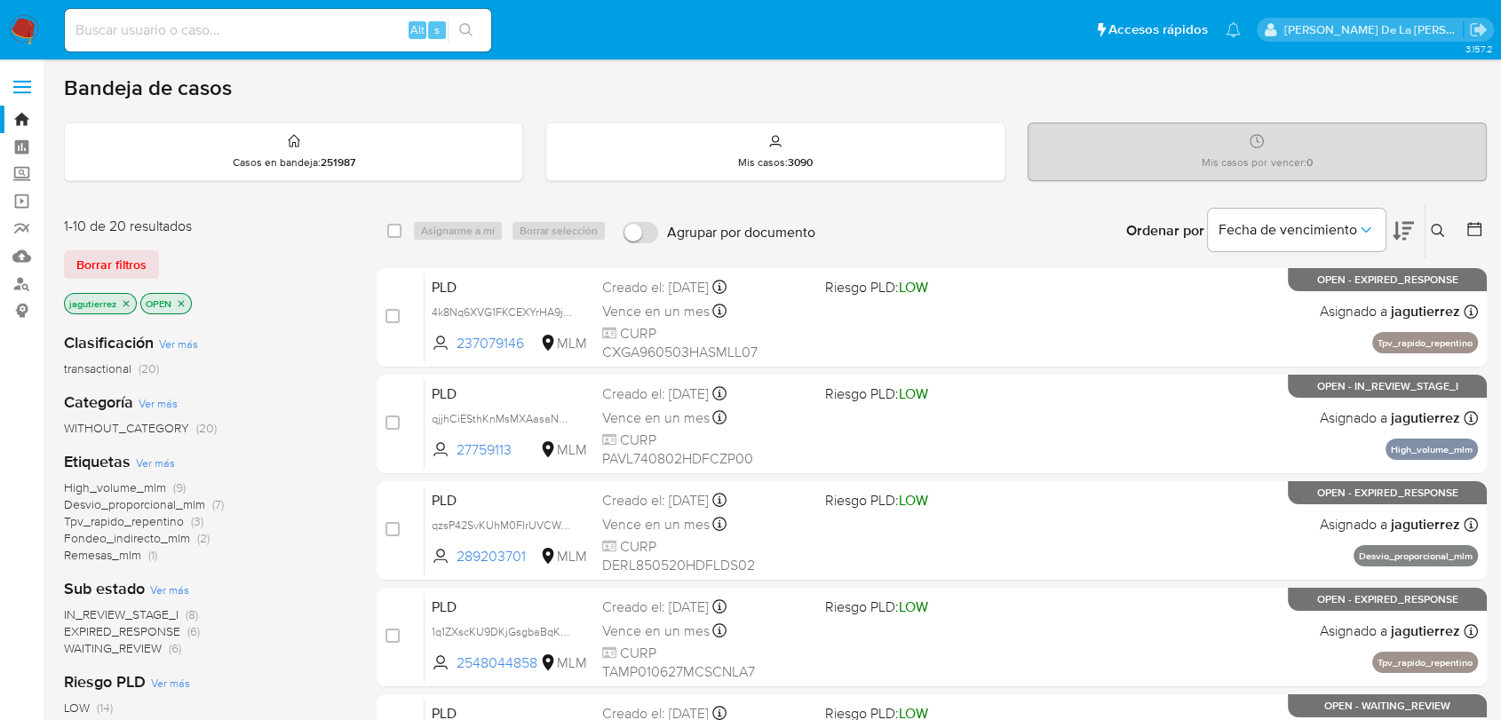
click at [114, 611] on span "IN_REVIEW_STAGE_I" at bounding box center [121, 615] width 115 height 18
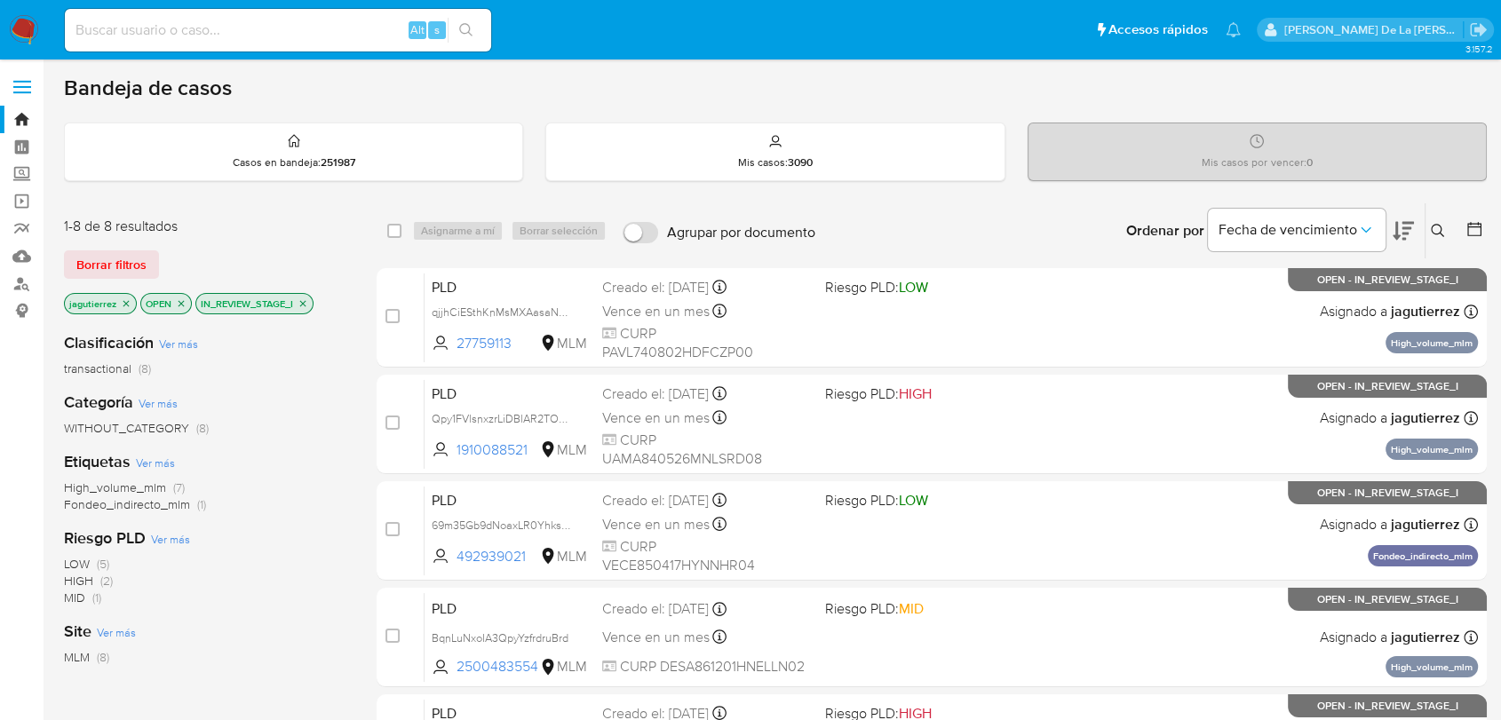
click at [99, 492] on span "High_volume_mlm" at bounding box center [115, 488] width 102 height 18
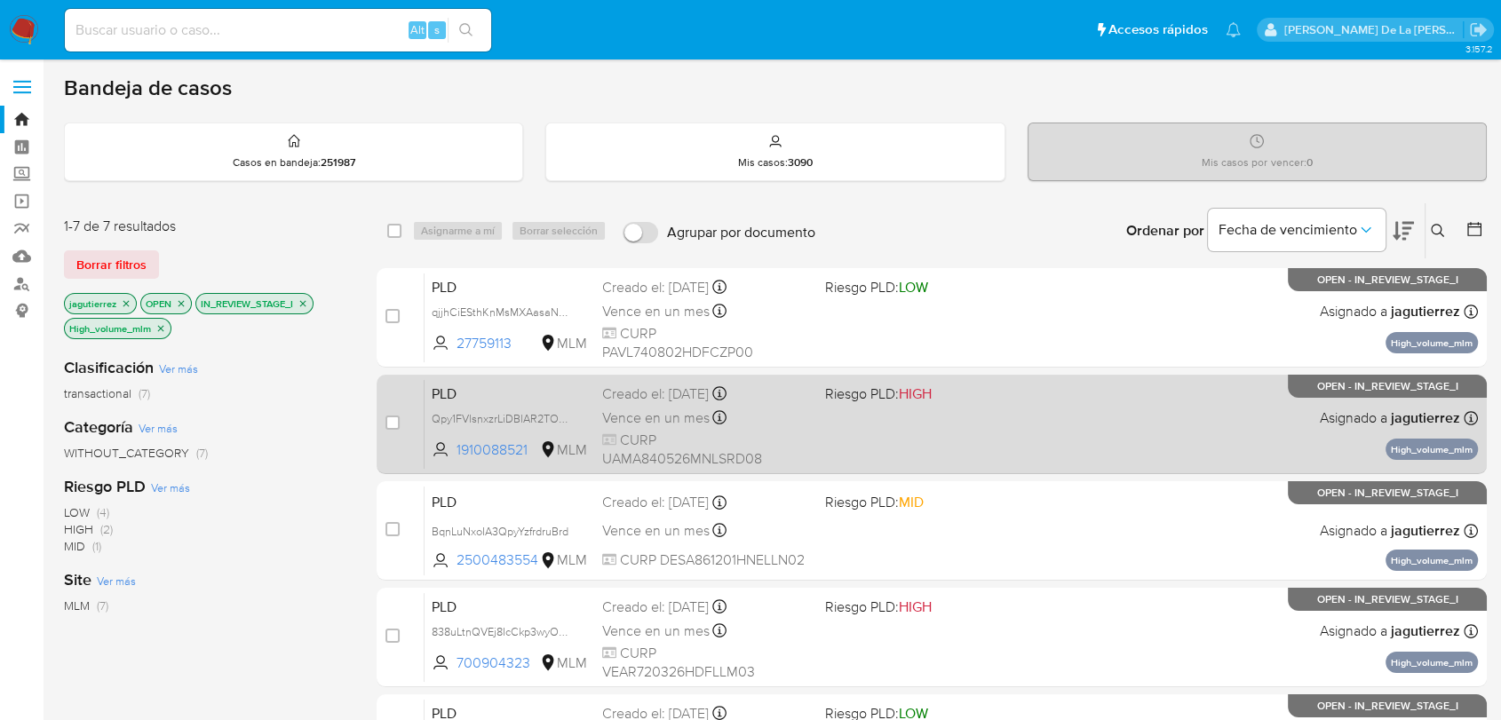
click at [896, 416] on div "PLD Qpy1FVlsnxzrLiDBlAR2TOmG 1910088521 MLM Riesgo PLD: HIGH Creado el: 12/08/2…" at bounding box center [951, 424] width 1053 height 90
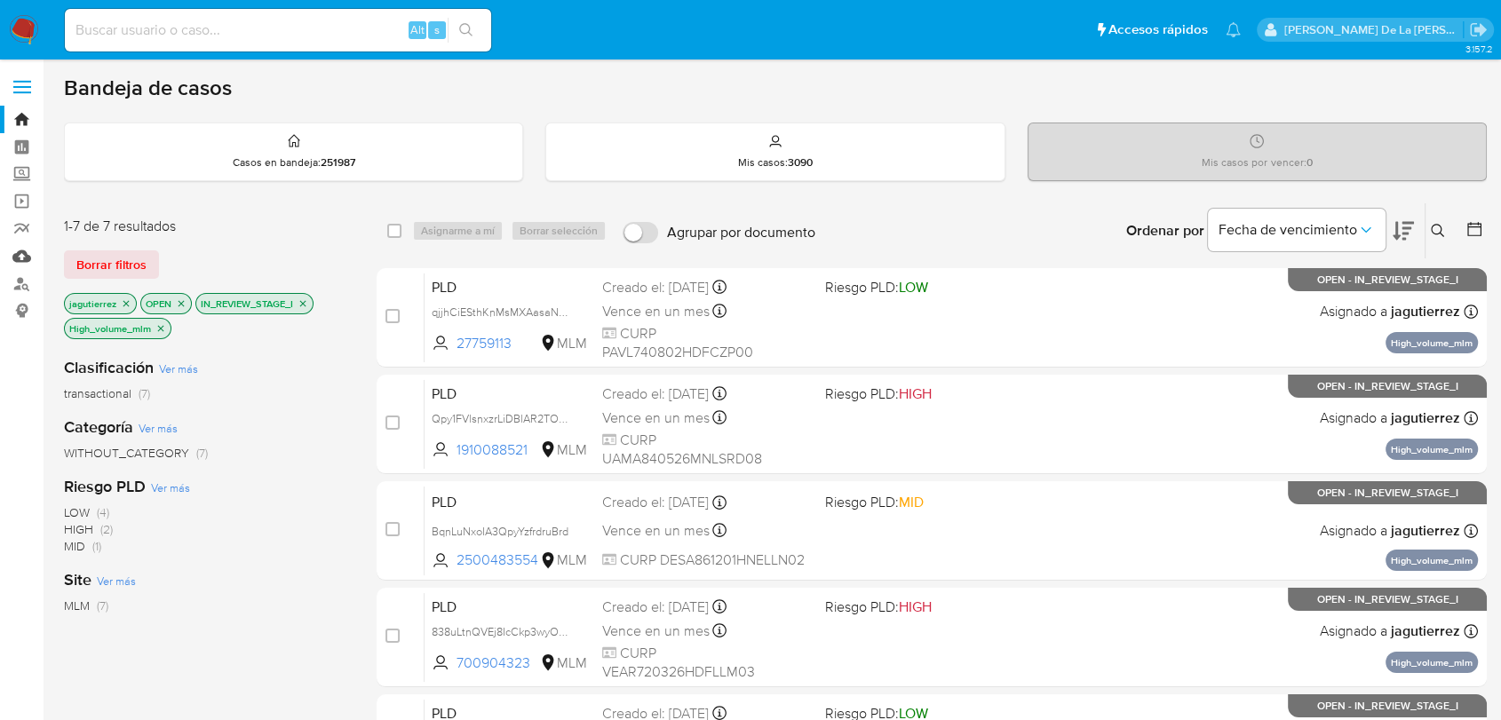
click at [17, 250] on link "Mulan" at bounding box center [105, 256] width 211 height 28
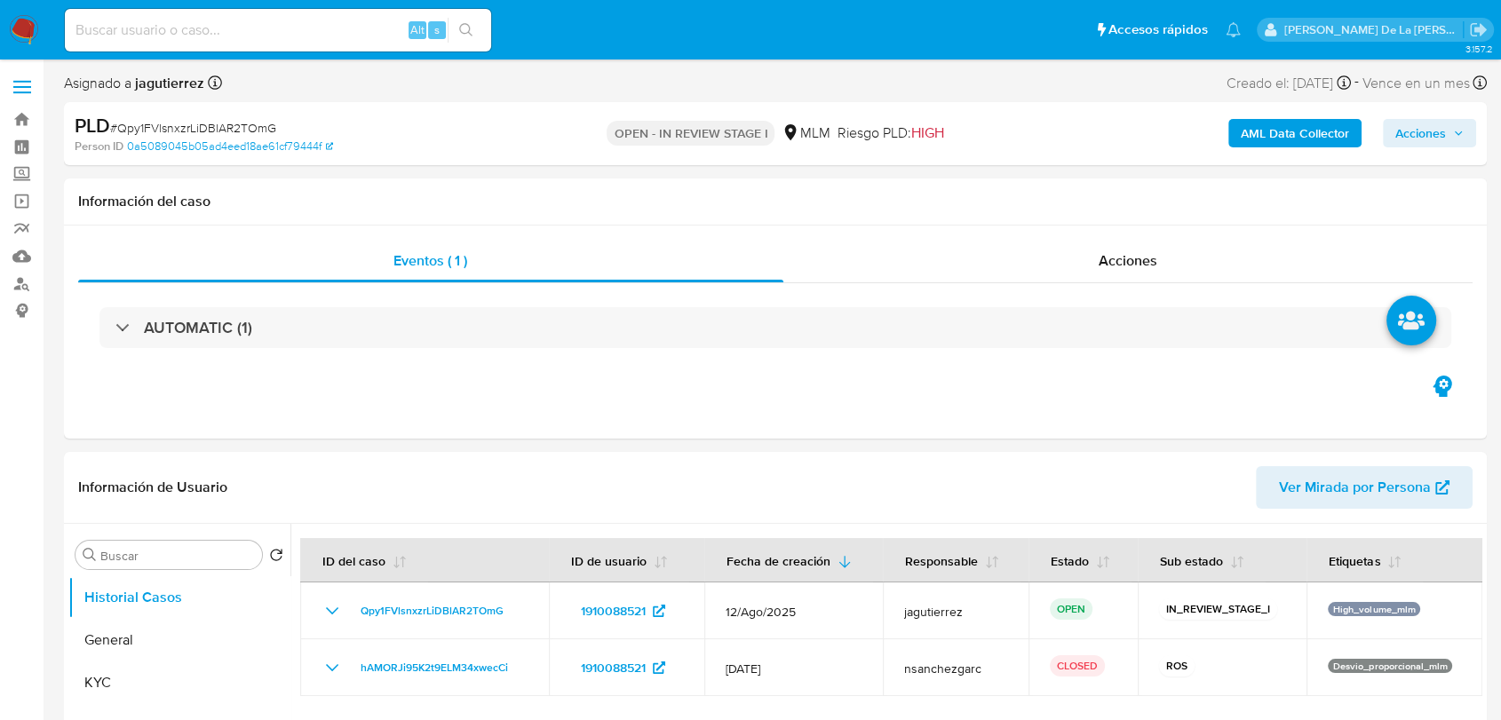
select select "10"
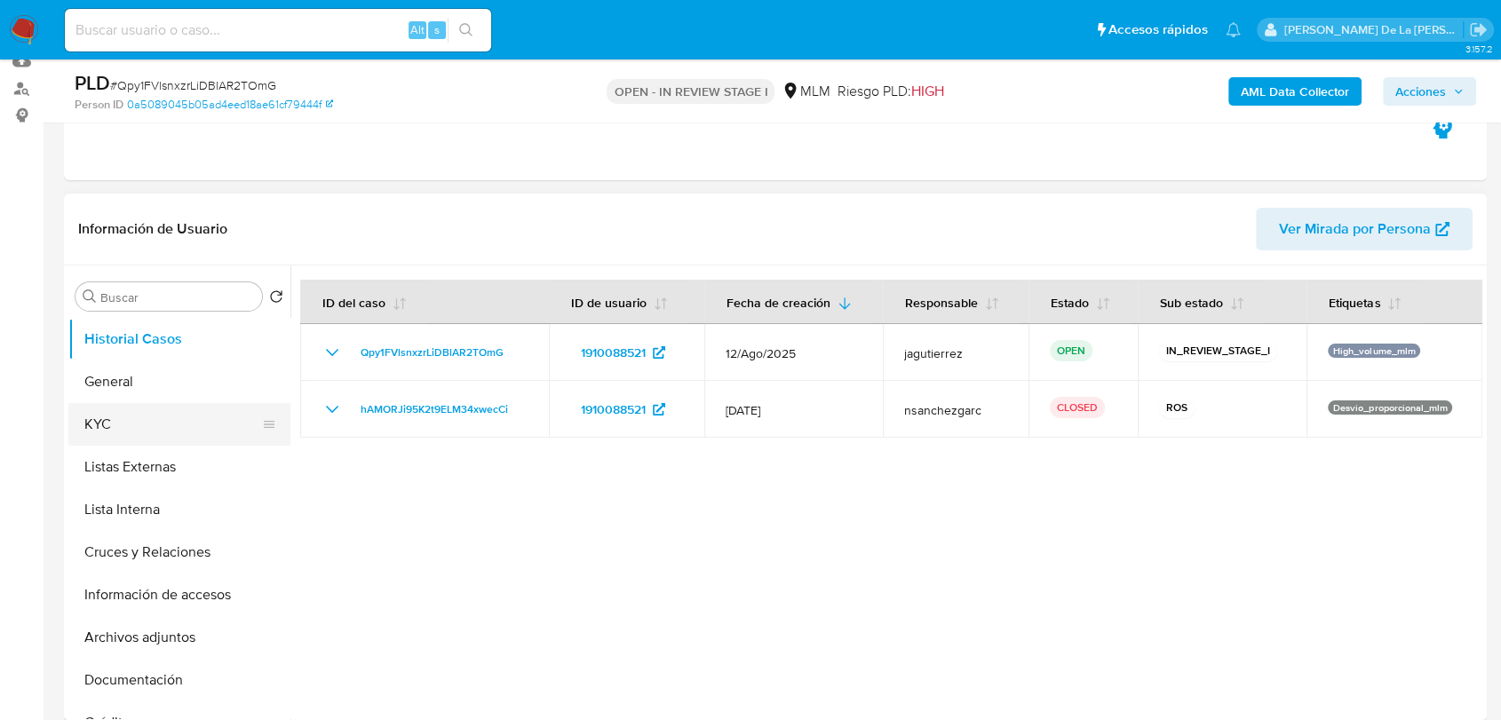
scroll to position [197, 0]
drag, startPoint x: 141, startPoint y: 393, endPoint x: 157, endPoint y: 388, distance: 16.6
click at [141, 392] on button "General" at bounding box center [172, 380] width 208 height 43
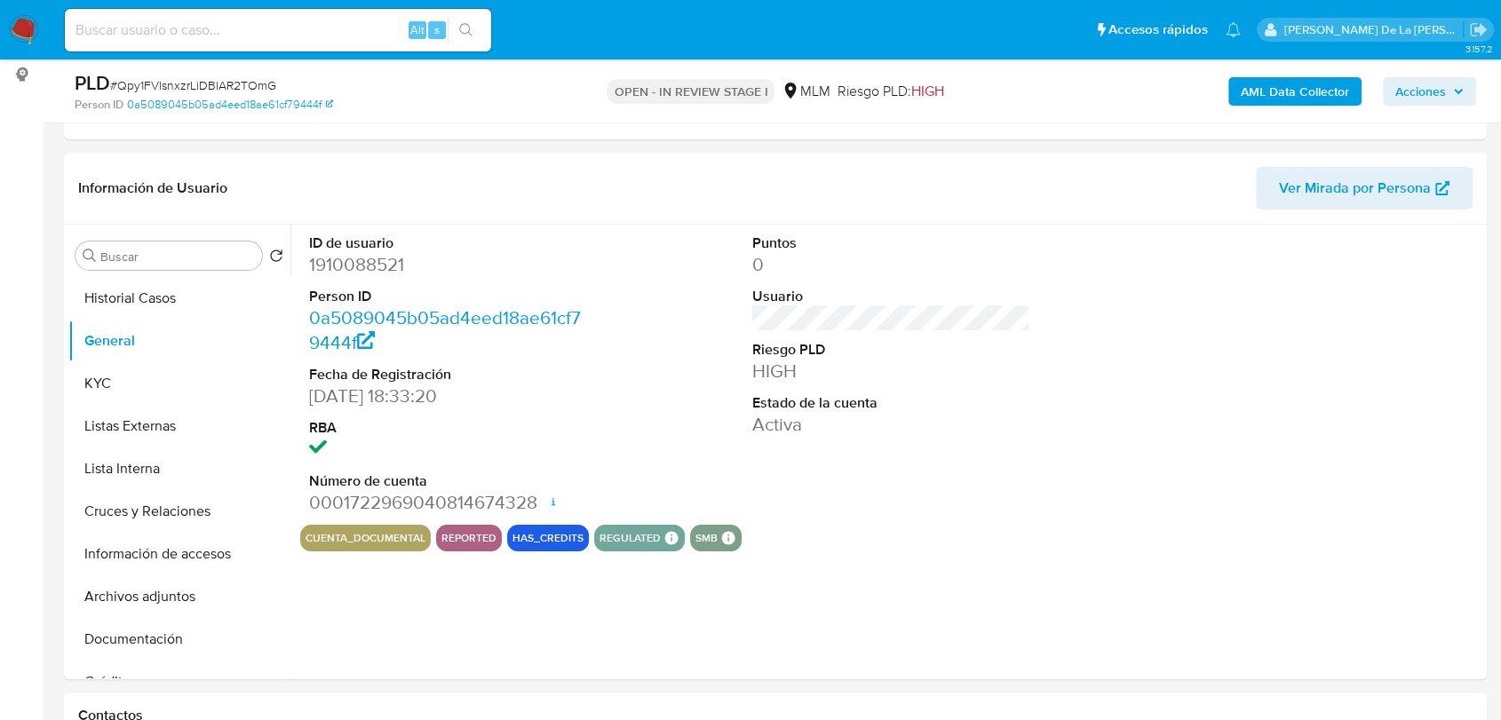
scroll to position [241, 0]
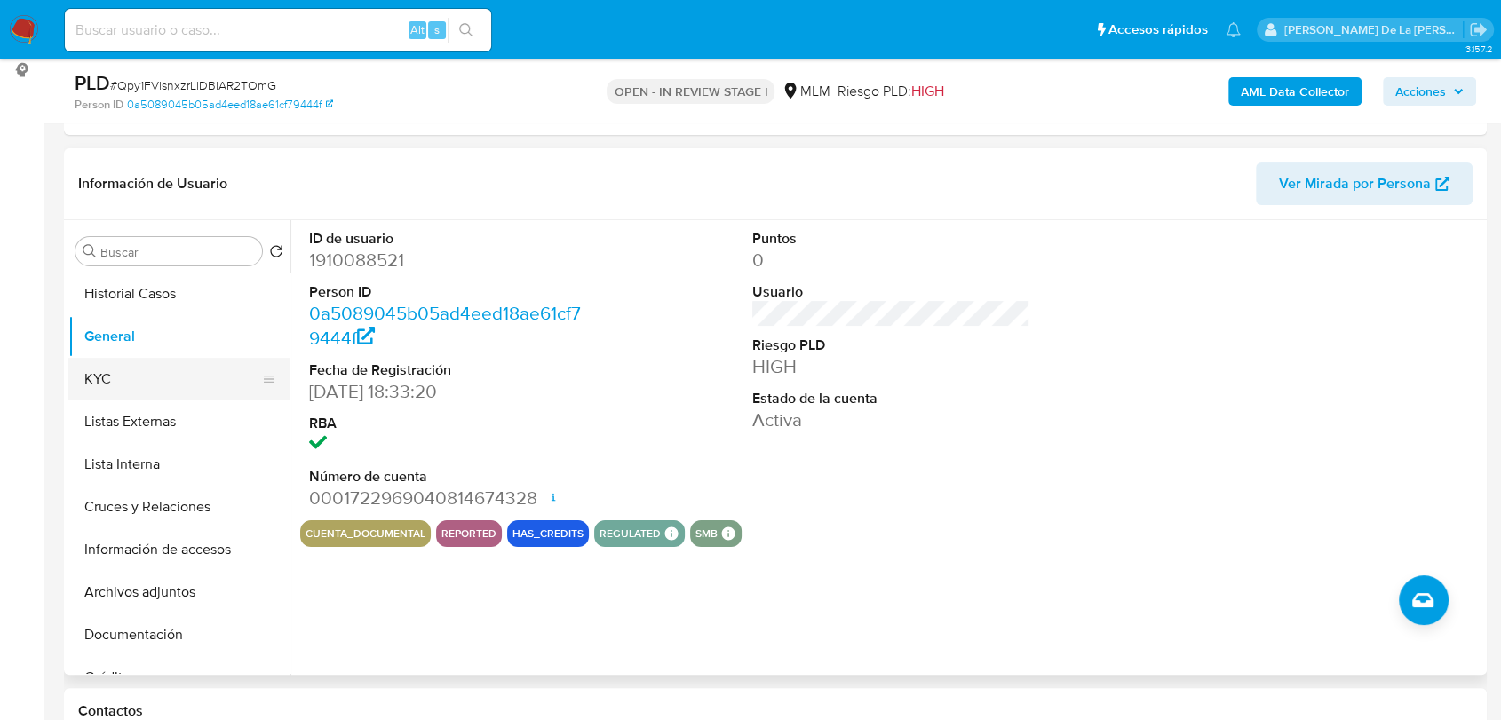
click at [105, 353] on button "General" at bounding box center [179, 336] width 222 height 43
click at [115, 374] on button "KYC" at bounding box center [172, 379] width 208 height 43
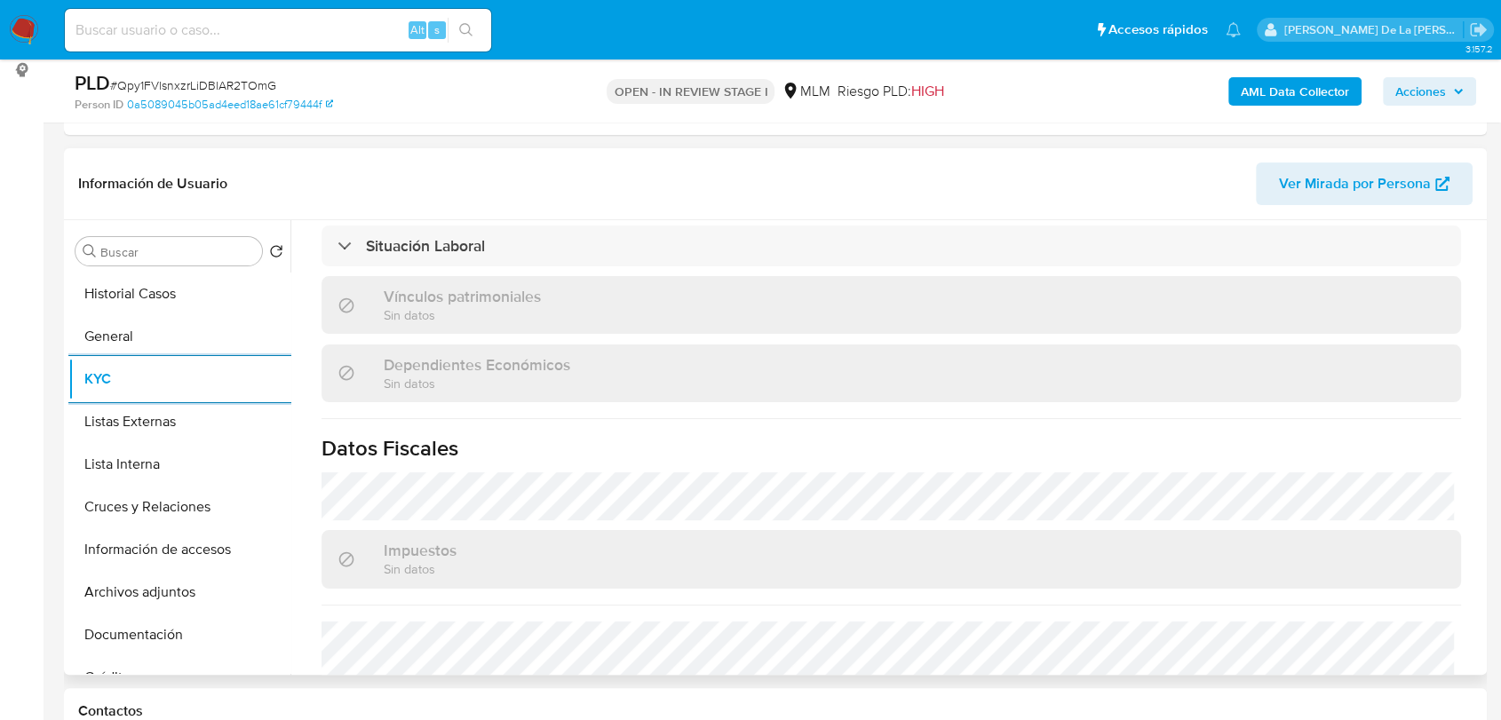
scroll to position [1099, 0]
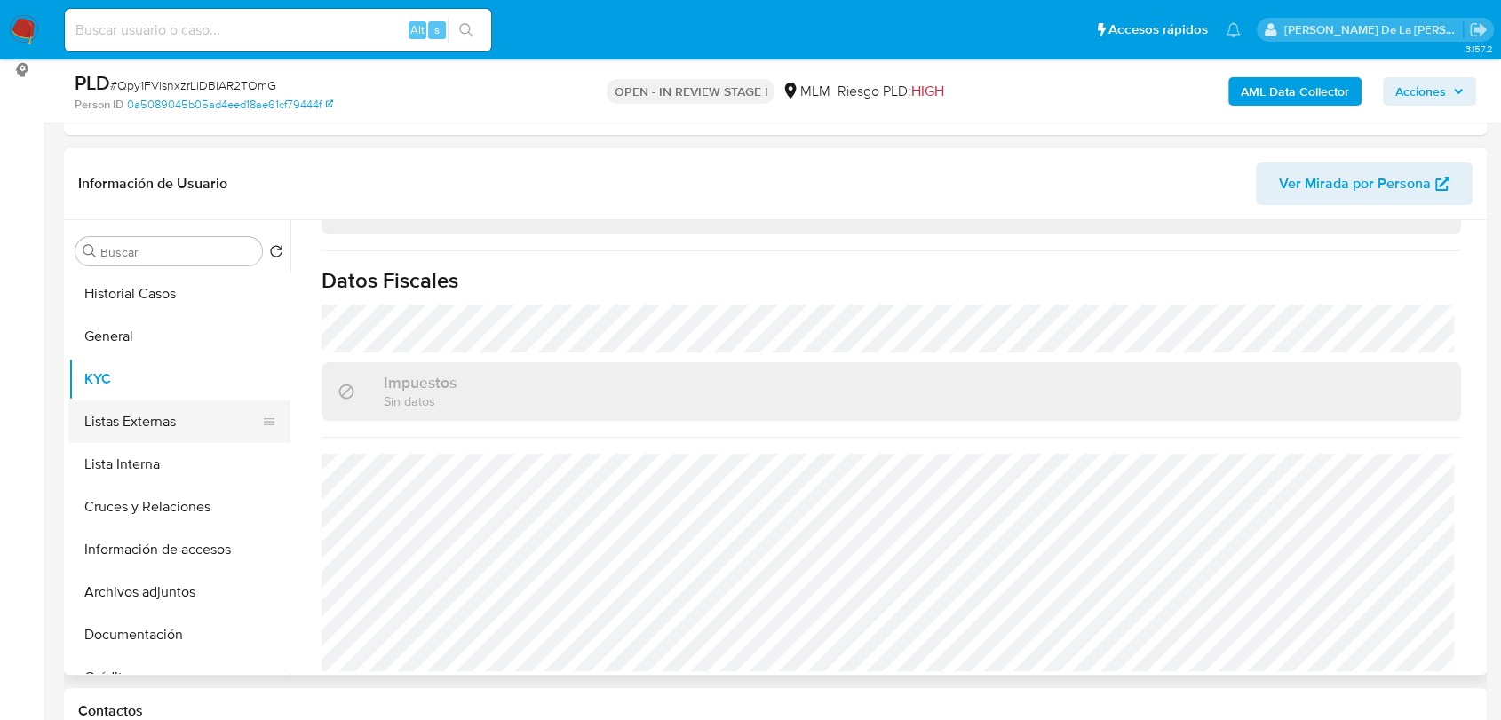
click at [147, 405] on button "Listas Externas" at bounding box center [172, 422] width 208 height 43
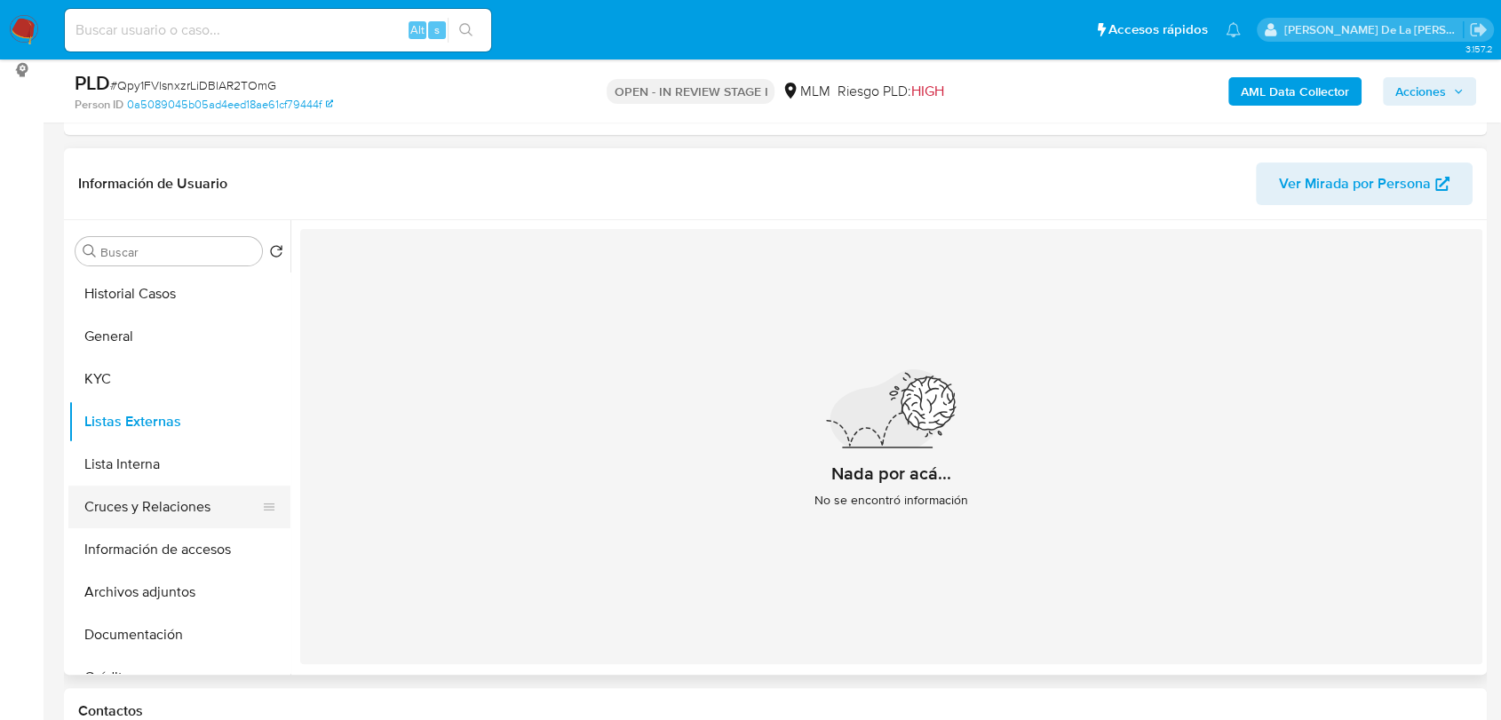
click at [135, 505] on button "Cruces y Relaciones" at bounding box center [172, 507] width 208 height 43
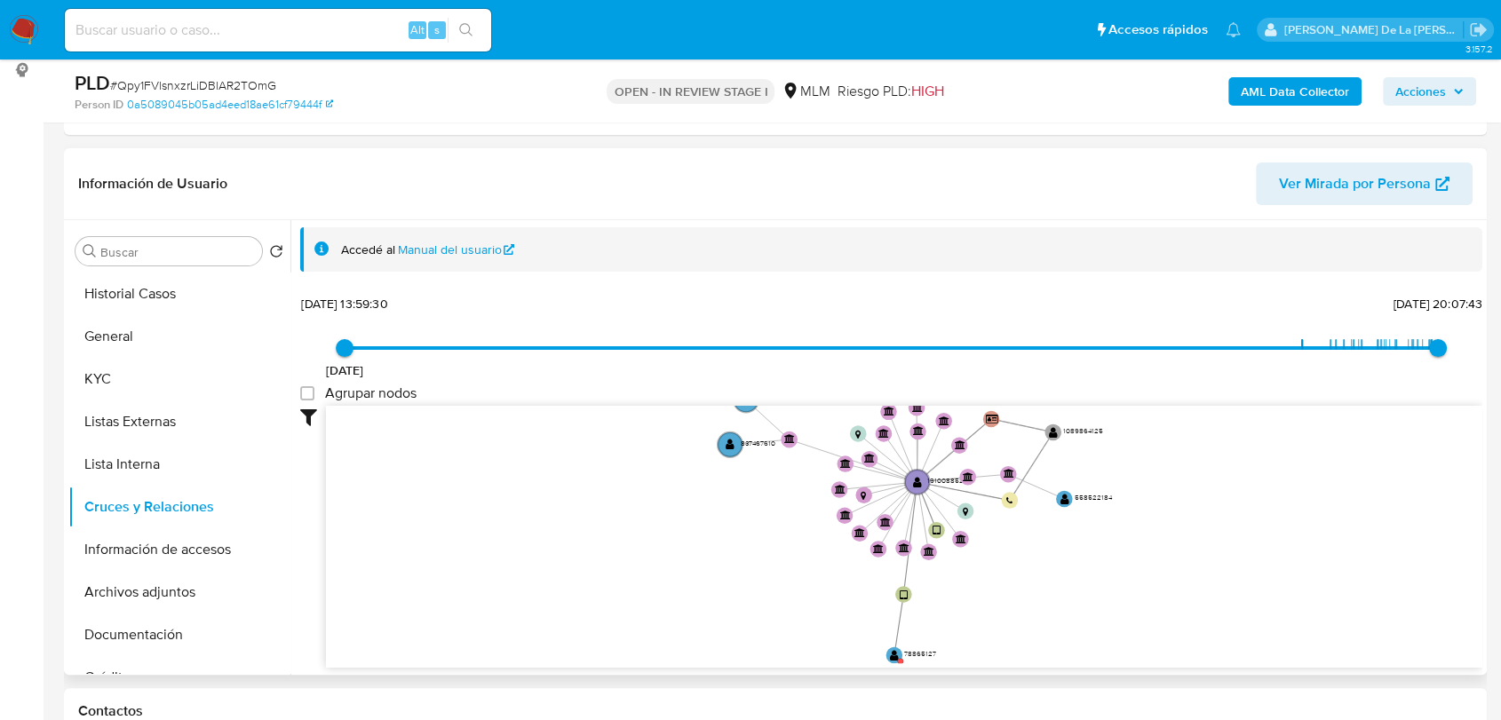
drag, startPoint x: 755, startPoint y: 513, endPoint x: 743, endPoint y: 511, distance: 11.8
click at [743, 511] on icon "device-67e713584b04d8fad6365e9a  user-1910088521  1910088521 user-78865127  …" at bounding box center [904, 535] width 1156 height 258
click at [160, 560] on button "Información de accesos" at bounding box center [172, 549] width 208 height 43
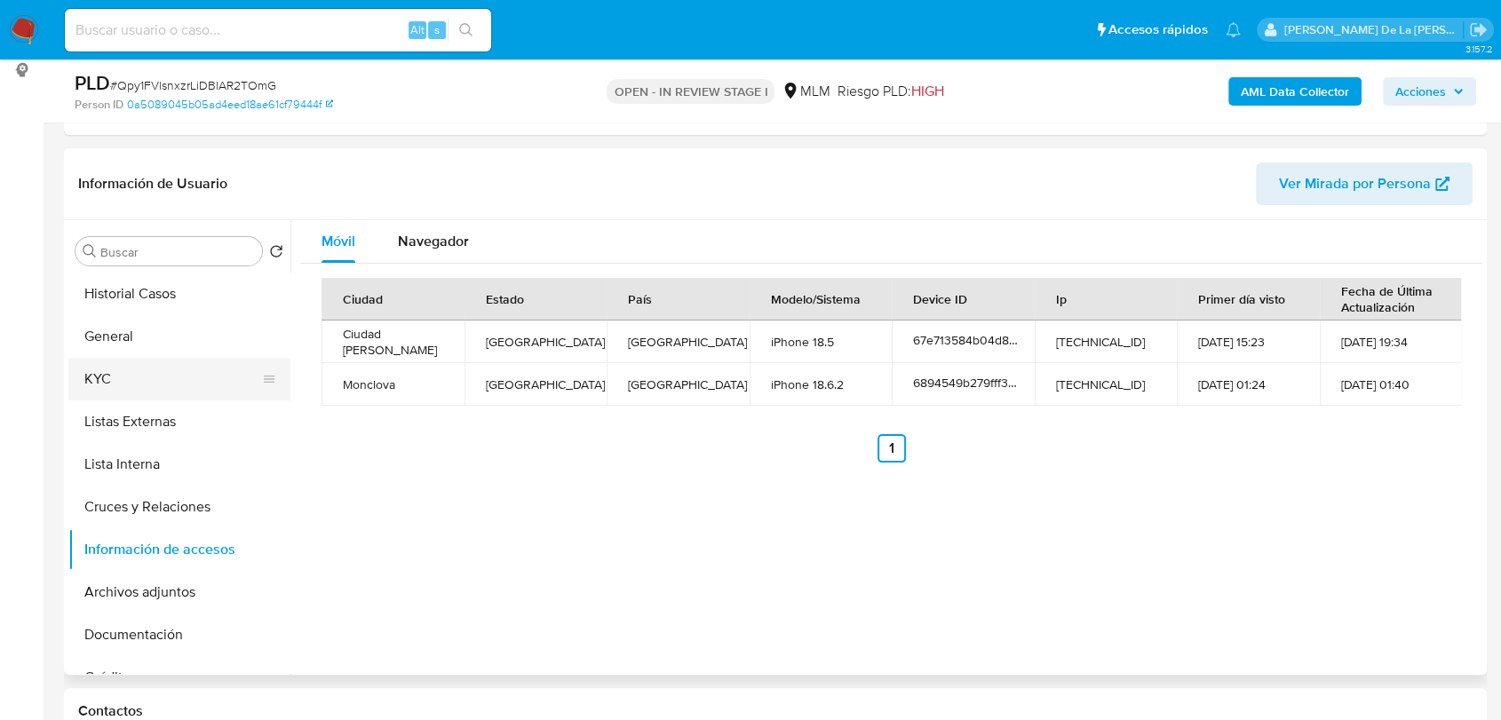
click at [110, 369] on button "KYC" at bounding box center [172, 379] width 208 height 43
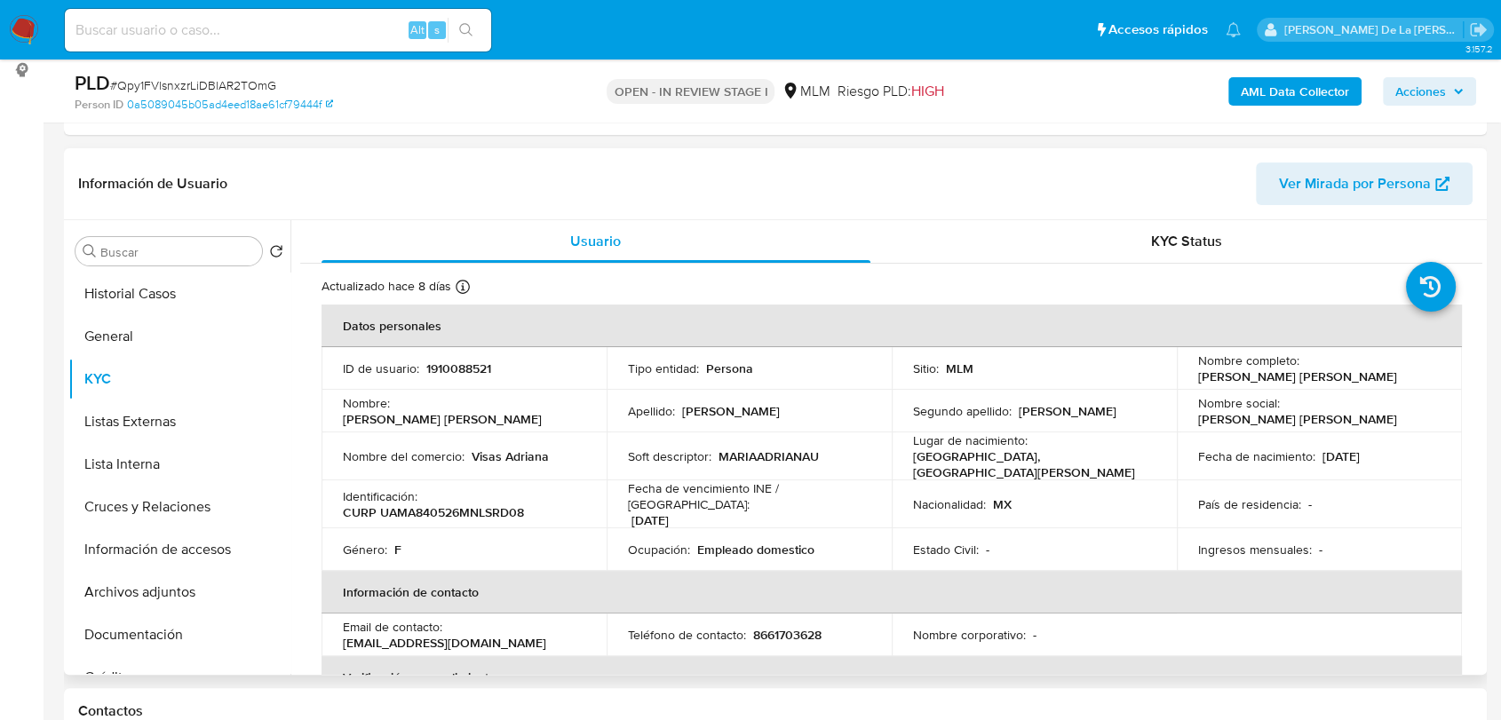
drag, startPoint x: 1194, startPoint y: 375, endPoint x: 1379, endPoint y: 376, distance: 185.6
click at [1379, 376] on div "Nombre completo : Maria Adriana Uscanga Martinez" at bounding box center [1319, 369] width 242 height 32
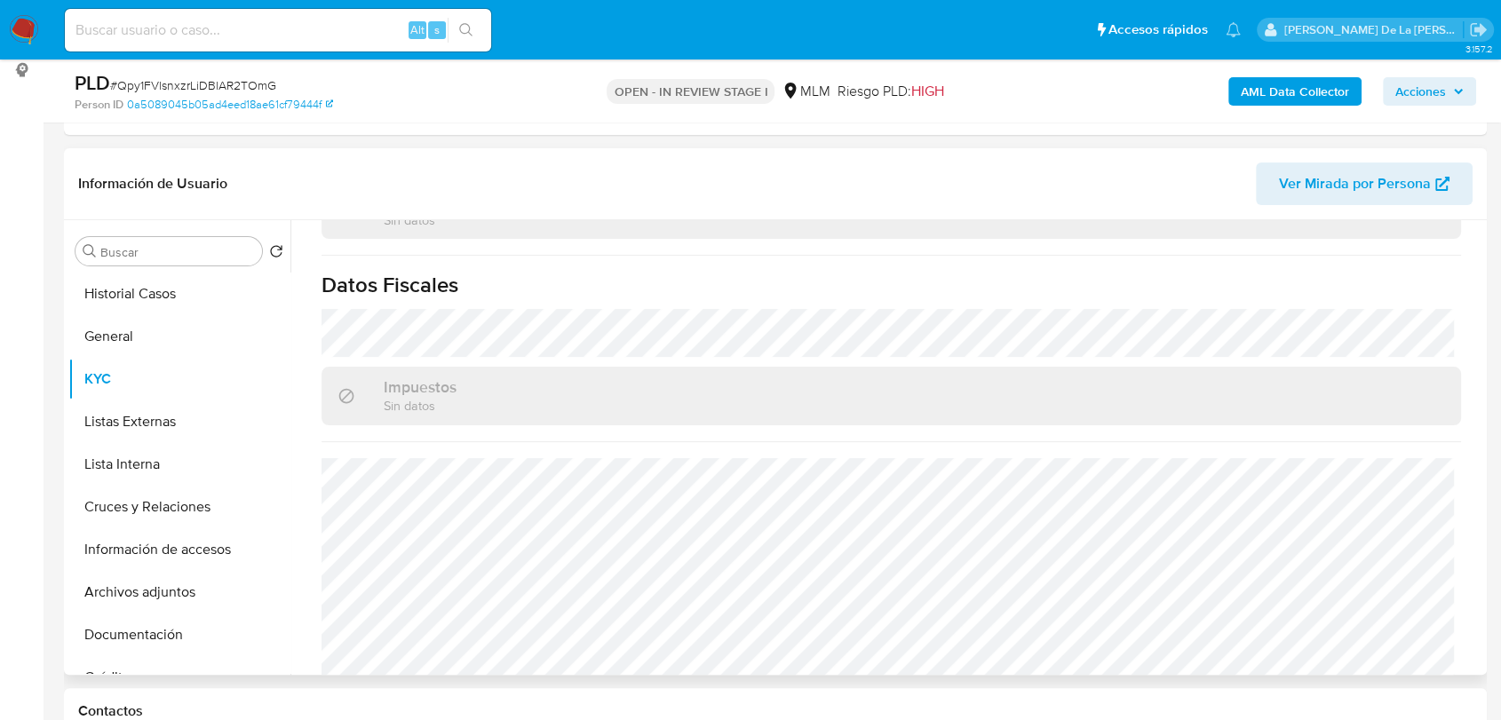
scroll to position [1099, 0]
click at [142, 626] on button "Documentación" at bounding box center [172, 635] width 208 height 43
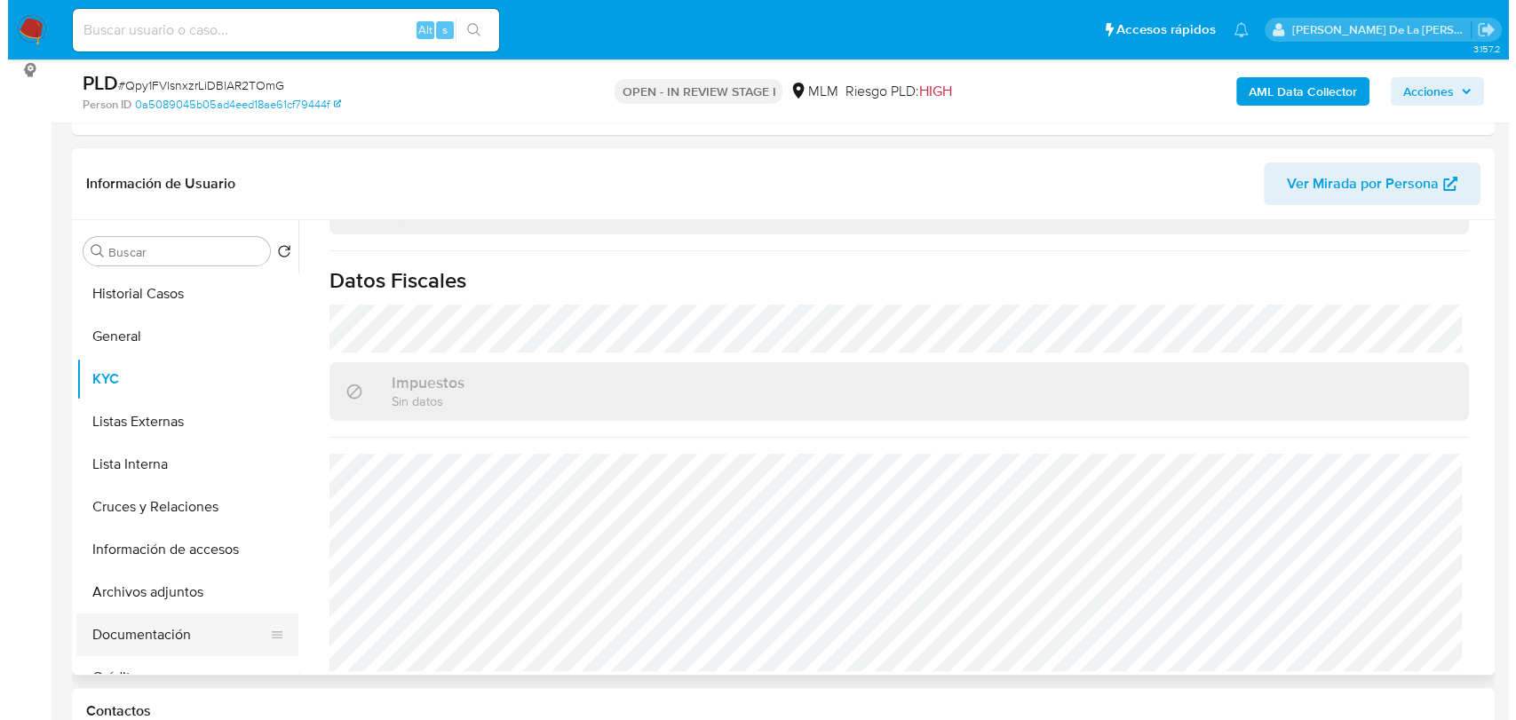
scroll to position [0, 0]
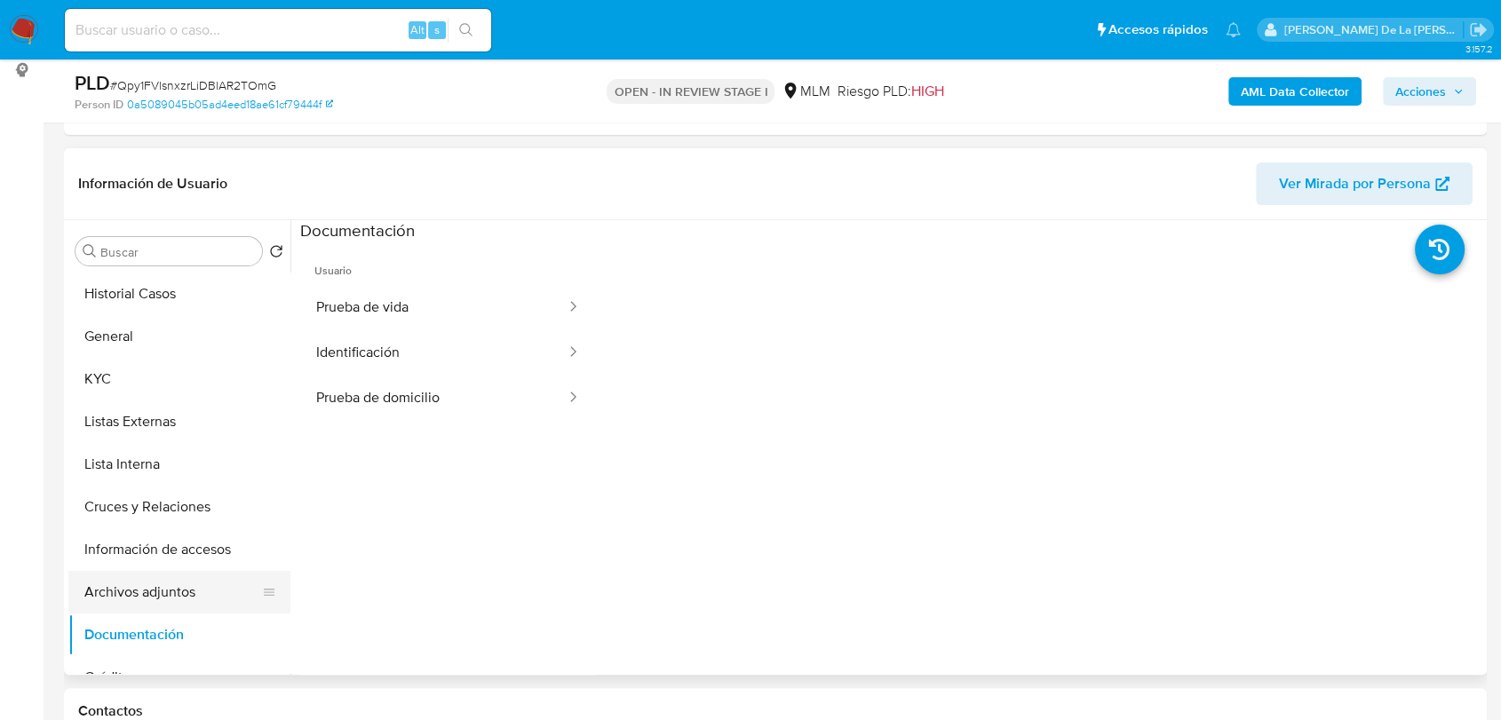
click at [162, 598] on button "Archivos adjuntos" at bounding box center [172, 592] width 208 height 43
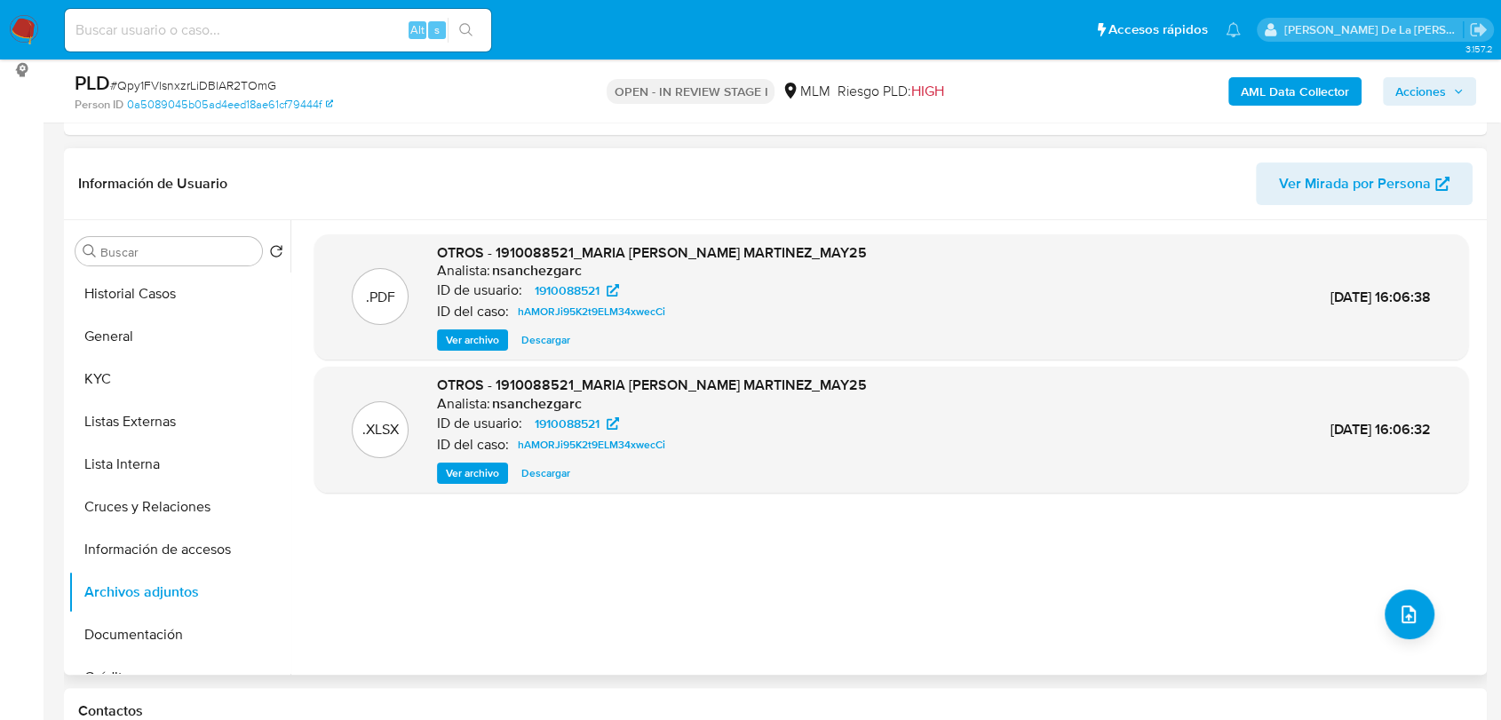
drag, startPoint x: 1360, startPoint y: 598, endPoint x: 1369, endPoint y: 602, distance: 10.7
click at [1361, 599] on div ".PDF OTROS - 1910088521_MARIA ADRIANA USCANGA MARTINEZ_MAY25 Analista: nsanchez…" at bounding box center [891, 447] width 1154 height 426
click at [1398, 606] on icon "upload-file" at bounding box center [1408, 614] width 21 height 21
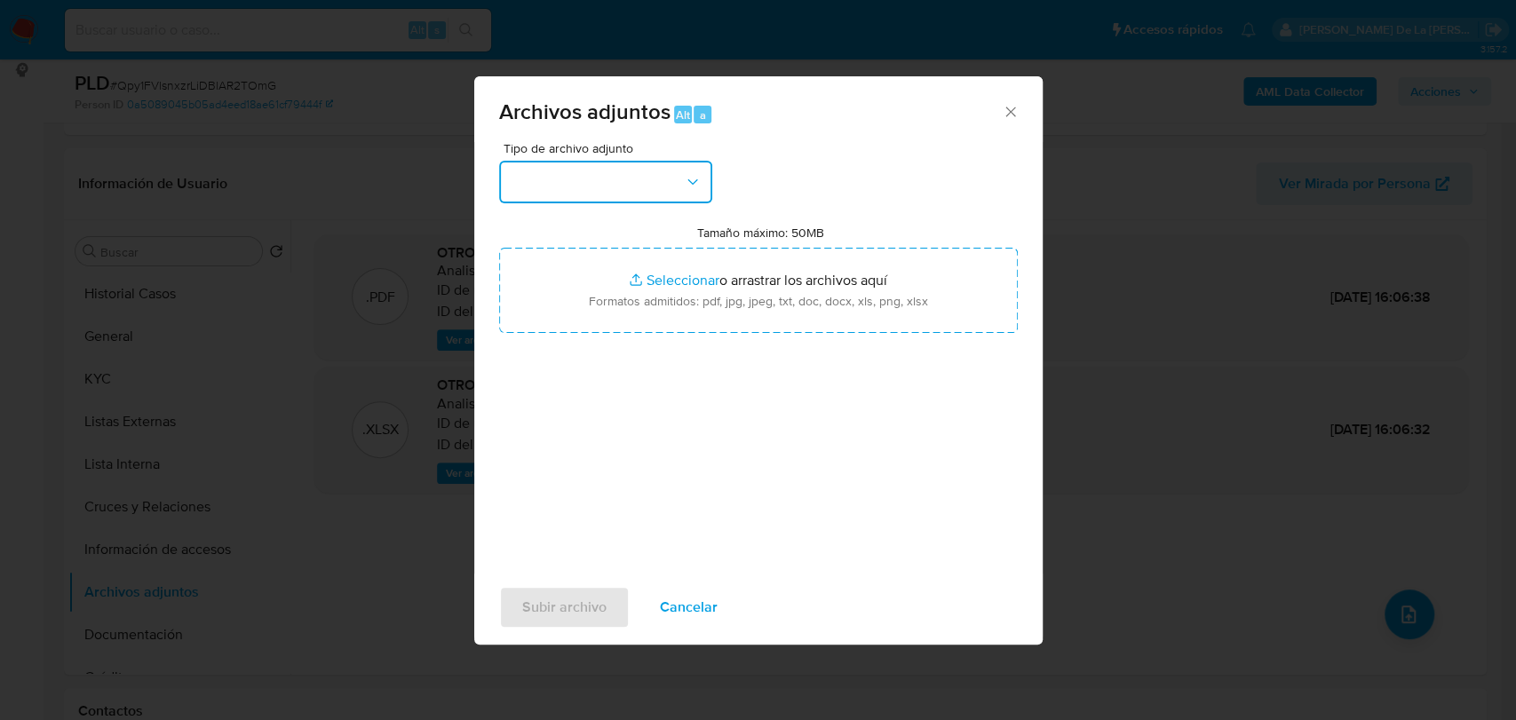
click at [550, 165] on button "button" at bounding box center [605, 182] width 213 height 43
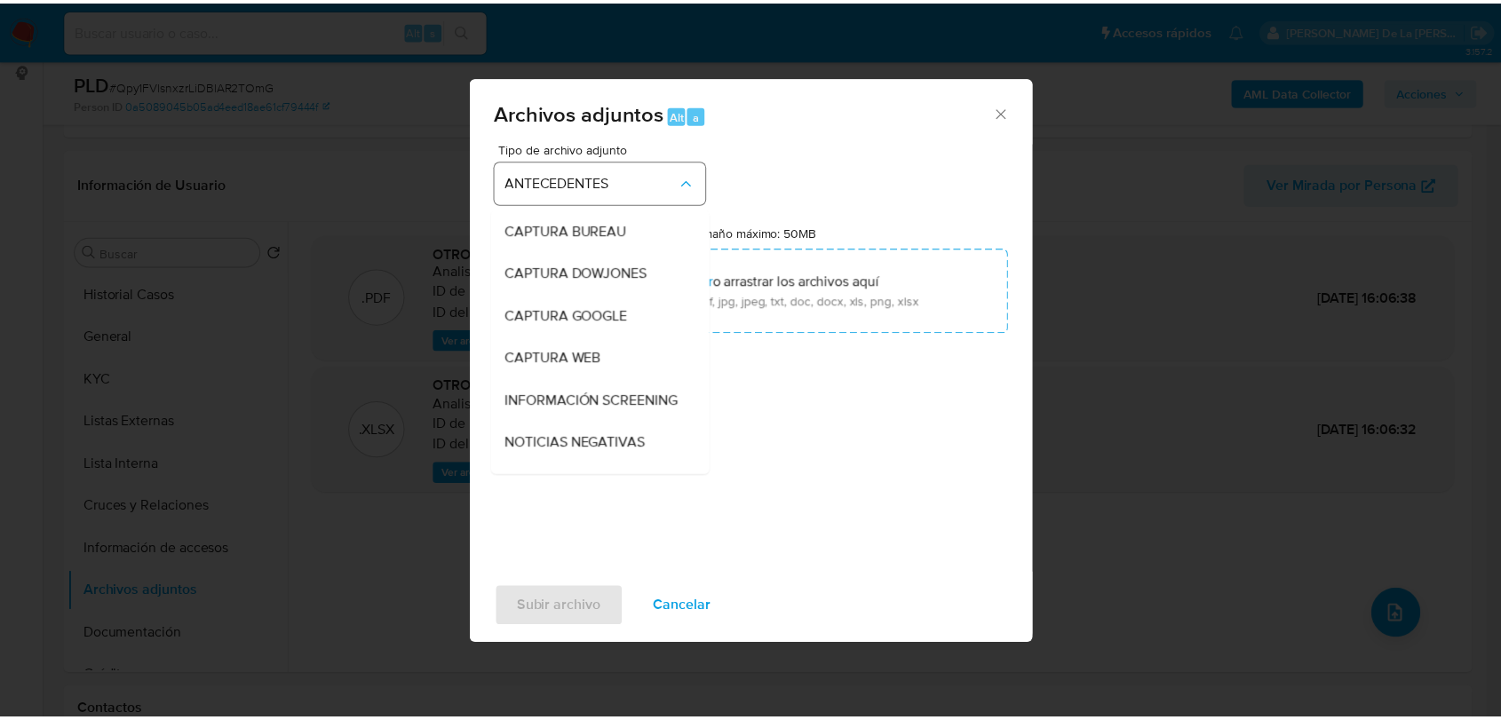
scroll to position [247, 0]
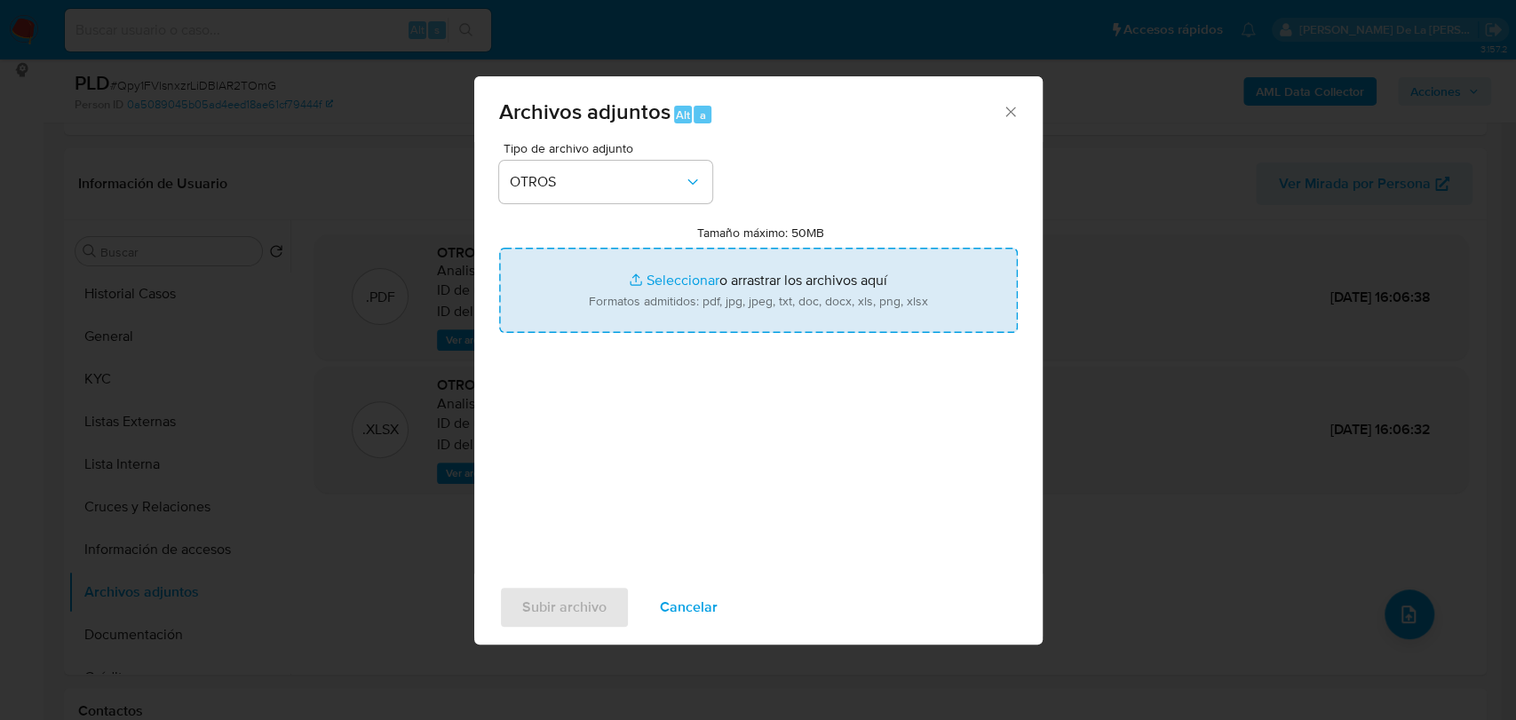
type input "C:\fakepath\1910088521_MARIA ADRIANA USCANGA MARTINEZ_AGO2025.pdf"
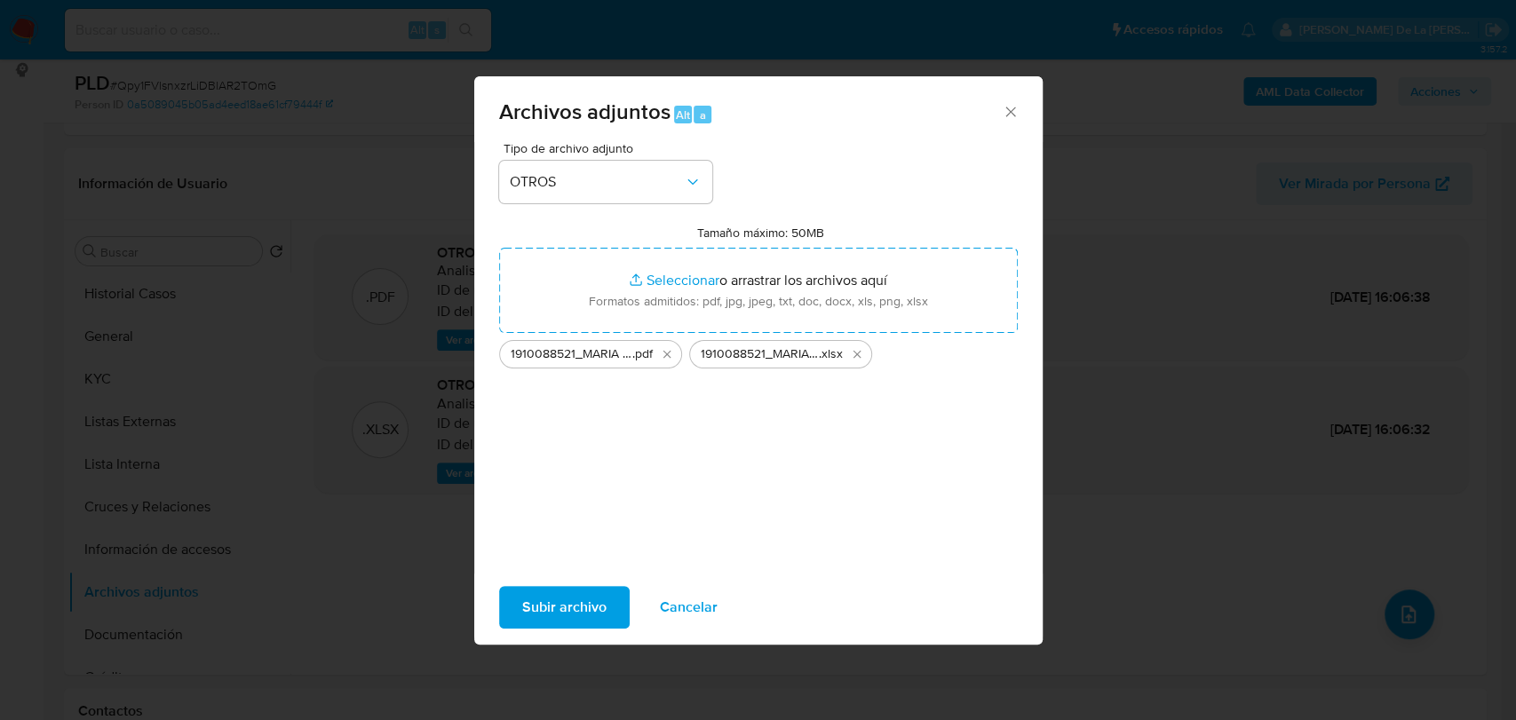
click at [561, 615] on span "Subir archivo" at bounding box center [564, 607] width 84 height 39
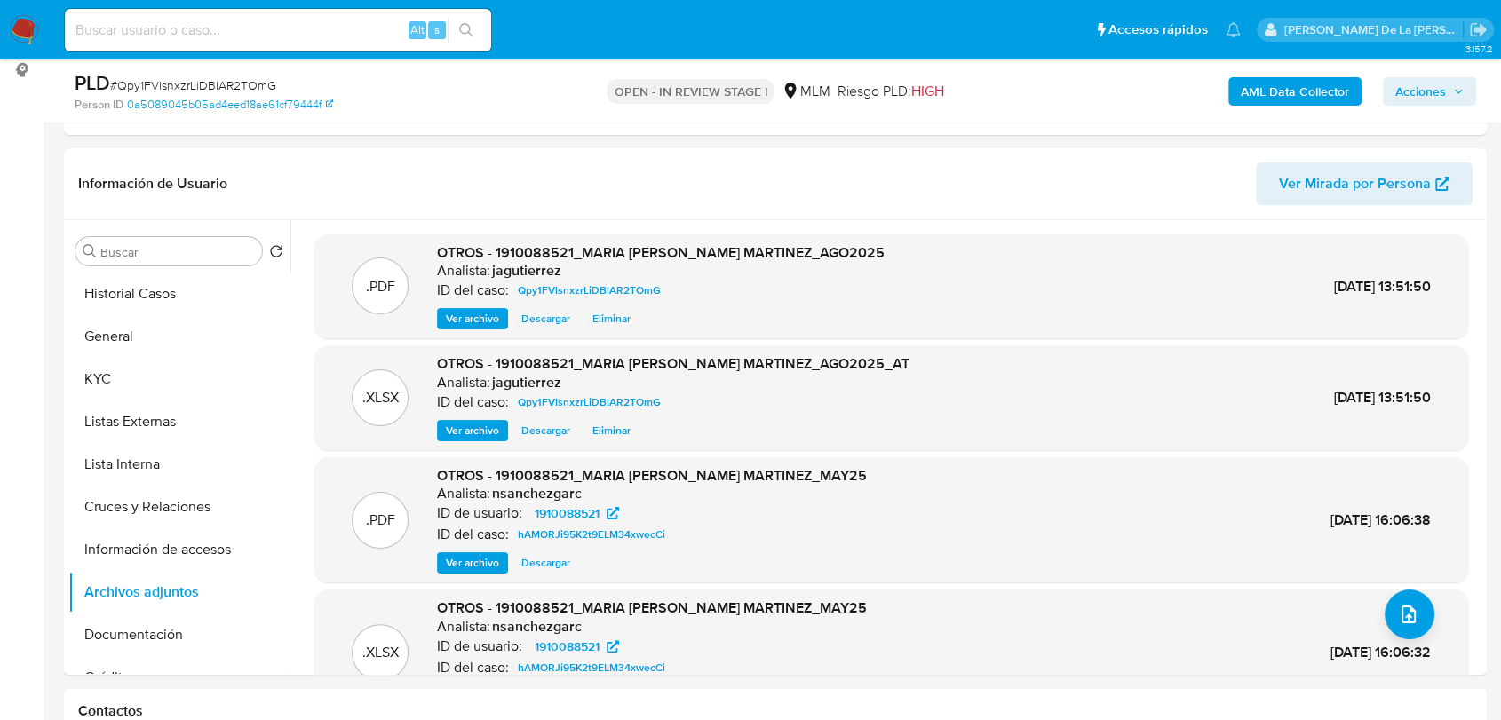
click at [1471, 105] on div "Acciones" at bounding box center [1429, 91] width 93 height 28
click at [1435, 89] on span "Acciones" at bounding box center [1420, 91] width 51 height 28
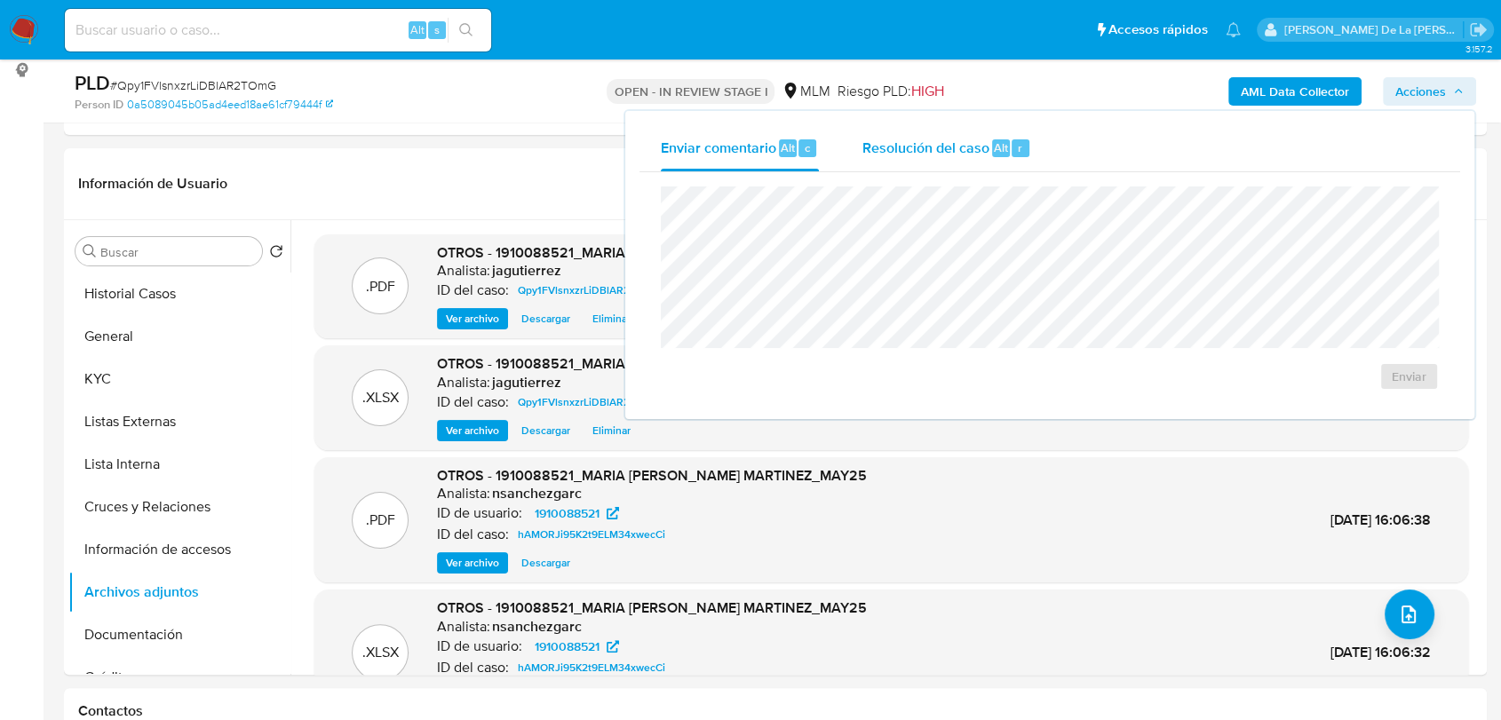
click at [982, 142] on span "Resolución del caso" at bounding box center [924, 147] width 127 height 20
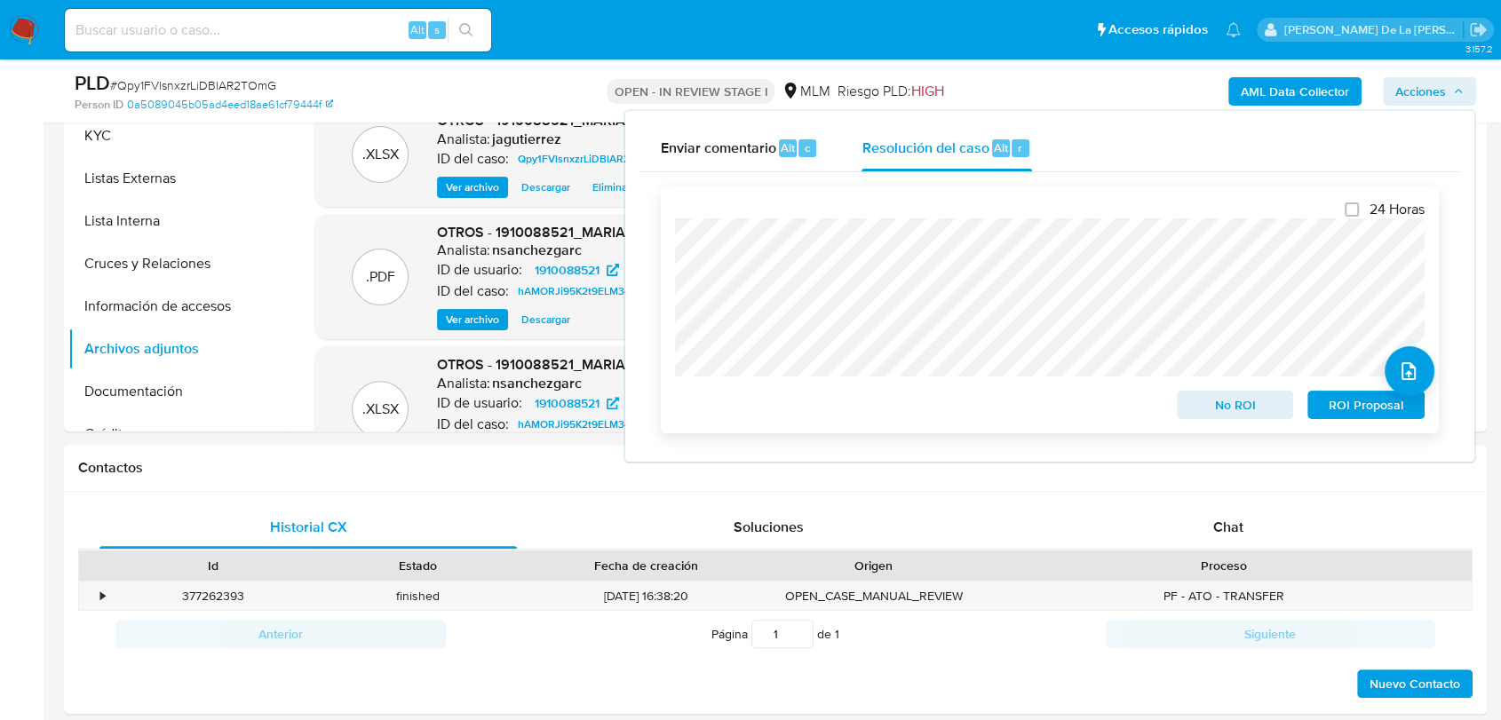
scroll to position [635, 0]
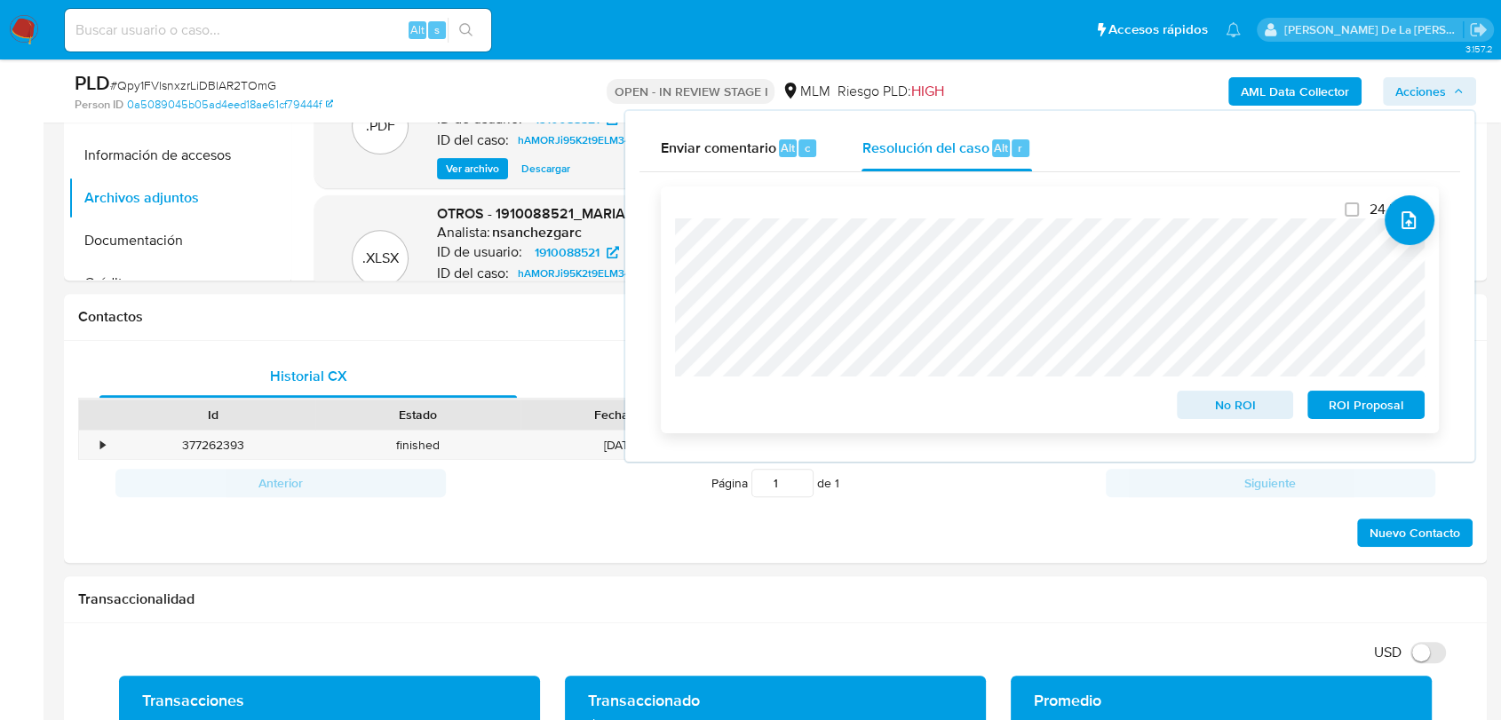
click at [1368, 411] on span "ROI Proposal" at bounding box center [1366, 405] width 92 height 25
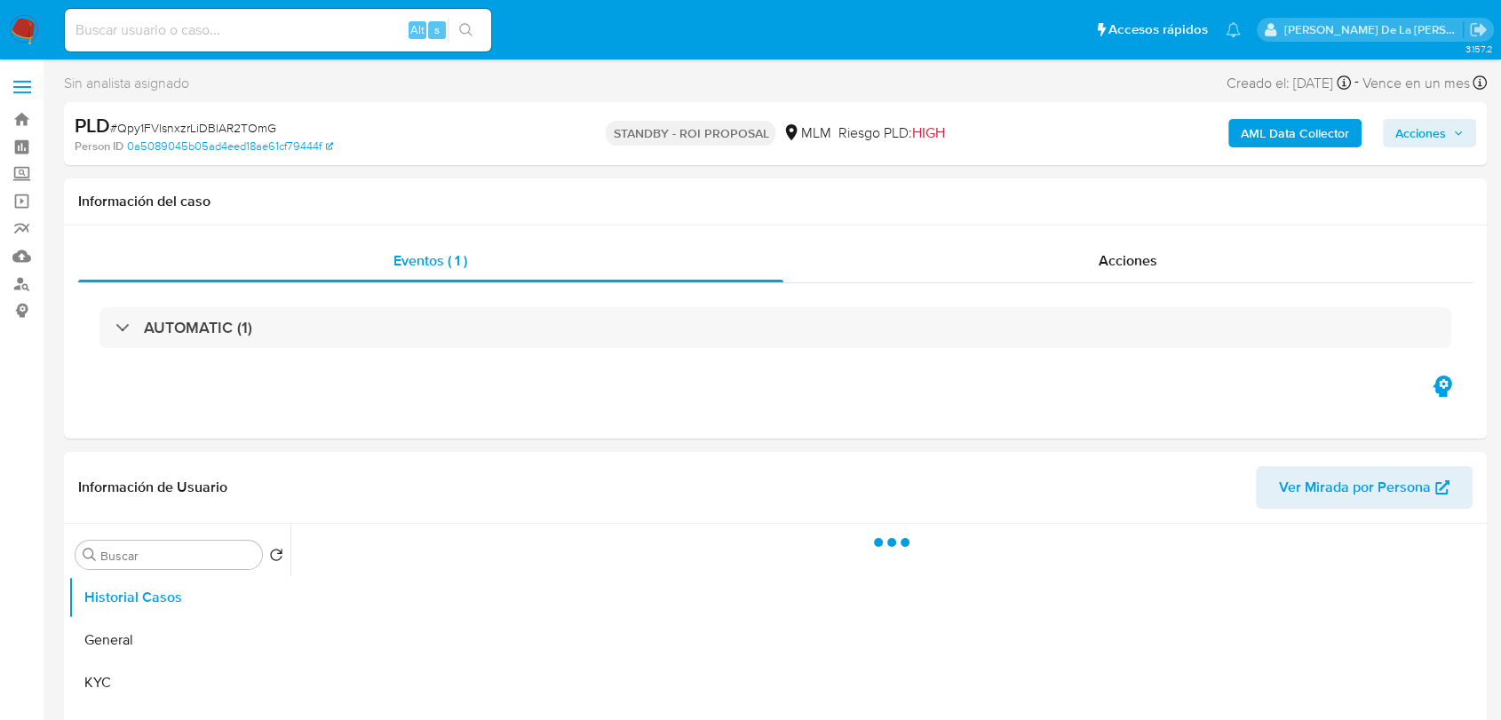
select select "10"
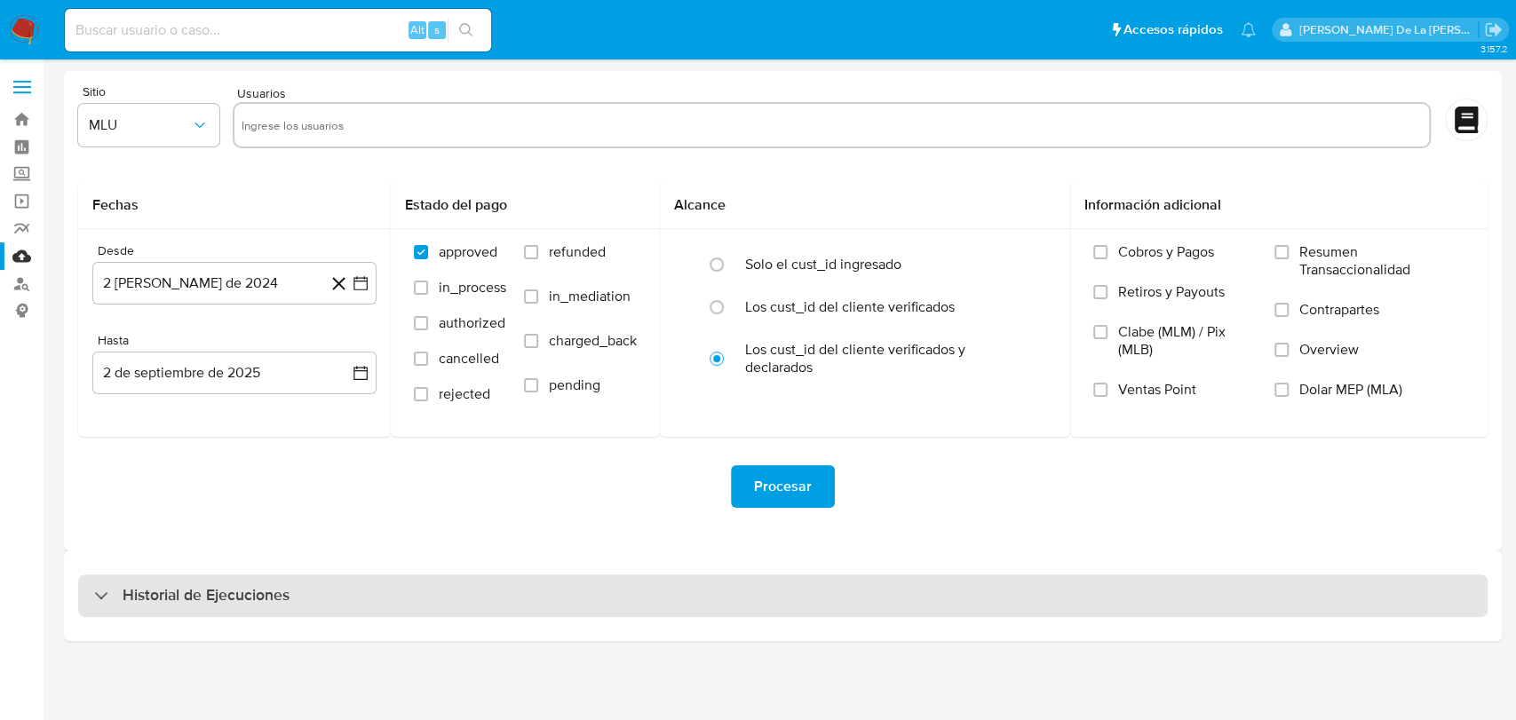
click at [163, 582] on div "Historial de Ejecuciones" at bounding box center [782, 596] width 1409 height 43
select select "10"
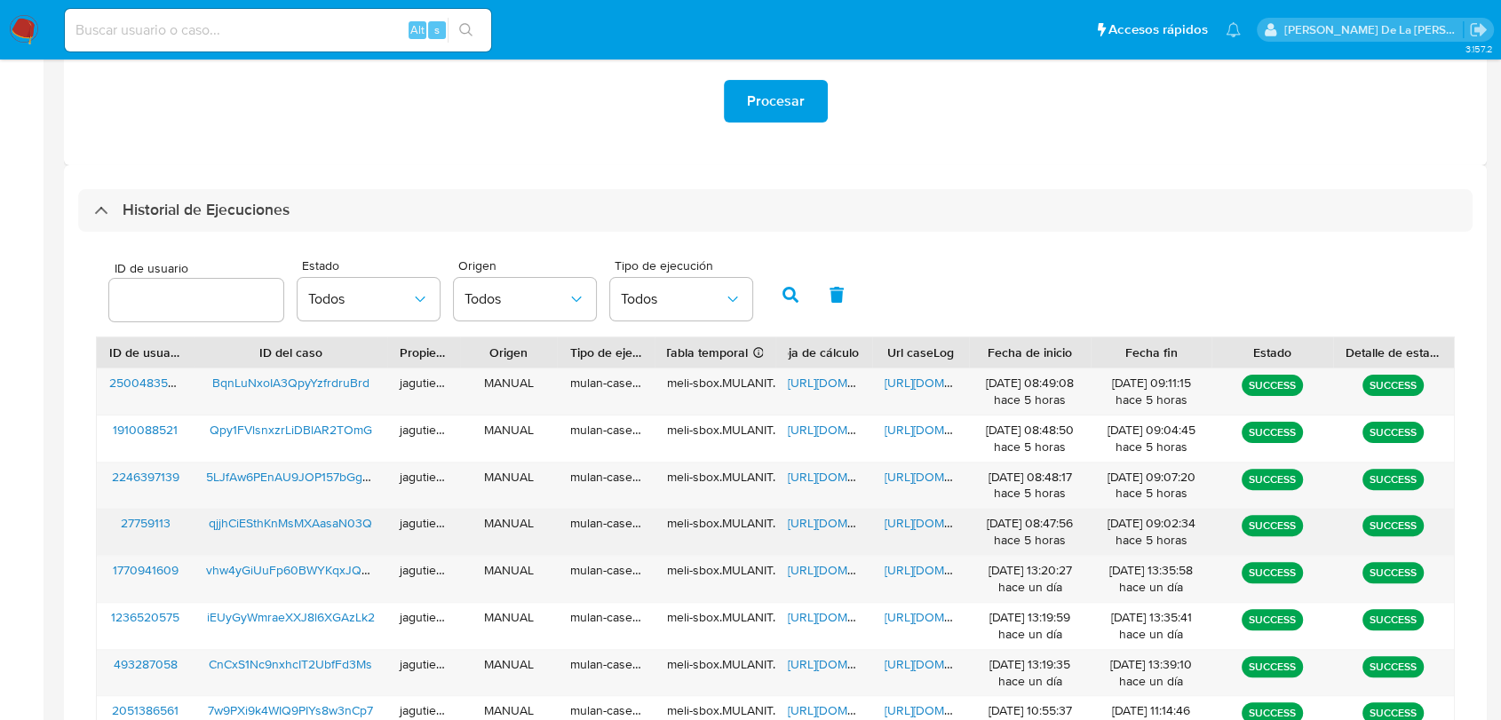
scroll to position [493, 0]
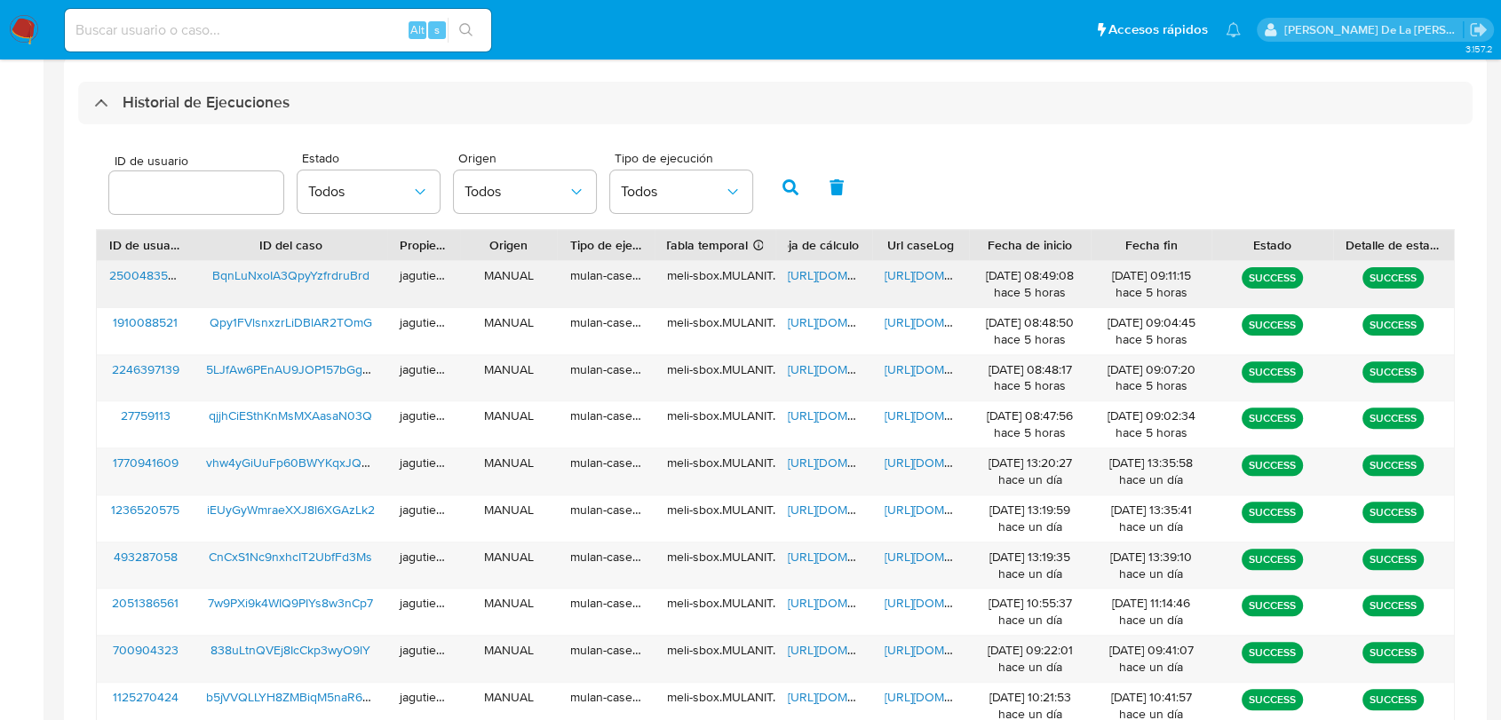
click at [260, 275] on span "BqnLuNxoIA3QpyYzfrdruBrd" at bounding box center [290, 275] width 157 height 18
click at [814, 271] on span "[URL][DOMAIN_NAME]" at bounding box center [849, 275] width 123 height 18
click at [931, 274] on span "[URL][DOMAIN_NAME]" at bounding box center [946, 275] width 123 height 18
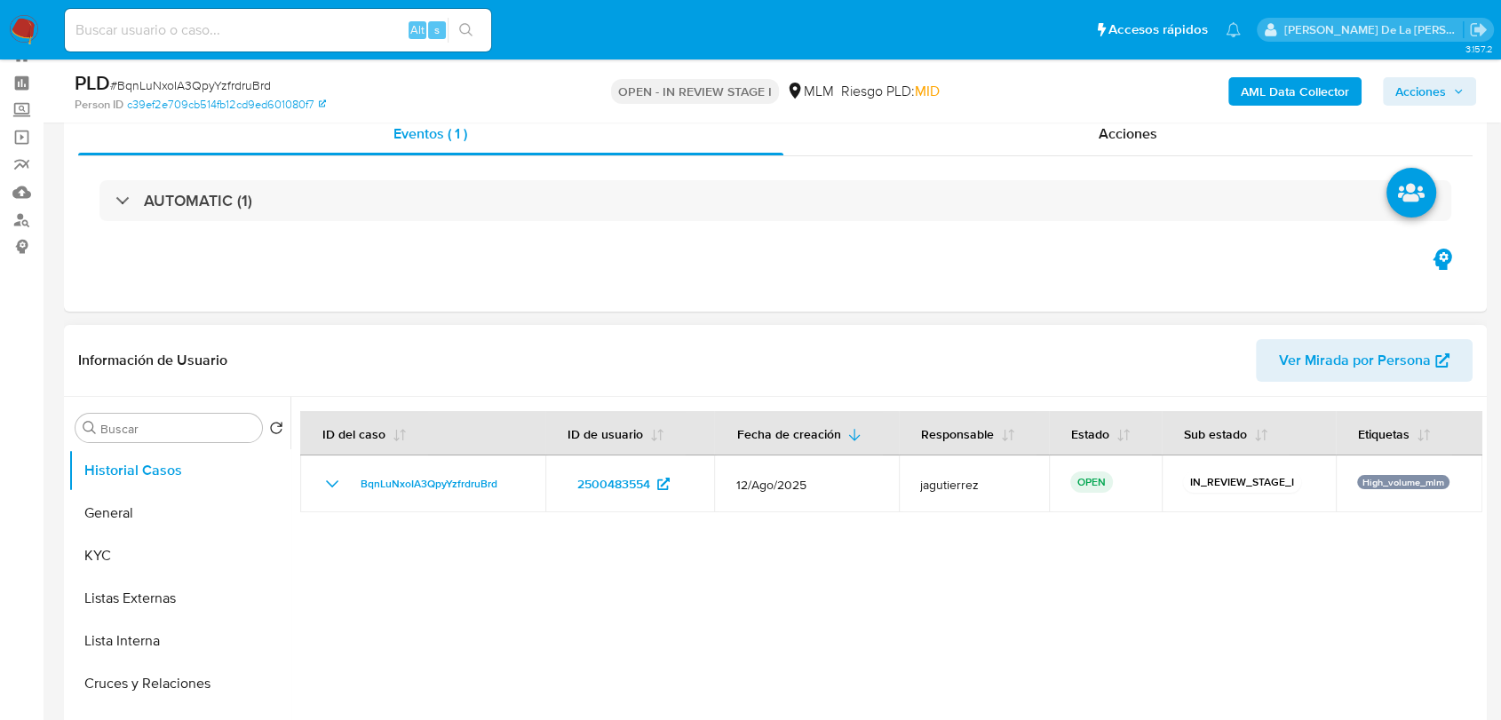
scroll to position [99, 0]
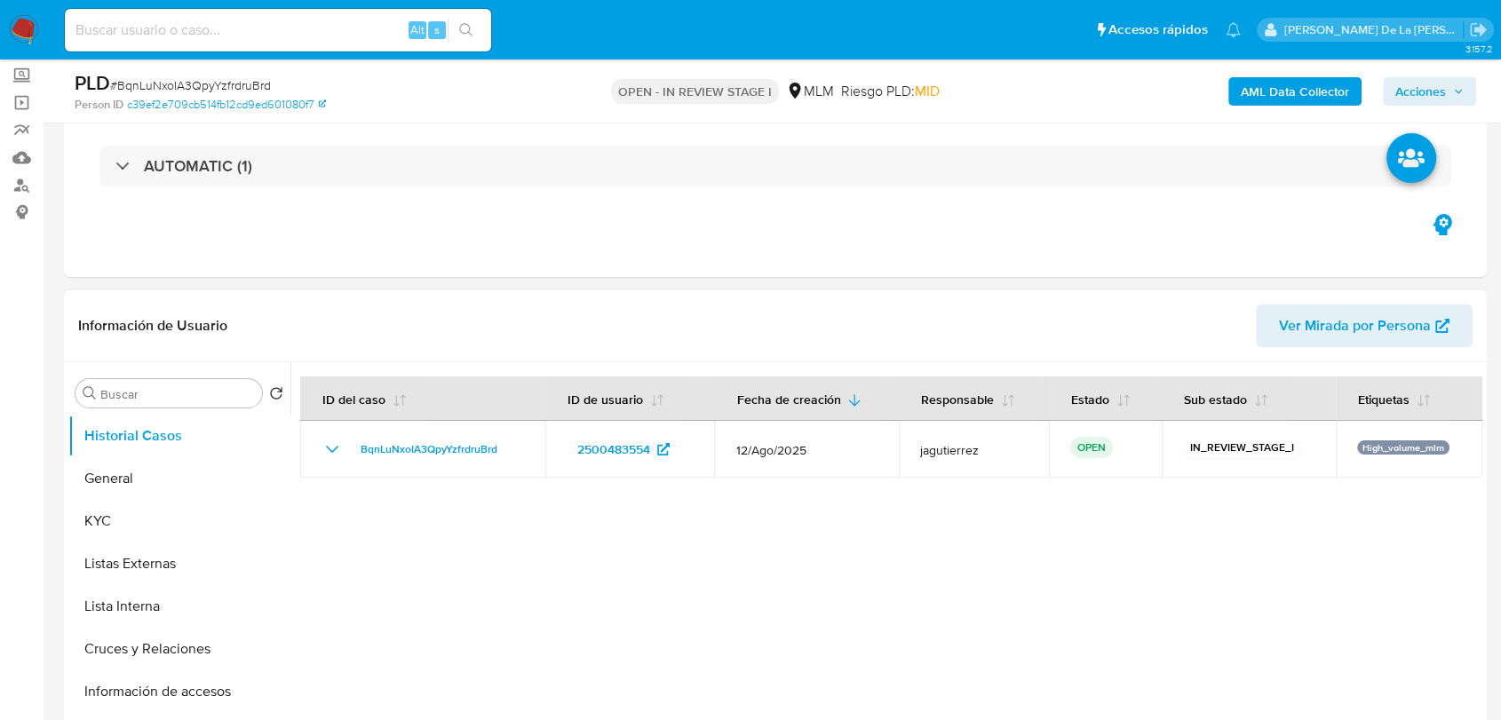
select select "10"
